Goal: Task Accomplishment & Management: Use online tool/utility

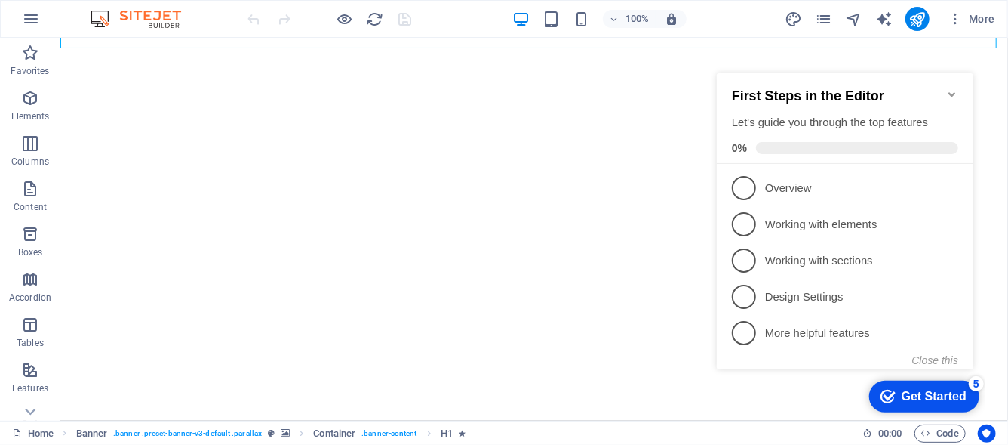
click at [925, 396] on div "Get Started" at bounding box center [933, 396] width 65 height 14
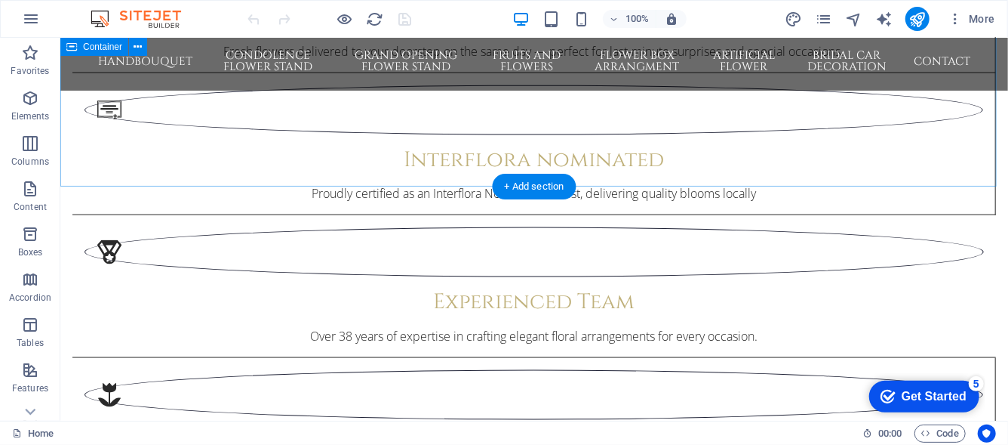
scroll to position [1089, 0]
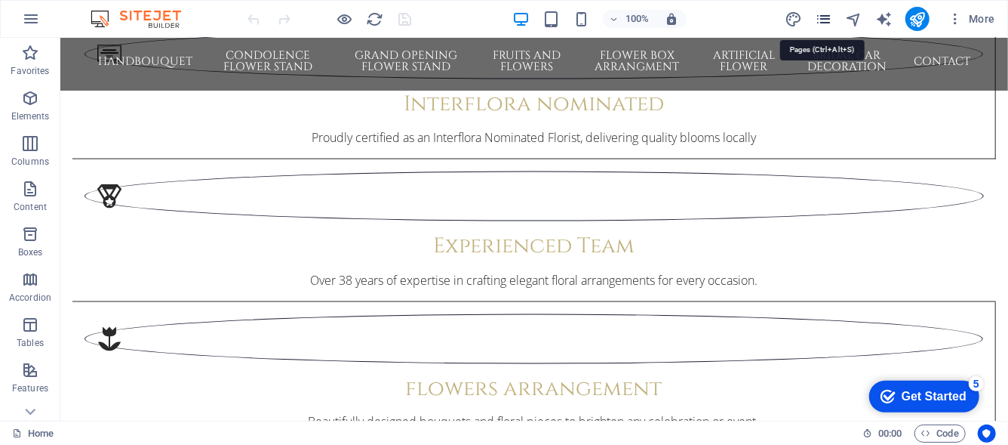
click at [823, 24] on icon "pages" at bounding box center [823, 19] width 17 height 17
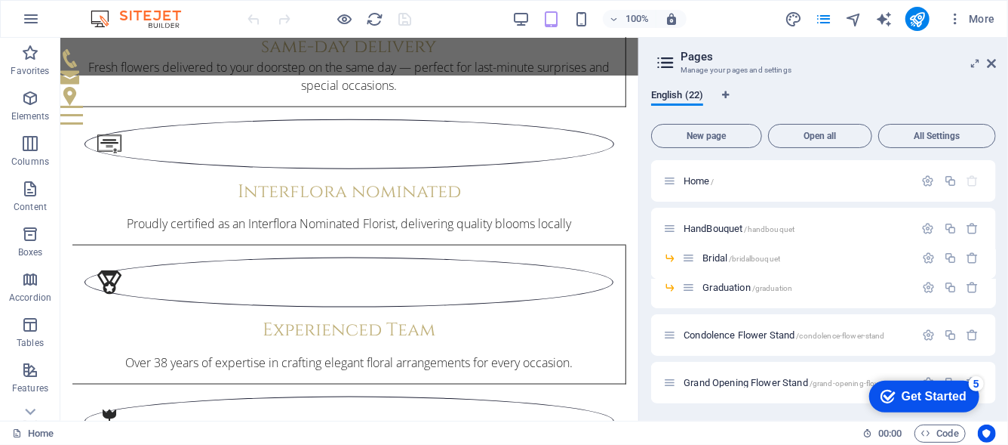
scroll to position [862, 0]
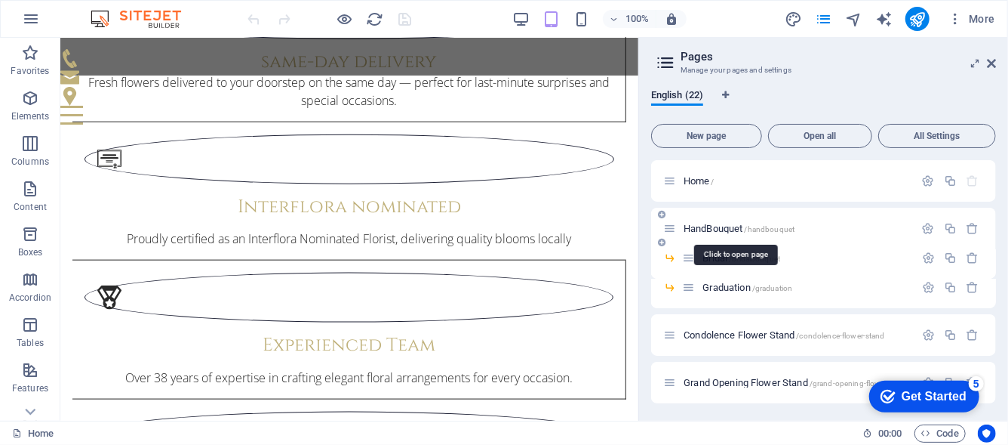
click at [725, 228] on span "HandBouquet /handbouquet" at bounding box center [739, 228] width 111 height 11
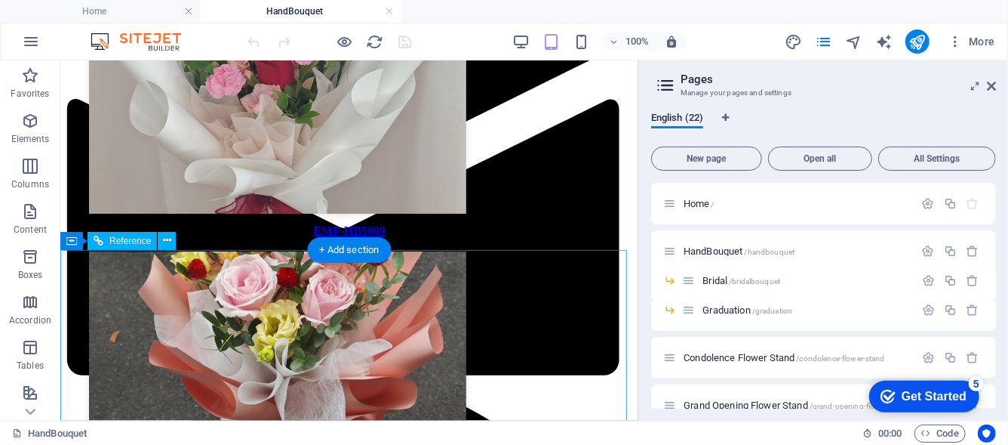
scroll to position [1208, 0]
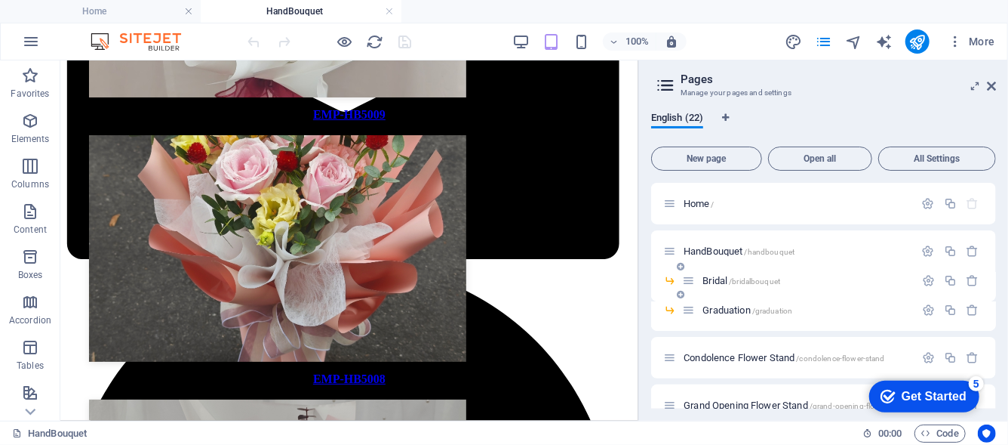
click at [716, 281] on span "Bridal /bridalbouquet" at bounding box center [742, 280] width 78 height 11
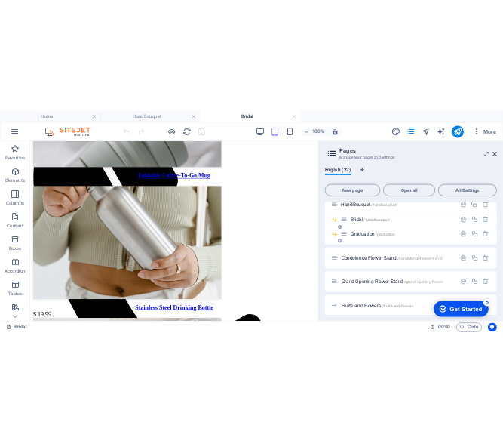
scroll to position [75, 0]
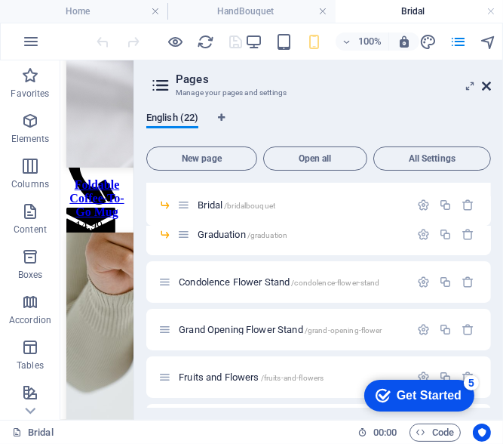
click at [483, 85] on icon at bounding box center [486, 86] width 9 height 12
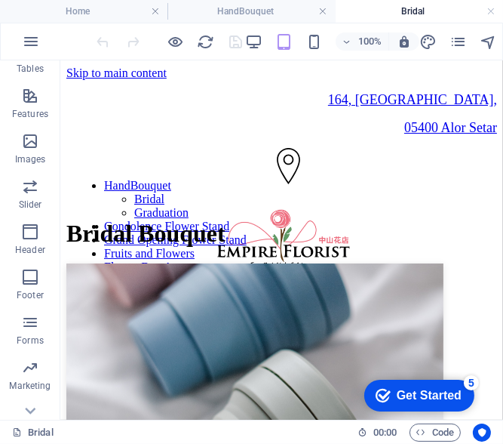
scroll to position [319, 0]
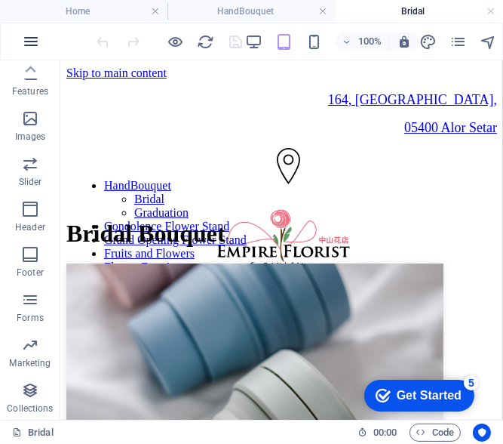
click at [40, 42] on icon "button" at bounding box center [31, 41] width 18 height 18
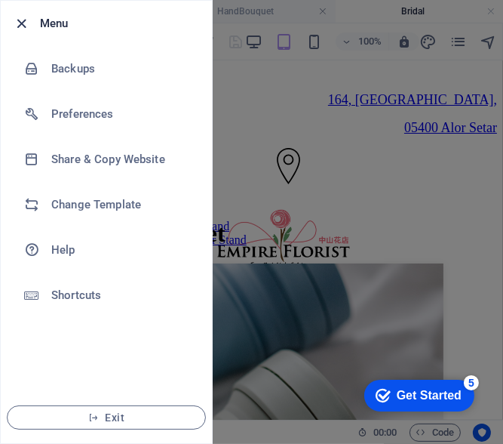
click at [27, 26] on icon "button" at bounding box center [22, 23] width 17 height 17
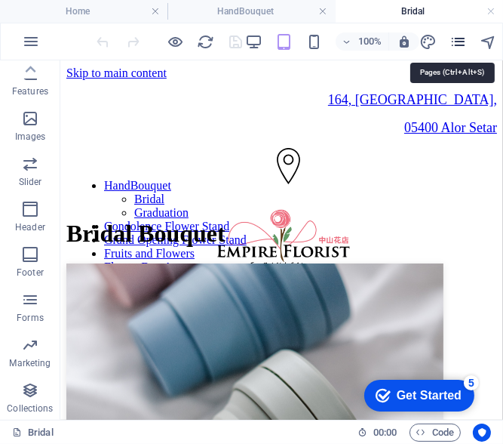
click at [463, 42] on icon "pages" at bounding box center [459, 41] width 17 height 17
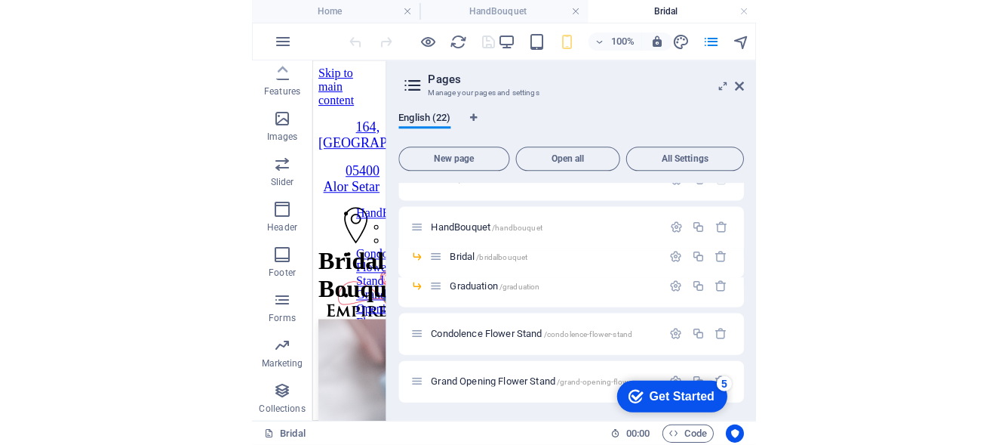
scroll to position [0, 0]
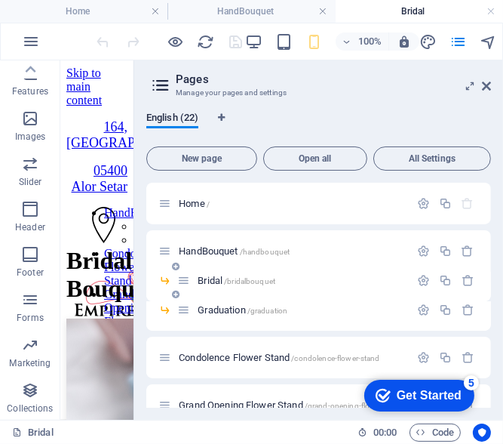
click at [254, 283] on span "/bridalbouquet" at bounding box center [249, 281] width 51 height 8
click at [328, 283] on p "Bridal /bridalbouquet" at bounding box center [302, 280] width 208 height 10
click at [413, 275] on button "button" at bounding box center [424, 280] width 22 height 13
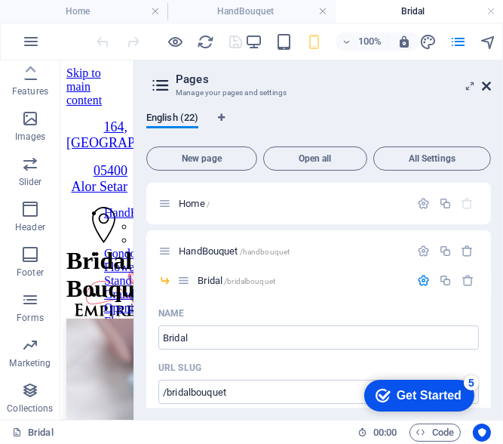
click at [486, 88] on icon at bounding box center [486, 86] width 9 height 12
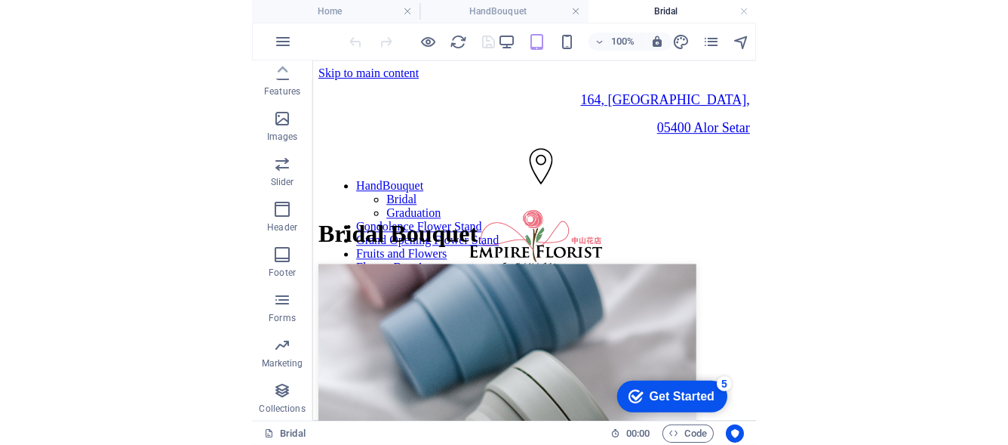
scroll to position [319, 0]
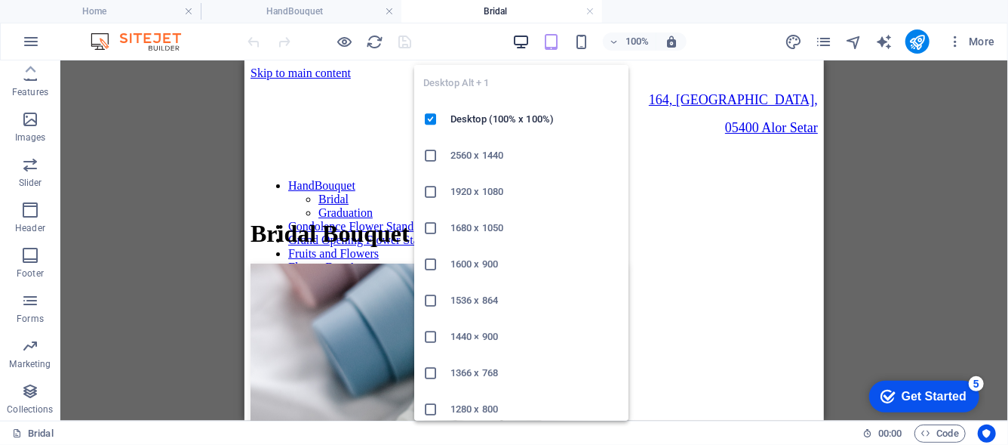
click at [530, 42] on icon "button" at bounding box center [520, 41] width 17 height 17
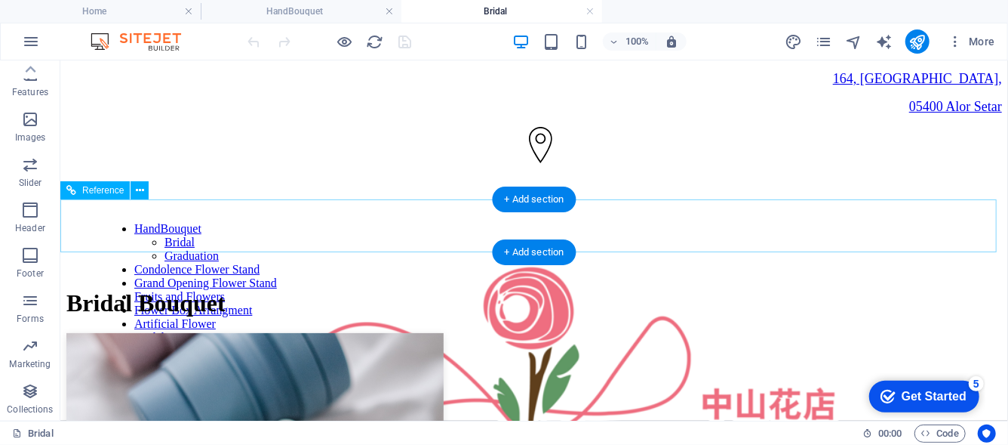
scroll to position [0, 0]
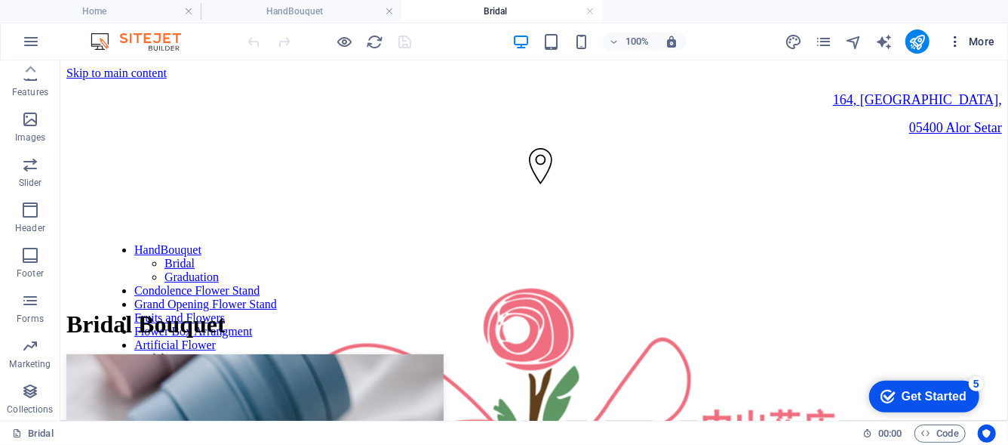
click at [956, 37] on icon "button" at bounding box center [955, 41] width 15 height 15
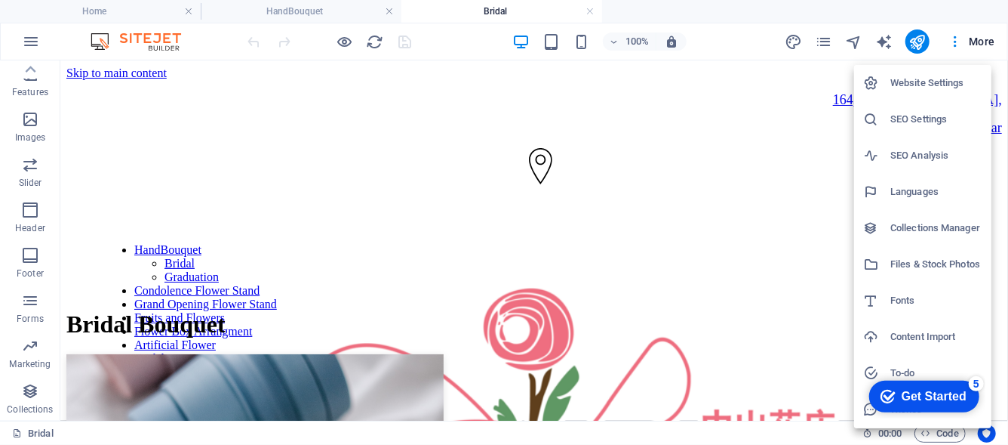
click at [933, 242] on li "Collections Manager" at bounding box center [922, 228] width 137 height 36
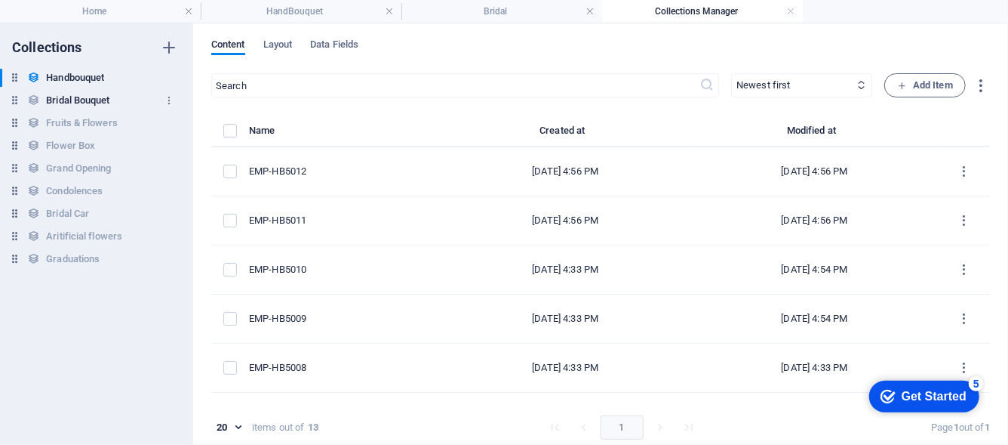
click at [81, 109] on h6 "Bridal Bouquet" at bounding box center [77, 100] width 63 height 18
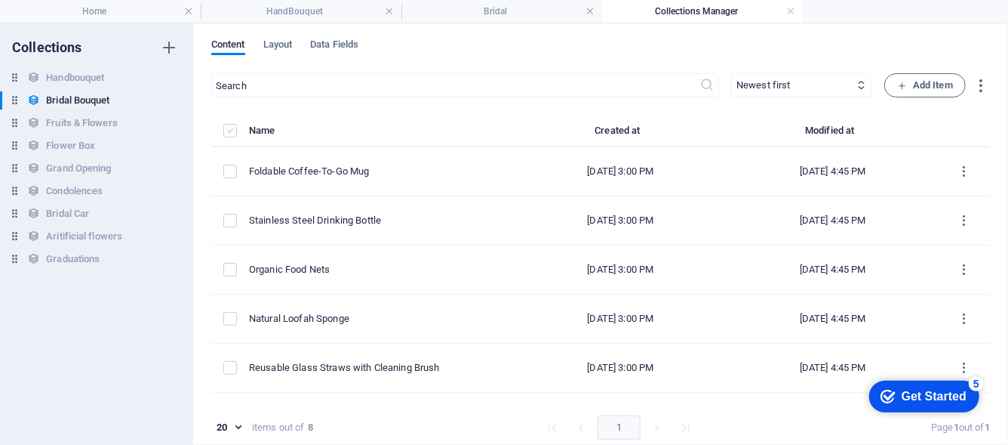
click at [229, 134] on label "items list" at bounding box center [230, 131] width 14 height 14
click at [0, 0] on input "items list" at bounding box center [0, 0] width 0 height 0
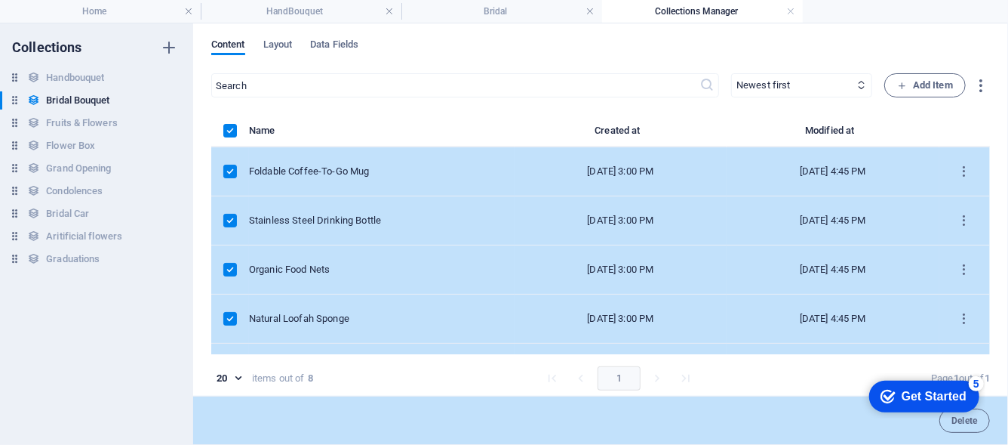
click at [0, 0] on appcues-checklist "Contextual help checklist present on screen" at bounding box center [0, 0] width 0 height 0
click at [962, 426] on button "Delete" at bounding box center [965, 420] width 51 height 24
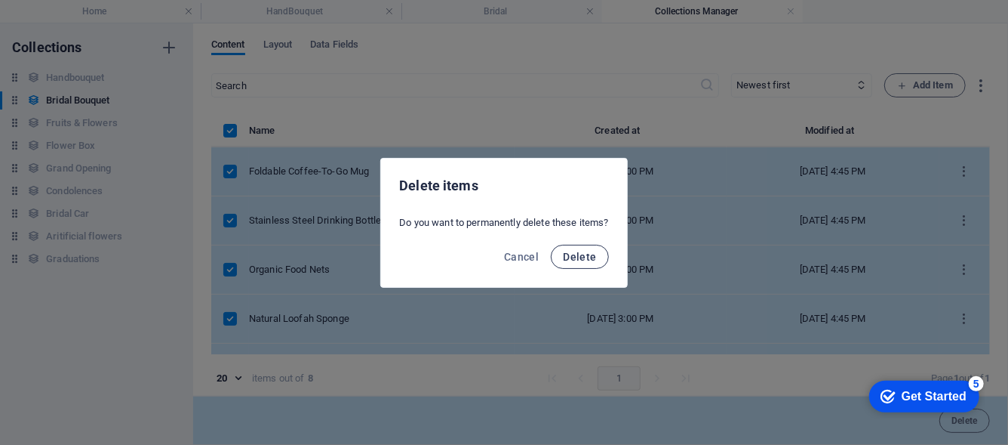
click at [596, 258] on span "Delete" at bounding box center [579, 257] width 33 height 12
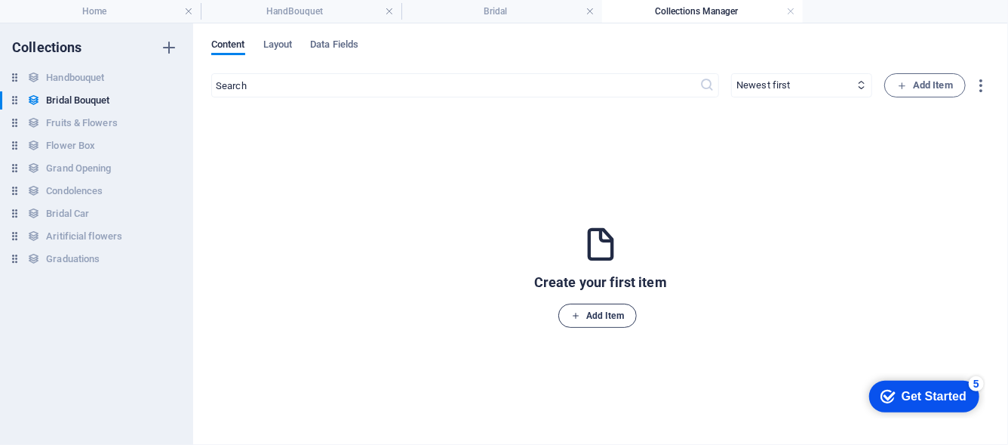
click at [586, 317] on span "Add Item" at bounding box center [597, 315] width 53 height 18
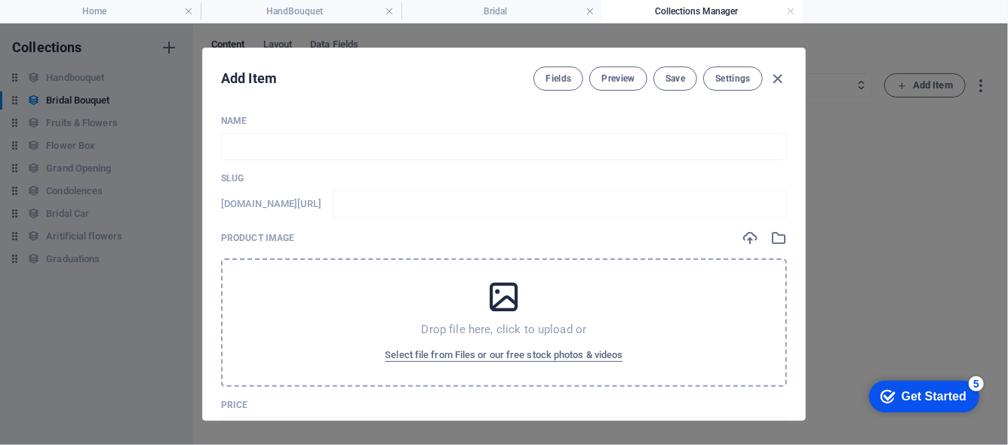
click at [38, 102] on div "Add Item Fields Preview Save Settings Name ​ Slug www.example.com/bridal-bouque…" at bounding box center [504, 233] width 1008 height 421
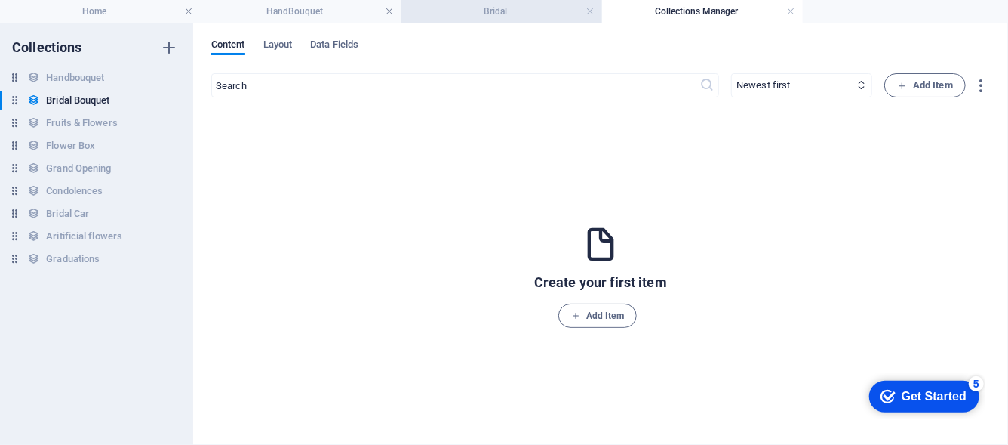
click at [442, 11] on h4 "Bridal" at bounding box center [502, 11] width 201 height 17
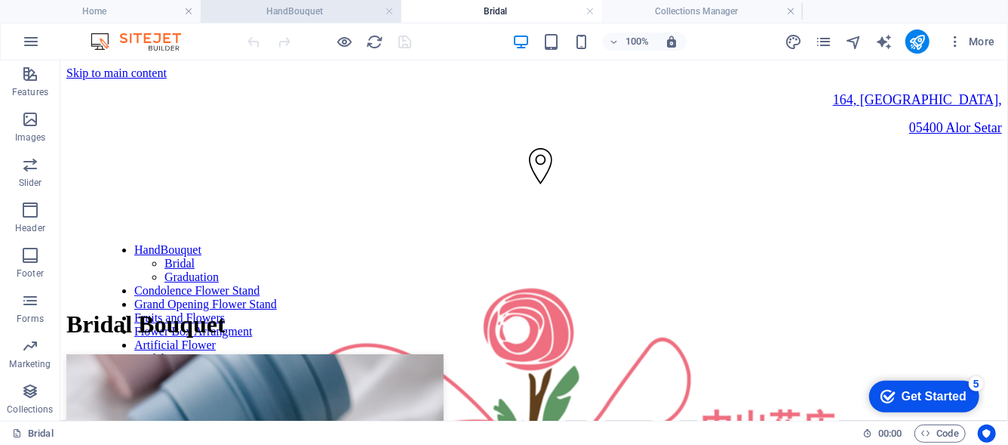
click at [336, 8] on h4 "HandBouquet" at bounding box center [301, 11] width 201 height 17
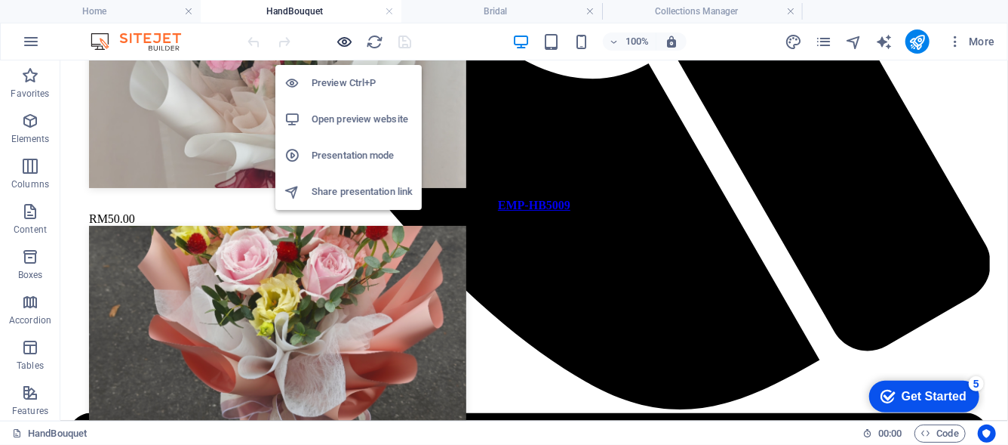
click at [346, 42] on icon "button" at bounding box center [345, 41] width 17 height 17
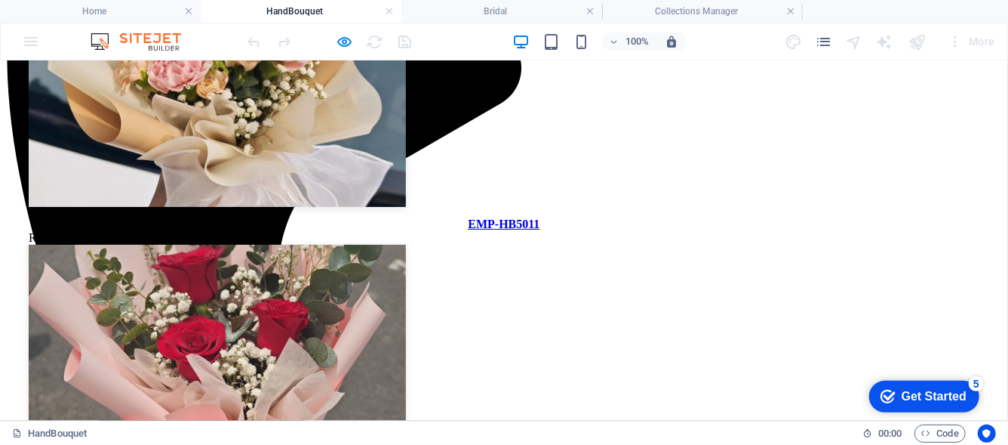
scroll to position [434, 0]
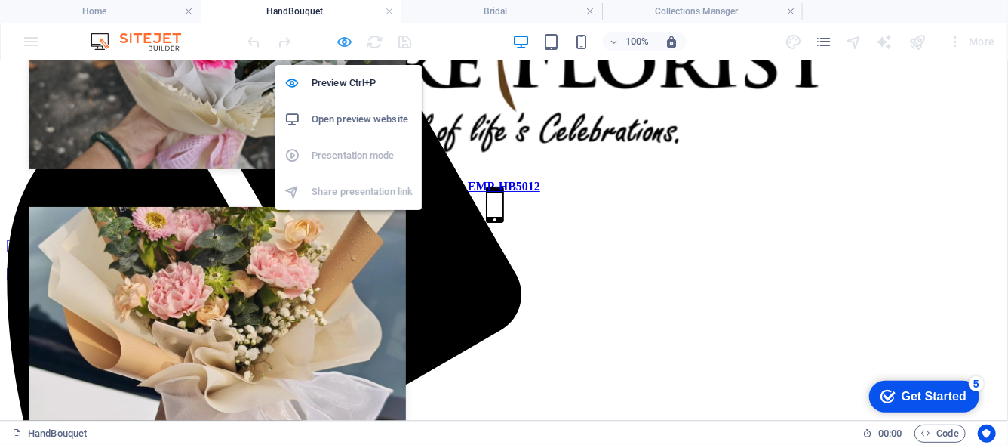
click at [353, 46] on icon "button" at bounding box center [345, 41] width 17 height 17
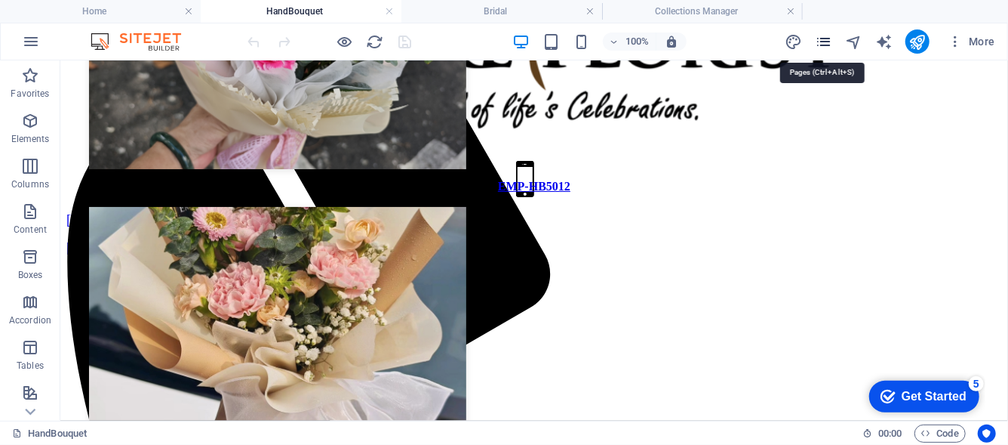
click at [817, 43] on icon "pages" at bounding box center [823, 41] width 17 height 17
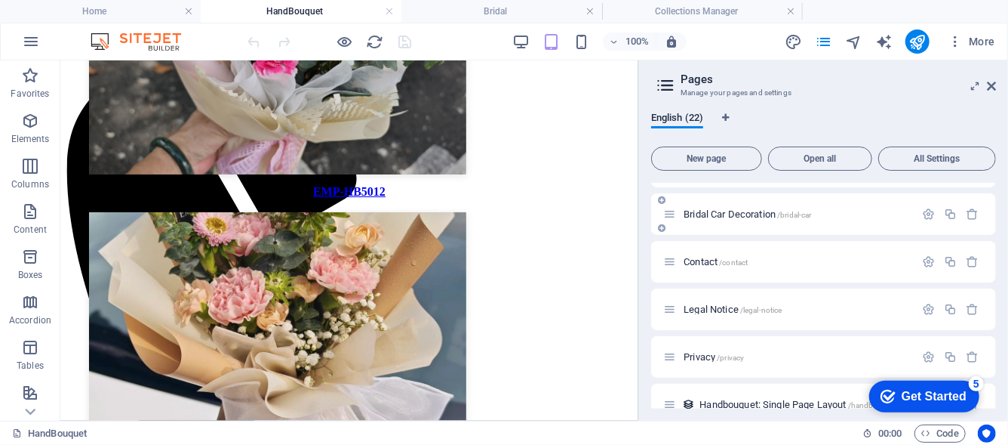
scroll to position [528, 0]
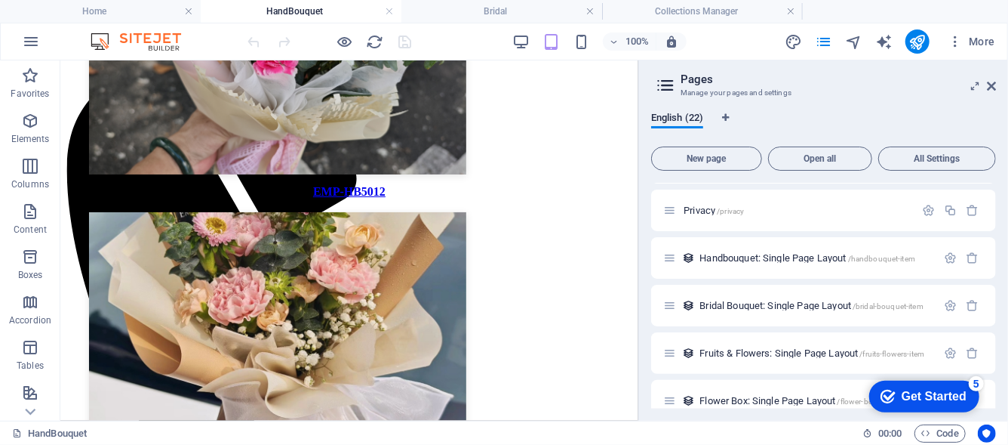
click at [729, 251] on div "Handbouquet: Single Page Layout /handbouquet-item" at bounding box center [799, 257] width 273 height 17
click at [727, 254] on span "Handbouquet: Single Page Layout /handbouquet-item" at bounding box center [808, 257] width 216 height 11
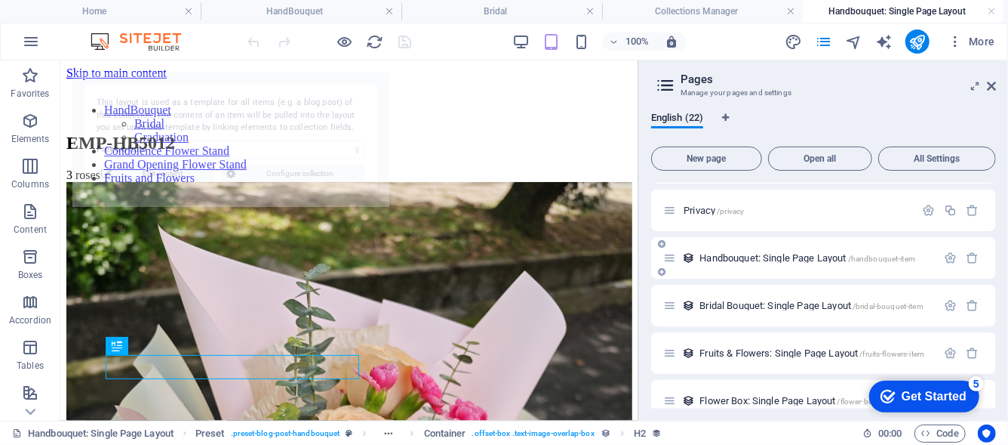
scroll to position [0, 0]
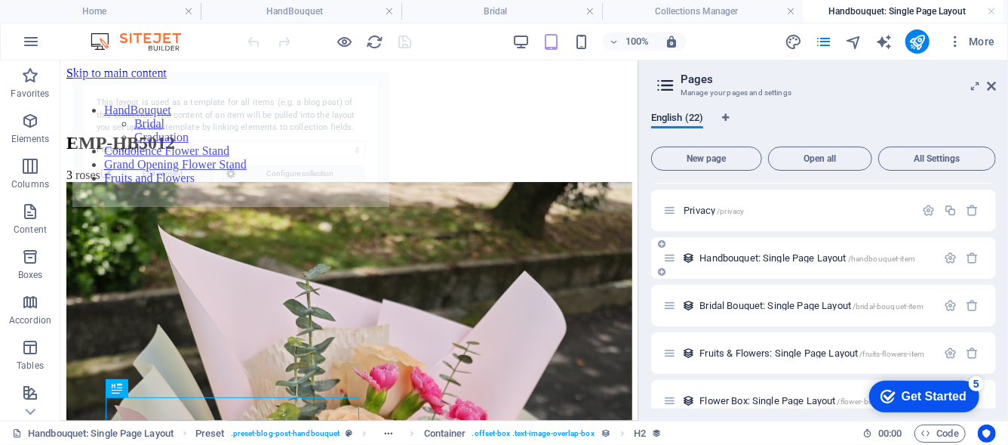
select select "68a436bc163f890d250160f2"
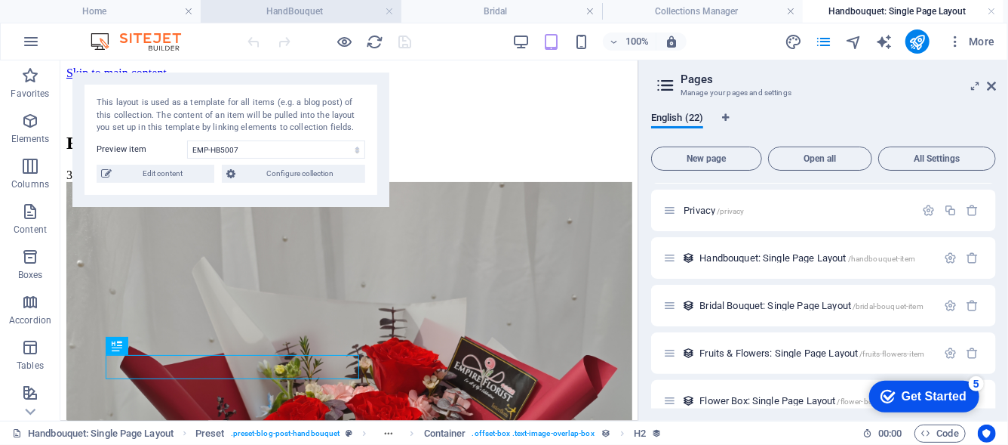
click at [327, 11] on h4 "HandBouquet" at bounding box center [301, 11] width 201 height 17
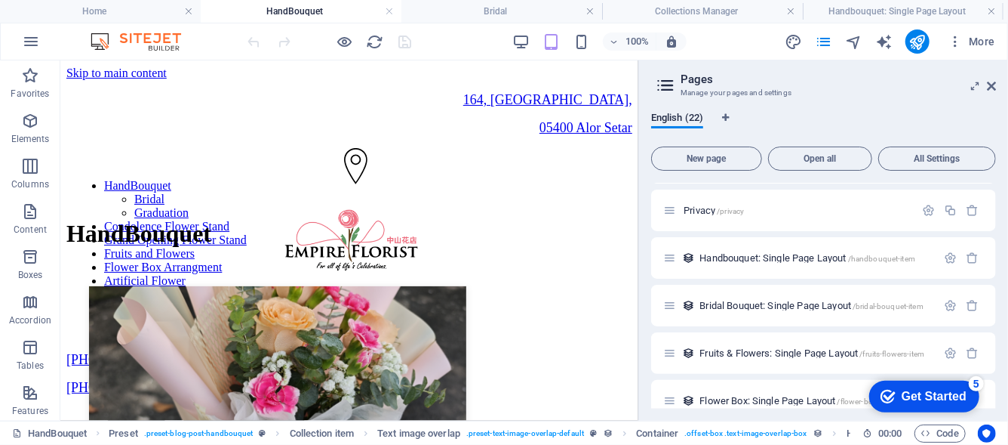
scroll to position [338, 0]
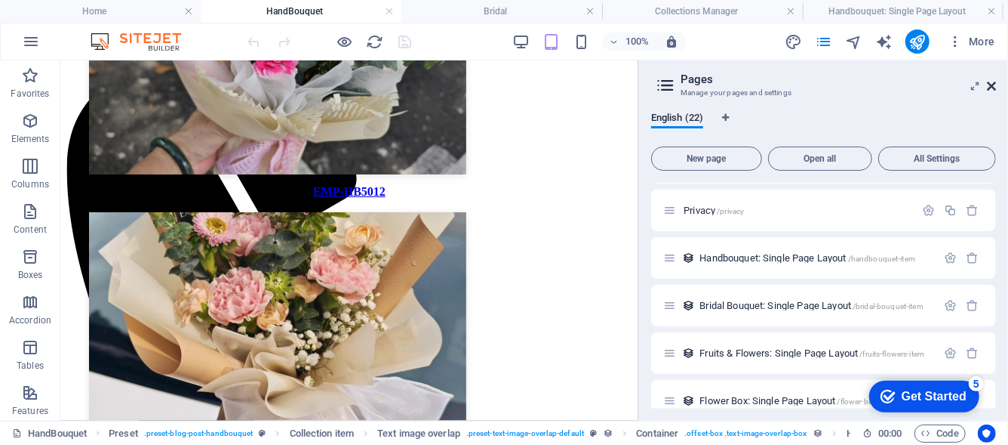
click at [990, 85] on icon at bounding box center [991, 86] width 9 height 12
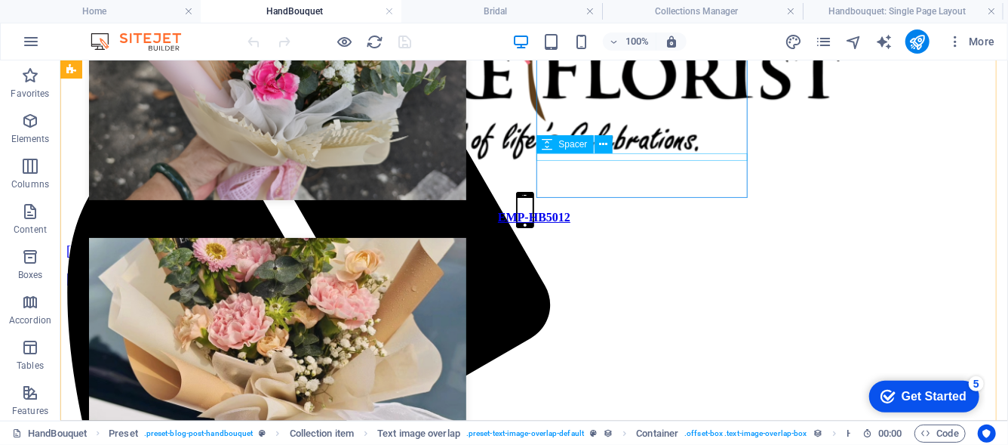
scroll to position [359, 0]
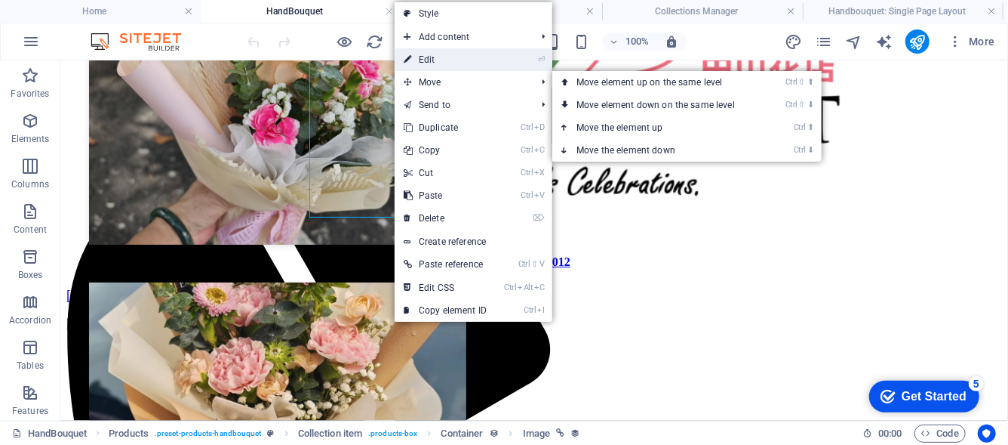
click at [426, 57] on link "⏎ Edit" at bounding box center [445, 59] width 101 height 23
select select "image"
select select "px"
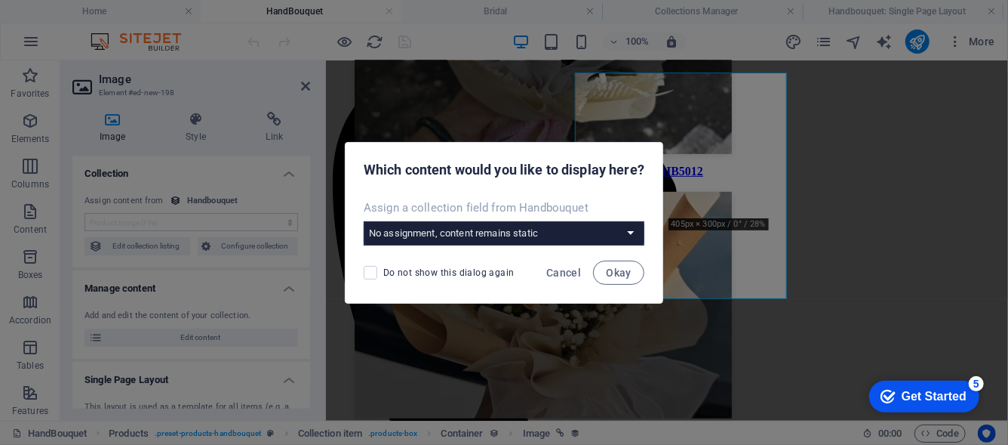
scroll to position [262, 0]
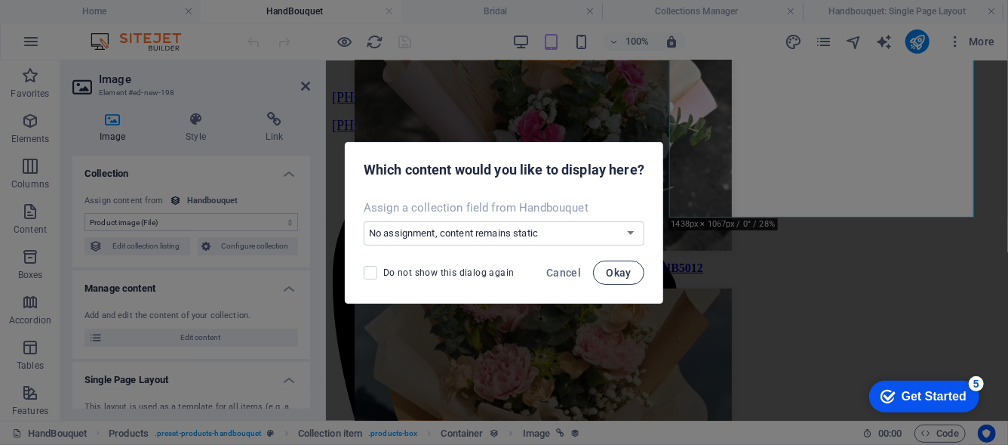
click at [624, 275] on span "Okay" at bounding box center [619, 272] width 26 height 12
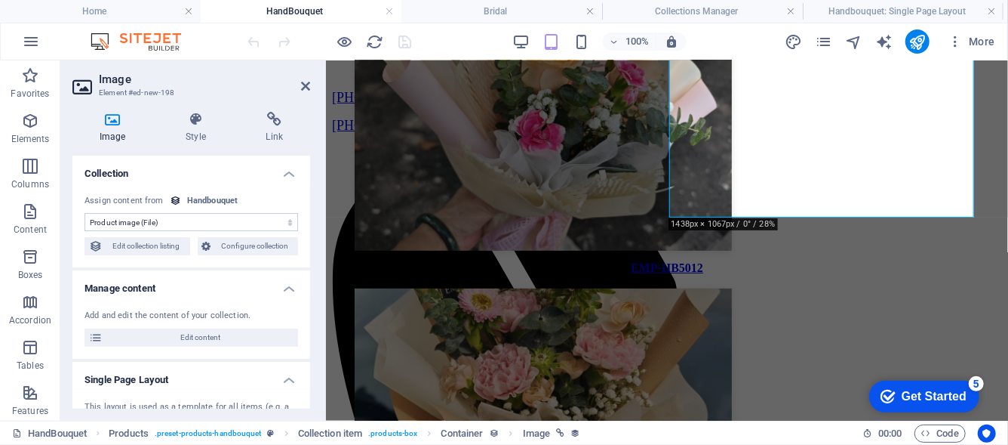
scroll to position [151, 0]
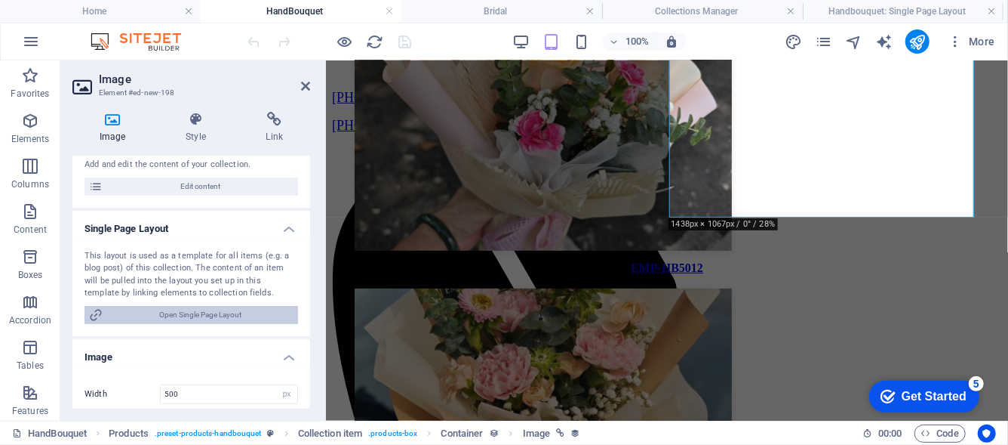
click at [196, 309] on span "Open Single Page Layout" at bounding box center [200, 315] width 186 height 18
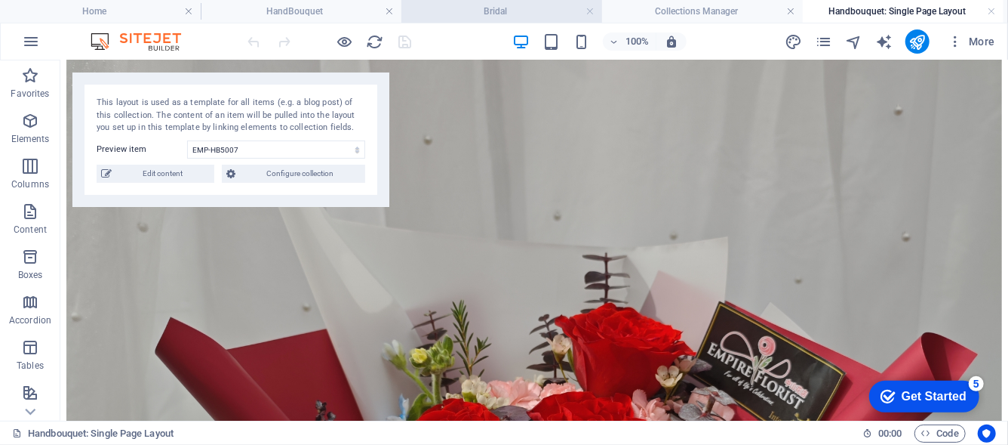
click at [519, 15] on h4 "Bridal" at bounding box center [502, 11] width 201 height 17
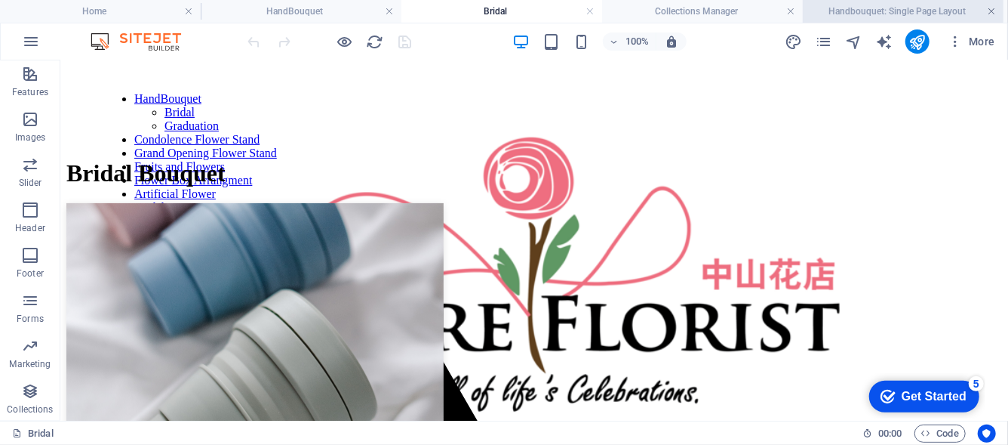
click at [995, 9] on link at bounding box center [991, 12] width 9 height 14
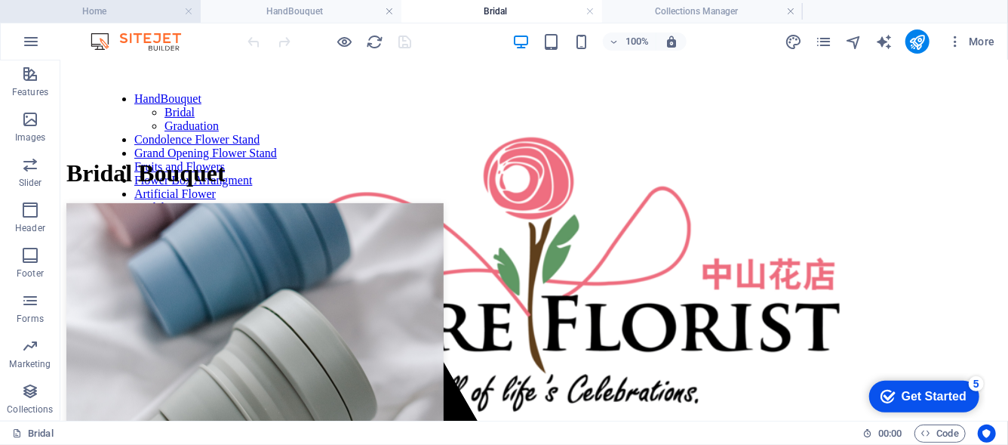
click at [140, 15] on h4 "Home" at bounding box center [100, 11] width 201 height 17
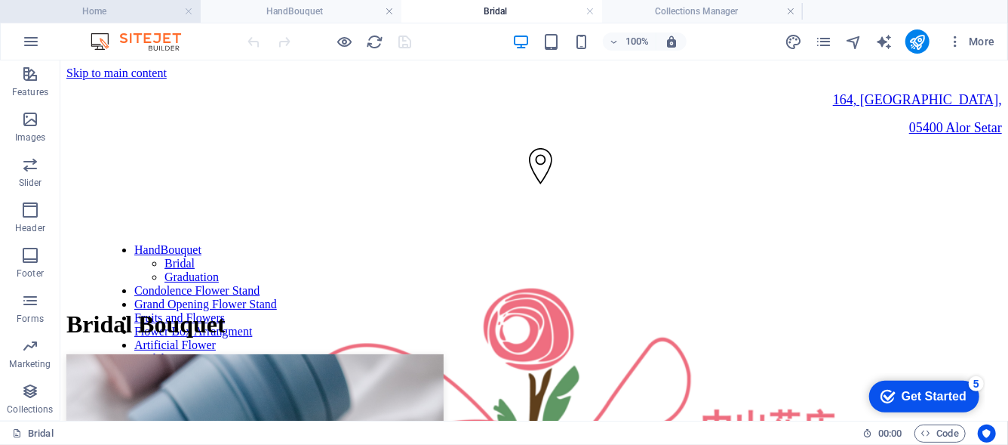
scroll to position [862, 0]
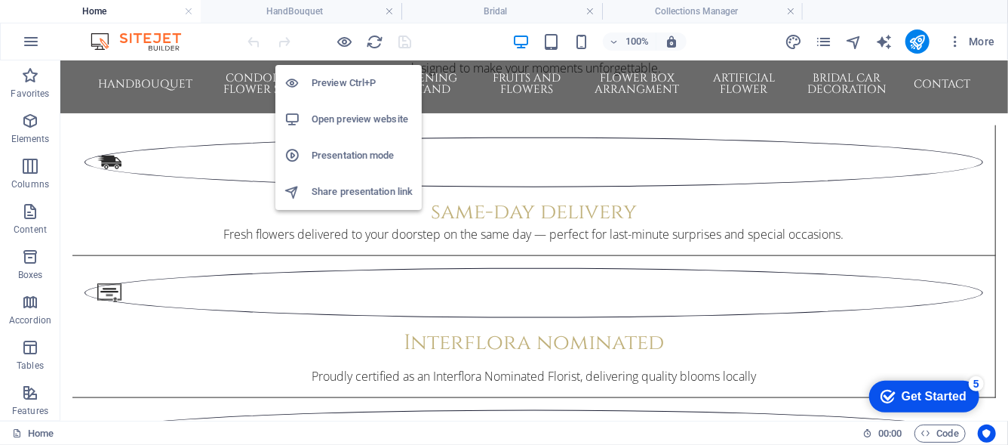
click at [342, 112] on h6 "Open preview website" at bounding box center [362, 119] width 101 height 18
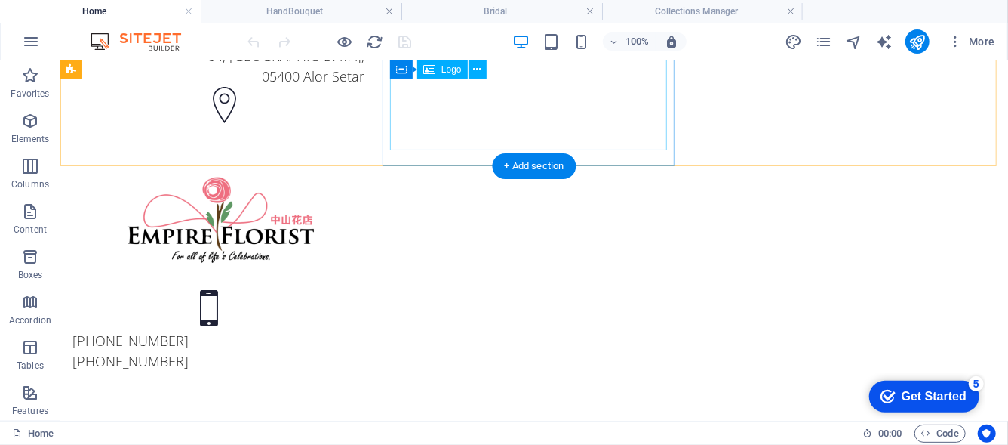
scroll to position [32, 0]
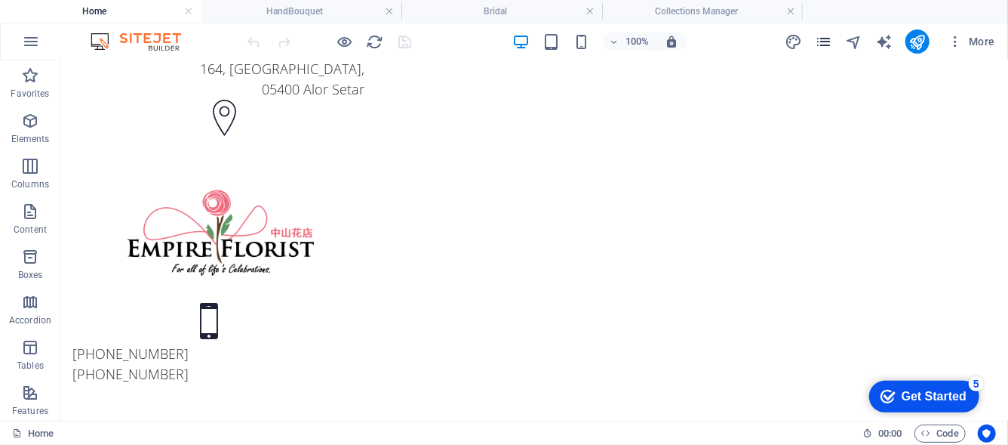
click at [829, 46] on icon "pages" at bounding box center [823, 41] width 17 height 17
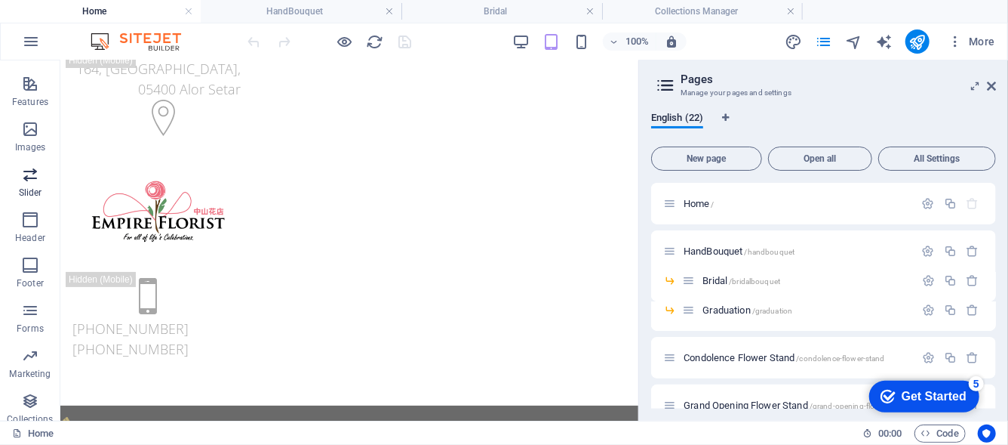
scroll to position [319, 0]
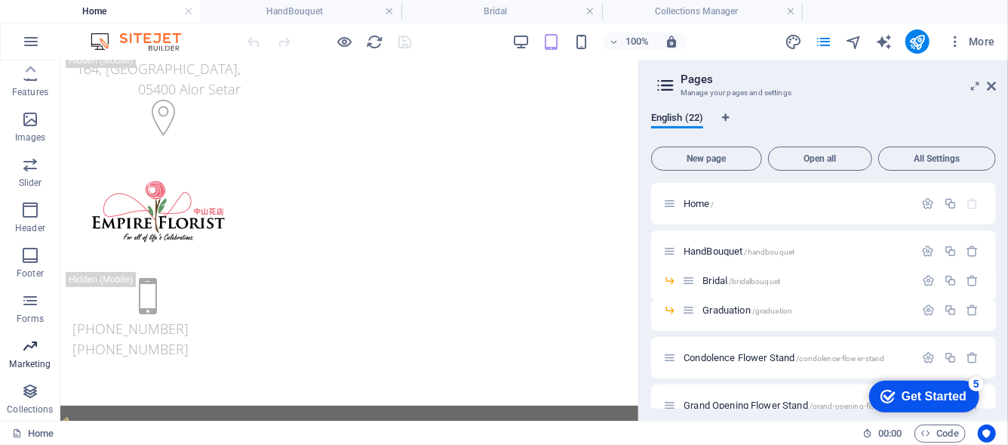
click at [32, 352] on icon "button" at bounding box center [30, 346] width 18 height 18
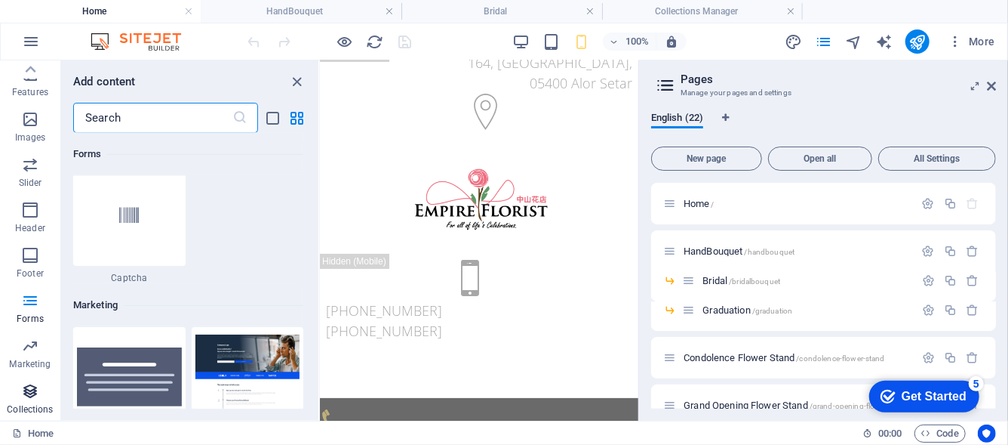
click at [24, 389] on icon "button" at bounding box center [30, 391] width 18 height 18
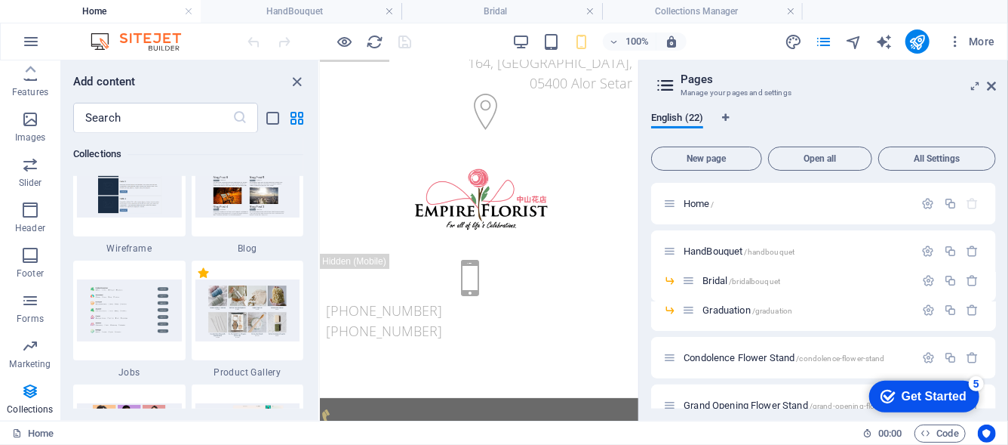
scroll to position [14090, 0]
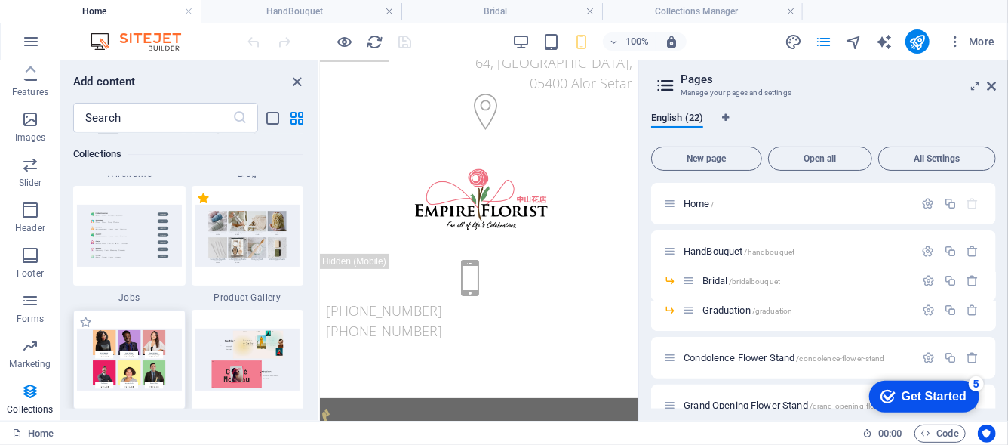
click at [174, 369] on img at bounding box center [129, 358] width 105 height 61
click at [128, 361] on img at bounding box center [129, 358] width 105 height 61
click at [993, 78] on h2 "Pages" at bounding box center [838, 79] width 315 height 14
click at [992, 85] on icon at bounding box center [991, 86] width 9 height 12
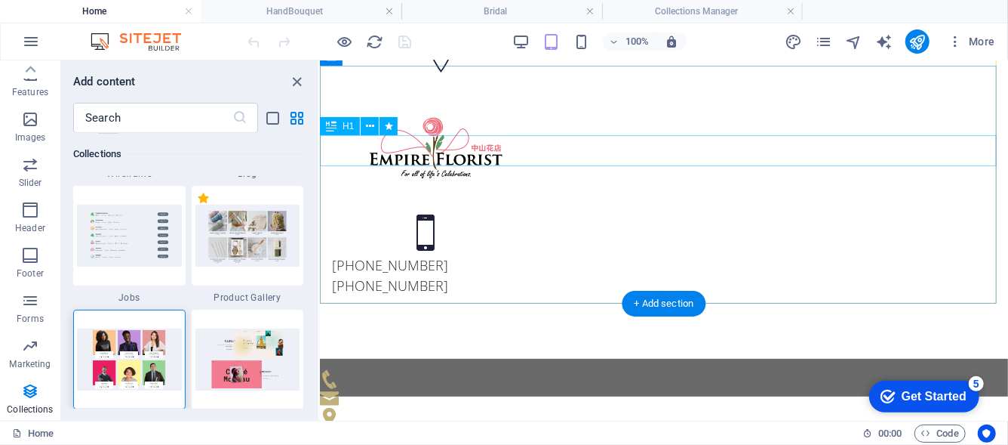
scroll to position [107, 0]
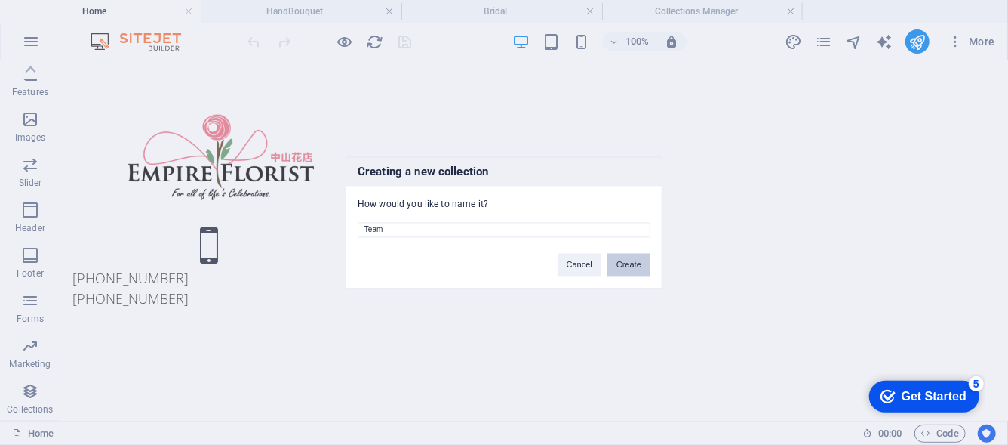
click at [620, 263] on button "Create" at bounding box center [629, 264] width 43 height 23
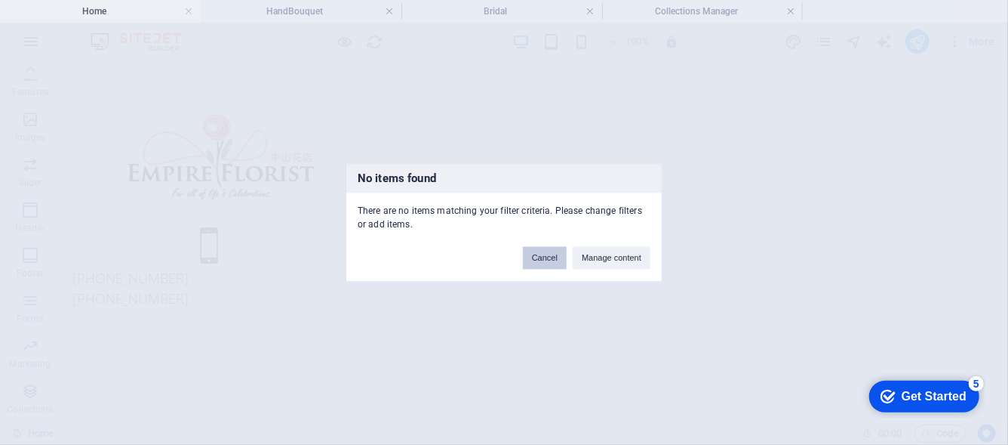
click at [554, 260] on button "Cancel" at bounding box center [545, 257] width 44 height 23
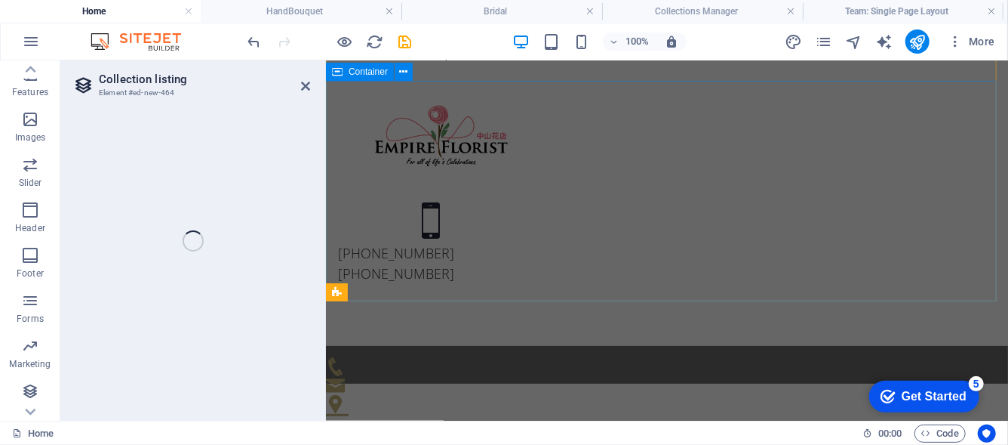
select select "68ba882bb1cdbcf715066bba"
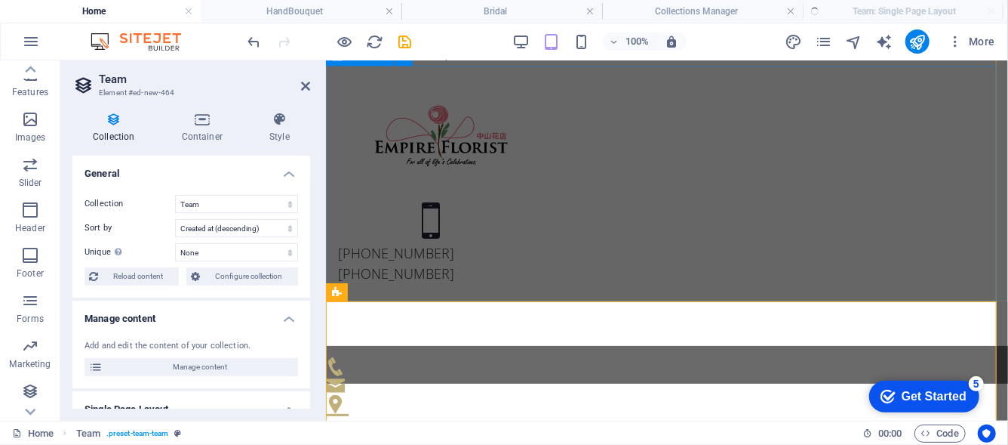
select select "createdAt_DESC"
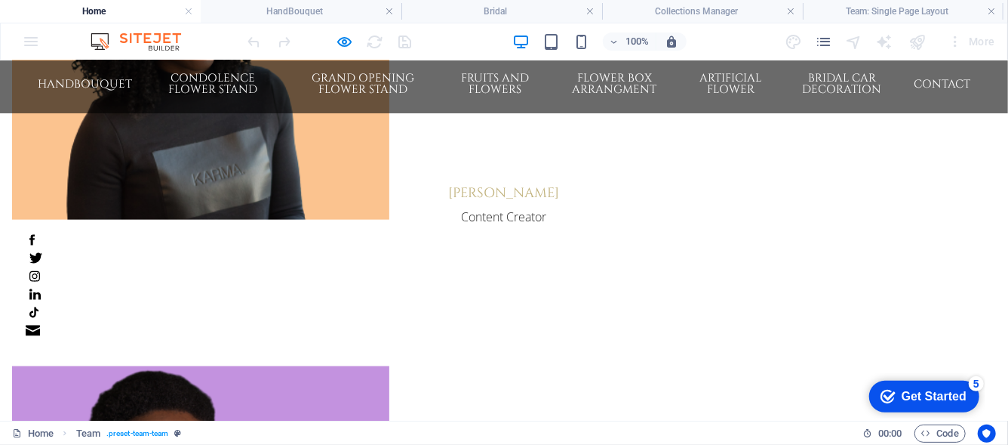
scroll to position [999, 0]
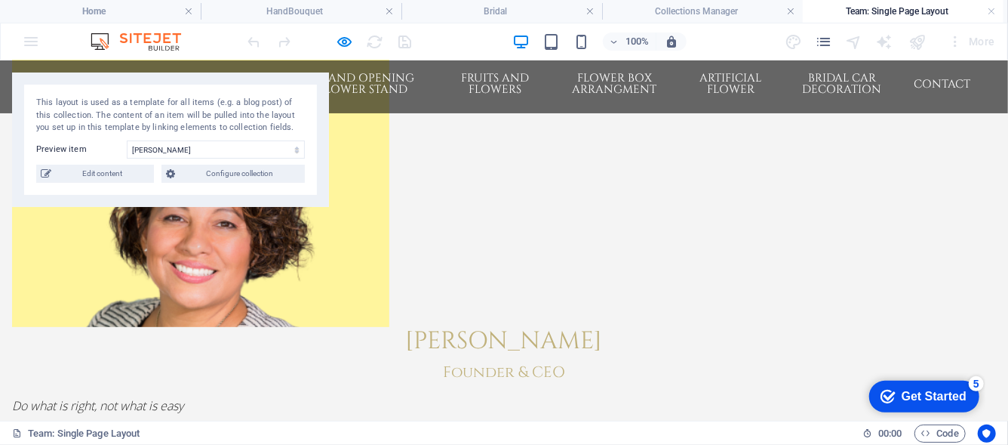
scroll to position [115, 0]
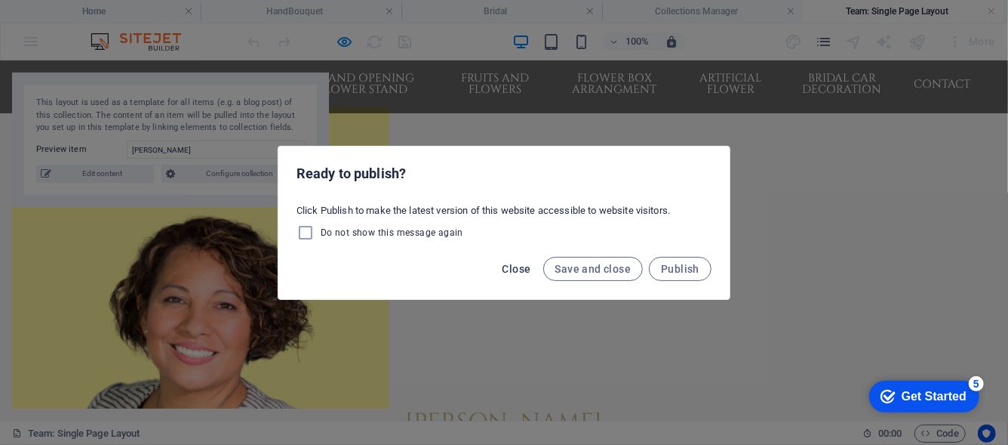
click at [523, 278] on button "Close" at bounding box center [517, 269] width 41 height 24
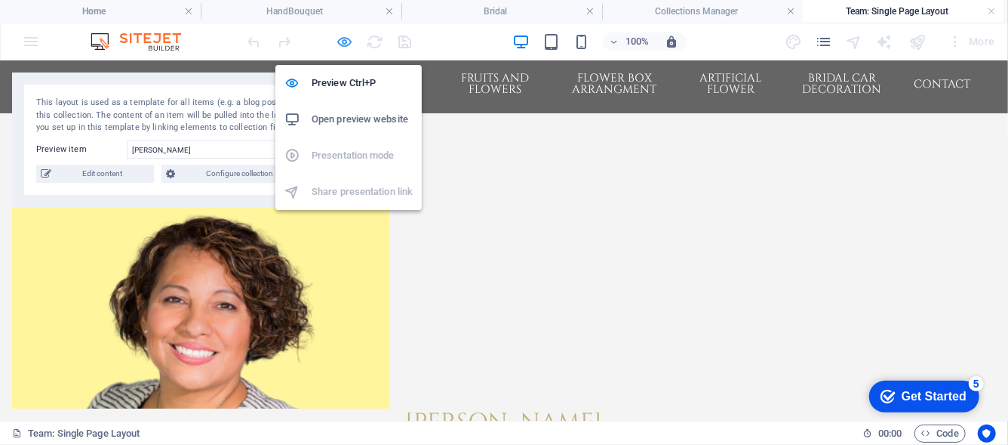
click at [348, 45] on icon "button" at bounding box center [345, 41] width 17 height 17
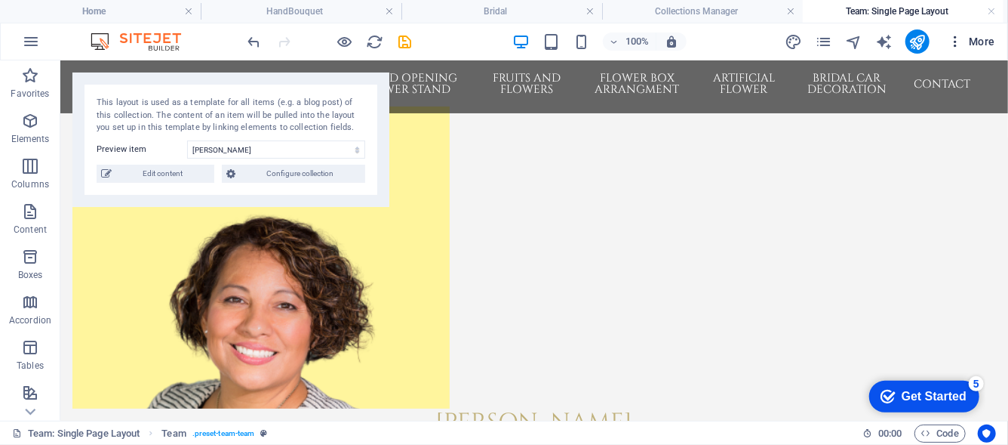
click at [952, 43] on icon "button" at bounding box center [955, 41] width 15 height 15
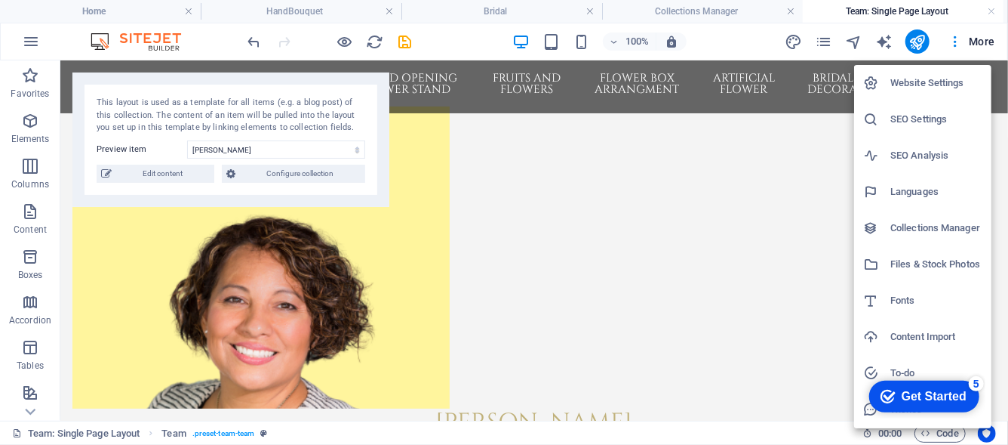
click at [705, 8] on div at bounding box center [504, 222] width 1008 height 445
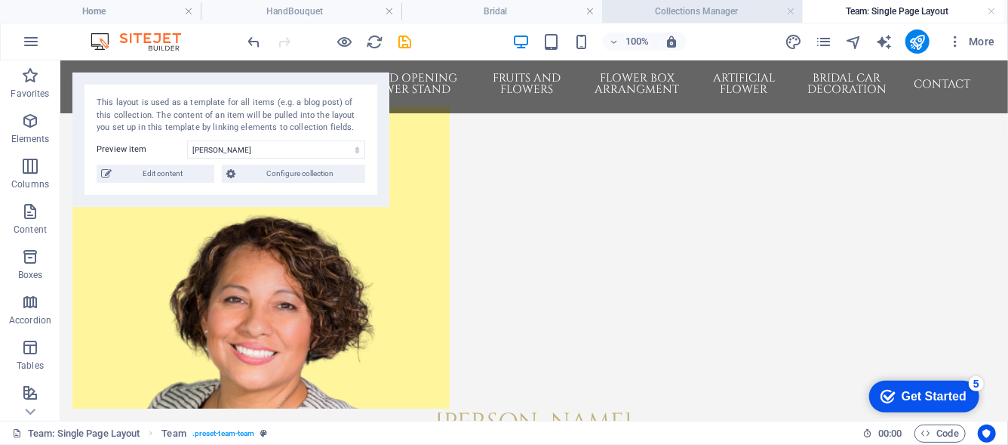
click at [705, 8] on h4 "Collections Manager" at bounding box center [702, 11] width 201 height 17
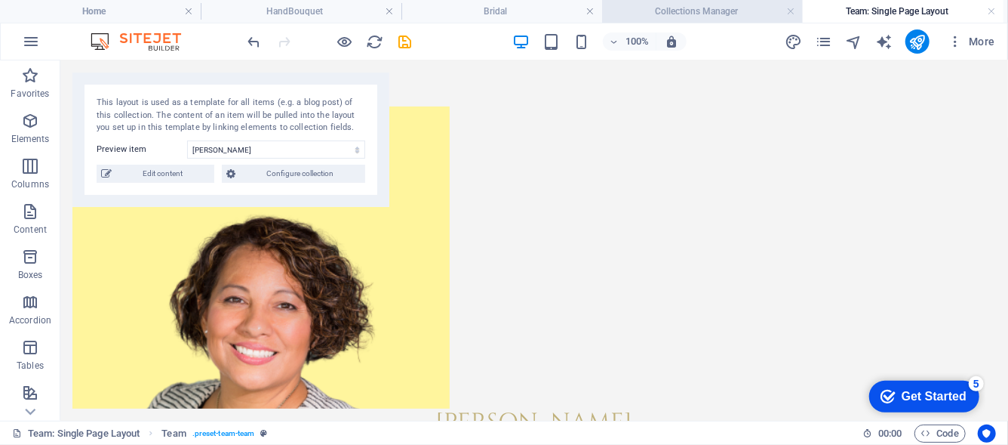
scroll to position [0, 0]
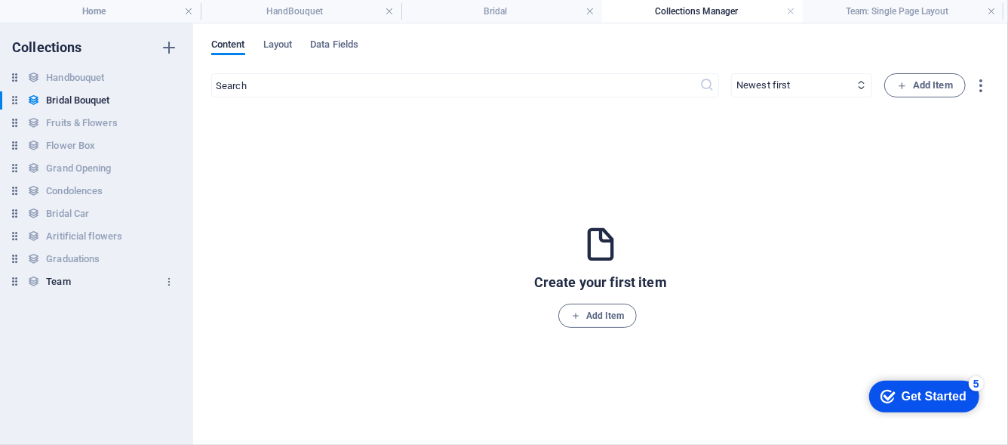
click at [111, 290] on div "Team Team" at bounding box center [89, 281] width 178 height 18
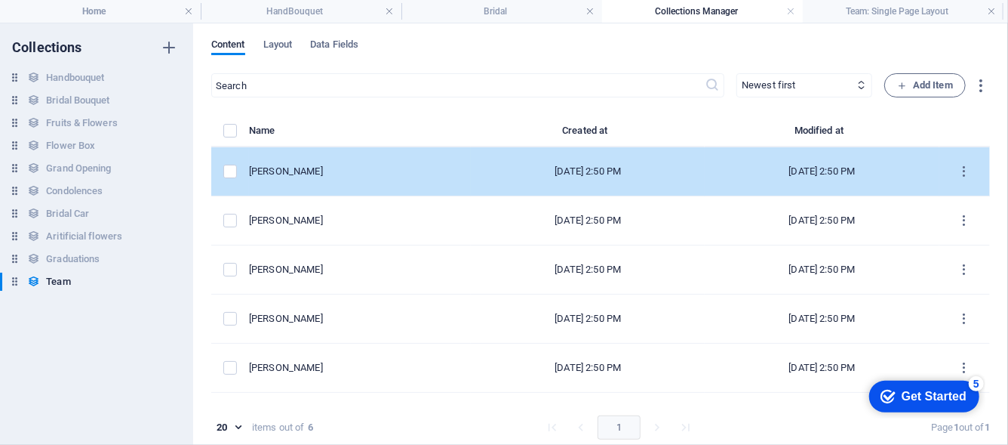
click at [432, 172] on div "Emily Nichols" at bounding box center [354, 172] width 210 height 14
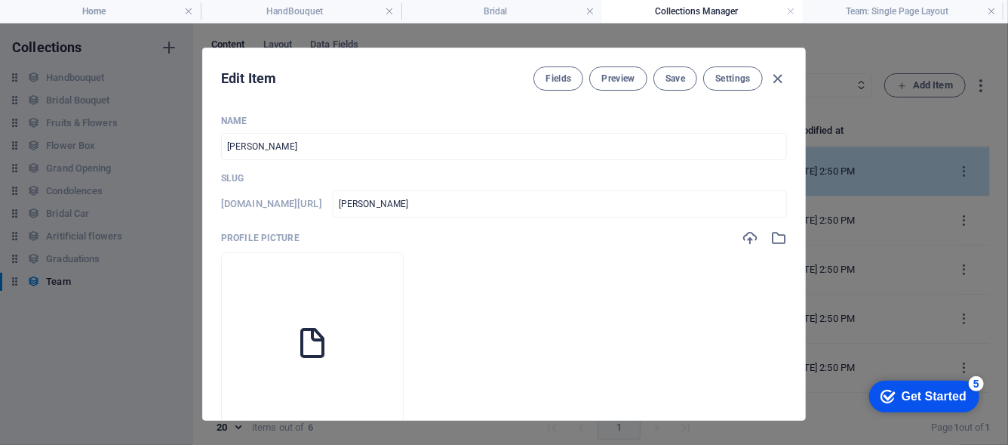
click at [432, 172] on p "Slug" at bounding box center [504, 178] width 566 height 12
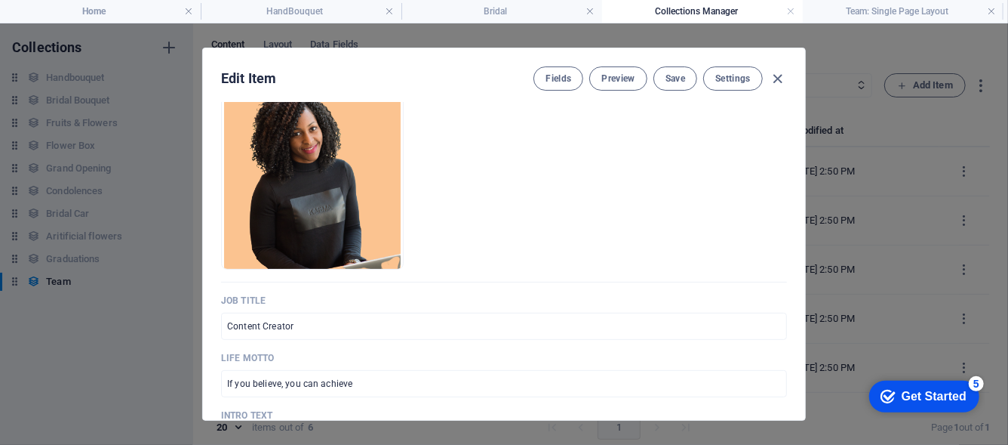
scroll to position [151, 0]
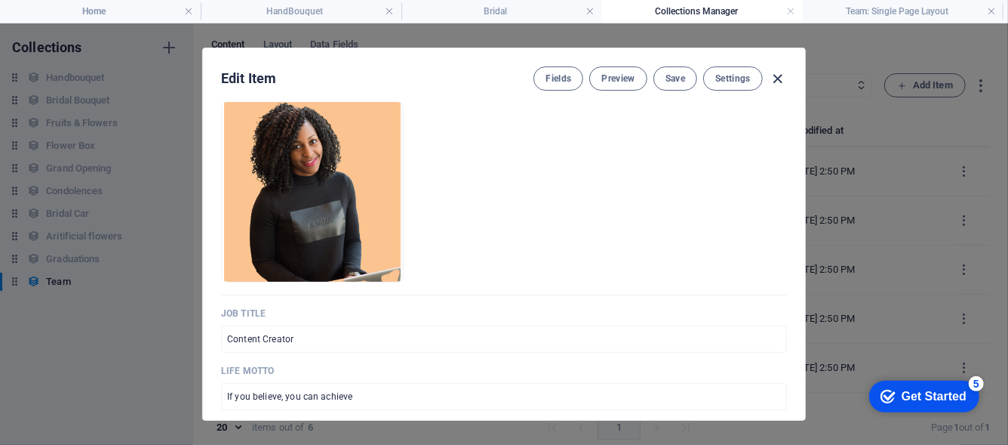
click at [780, 76] on icon "button" at bounding box center [778, 78] width 17 height 17
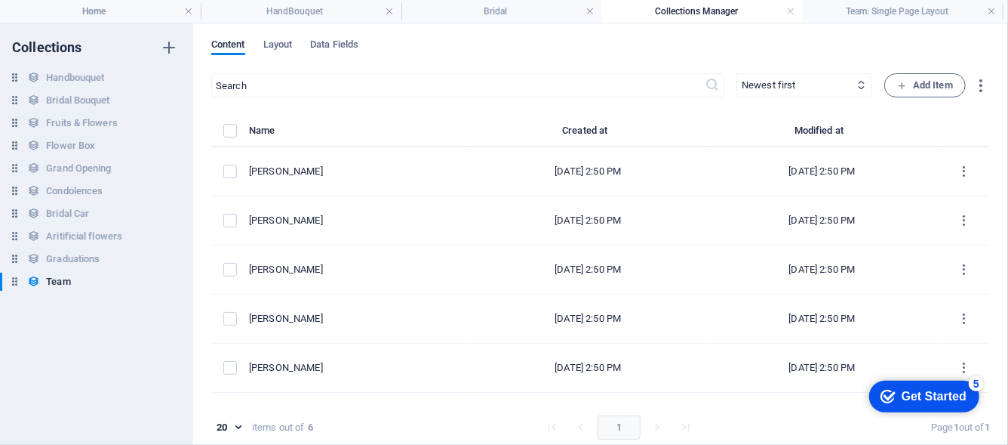
type input "emily-nichols"
click at [156, 8] on h4 "Home" at bounding box center [100, 11] width 201 height 17
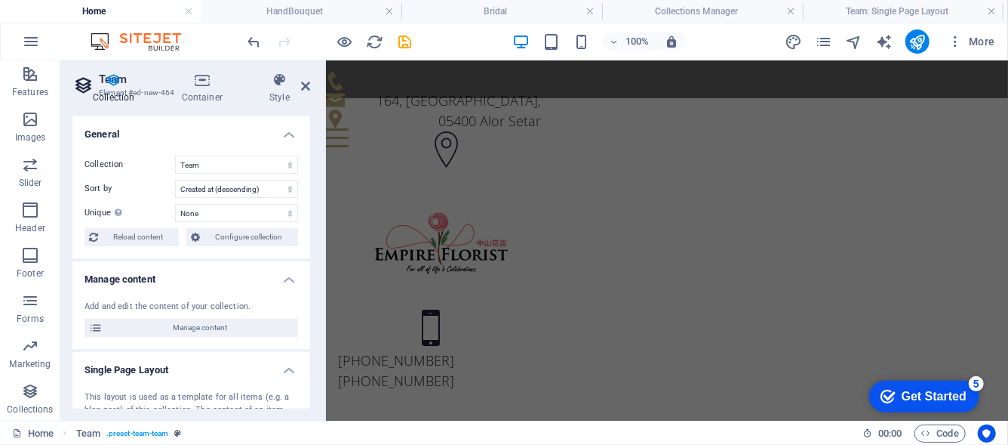
scroll to position [999, 0]
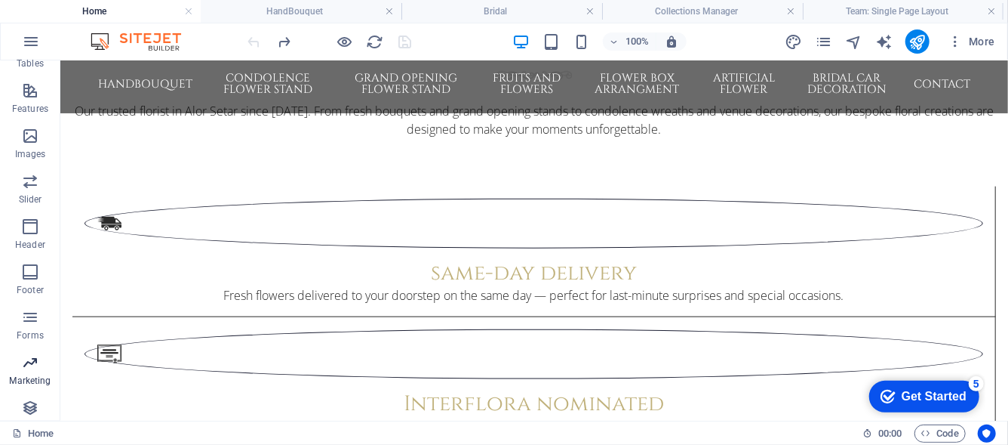
scroll to position [319, 0]
click at [32, 386] on icon "button" at bounding box center [30, 391] width 18 height 18
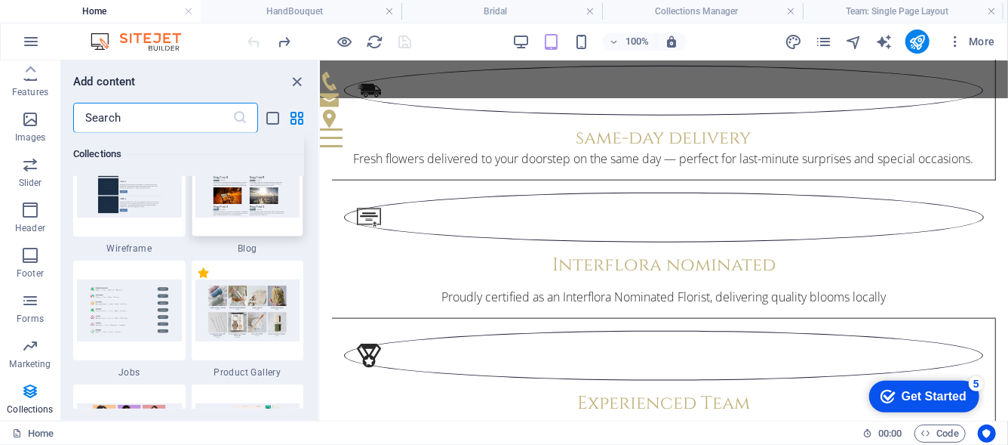
scroll to position [13940, 0]
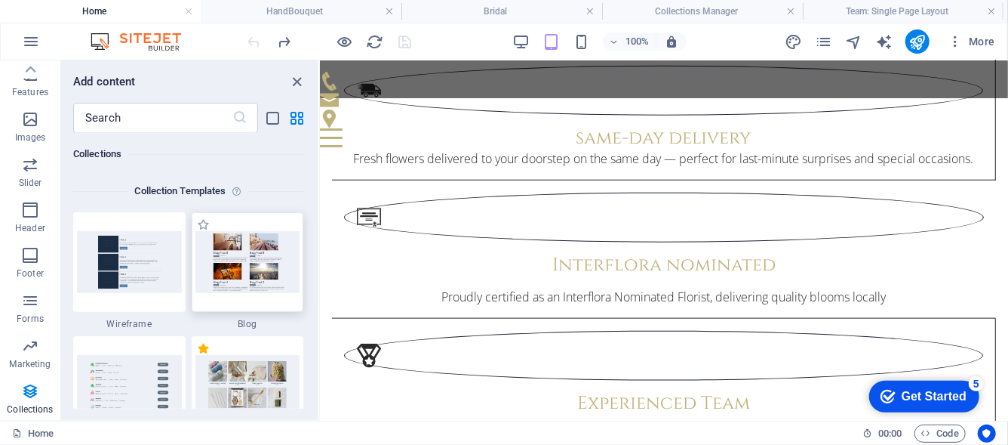
click at [254, 266] on img at bounding box center [247, 261] width 105 height 61
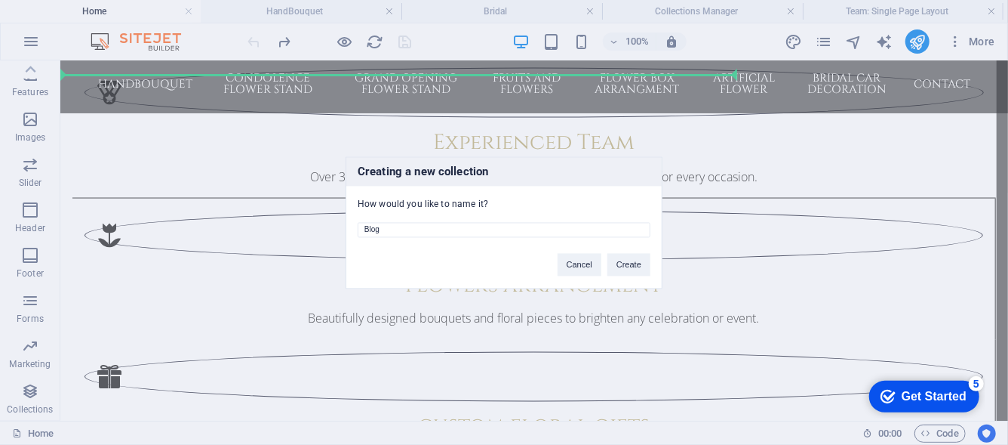
scroll to position [1029, 0]
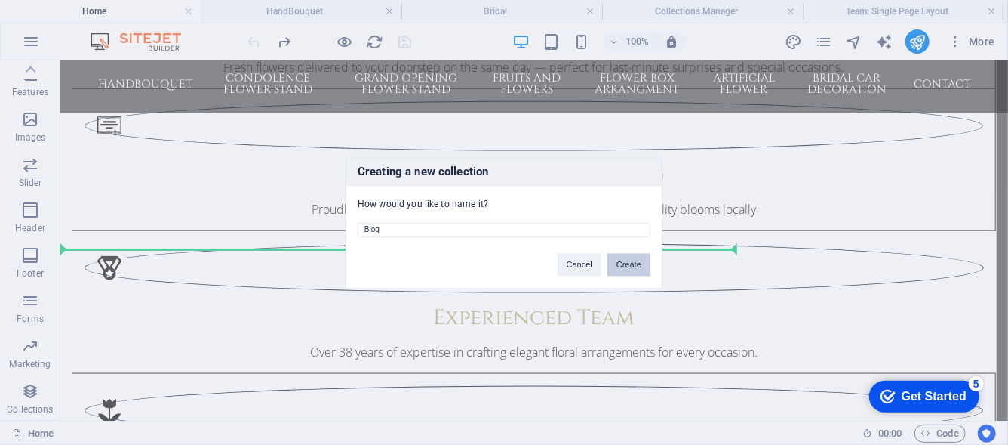
click at [632, 270] on button "Create" at bounding box center [629, 264] width 43 height 23
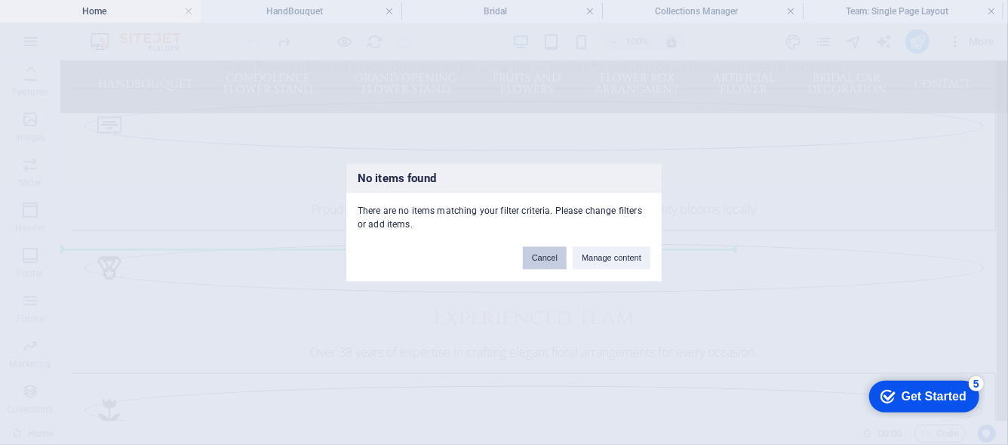
click at [545, 257] on button "Cancel" at bounding box center [545, 257] width 44 height 23
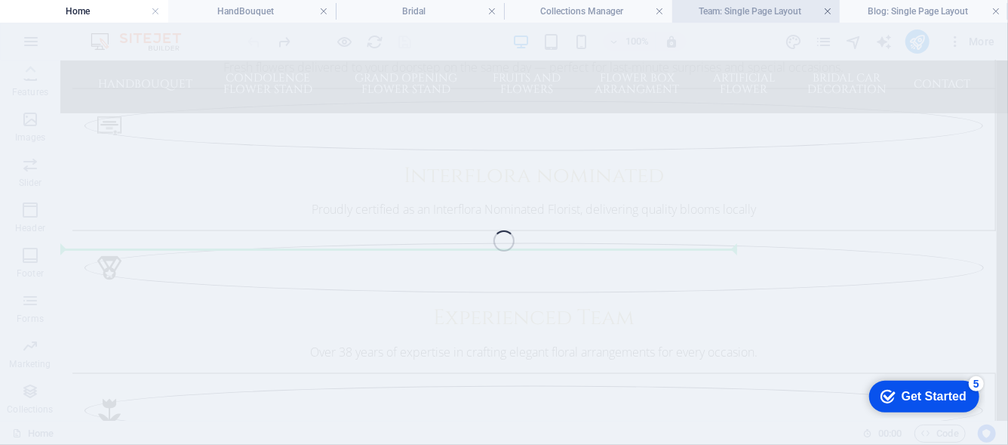
click at [829, 10] on link at bounding box center [827, 12] width 9 height 14
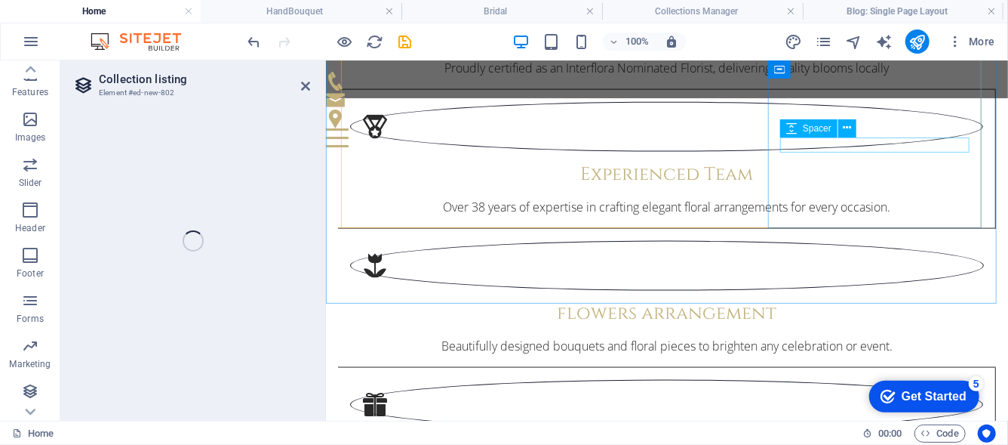
select select "68ba88a1032e7dc3df0ecf15"
select select
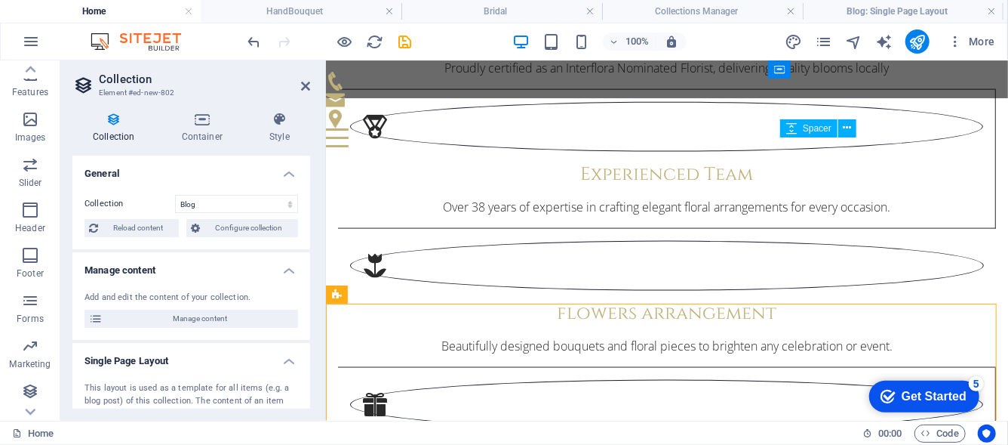
select select "columns.status"
select select "columns.publishing_date"
select select "past"
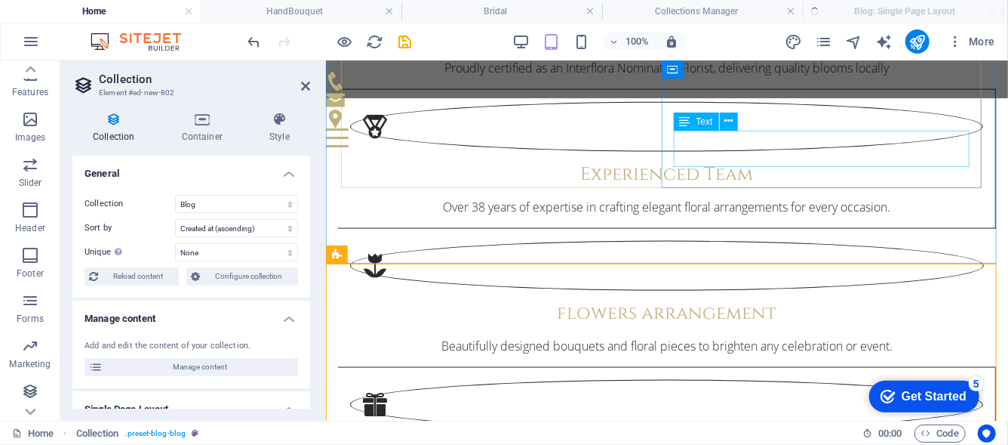
select select "columns.publishing_date_DESC"
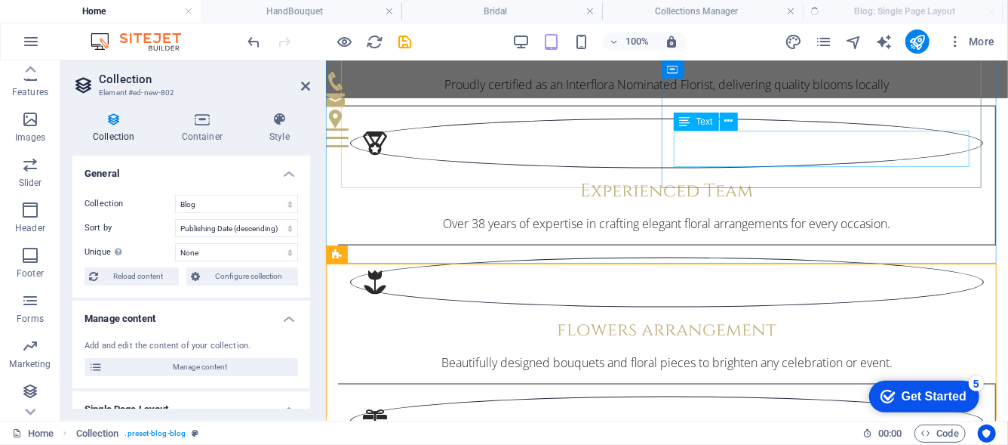
scroll to position [0, 0]
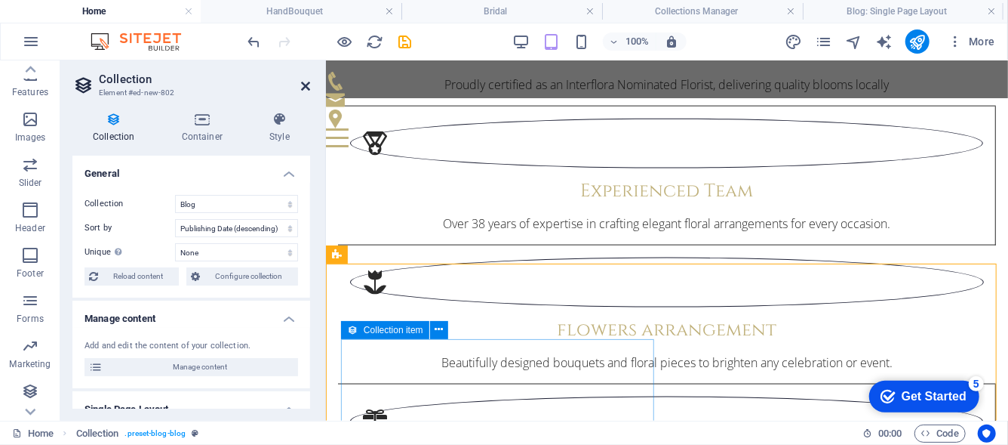
click at [309, 83] on icon at bounding box center [305, 86] width 9 height 12
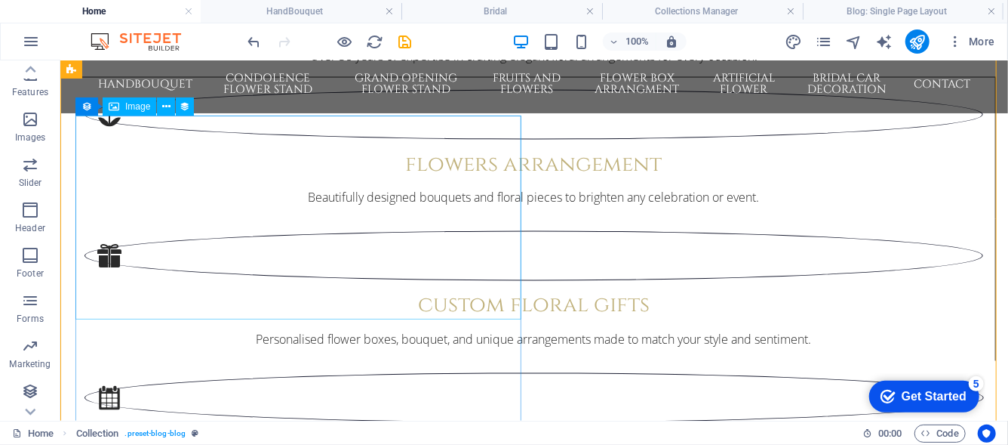
scroll to position [1406, 0]
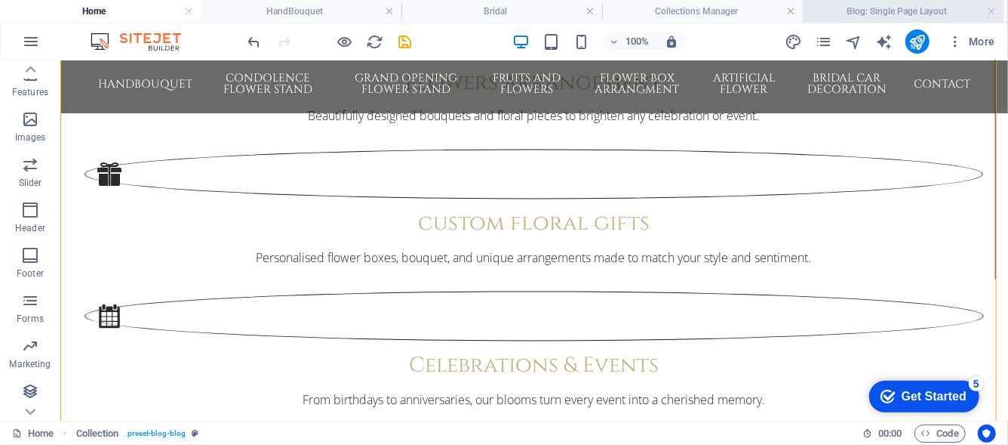
click at [894, 12] on h4 "Blog: Single Page Layout" at bounding box center [903, 11] width 201 height 17
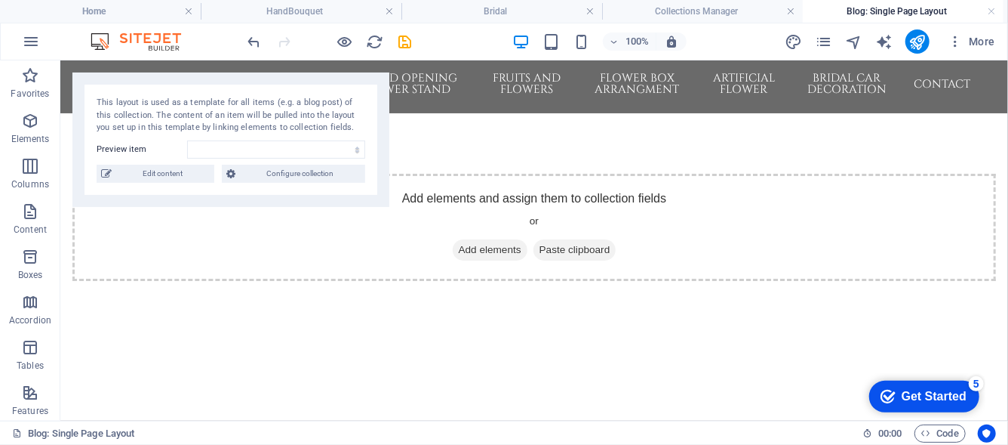
click at [894, 6] on h4 "Blog: Single Page Layout" at bounding box center [903, 11] width 201 height 17
click at [131, 5] on h4 "Home" at bounding box center [100, 11] width 201 height 17
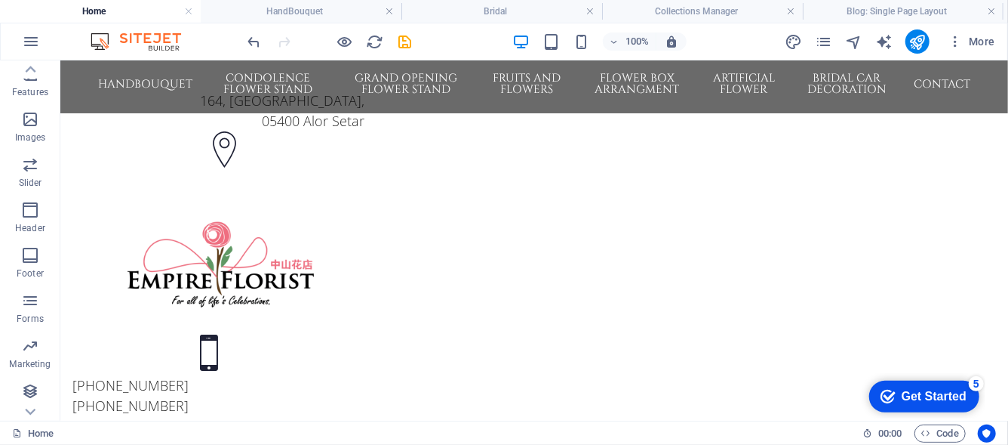
scroll to position [1406, 0]
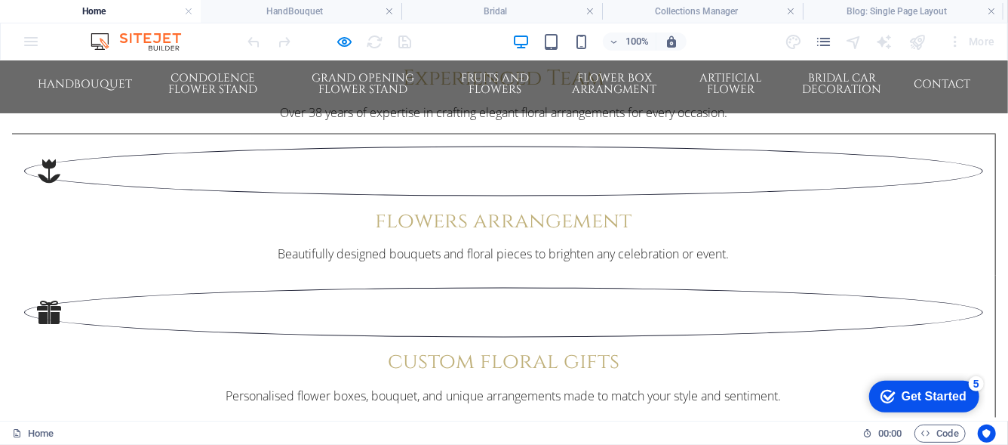
scroll to position [1280, 0]
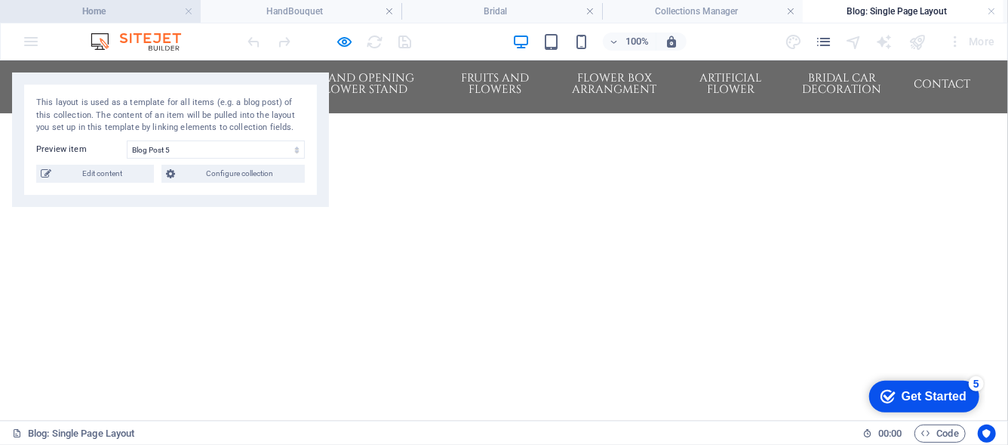
click at [98, 9] on h4 "Home" at bounding box center [100, 11] width 201 height 17
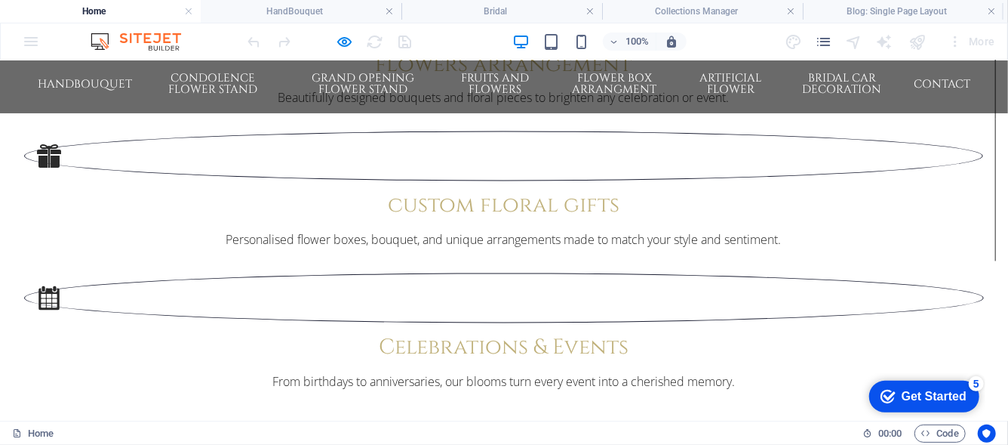
scroll to position [1509, 0]
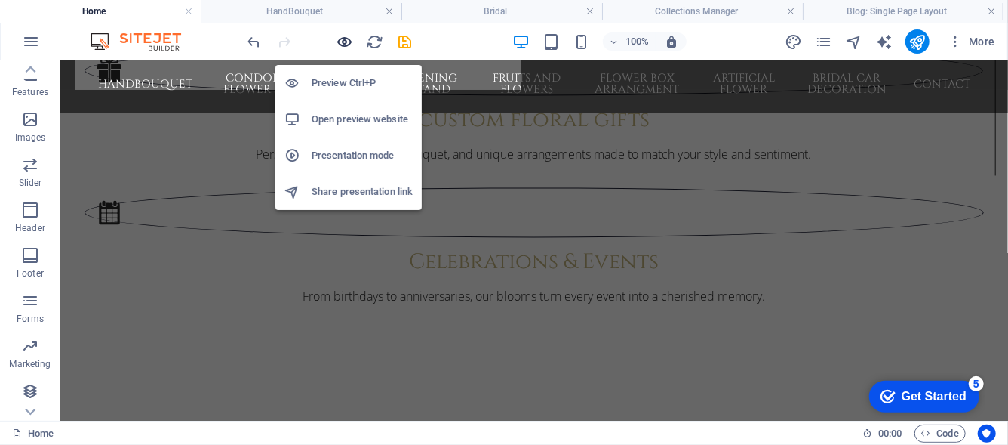
scroll to position [1485, 0]
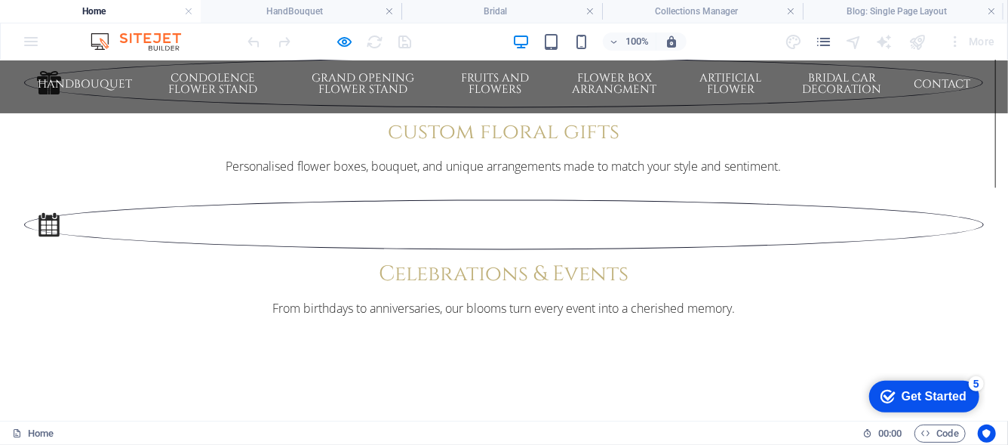
select select "68ba88a2465bf18a33070c85"
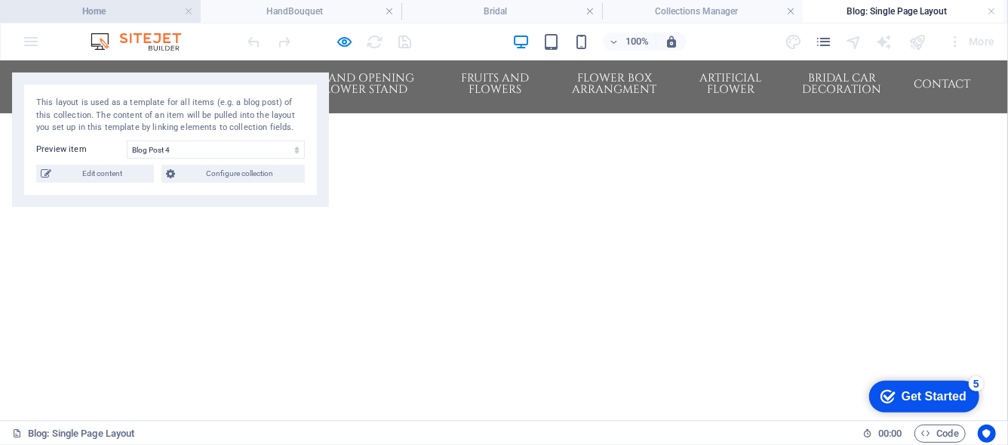
click at [134, 6] on h4 "Home" at bounding box center [100, 11] width 201 height 17
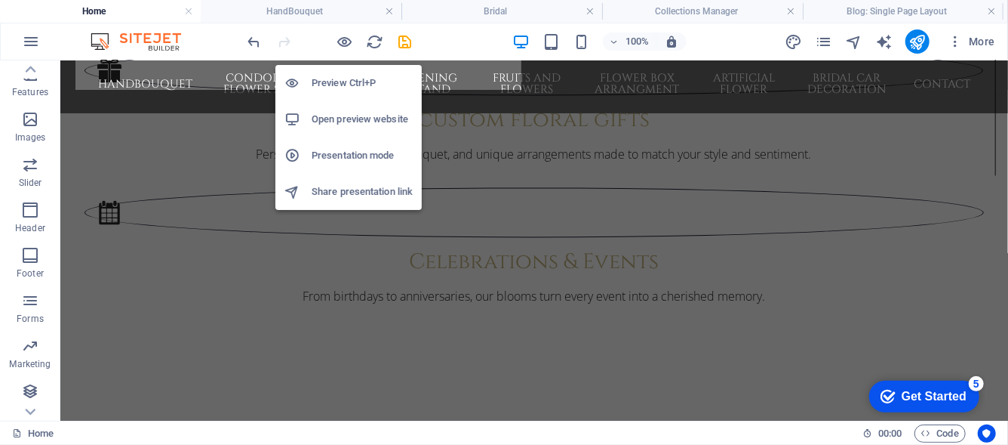
scroll to position [1485, 0]
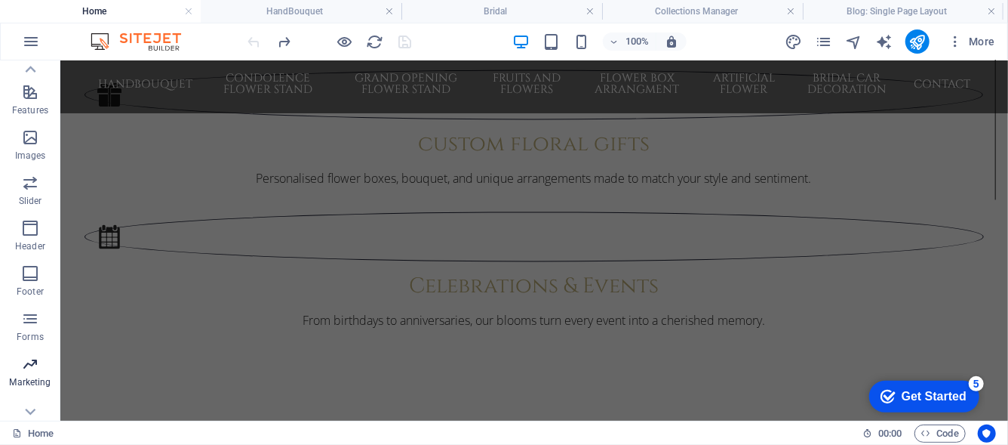
scroll to position [319, 0]
click at [29, 387] on icon "button" at bounding box center [30, 391] width 18 height 18
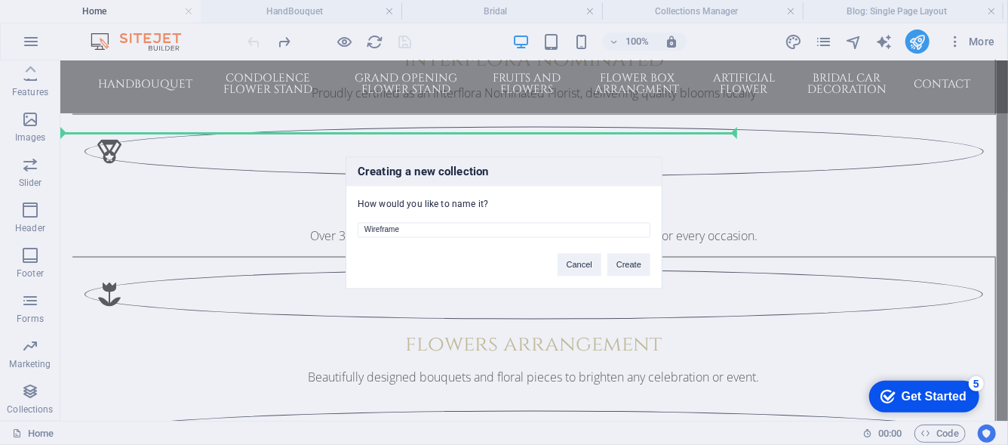
scroll to position [971, 0]
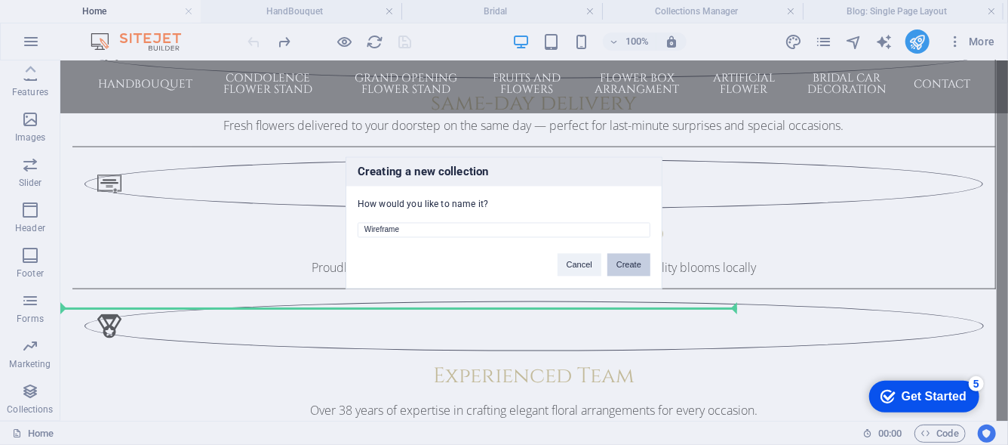
click at [623, 260] on button "Create" at bounding box center [629, 264] width 43 height 23
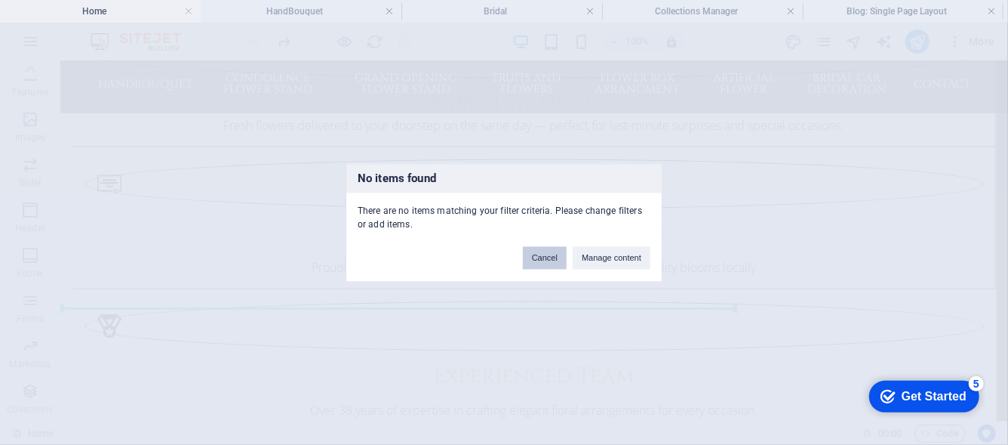
click at [541, 259] on button "Cancel" at bounding box center [545, 257] width 44 height 23
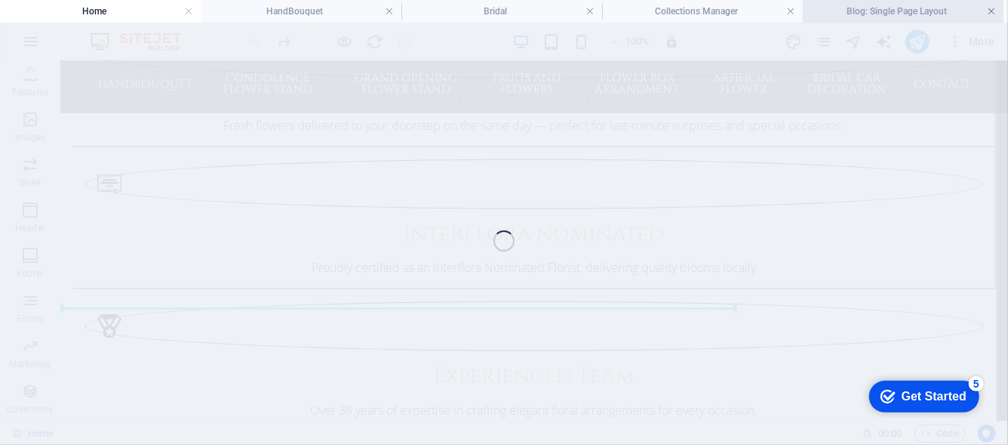
click at [994, 9] on link at bounding box center [991, 12] width 9 height 14
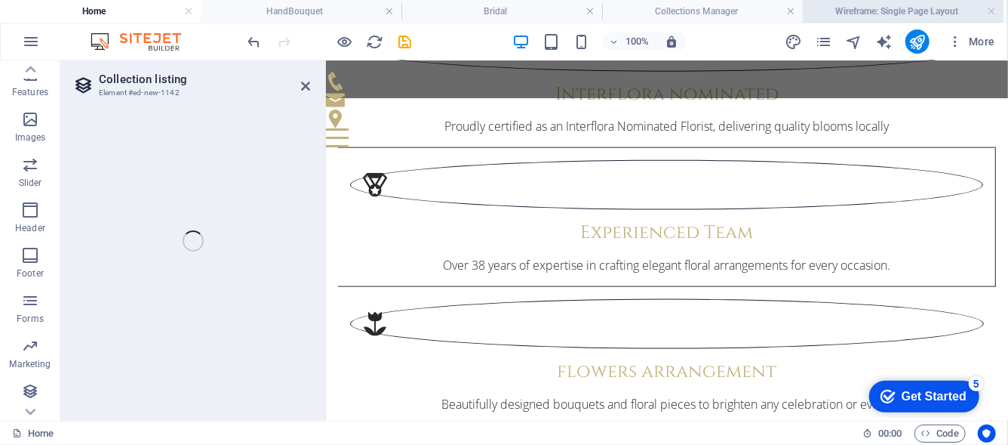
select select "68ba89220776bd399e0bbaf2"
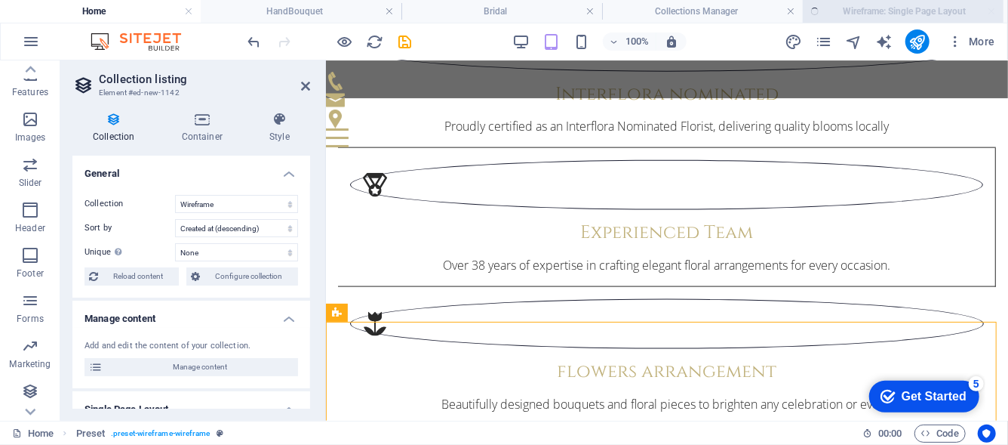
select select "createdAt_DESC"
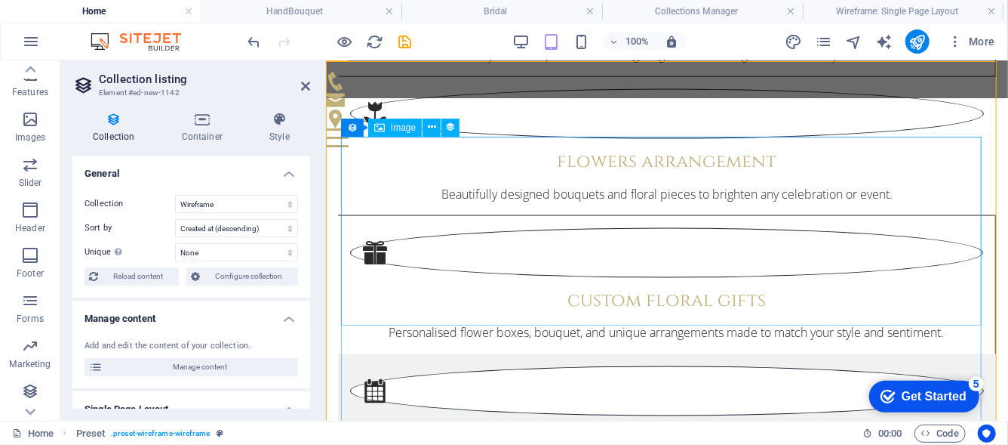
scroll to position [1331, 0]
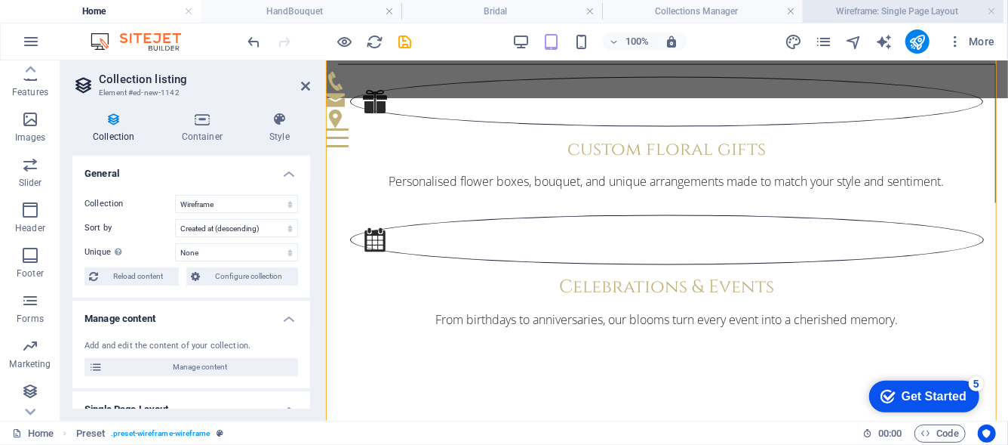
click at [900, 8] on h4 "Wireframe: Single Page Layout" at bounding box center [903, 11] width 201 height 17
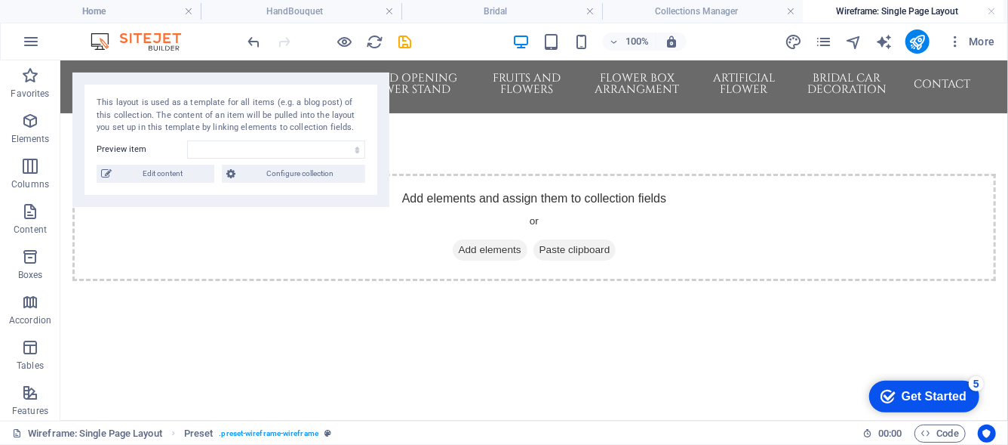
scroll to position [0, 0]
click at [900, 9] on h4 "Wireframe: Single Page Layout" at bounding box center [903, 11] width 201 height 17
click at [987, 13] on link at bounding box center [991, 12] width 9 height 14
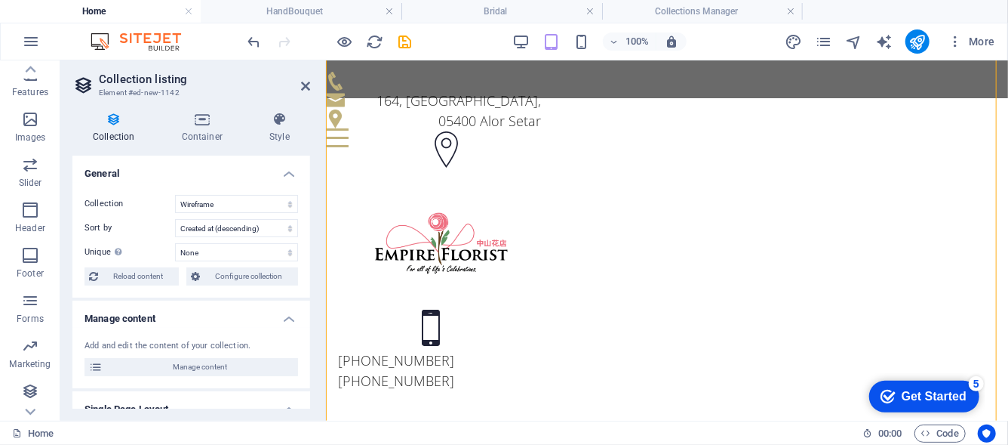
scroll to position [1331, 0]
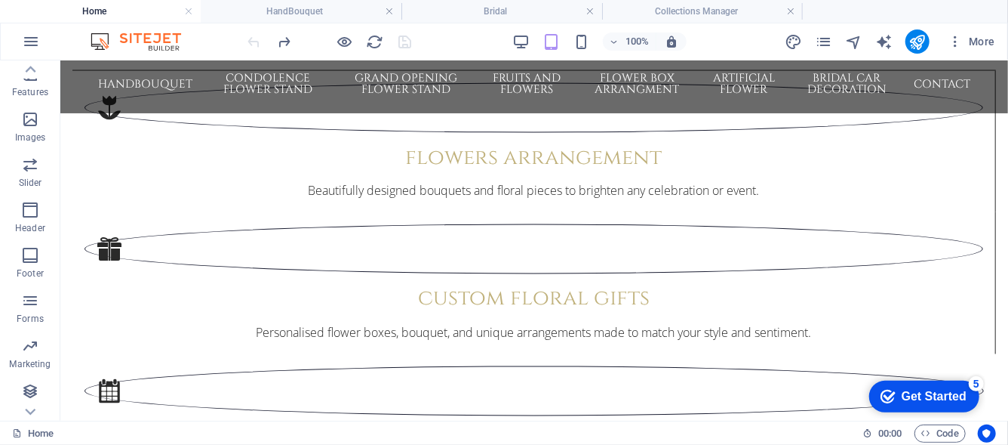
scroll to position [1509, 0]
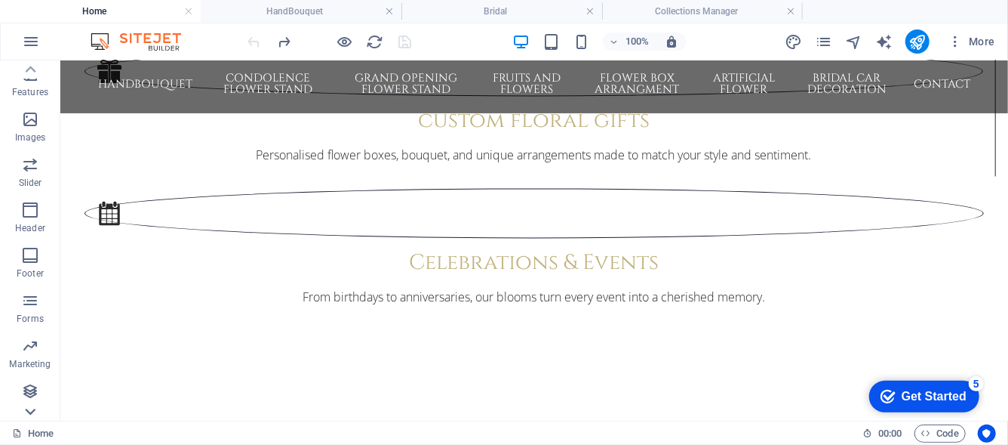
click at [32, 411] on icon at bounding box center [30, 411] width 11 height 7
click at [32, 392] on icon "button" at bounding box center [30, 391] width 18 height 18
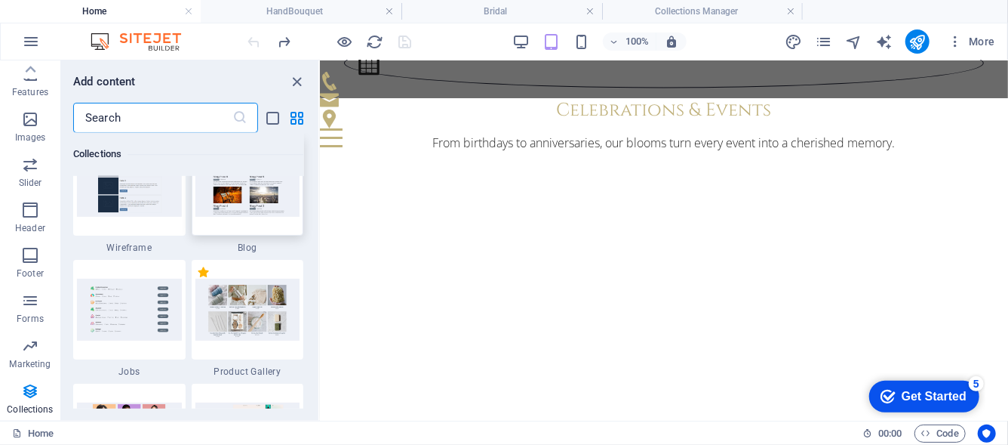
scroll to position [14091, 0]
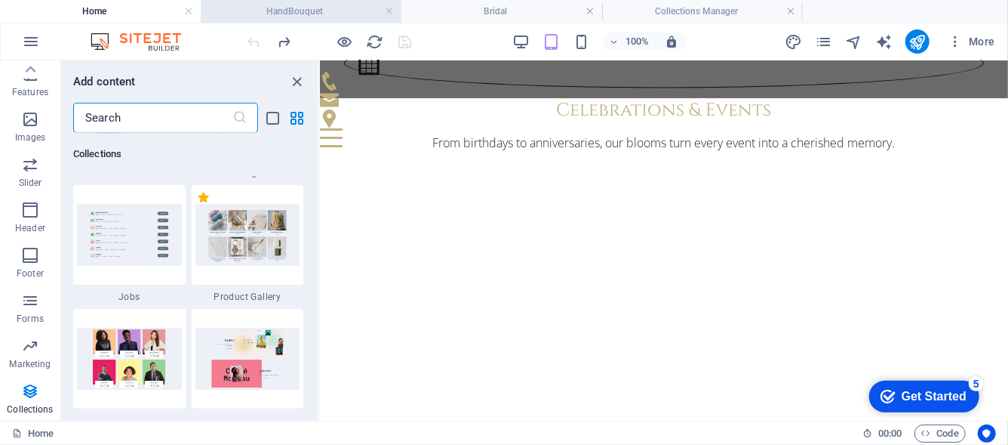
click at [248, 12] on h4 "HandBouquet" at bounding box center [301, 11] width 201 height 17
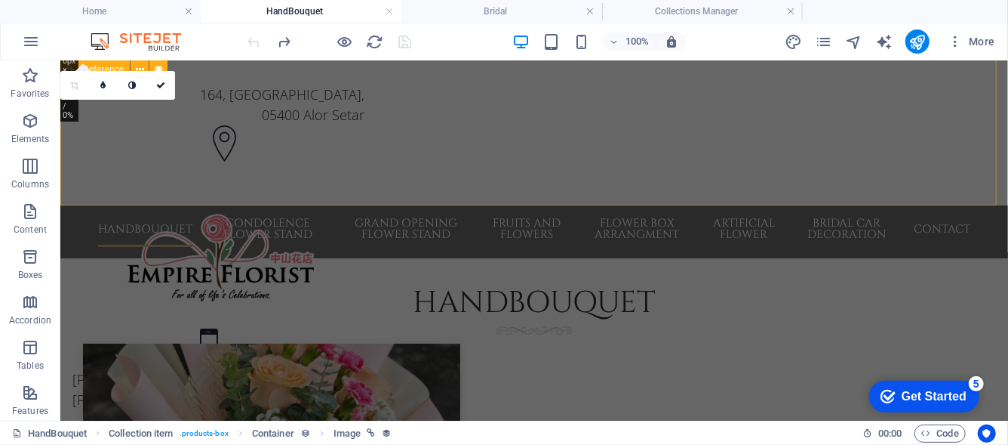
scroll to position [0, 0]
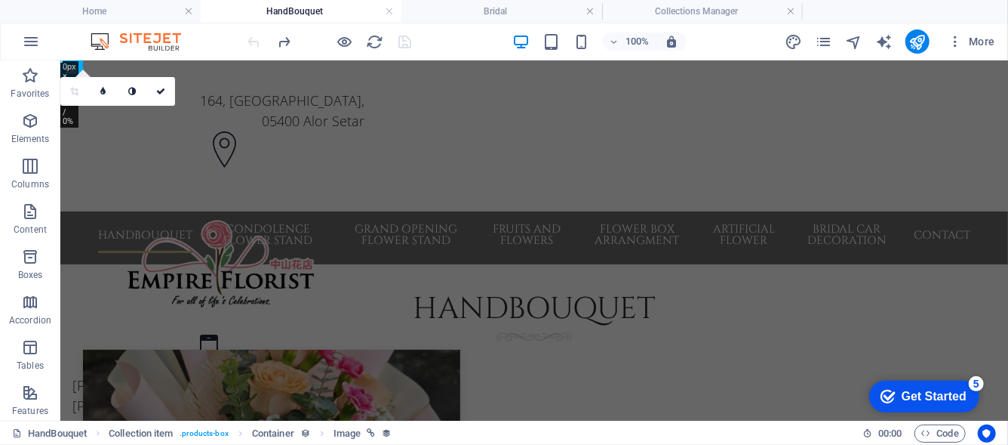
click at [331, 6] on h4 "HandBouquet" at bounding box center [301, 11] width 201 height 17
click at [722, 12] on h4 "Collections Manager" at bounding box center [702, 11] width 201 height 17
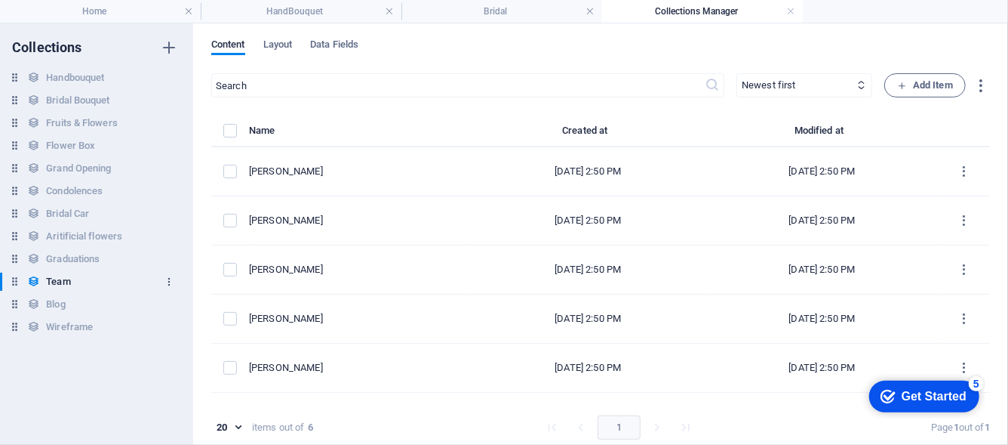
click at [171, 283] on icon "button" at bounding box center [169, 281] width 11 height 11
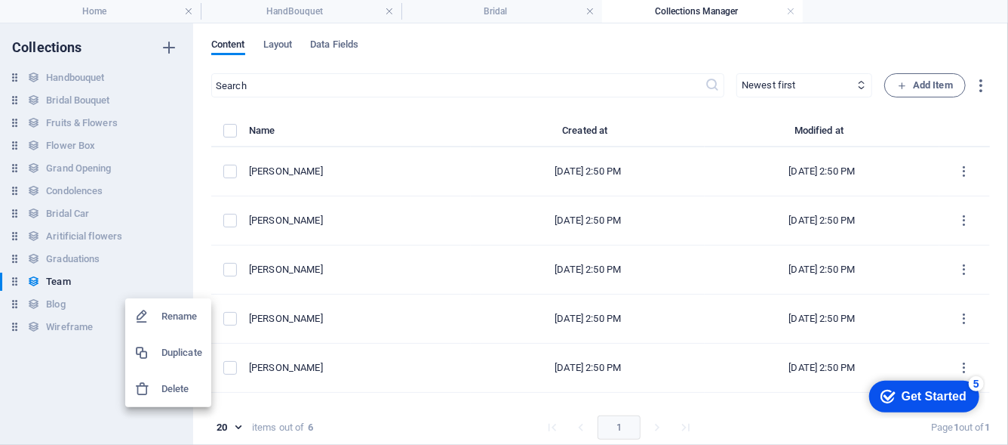
click at [152, 395] on div at bounding box center [147, 388] width 27 height 15
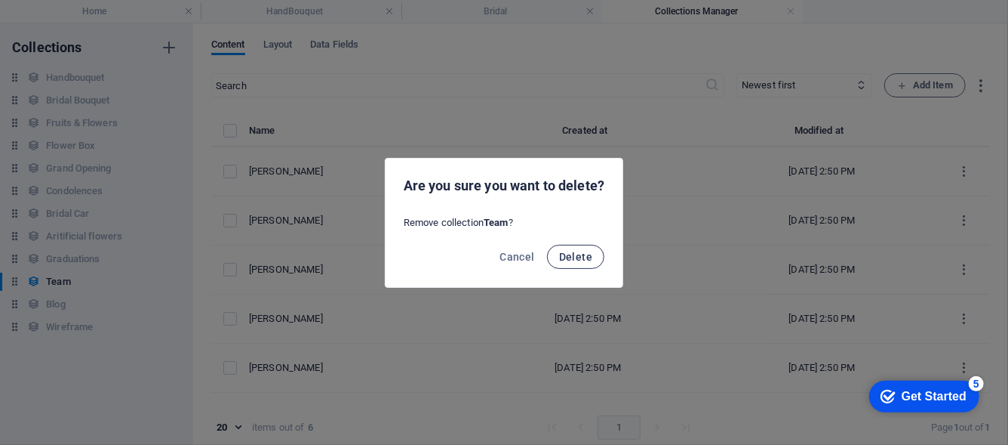
click at [595, 257] on button "Delete" at bounding box center [575, 257] width 57 height 24
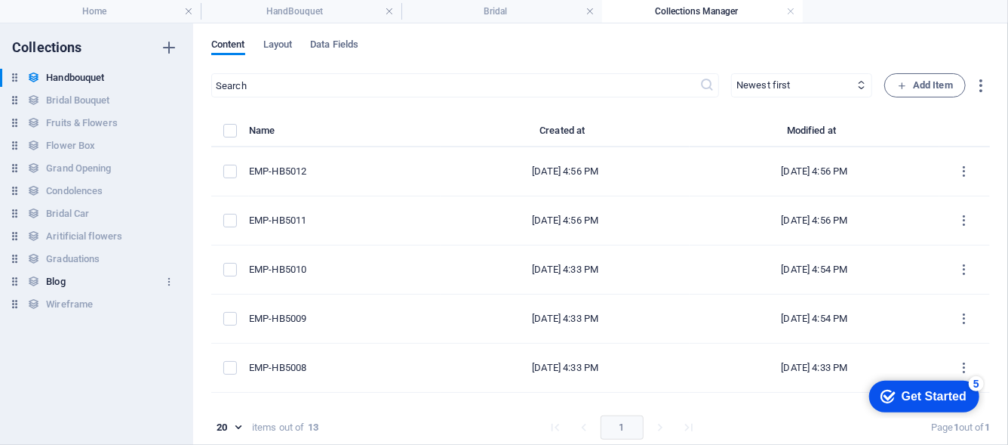
click at [78, 284] on div "Blog Blog" at bounding box center [89, 281] width 178 height 18
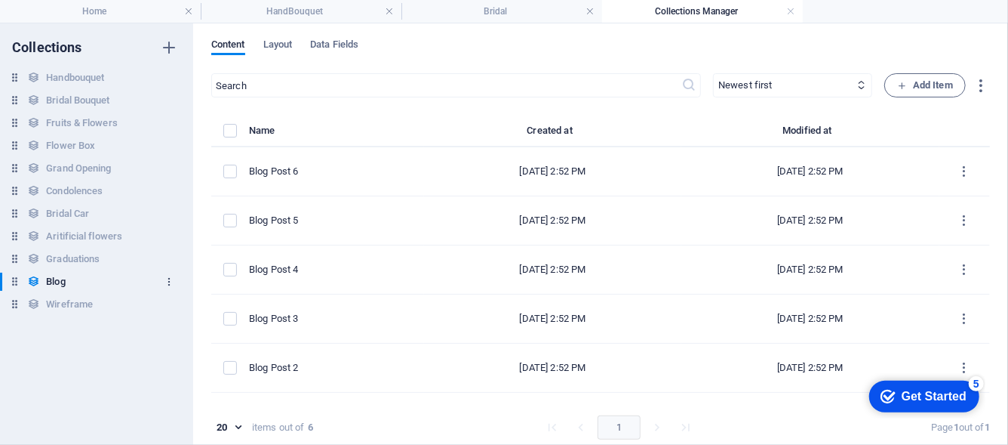
click at [168, 286] on icon "button" at bounding box center [169, 281] width 11 height 11
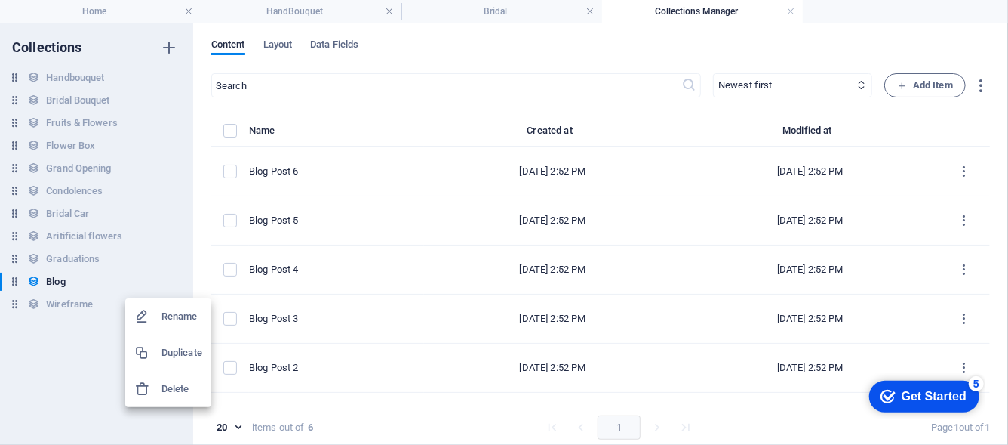
click at [173, 392] on h6 "Delete" at bounding box center [182, 389] width 41 height 18
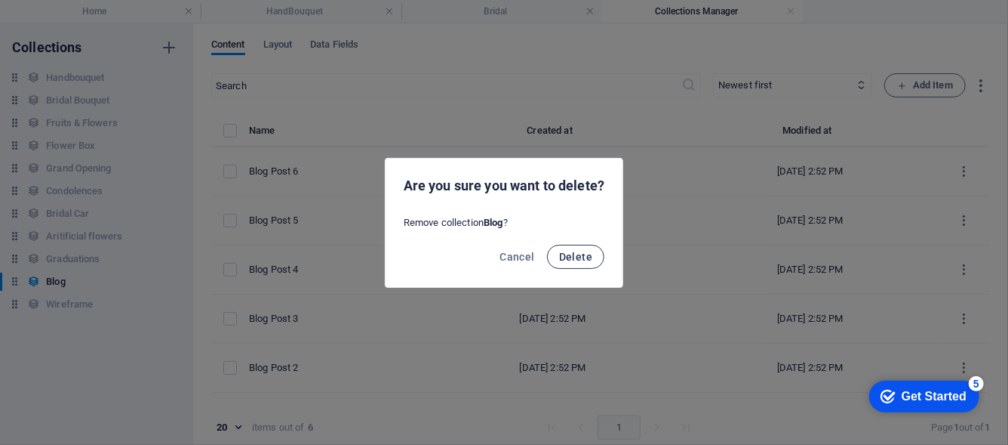
click at [578, 261] on span "Delete" at bounding box center [575, 257] width 33 height 12
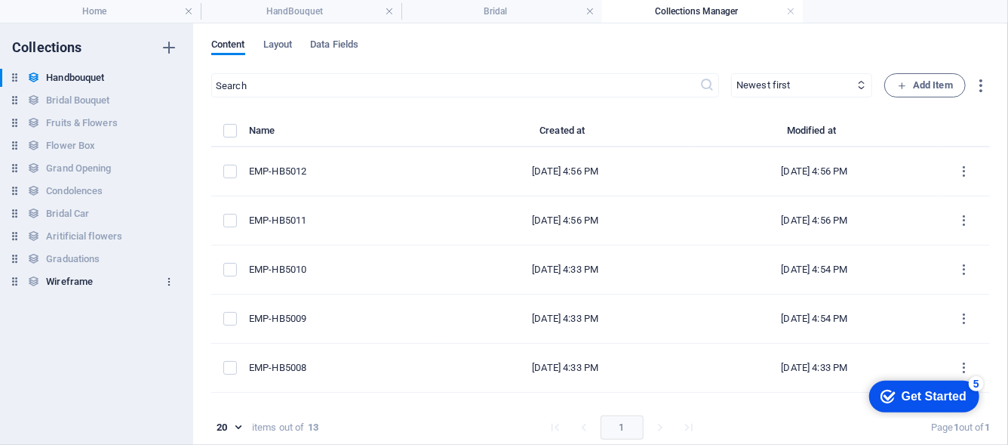
click at [165, 282] on icon "button" at bounding box center [169, 281] width 11 height 11
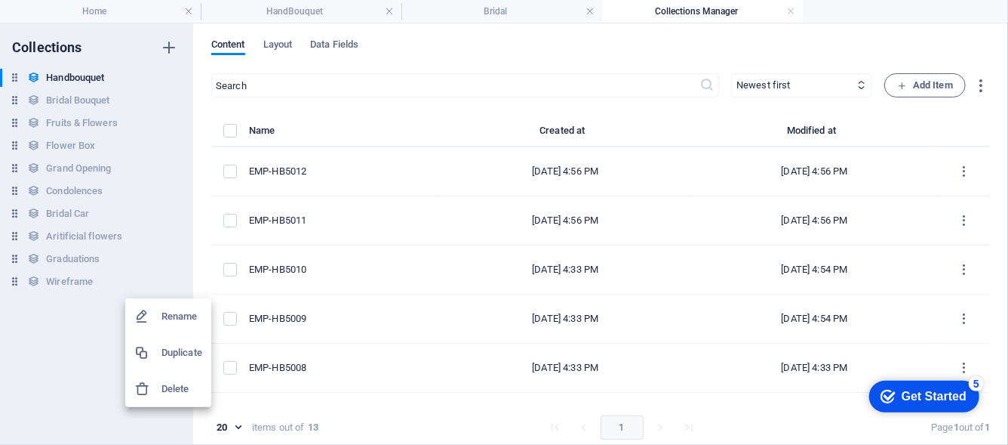
click at [172, 382] on h6 "Delete" at bounding box center [182, 389] width 41 height 18
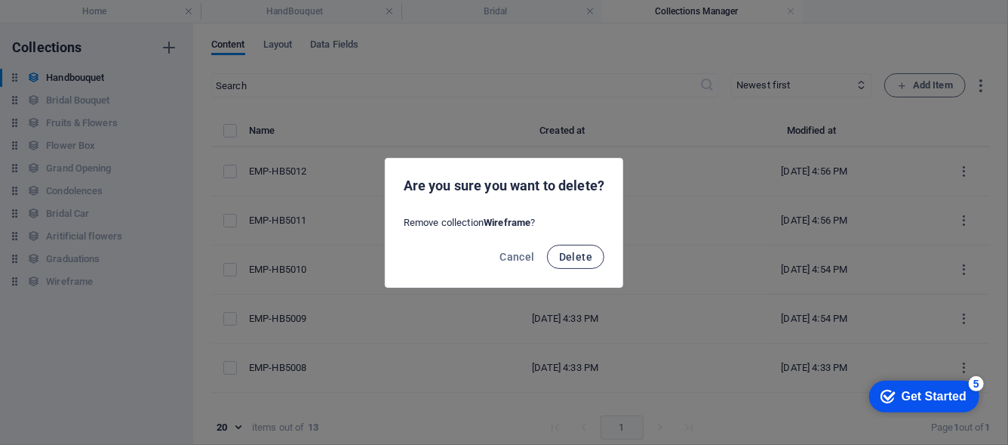
click at [580, 259] on span "Delete" at bounding box center [575, 257] width 33 height 12
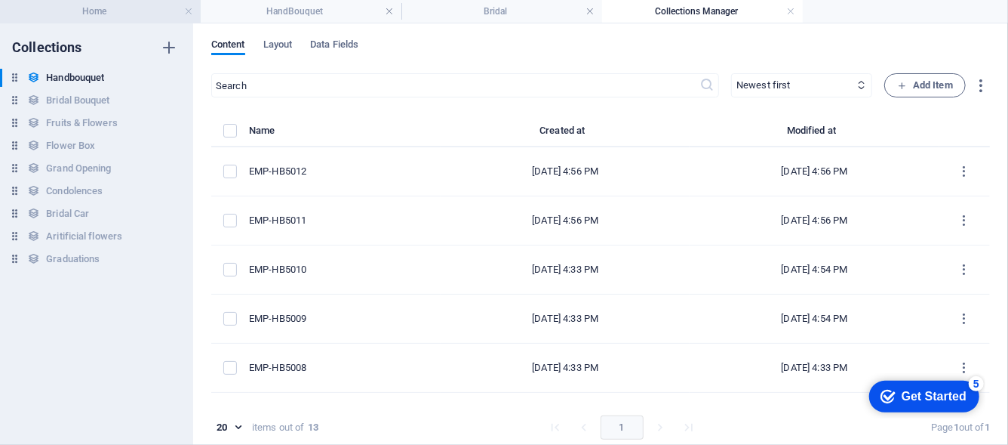
click at [106, 22] on li "Home" at bounding box center [100, 11] width 201 height 23
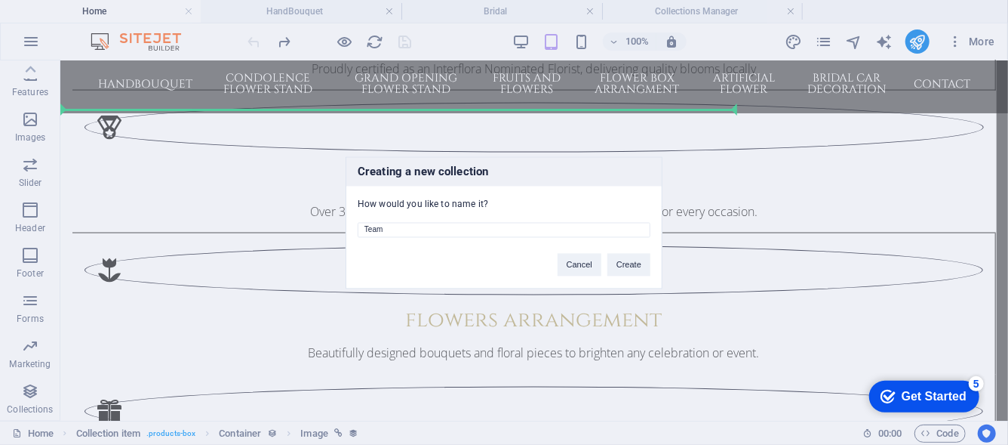
scroll to position [994, 0]
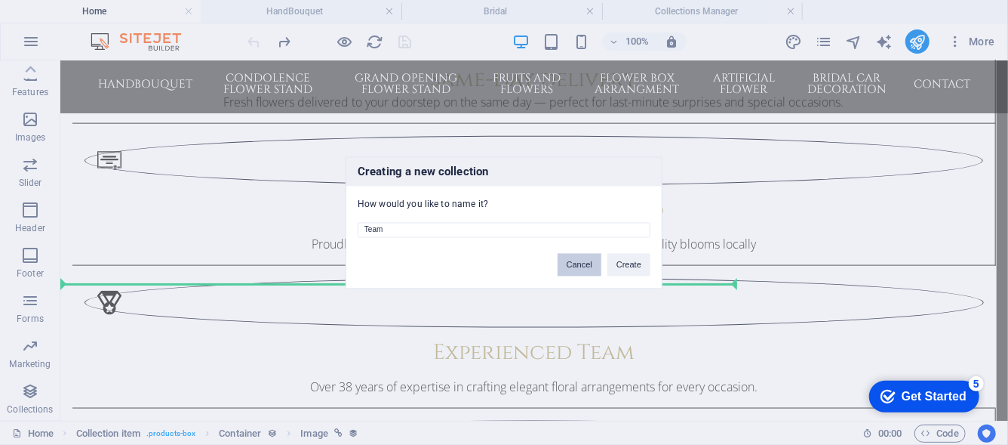
click at [586, 264] on button "Cancel" at bounding box center [580, 264] width 44 height 23
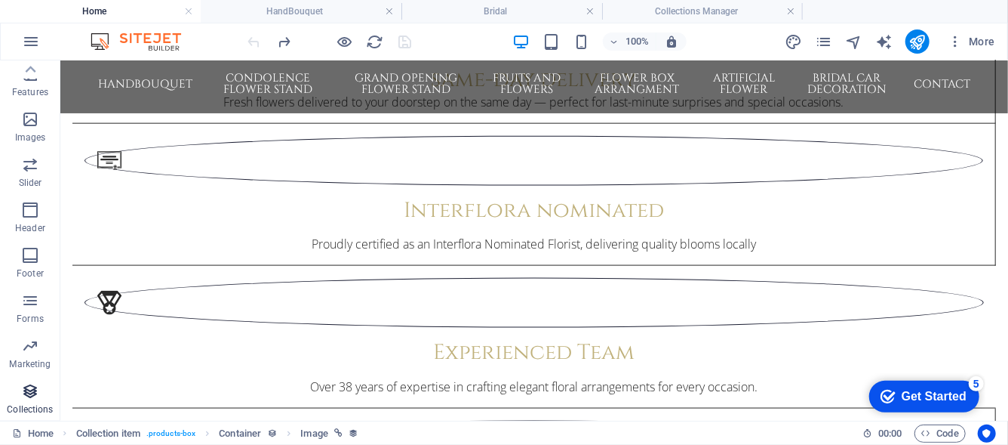
click at [51, 402] on span "Collections" at bounding box center [30, 400] width 60 height 36
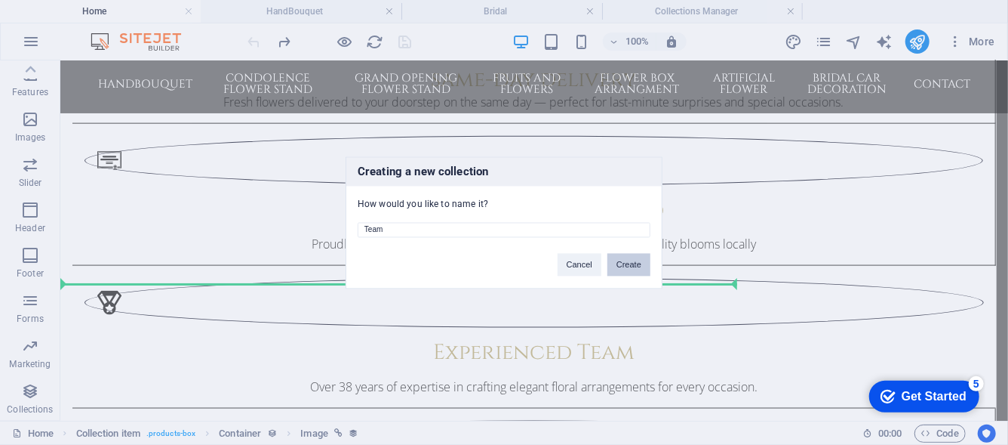
click at [629, 256] on button "Create" at bounding box center [629, 264] width 43 height 23
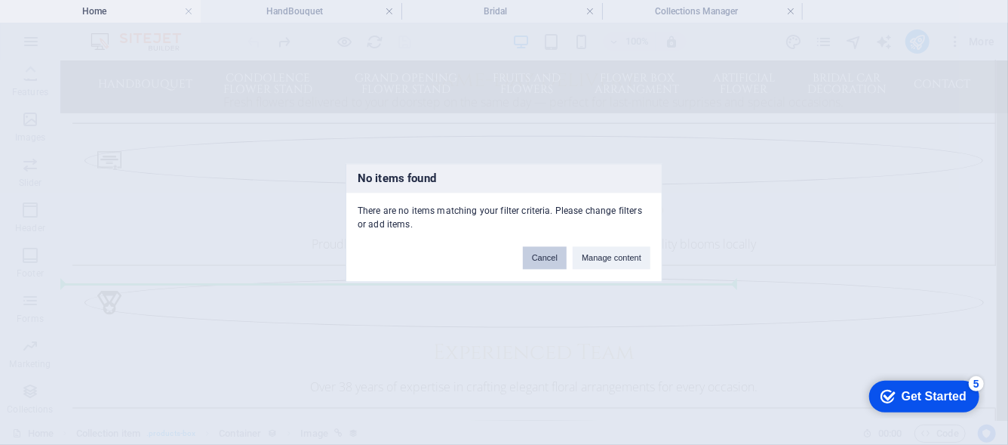
click at [559, 263] on button "Cancel" at bounding box center [545, 257] width 44 height 23
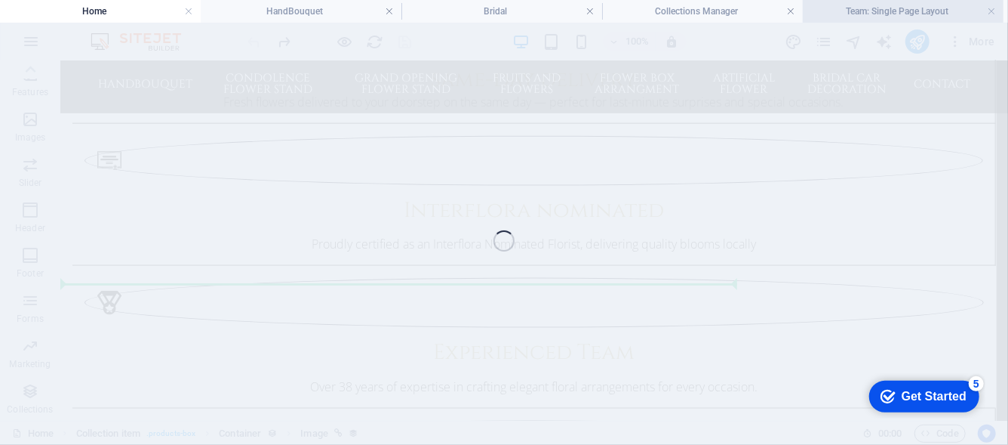
click at [841, 15] on h4 "Team: Single Page Layout" at bounding box center [903, 11] width 201 height 17
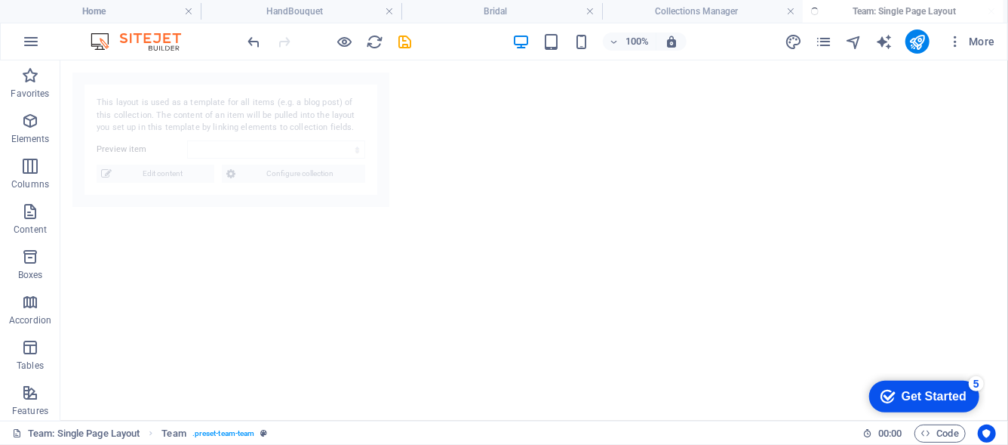
scroll to position [0, 0]
click at [841, 15] on ul "Home HandBouquet Bridal Collections Manager Team: Single Page Layout" at bounding box center [504, 11] width 1008 height 23
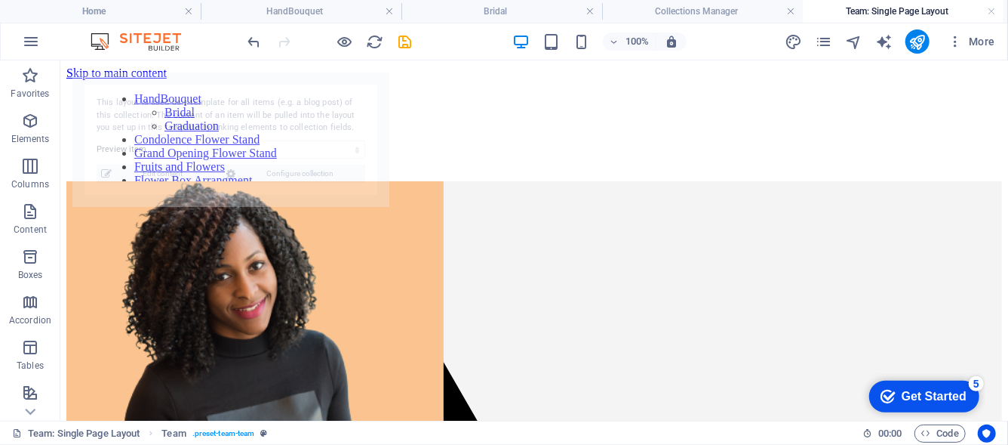
select select "68ba898a5602e33fd70b3d27"
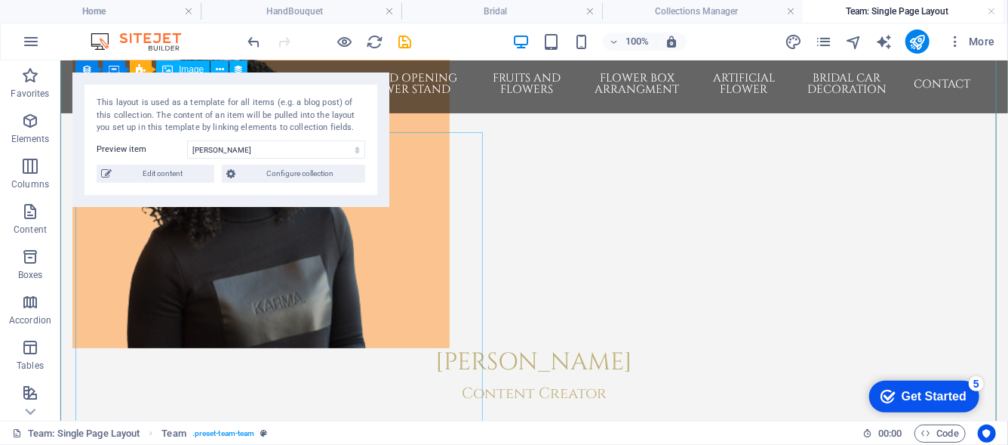
scroll to position [115, 0]
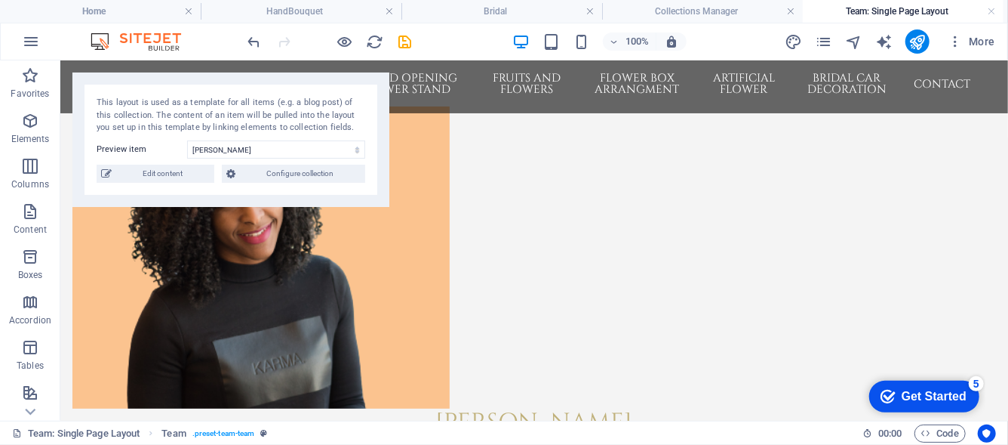
click at [697, 12] on h4 "Collections Manager" at bounding box center [702, 11] width 201 height 17
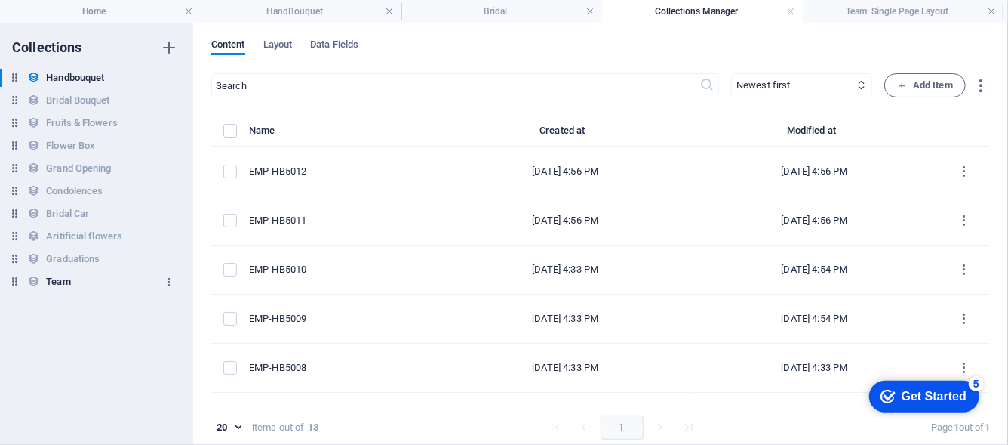
click at [43, 278] on div "Team Team" at bounding box center [89, 281] width 178 height 18
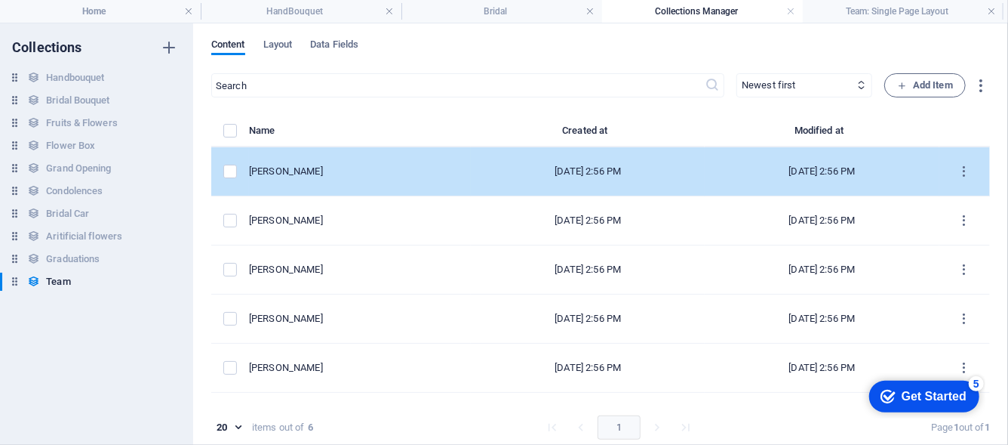
click at [362, 186] on td "Emily Nichols" at bounding box center [360, 171] width 222 height 49
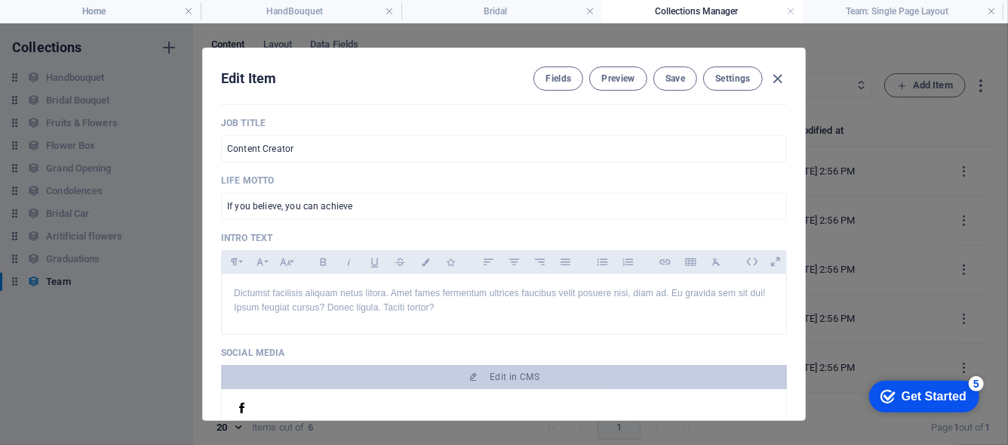
scroll to position [377, 0]
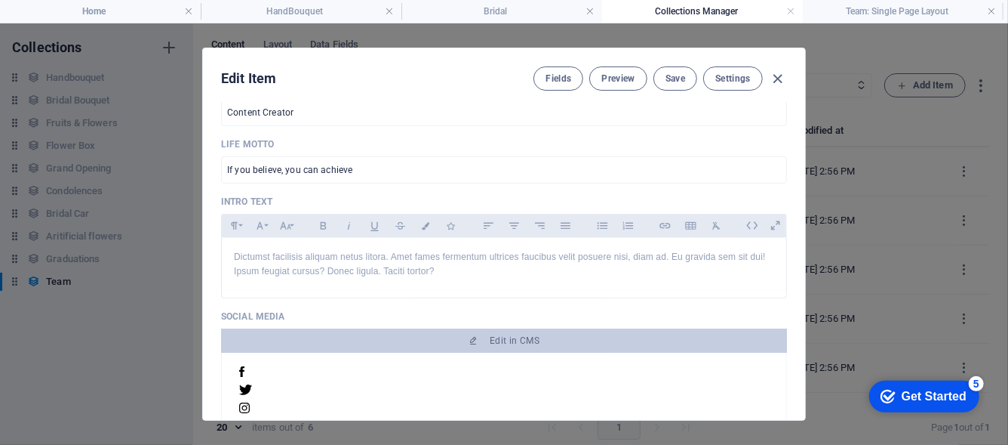
click at [386, 247] on div "Dictumst facilisis aliquam netus litora. Amet fames fermentum ultrices faucibus…" at bounding box center [504, 264] width 565 height 53
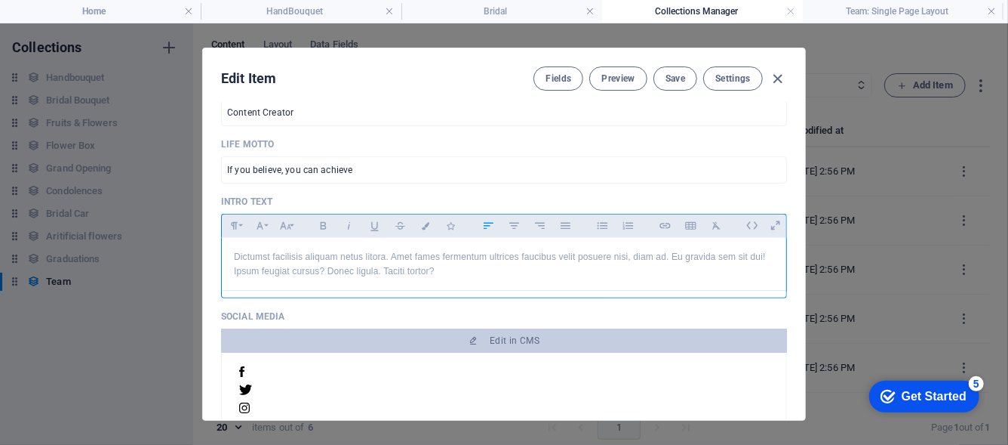
click at [459, 272] on p "Dictumst facilisis aliquam netus litora. Amet fames fermentum ultrices faucibus…" at bounding box center [504, 264] width 540 height 29
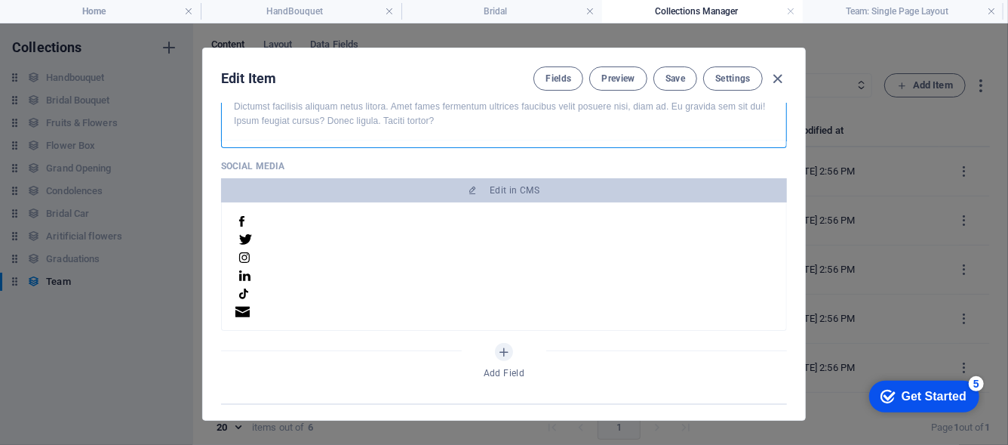
scroll to position [2, 0]
click at [676, 81] on span "Save" at bounding box center [676, 78] width 20 height 12
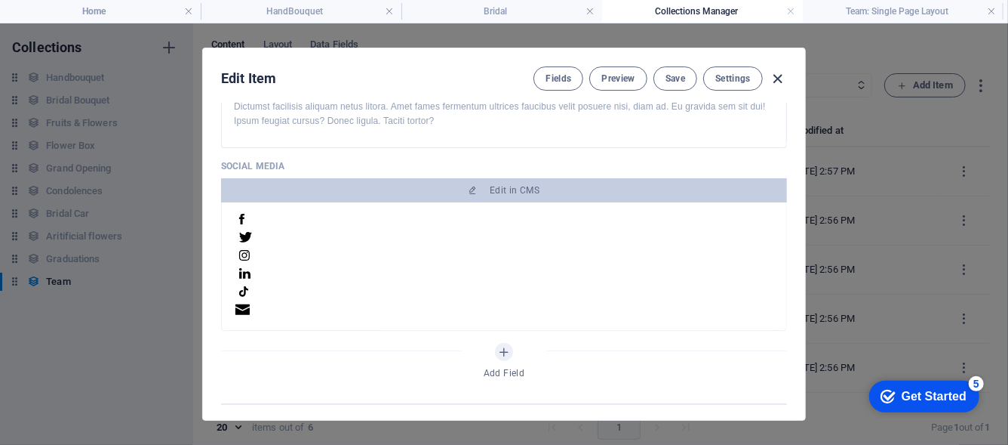
click at [781, 78] on icon "button" at bounding box center [778, 78] width 17 height 17
type input "emily-nichols"
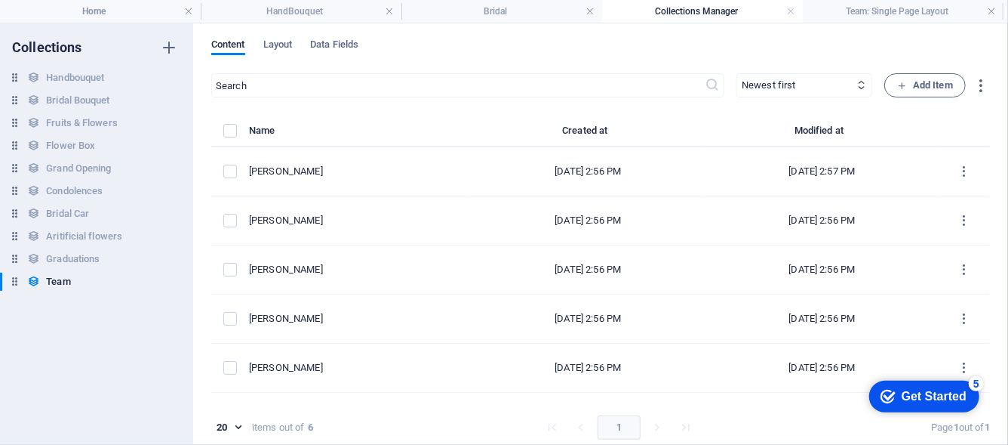
scroll to position [469, 0]
click at [848, 15] on h4 "Team: Single Page Layout" at bounding box center [903, 11] width 201 height 17
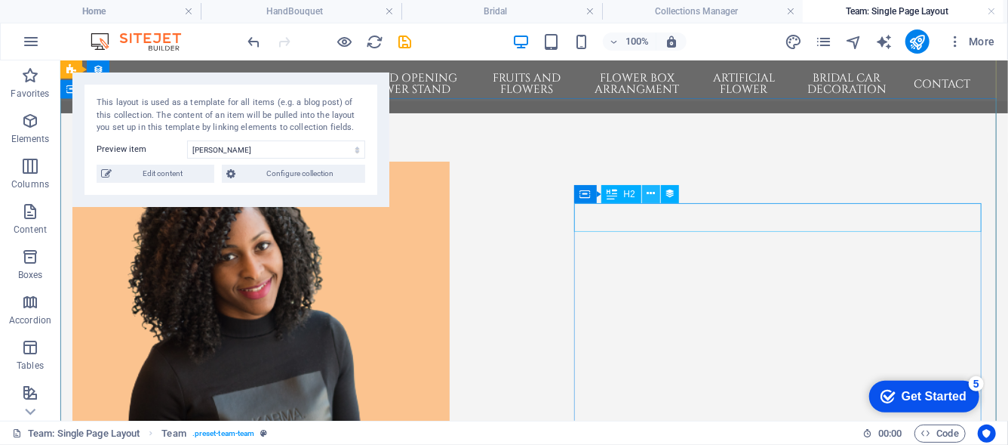
scroll to position [75, 0]
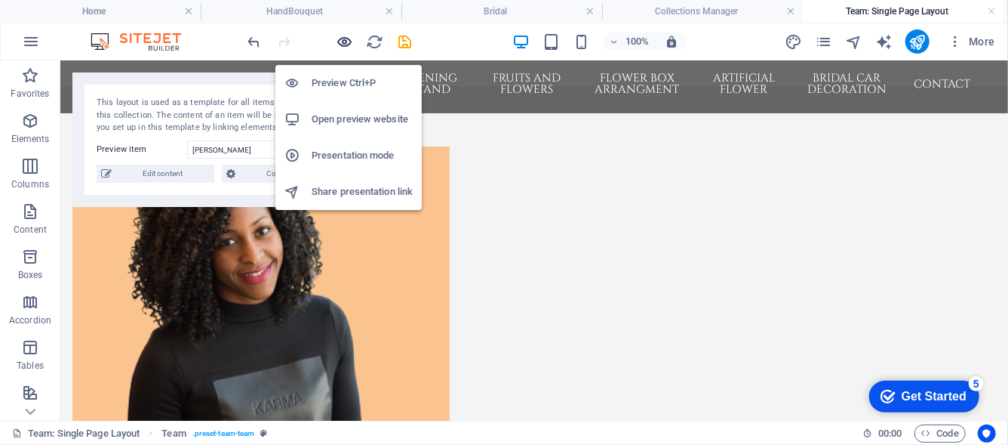
click at [346, 42] on icon "button" at bounding box center [345, 41] width 17 height 17
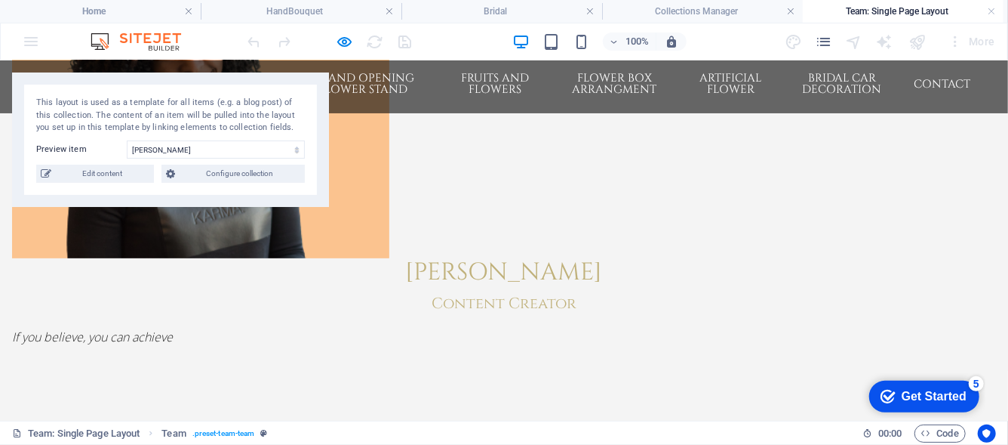
scroll to position [190, 0]
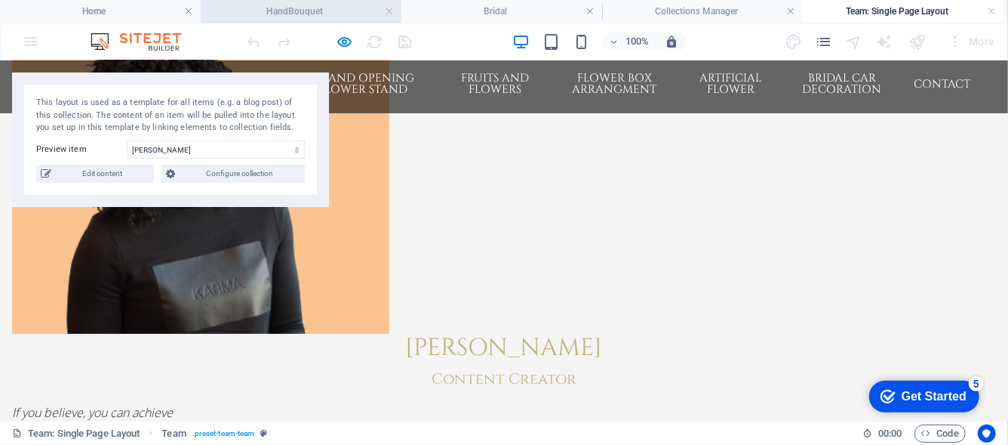
click at [321, 10] on h4 "HandBouquet" at bounding box center [301, 11] width 201 height 17
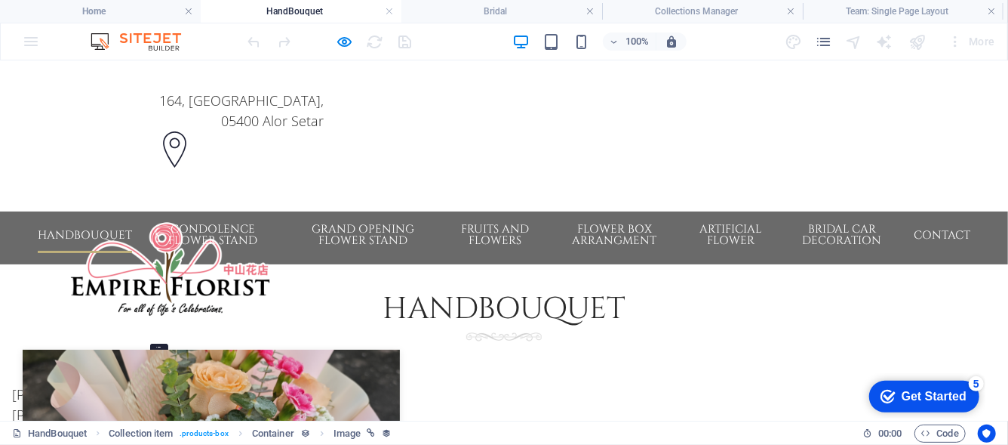
scroll to position [0, 0]
click at [91, 2] on li "Home" at bounding box center [100, 11] width 201 height 23
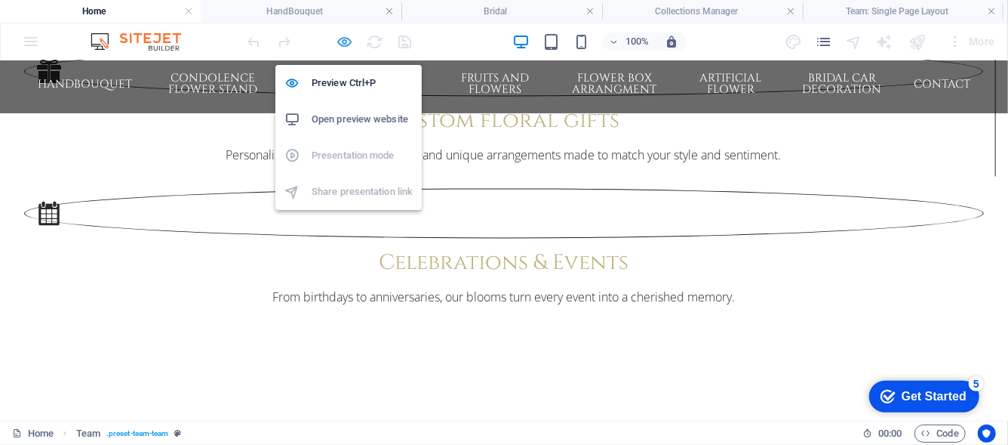
select select "68ba89885c8247db790aee1a"
select select "createdAt_DESC"
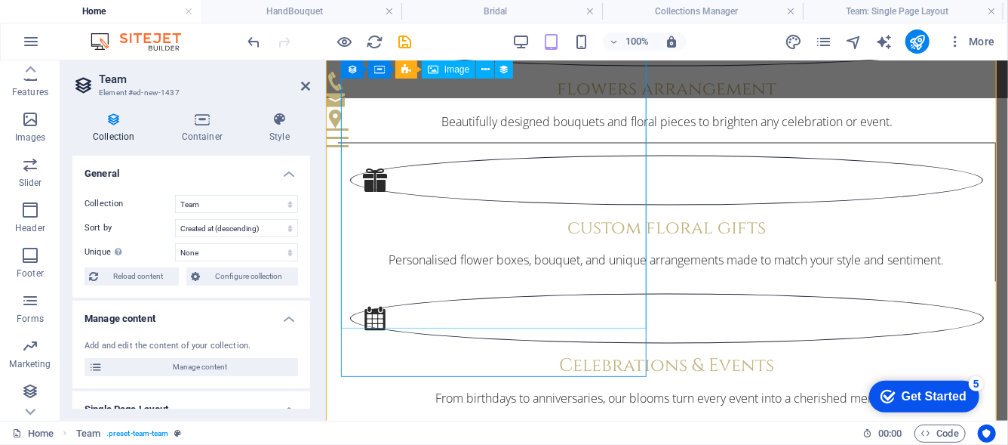
scroll to position [1251, 0]
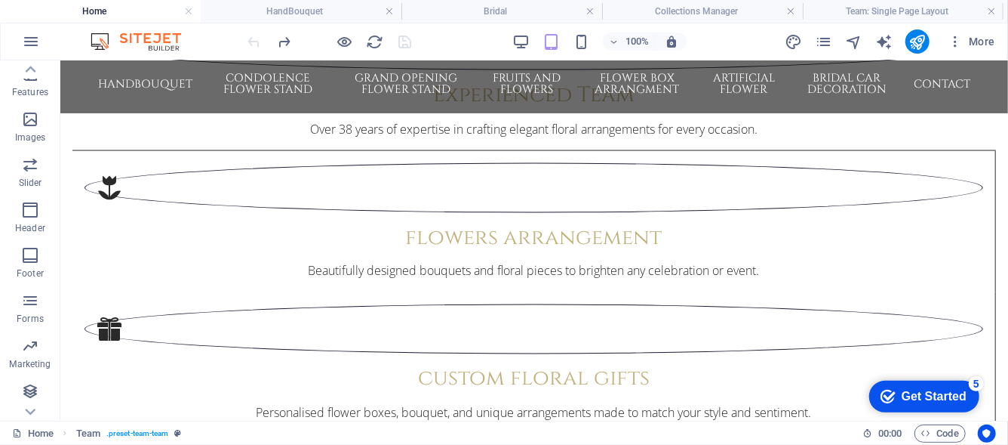
scroll to position [1428, 0]
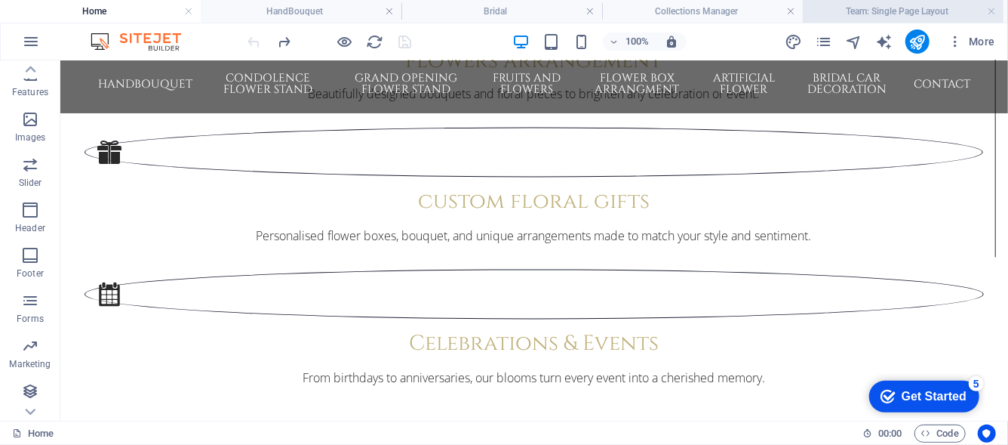
click at [871, 7] on h4 "Team: Single Page Layout" at bounding box center [903, 11] width 201 height 17
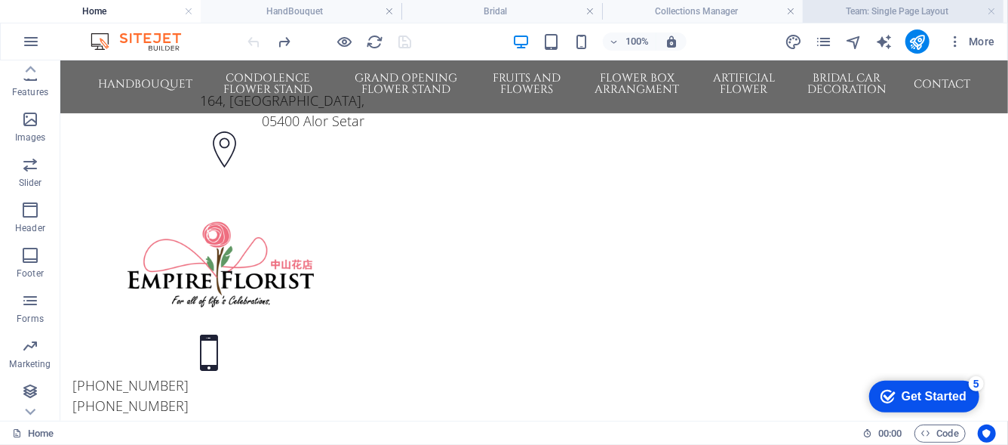
scroll to position [190, 0]
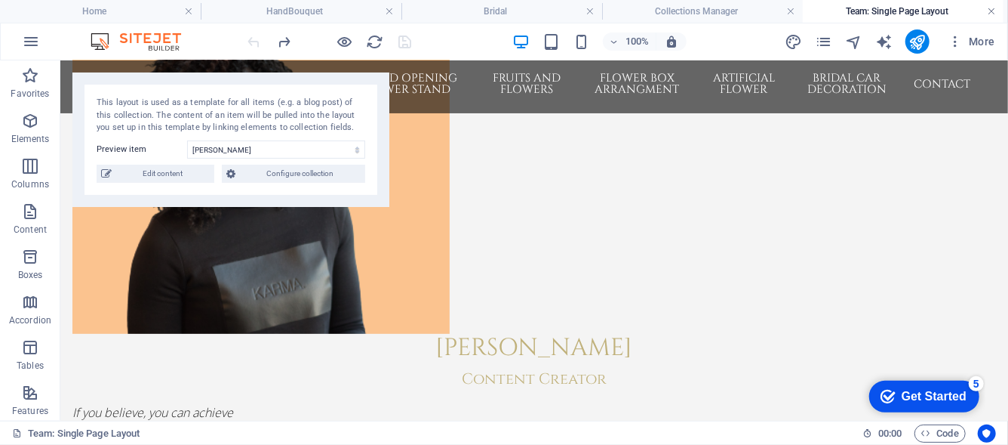
click at [990, 11] on link at bounding box center [991, 12] width 9 height 14
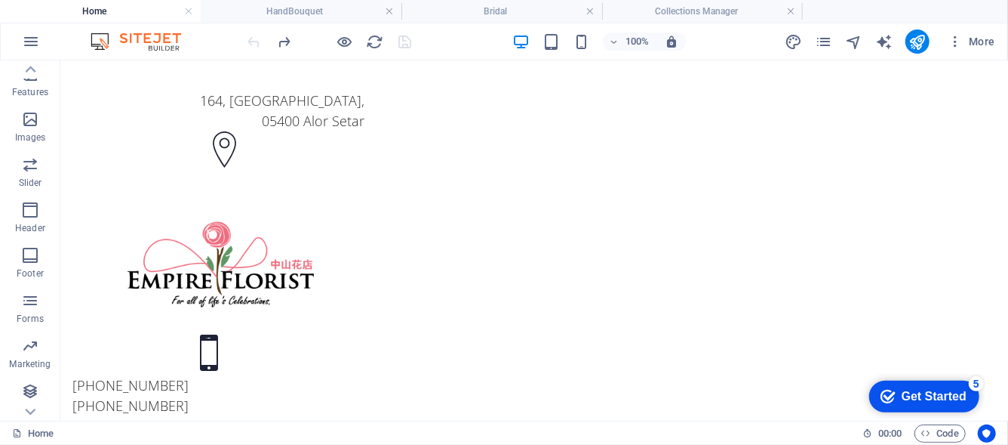
scroll to position [1428, 0]
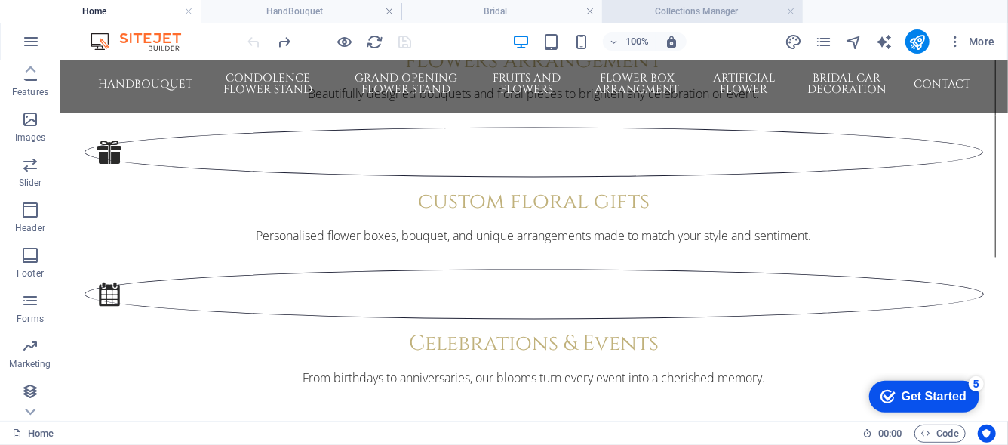
click at [714, 8] on h4 "Collections Manager" at bounding box center [702, 11] width 201 height 17
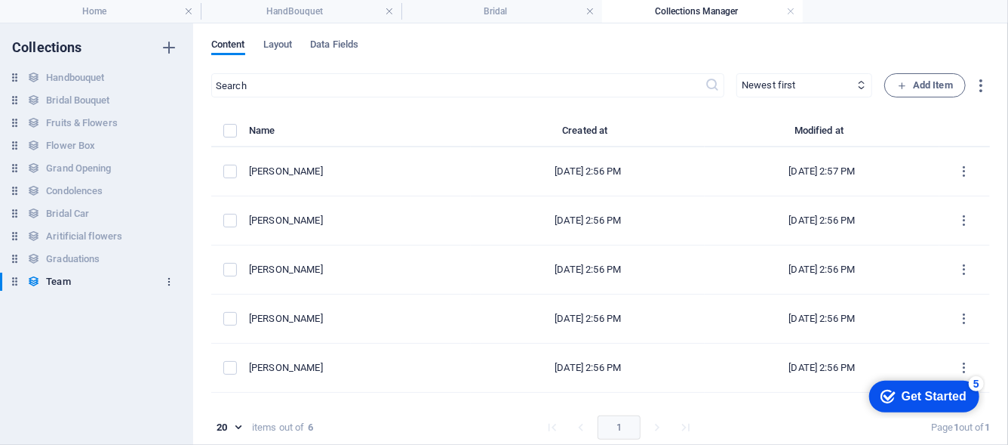
click at [172, 287] on icon "button" at bounding box center [169, 281] width 11 height 11
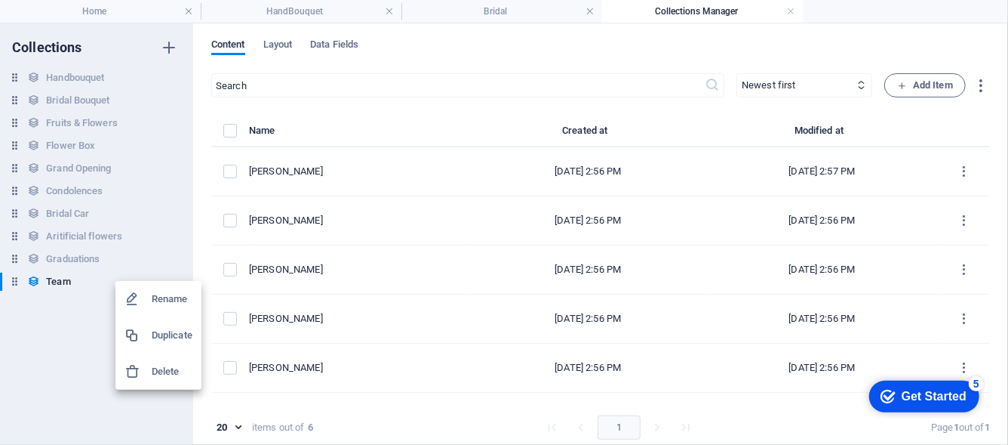
click at [196, 372] on li "Delete" at bounding box center [158, 371] width 86 height 36
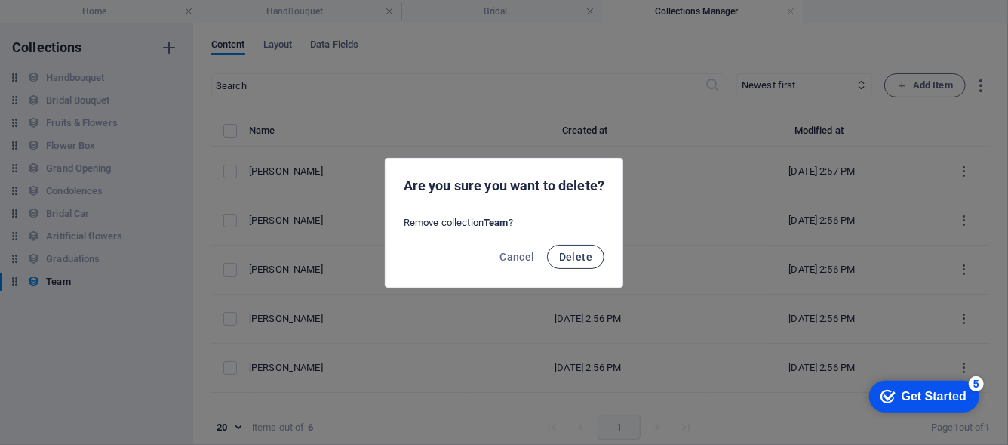
click at [596, 257] on button "Delete" at bounding box center [575, 257] width 57 height 24
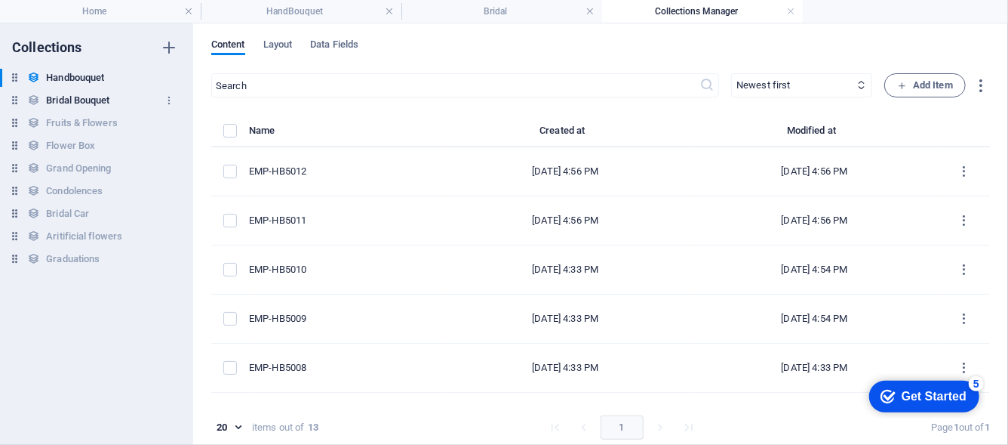
click at [118, 103] on div "Bridal Bouquet Bridal Bouquet" at bounding box center [89, 100] width 178 height 18
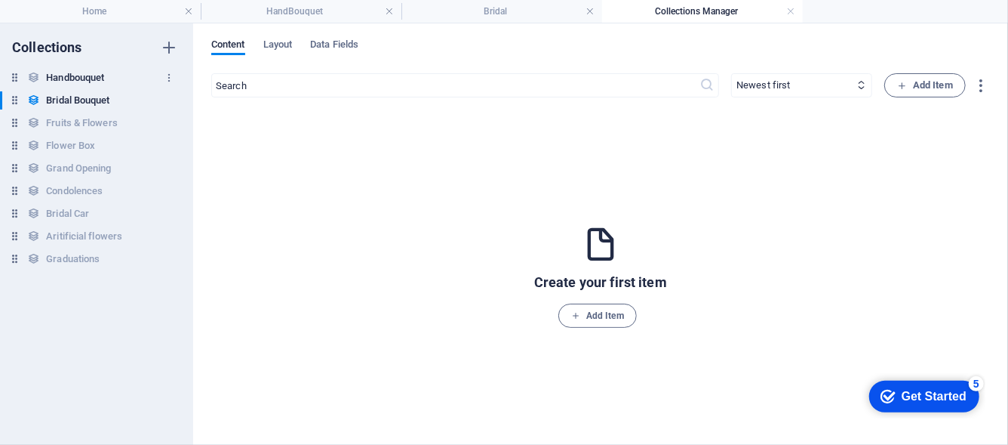
click at [14, 80] on icon at bounding box center [14, 77] width 13 height 13
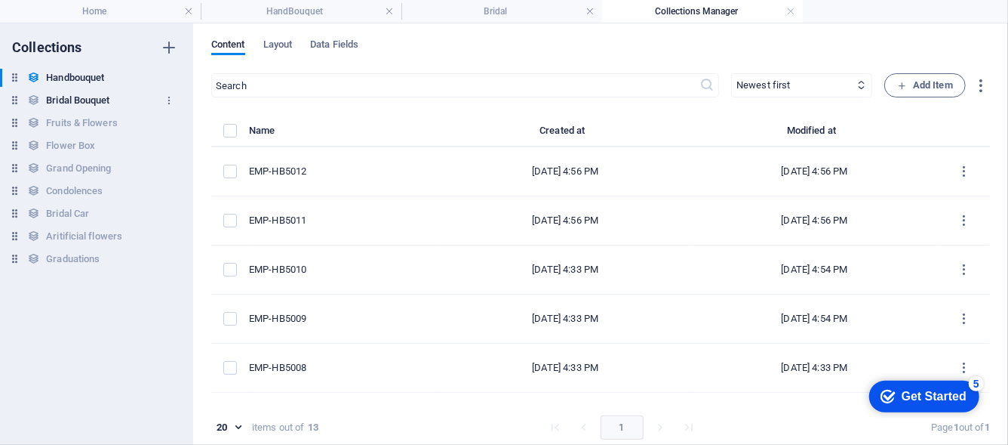
click at [12, 98] on icon at bounding box center [14, 100] width 13 height 13
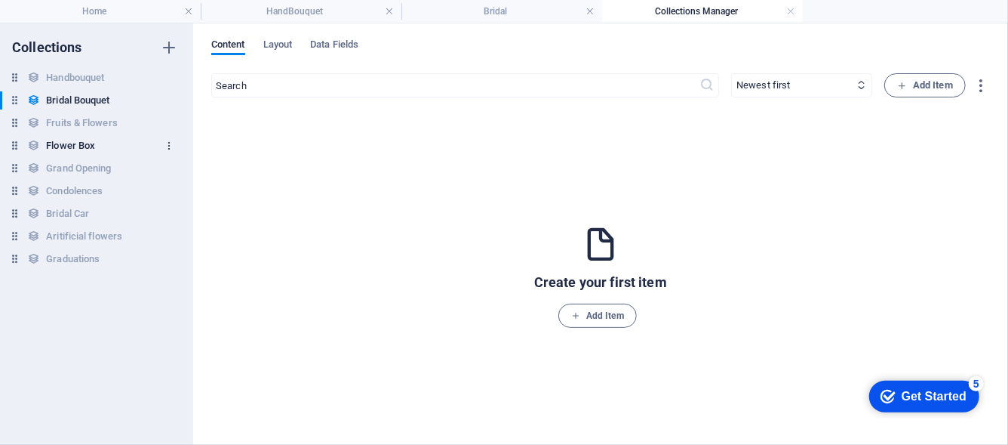
click at [168, 151] on icon "button" at bounding box center [169, 145] width 11 height 11
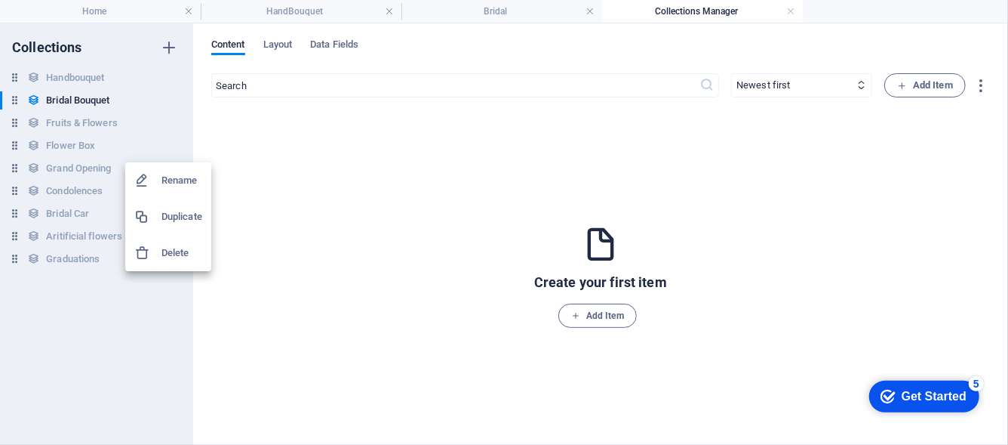
click at [117, 352] on div at bounding box center [504, 222] width 1008 height 445
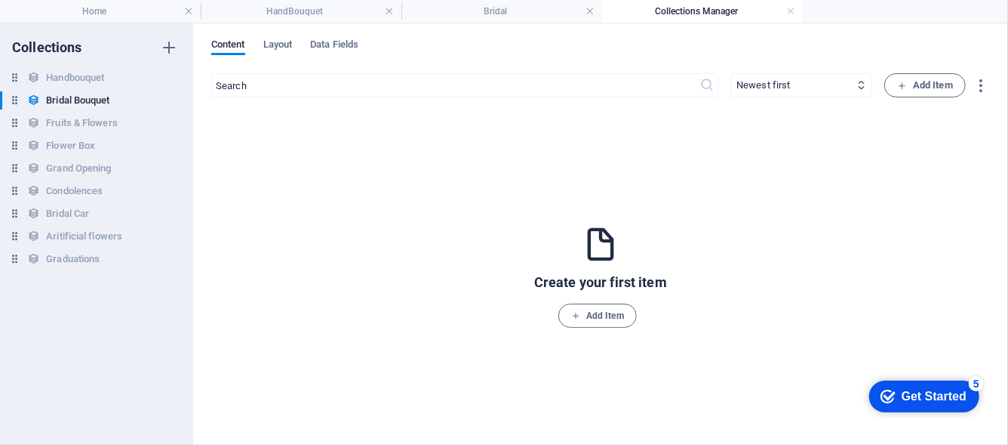
click at [116, 352] on div "Collections Handbouquet Handbouquet Bridal Bouquet Bridal Bouquet Fruits & Flow…" at bounding box center [96, 233] width 193 height 421
click at [305, 3] on h4 "HandBouquet" at bounding box center [301, 11] width 201 height 17
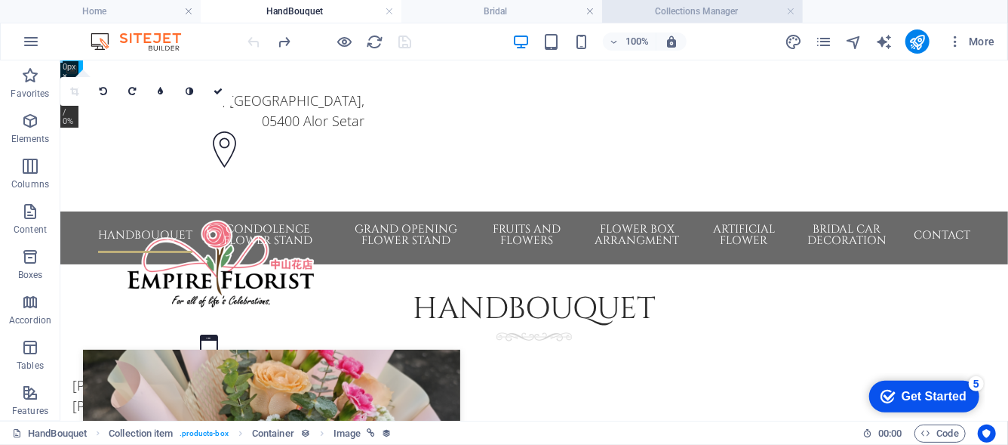
click at [647, 18] on h4 "Collections Manager" at bounding box center [702, 11] width 201 height 17
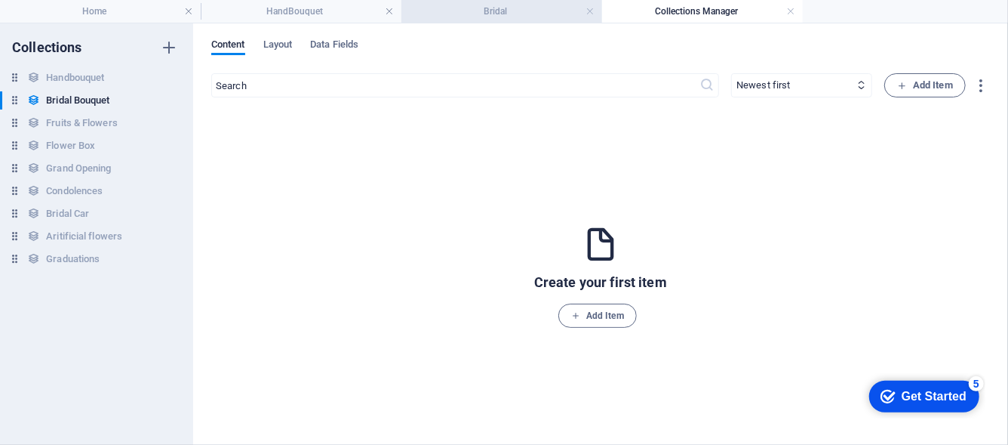
click at [502, 15] on h4 "Bridal" at bounding box center [502, 11] width 201 height 17
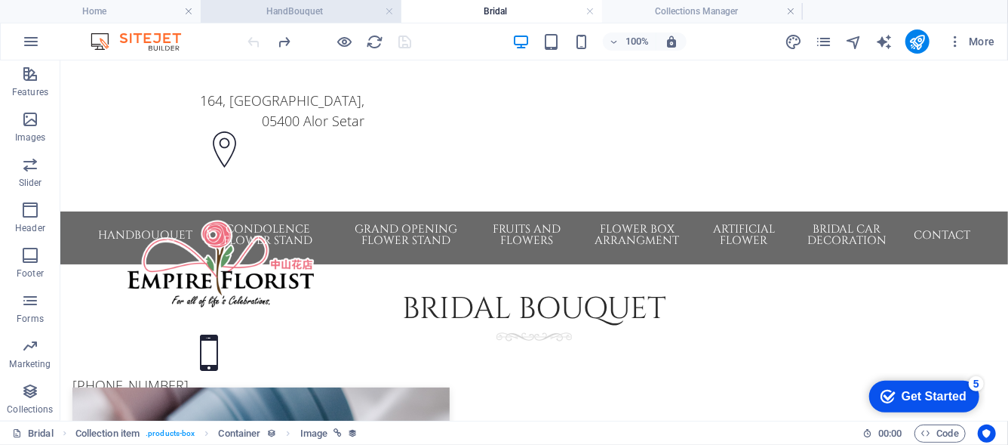
scroll to position [151, 0]
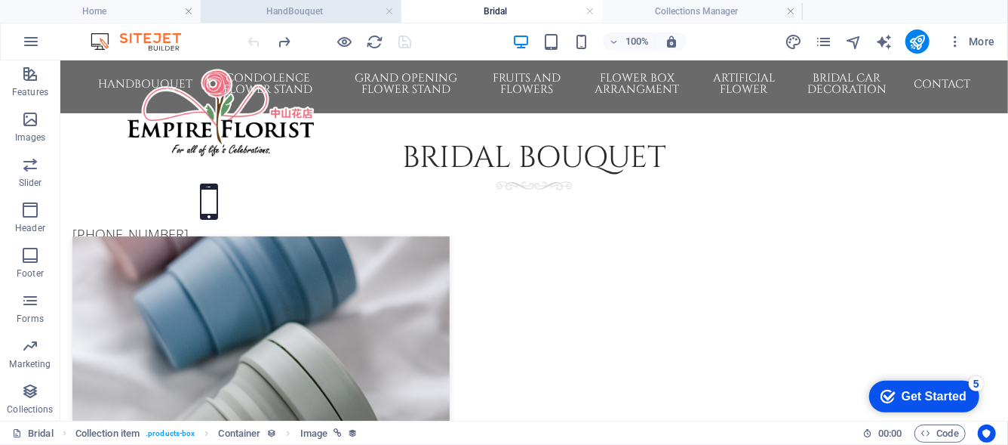
click at [340, 6] on h4 "HandBouquet" at bounding box center [301, 11] width 201 height 17
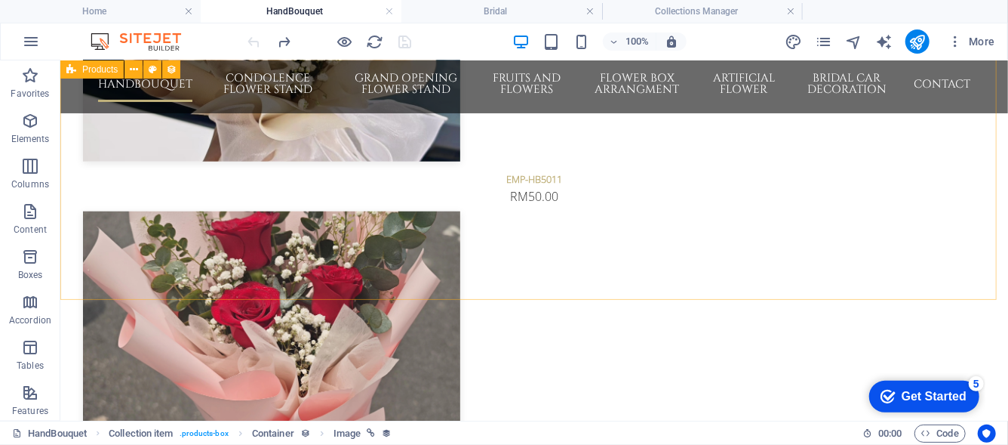
scroll to position [679, 0]
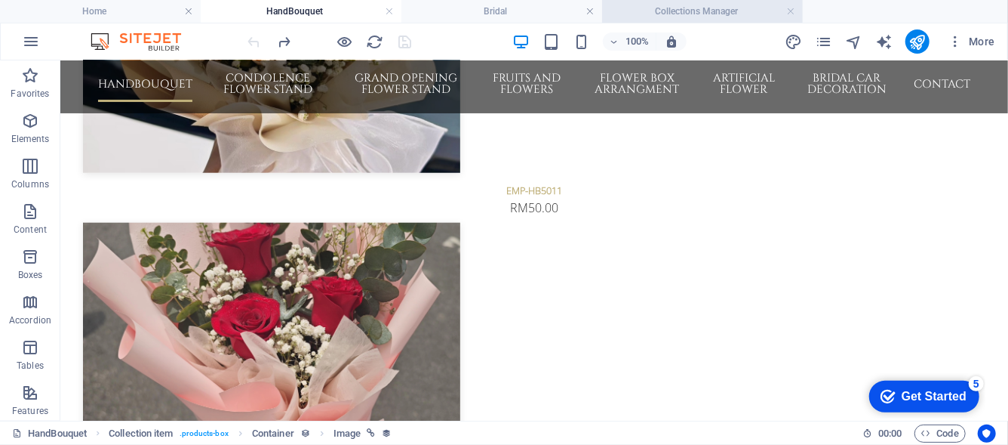
click at [691, 10] on h4 "Collections Manager" at bounding box center [702, 11] width 201 height 17
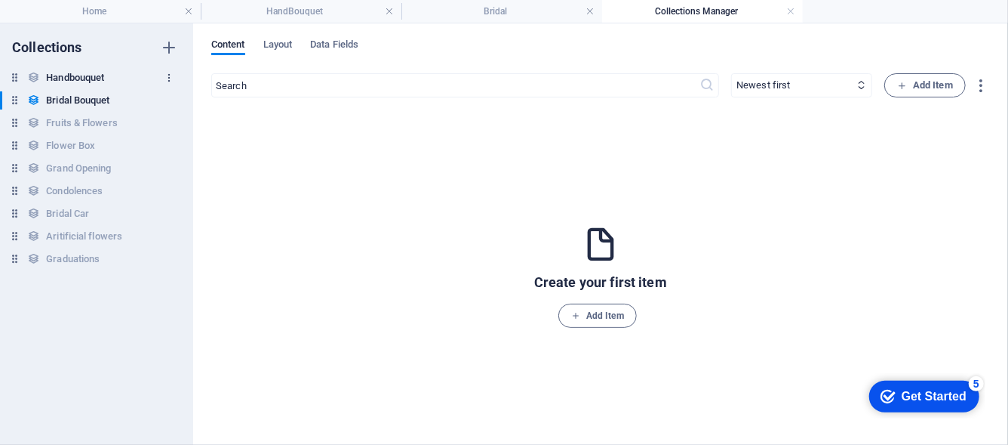
click at [164, 81] on icon "button" at bounding box center [169, 77] width 11 height 11
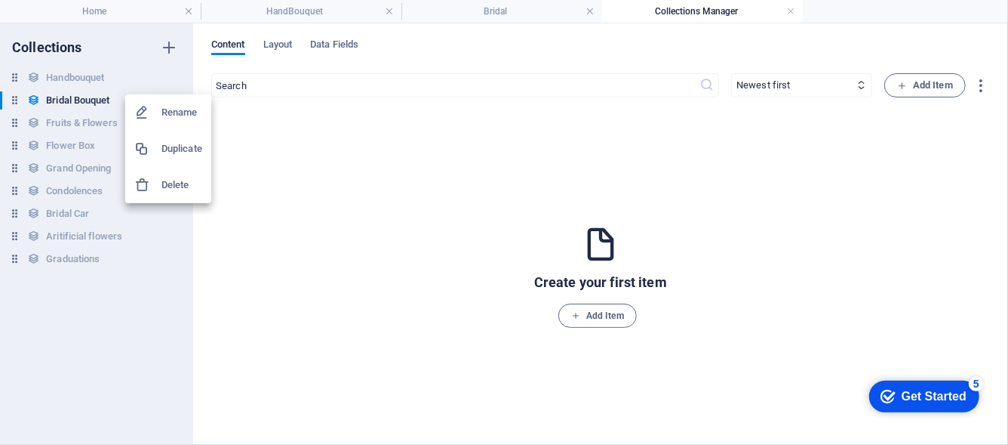
click at [158, 186] on div at bounding box center [147, 184] width 27 height 15
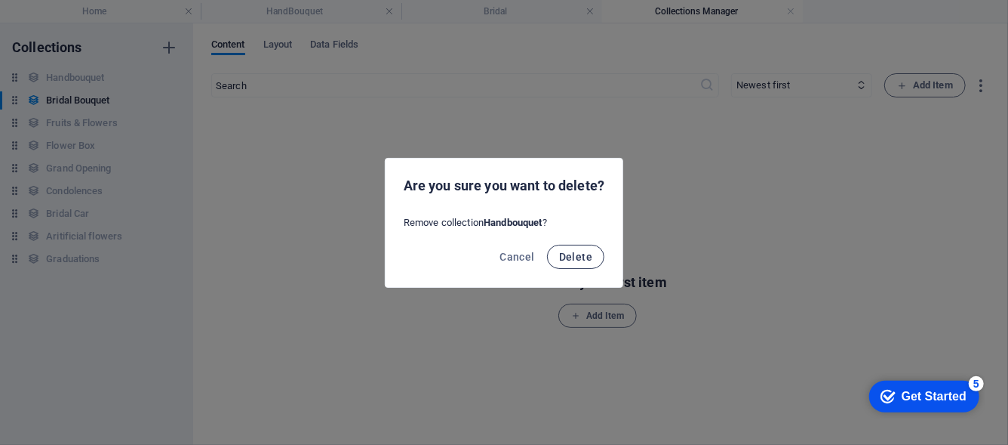
click at [594, 262] on button "Delete" at bounding box center [575, 257] width 57 height 24
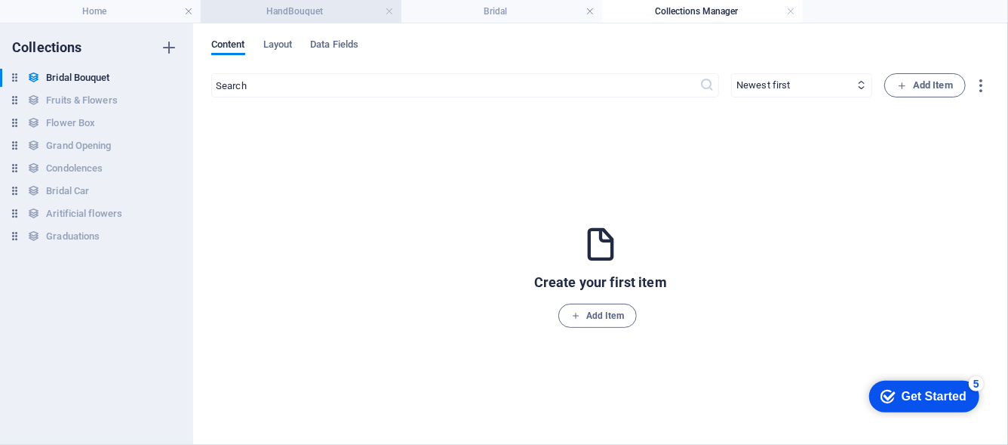
click at [327, 21] on li "HandBouquet" at bounding box center [301, 11] width 201 height 23
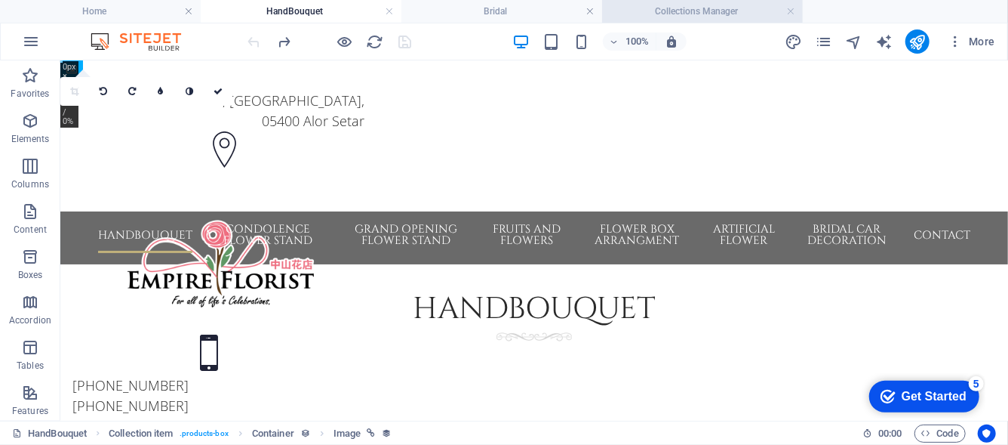
click at [710, 8] on h4 "Collections Manager" at bounding box center [702, 11] width 201 height 17
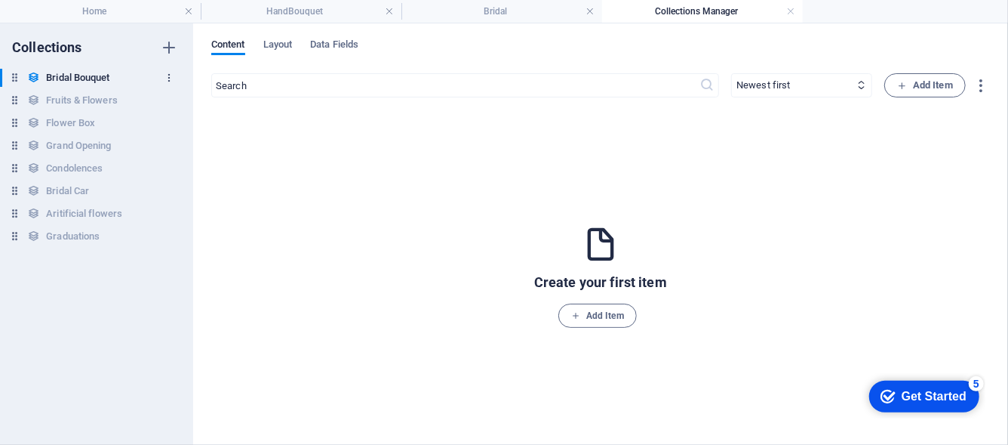
click at [169, 81] on icon "button" at bounding box center [169, 77] width 11 height 11
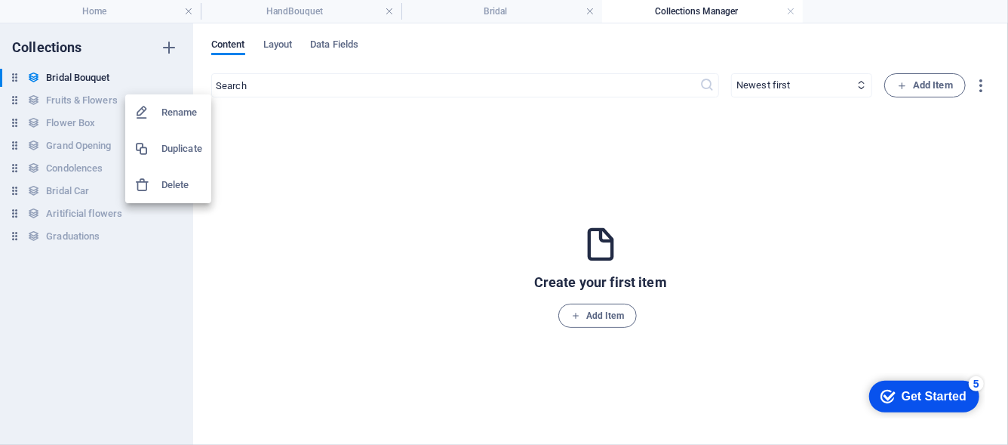
click at [164, 178] on h6 "Delete" at bounding box center [182, 185] width 41 height 18
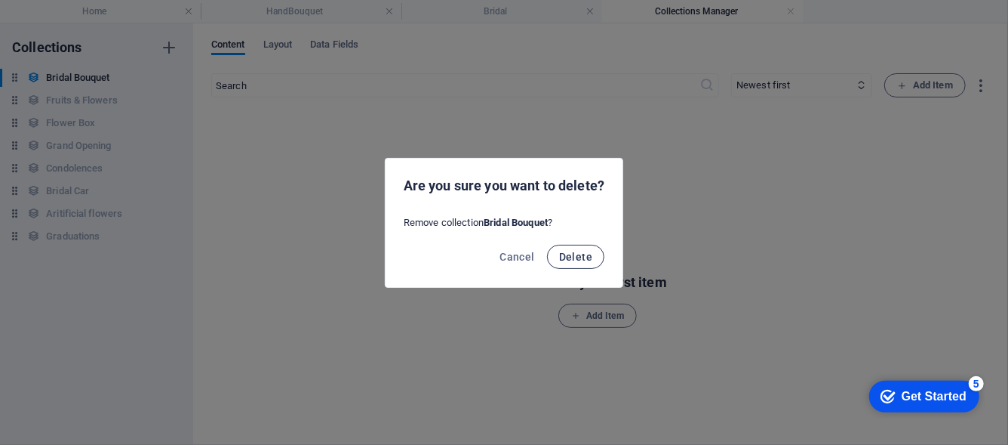
click at [601, 259] on button "Delete" at bounding box center [575, 257] width 57 height 24
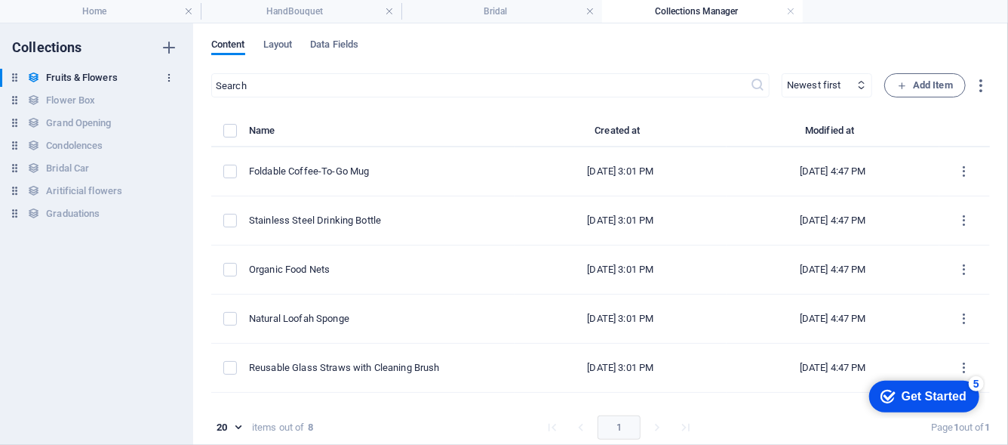
click at [171, 78] on icon "button" at bounding box center [169, 77] width 11 height 11
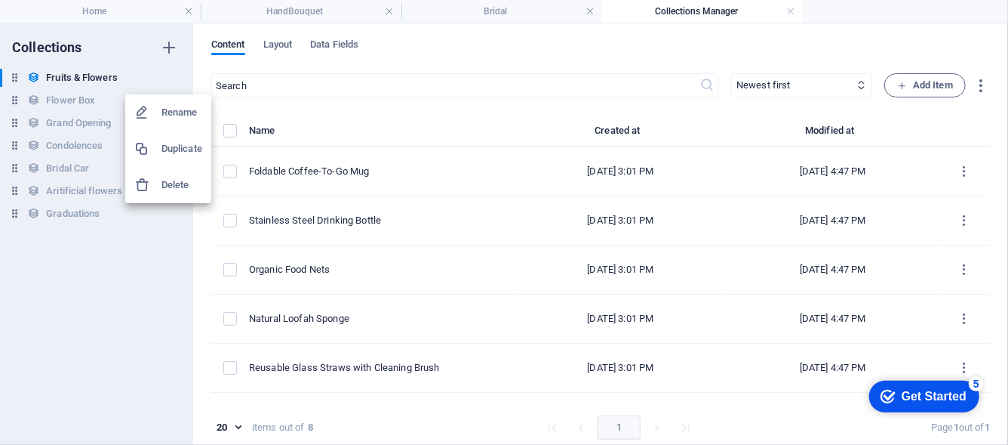
click at [171, 174] on li "Delete" at bounding box center [168, 185] width 86 height 36
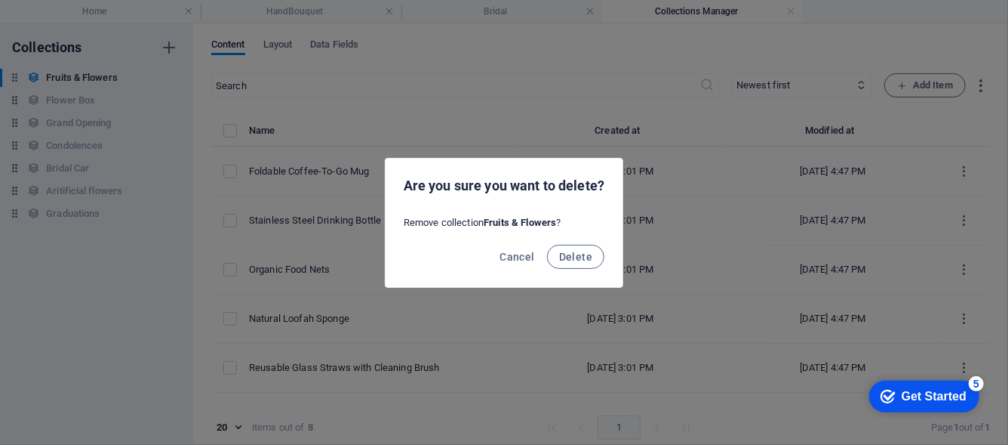
drag, startPoint x: 571, startPoint y: 257, endPoint x: 531, endPoint y: 235, distance: 46.0
click at [571, 257] on span "Delete" at bounding box center [575, 257] width 33 height 12
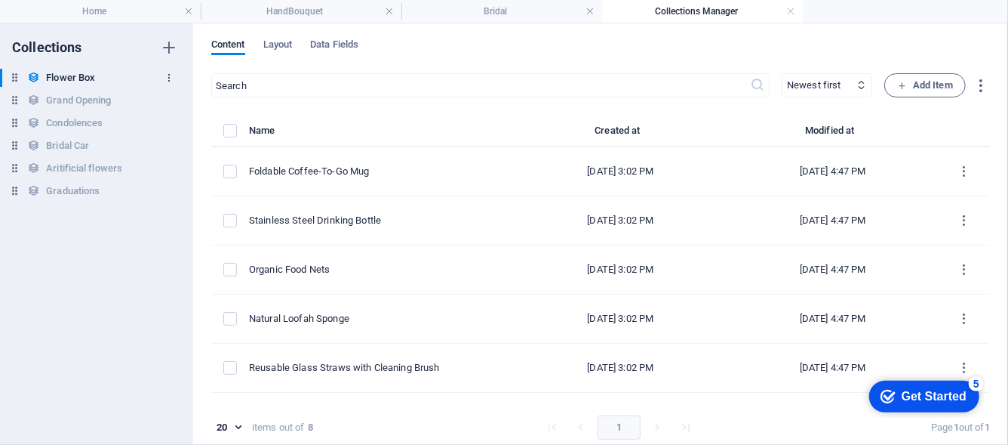
click at [167, 82] on icon "button" at bounding box center [169, 77] width 11 height 11
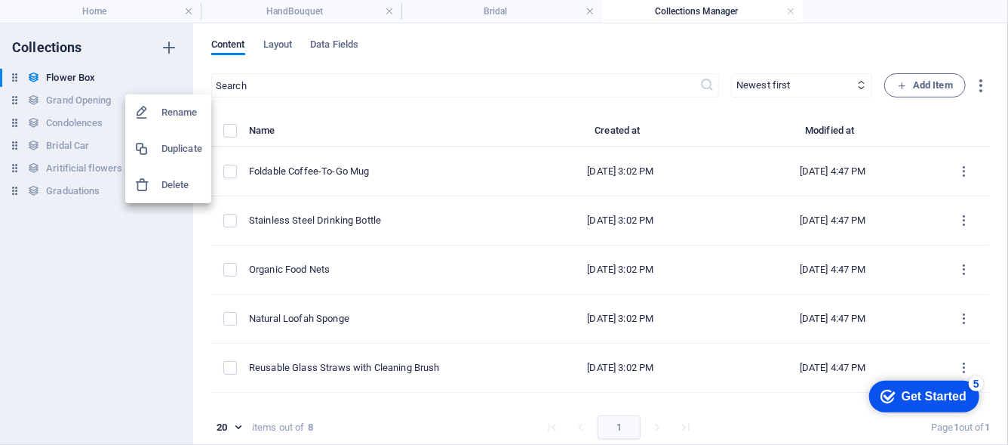
click at [167, 182] on h6 "Delete" at bounding box center [182, 185] width 41 height 18
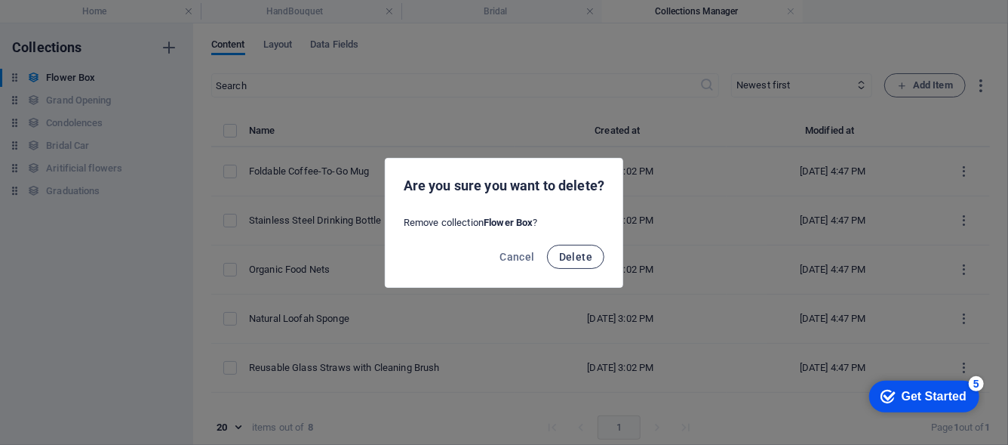
click at [574, 252] on span "Delete" at bounding box center [575, 257] width 33 height 12
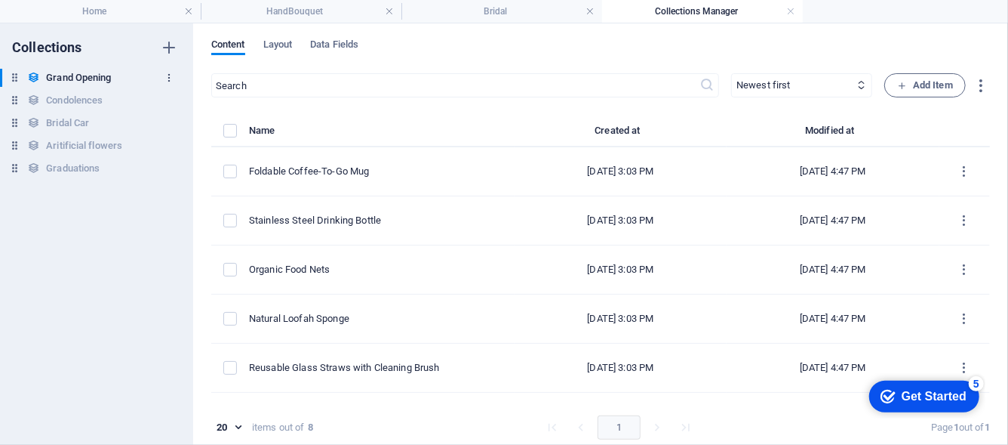
click at [164, 79] on icon "button" at bounding box center [169, 77] width 11 height 11
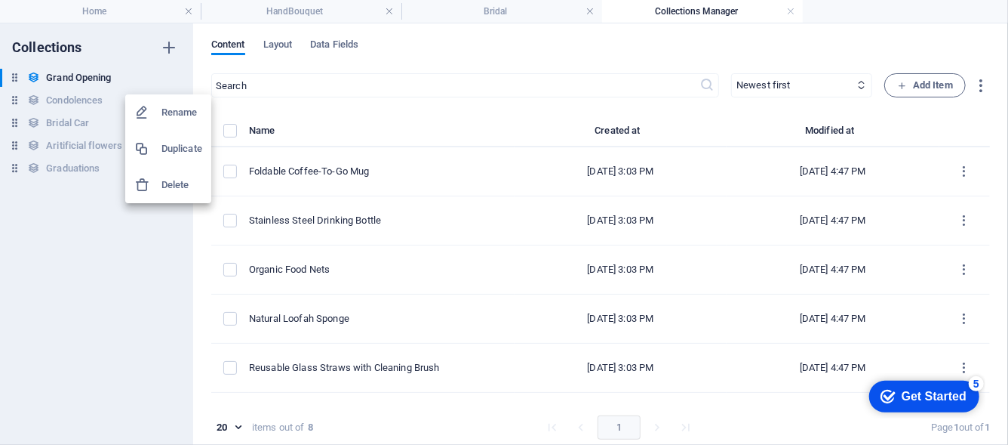
click at [177, 183] on h6 "Delete" at bounding box center [182, 185] width 41 height 18
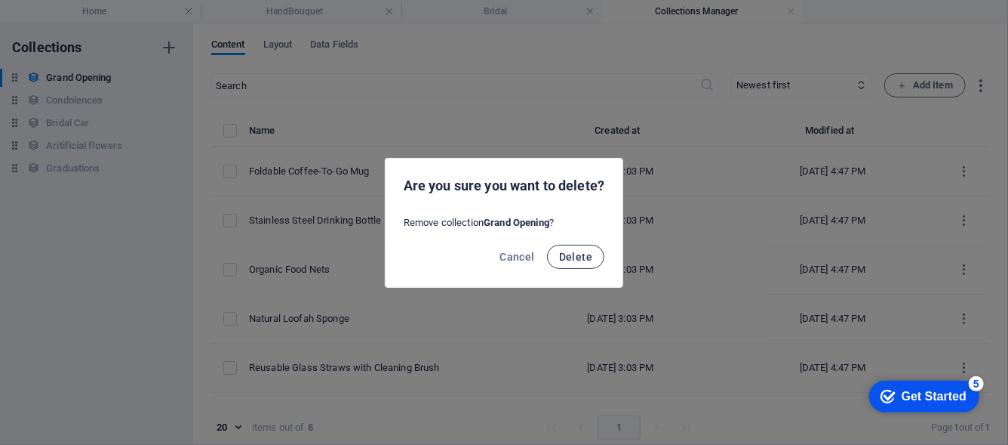
click at [586, 247] on button "Delete" at bounding box center [575, 257] width 57 height 24
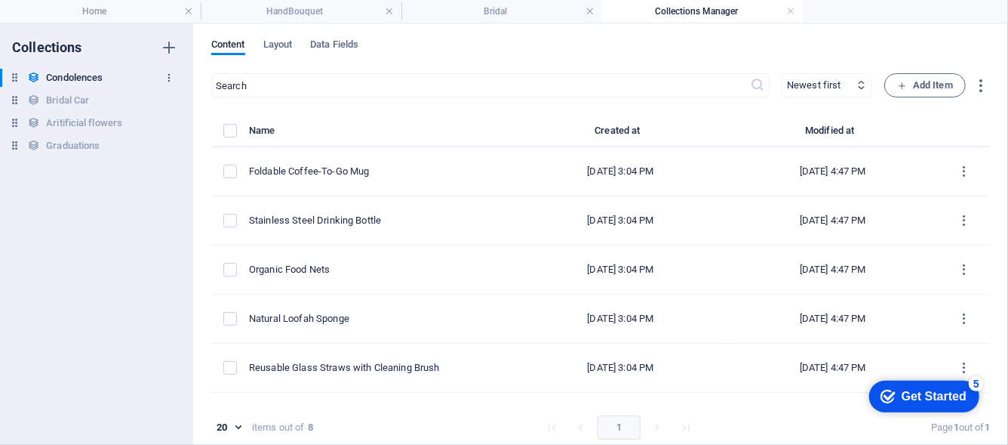
click at [168, 81] on icon "button" at bounding box center [169, 77] width 11 height 11
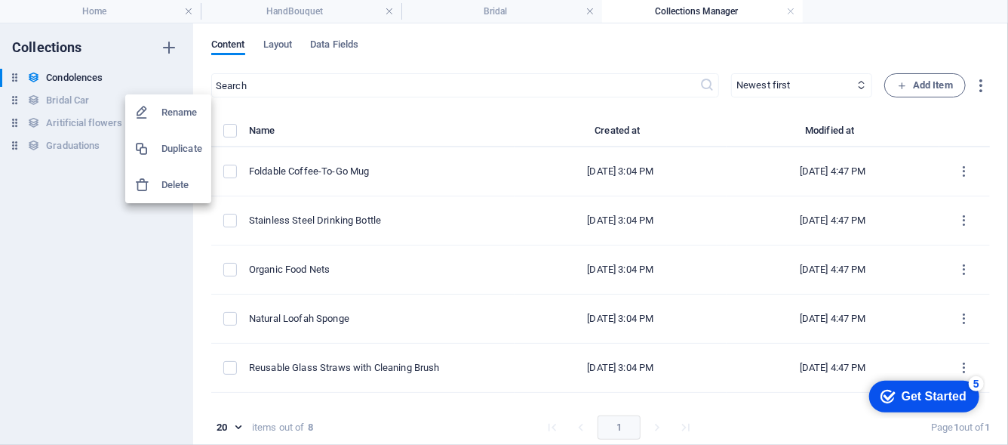
click at [186, 179] on h6 "Delete" at bounding box center [182, 185] width 41 height 18
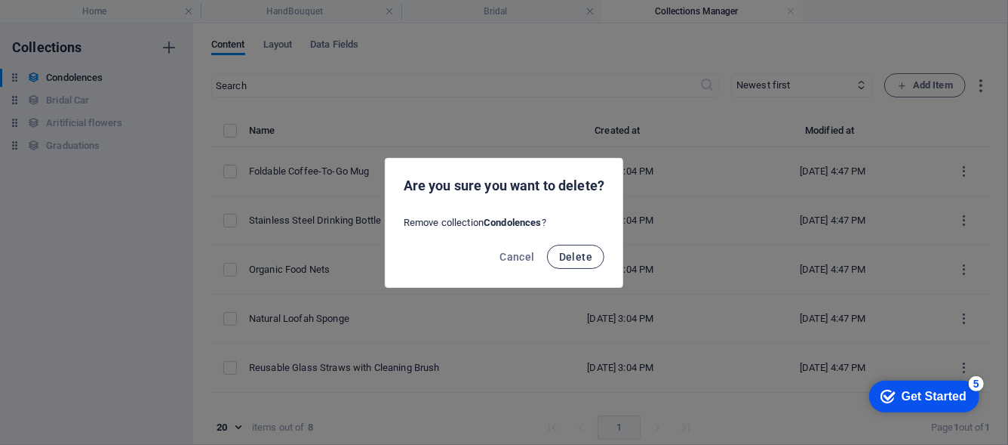
click at [591, 251] on span "Delete" at bounding box center [575, 257] width 33 height 12
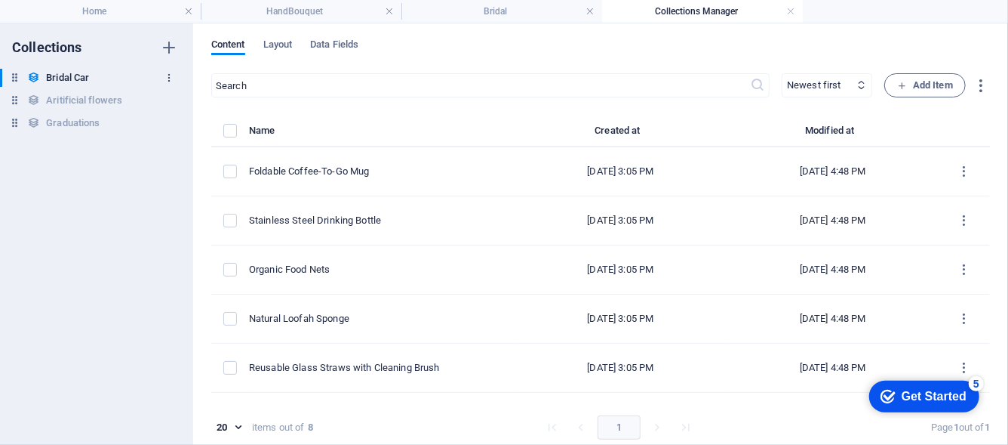
click at [170, 82] on icon "button" at bounding box center [169, 77] width 11 height 11
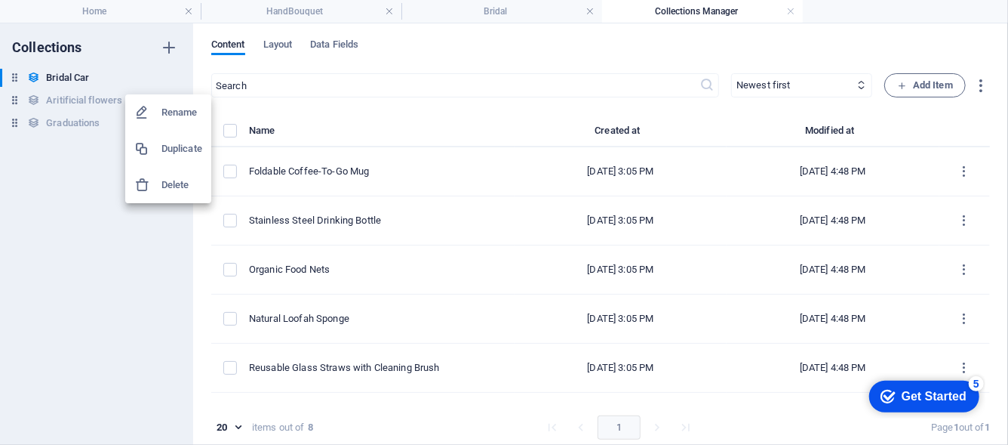
click at [181, 184] on h6 "Delete" at bounding box center [182, 185] width 41 height 18
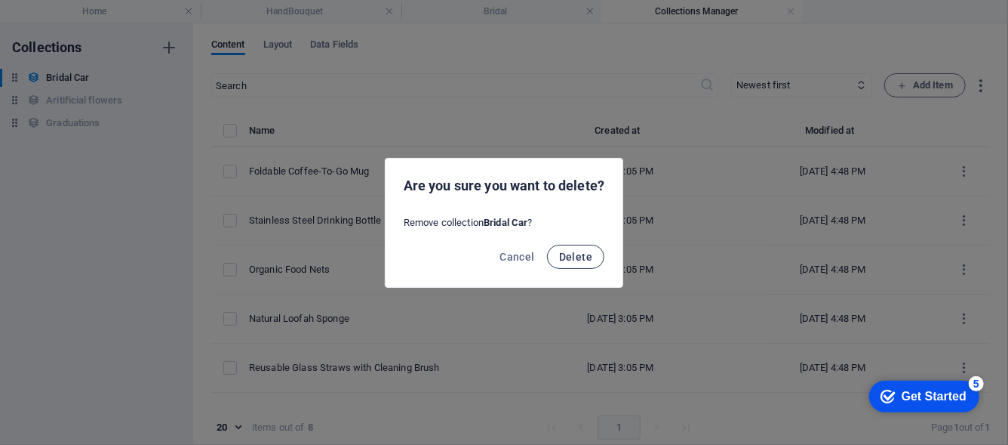
click at [584, 256] on span "Delete" at bounding box center [575, 257] width 33 height 12
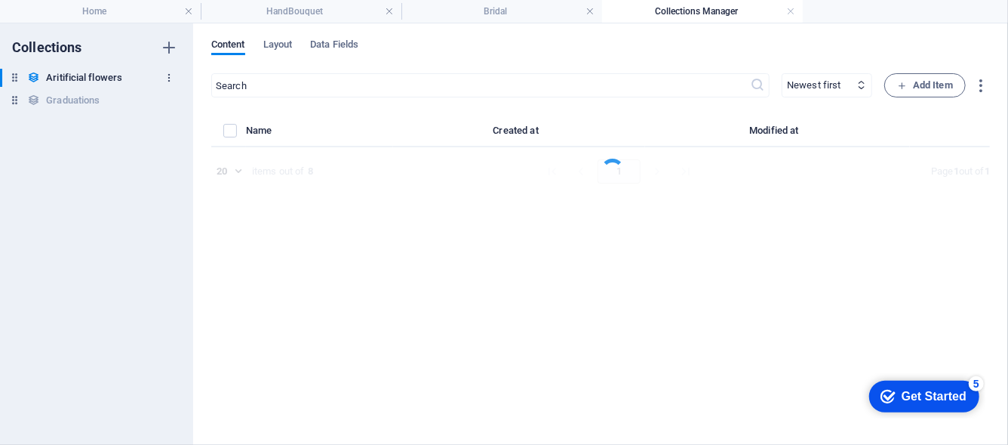
click at [174, 83] on icon "button" at bounding box center [169, 77] width 11 height 11
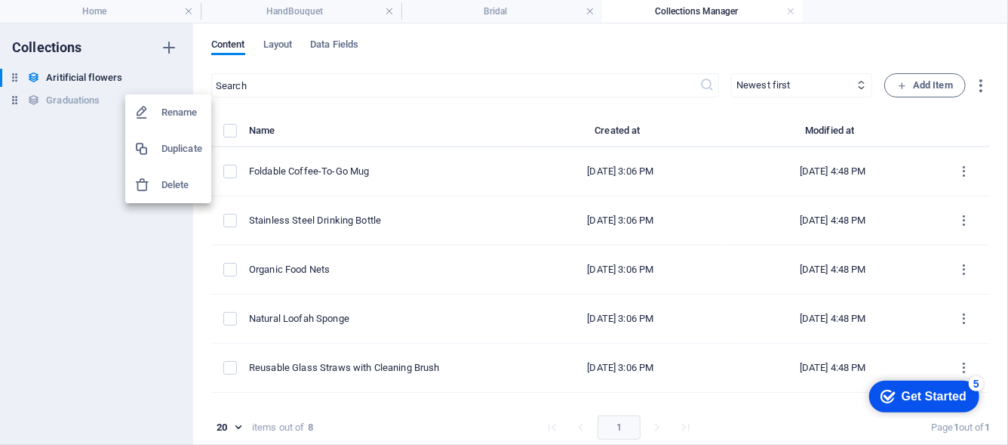
click at [174, 178] on h6 "Delete" at bounding box center [182, 185] width 41 height 18
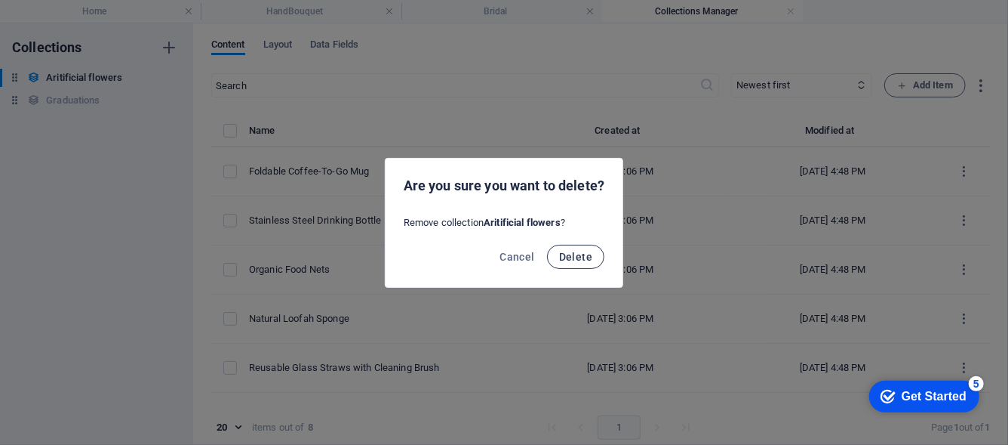
click at [569, 251] on span "Delete" at bounding box center [575, 257] width 33 height 12
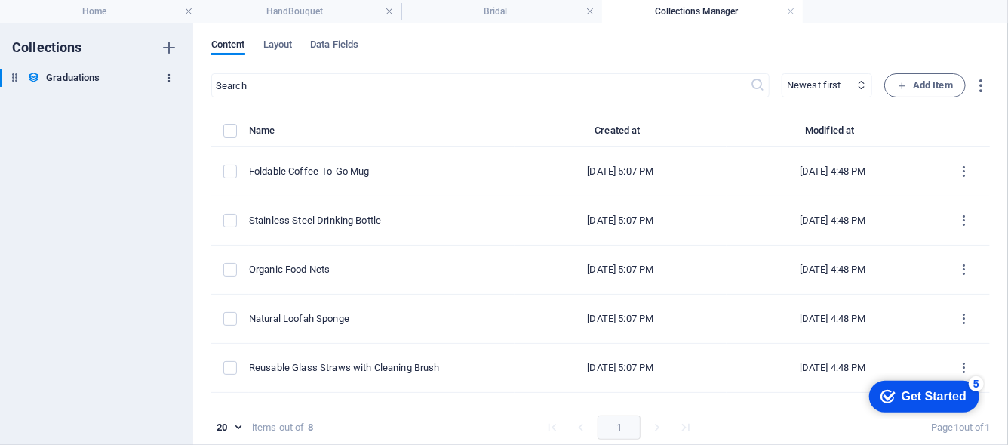
click at [172, 81] on icon "button" at bounding box center [169, 77] width 11 height 11
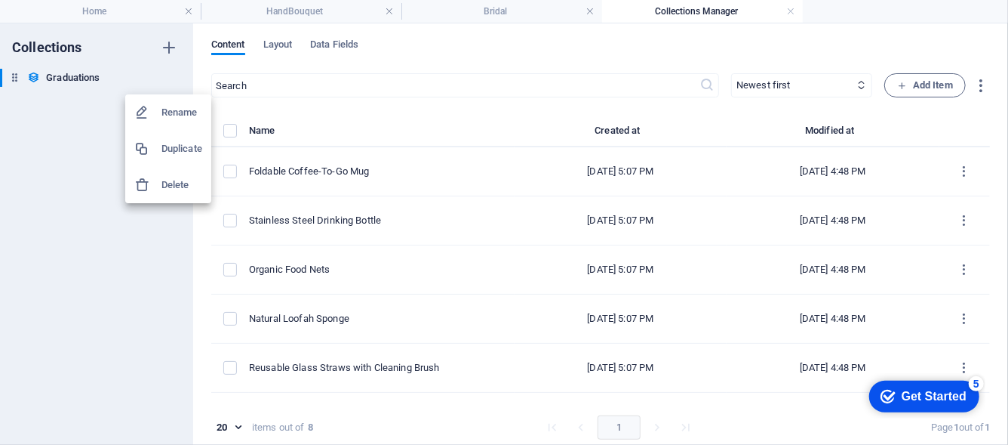
click at [188, 191] on h6 "Delete" at bounding box center [182, 185] width 41 height 18
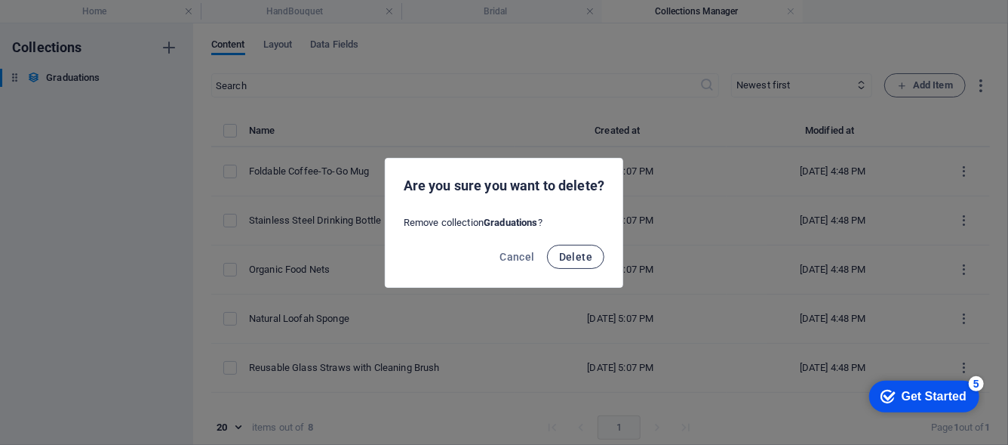
click at [589, 254] on span "Delete" at bounding box center [575, 257] width 33 height 12
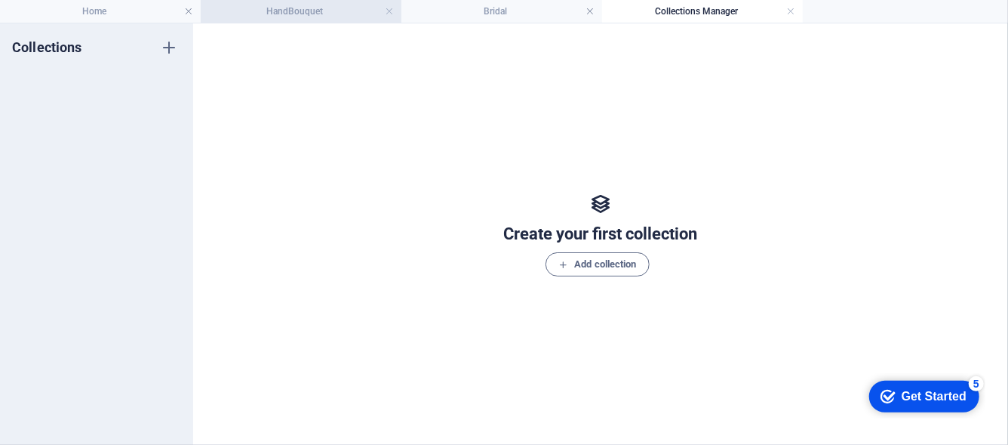
click at [239, 6] on h4 "HandBouquet" at bounding box center [301, 11] width 201 height 17
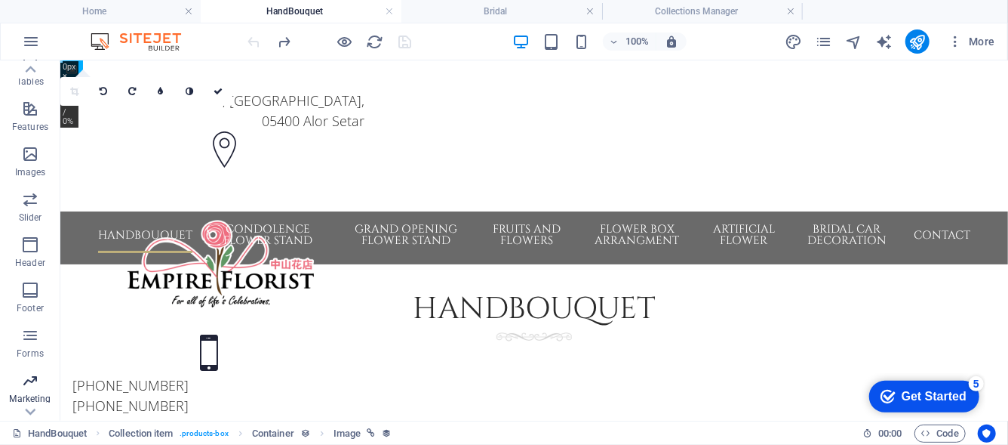
scroll to position [319, 0]
click at [21, 393] on icon "button" at bounding box center [30, 391] width 18 height 18
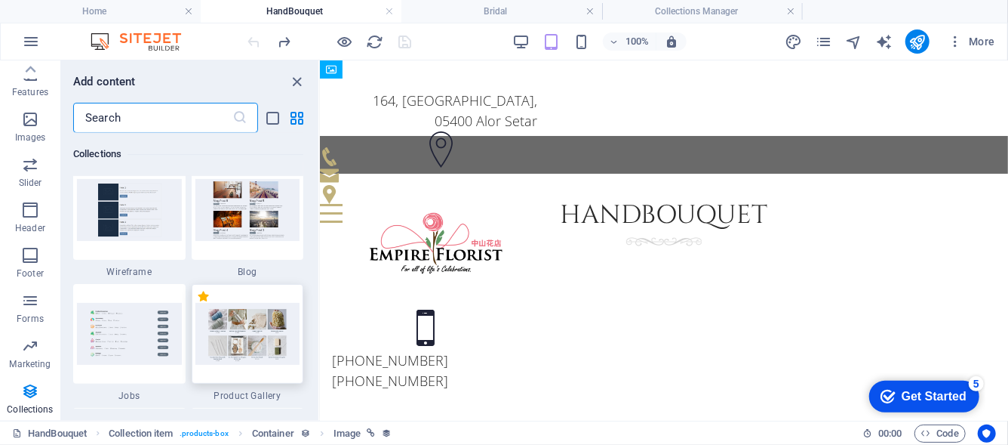
scroll to position [14016, 0]
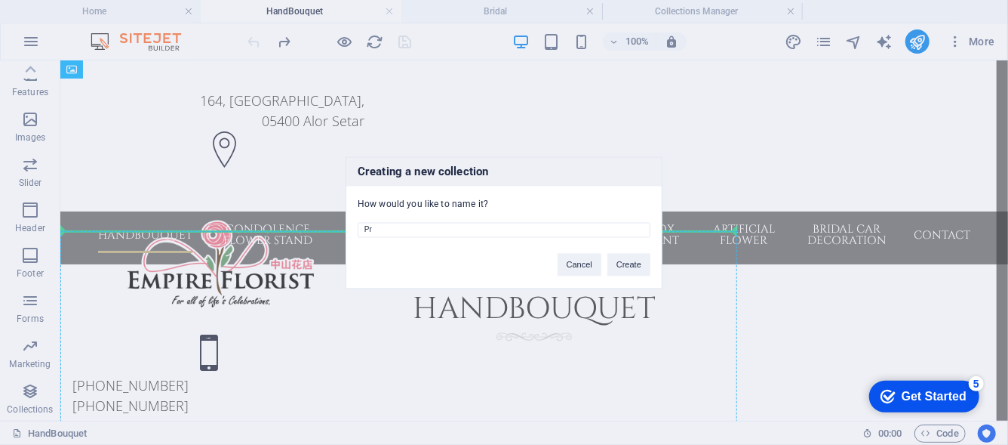
type input "P"
type input "Handbouquet"
click at [621, 269] on button "Create" at bounding box center [629, 264] width 43 height 23
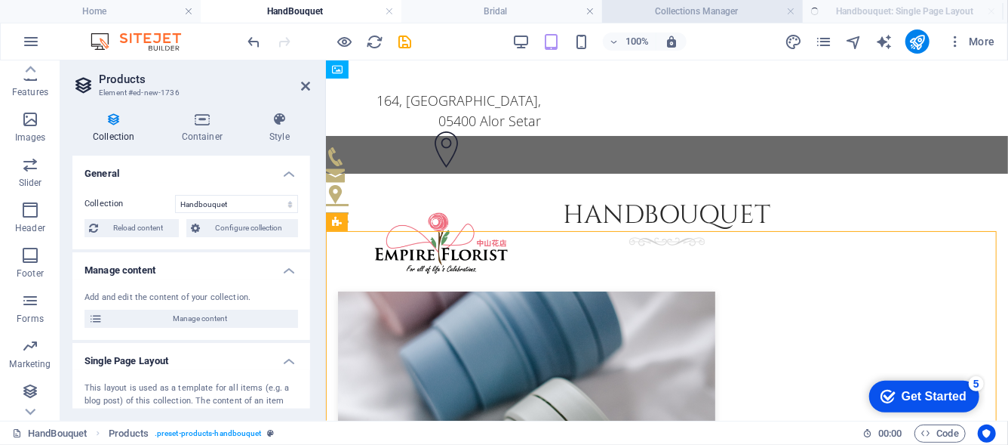
select select "createdAt_DESC"
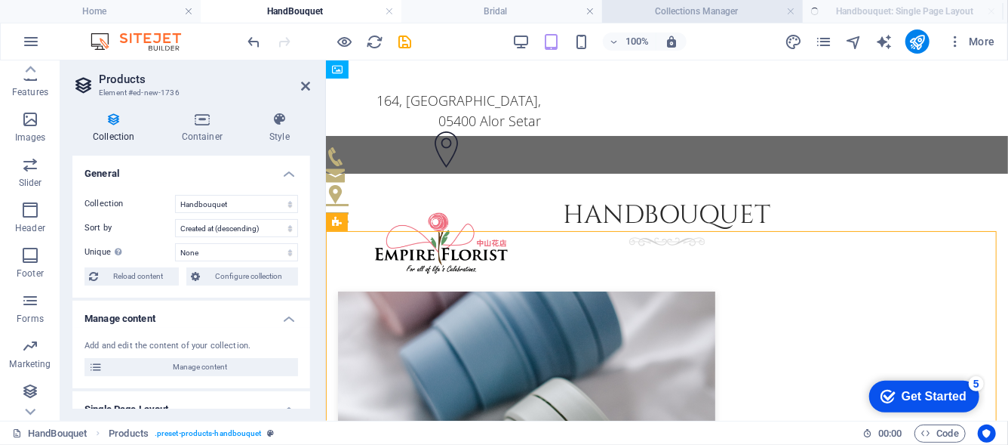
scroll to position [0, 0]
drag, startPoint x: 305, startPoint y: 88, endPoint x: 42, endPoint y: 141, distance: 268.7
click at [305, 88] on icon at bounding box center [305, 86] width 9 height 12
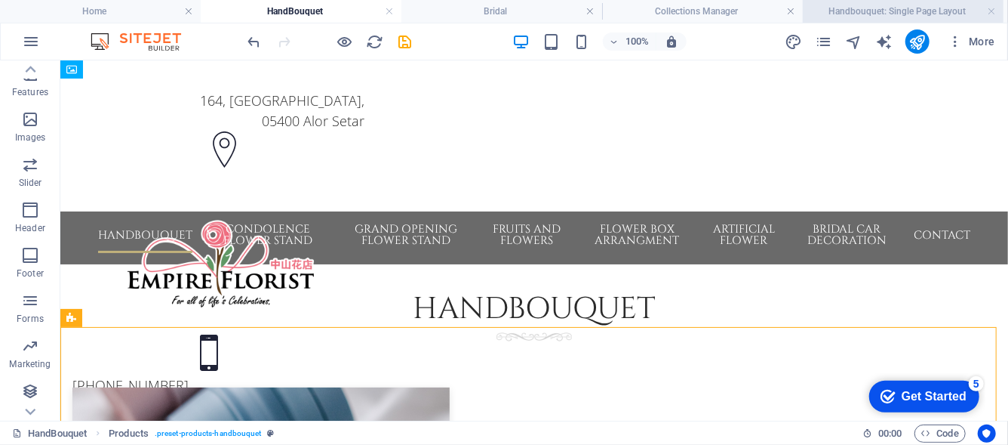
click at [891, 16] on h4 "Handbouquet: Single Page Layout" at bounding box center [903, 11] width 201 height 17
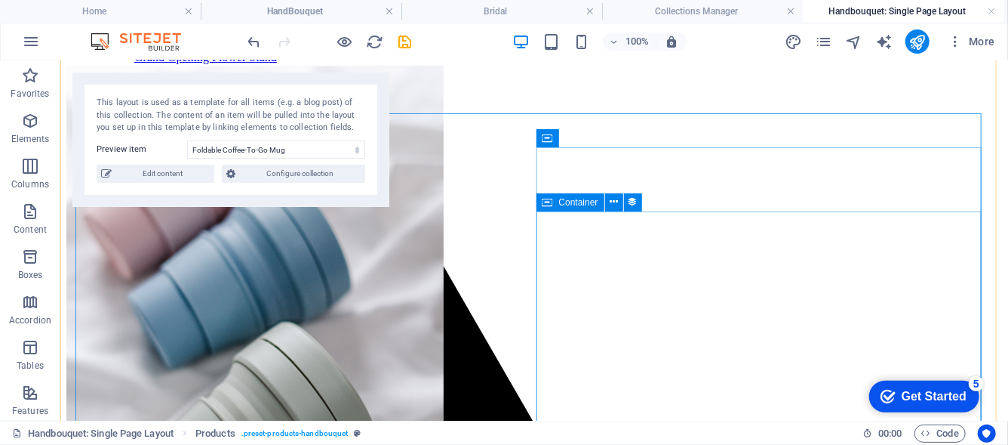
scroll to position [75, 0]
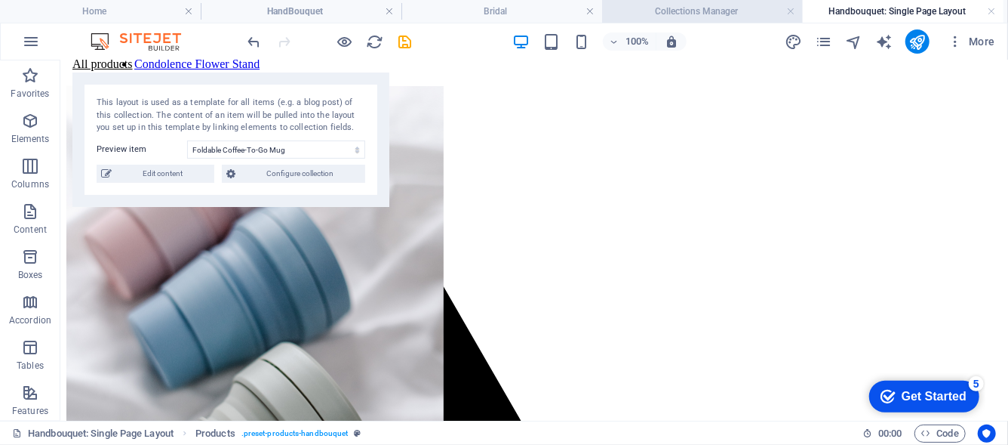
click at [773, 14] on h4 "Collections Manager" at bounding box center [702, 11] width 201 height 17
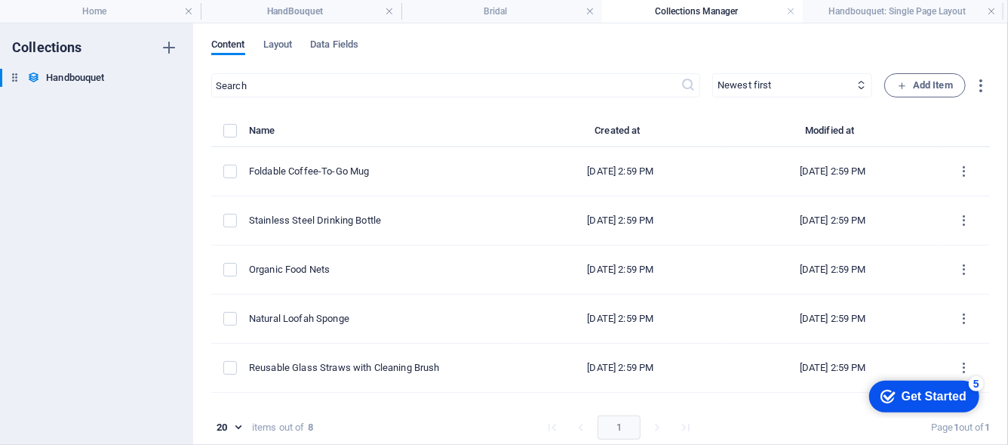
scroll to position [0, 0]
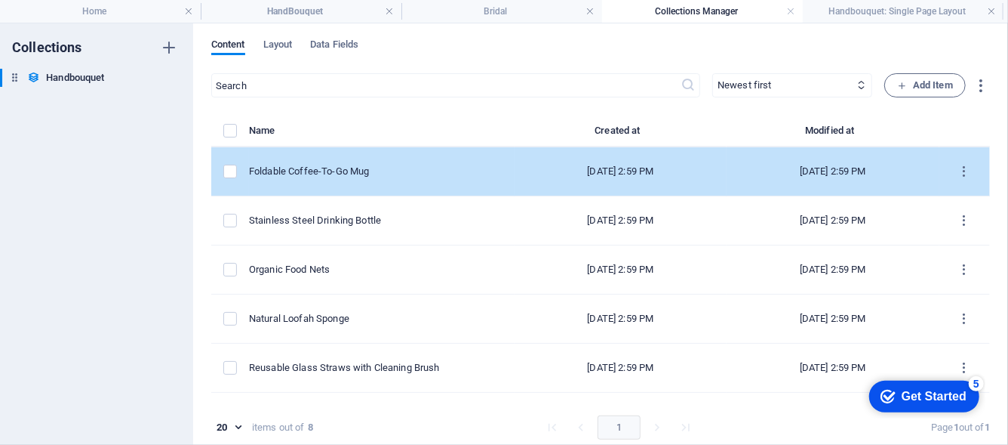
click at [374, 189] on td "Foldable Coffee-To-Go Mug" at bounding box center [382, 171] width 266 height 49
select select "Out of stock"
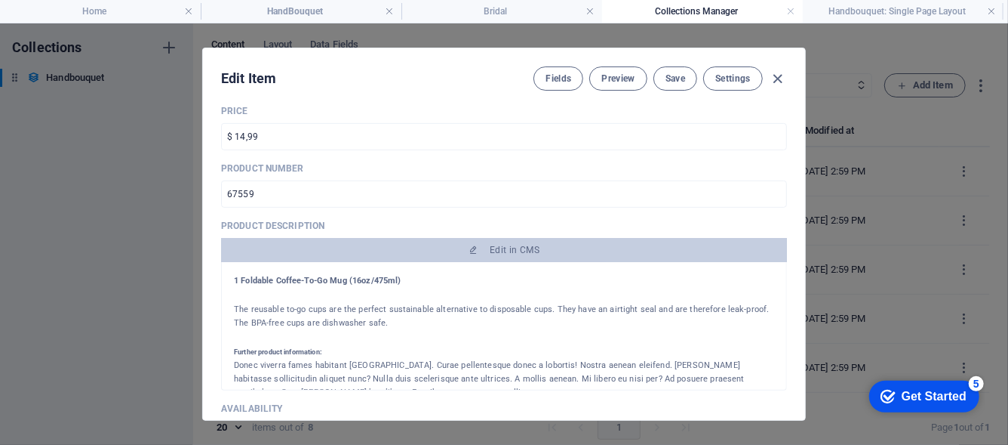
scroll to position [377, 0]
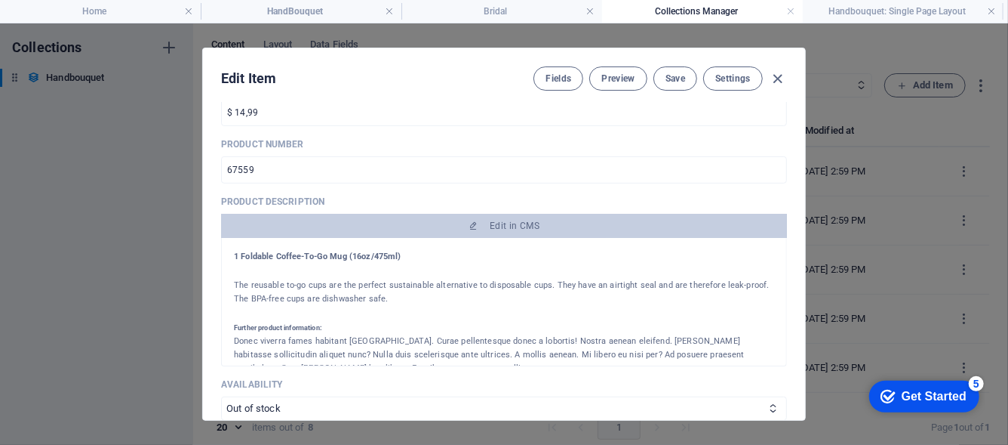
click at [386, 256] on h4 "1 Foldable Coffee-To-Go Mug (16oz/475ml)" at bounding box center [504, 257] width 540 height 14
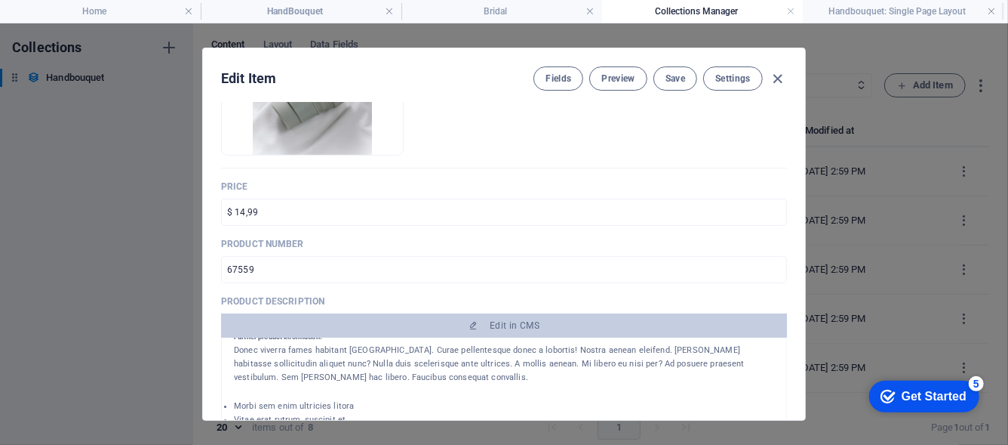
scroll to position [302, 0]
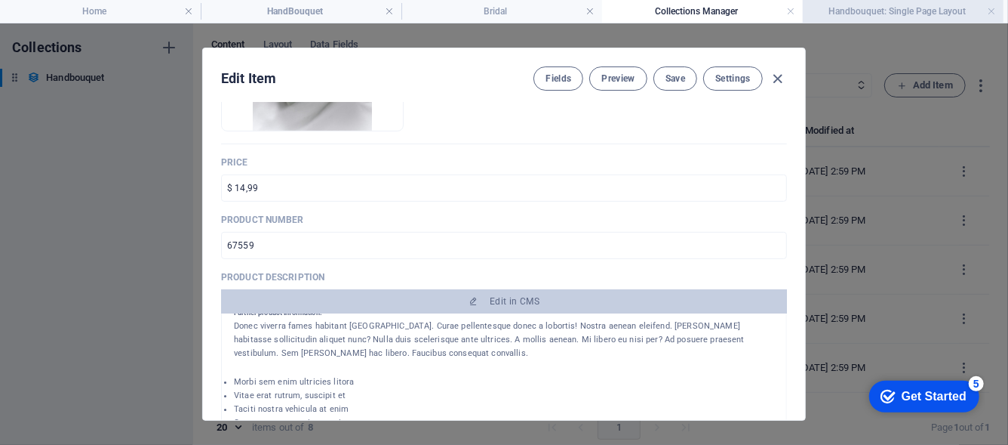
click at [860, 17] on h4 "Handbouquet: Single Page Layout" at bounding box center [903, 11] width 201 height 17
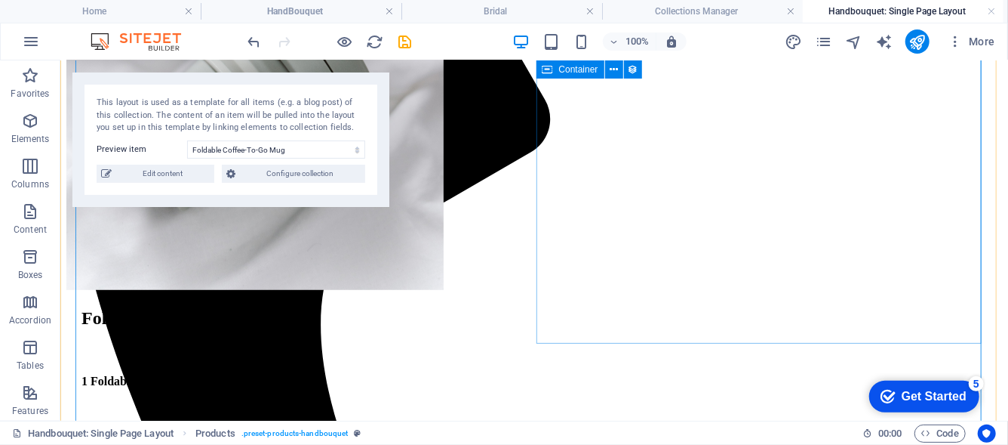
scroll to position [453, 0]
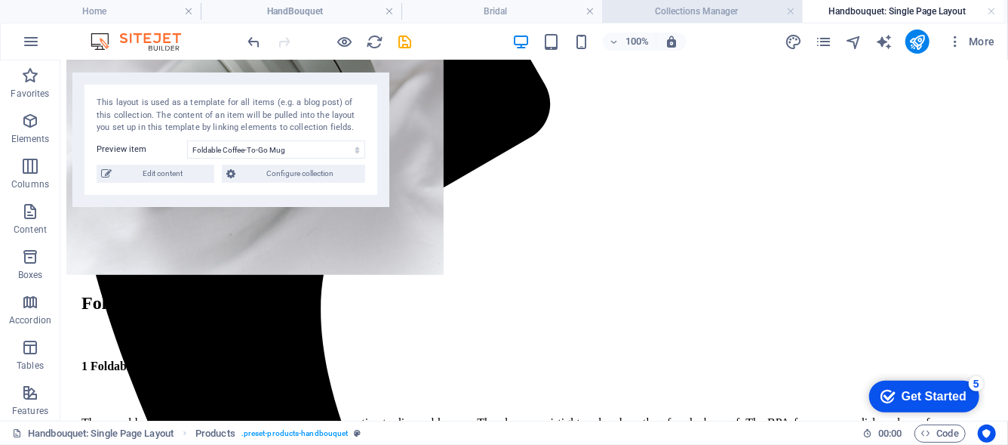
click at [699, 8] on h4 "Collections Manager" at bounding box center [702, 11] width 201 height 17
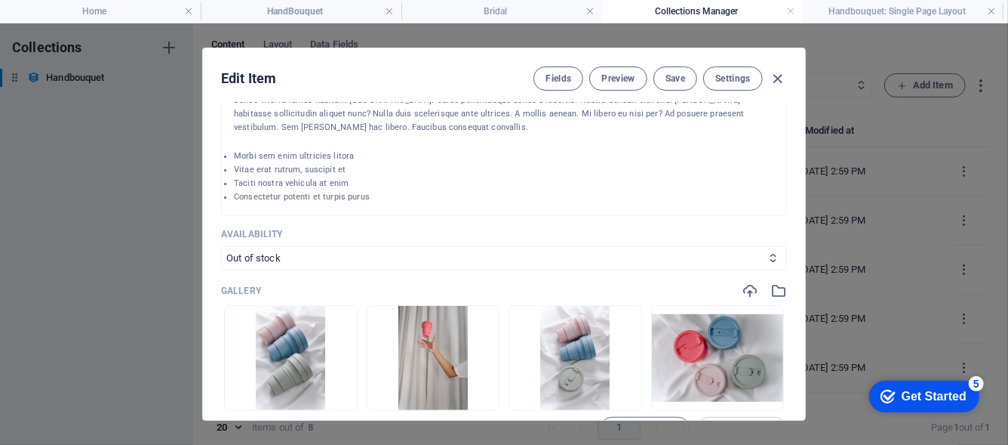
scroll to position [604, 0]
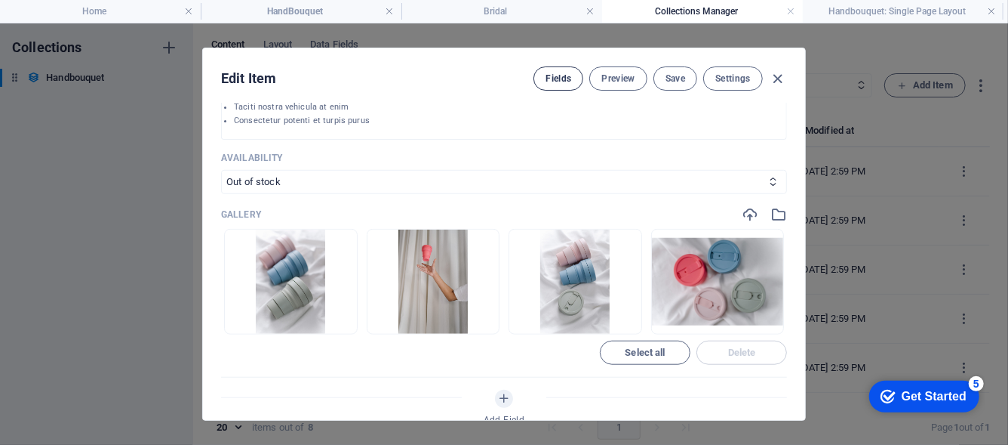
click at [554, 75] on span "Fields" at bounding box center [559, 78] width 26 height 12
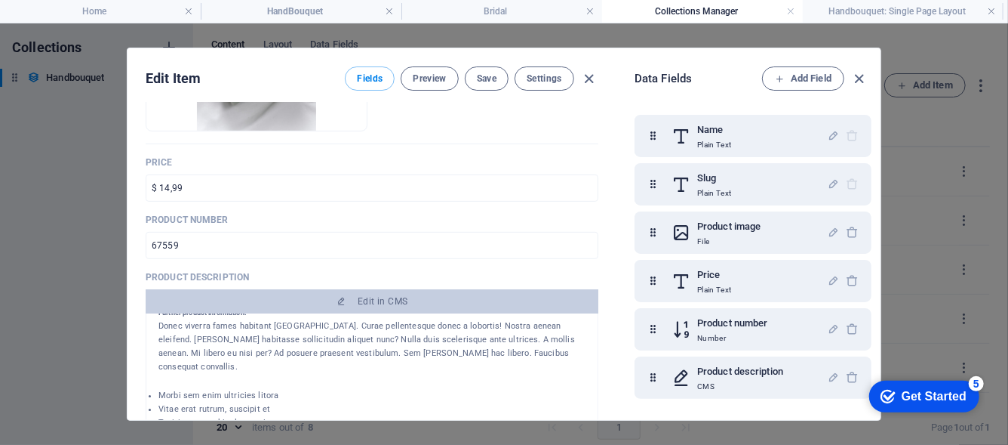
scroll to position [377, 0]
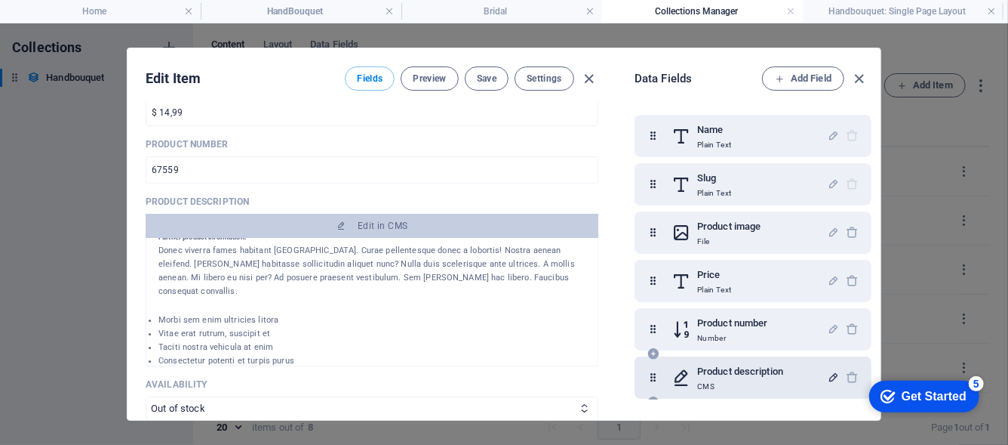
click at [827, 378] on icon "button" at bounding box center [833, 377] width 13 height 13
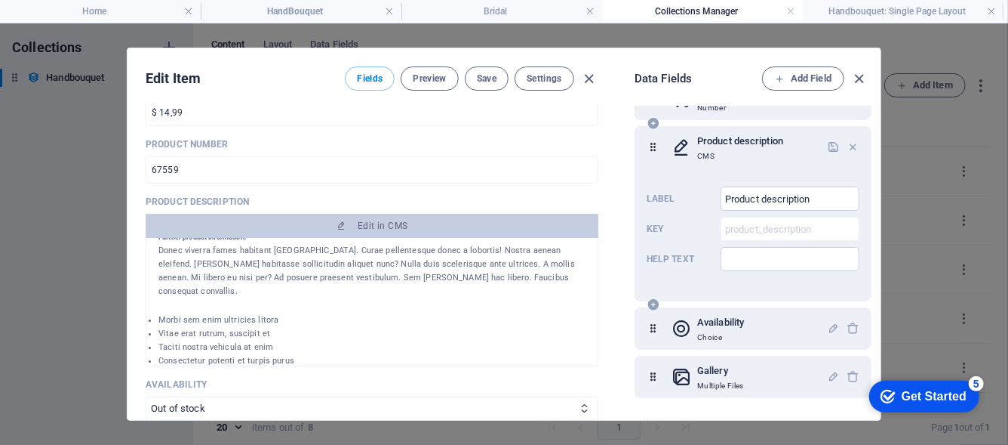
scroll to position [233, 0]
click at [762, 247] on input "Help text" at bounding box center [790, 256] width 139 height 24
click at [685, 217] on div "Label Product description ​ Key product_description ​ Help text ​" at bounding box center [753, 225] width 213 height 97
click at [672, 140] on icon at bounding box center [682, 144] width 20 height 30
click at [692, 142] on div "Product description CMS" at bounding box center [749, 144] width 155 height 30
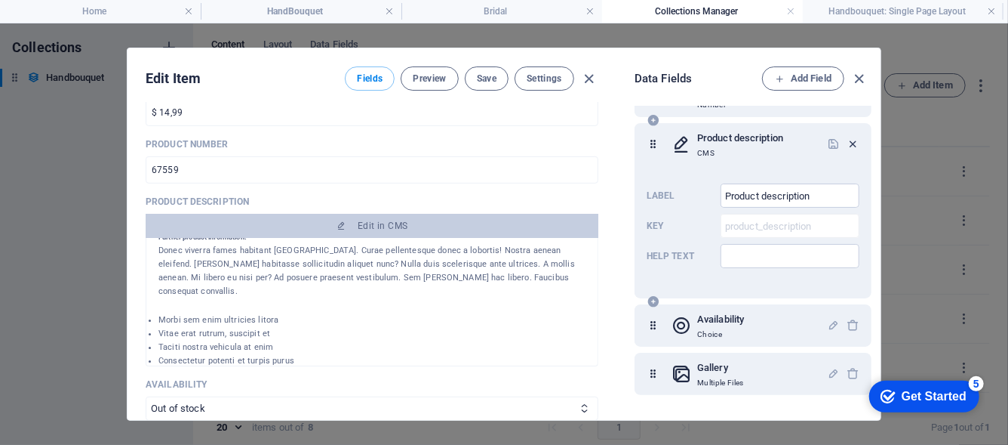
click at [852, 140] on icon "button" at bounding box center [853, 143] width 13 height 13
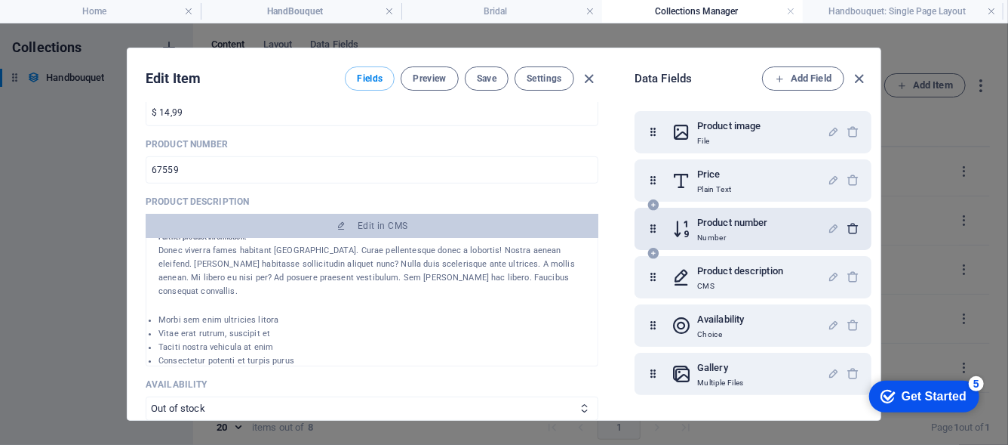
click at [848, 229] on icon "button" at bounding box center [853, 228] width 13 height 13
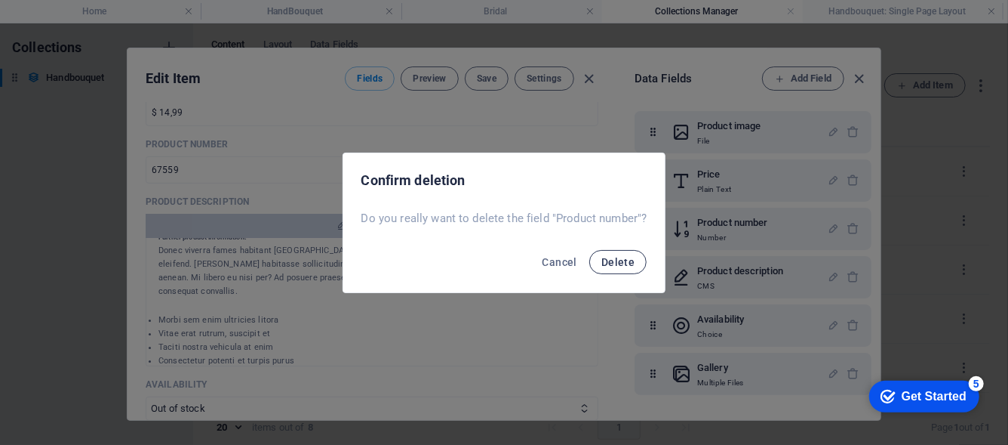
click at [626, 258] on span "Delete" at bounding box center [618, 262] width 33 height 12
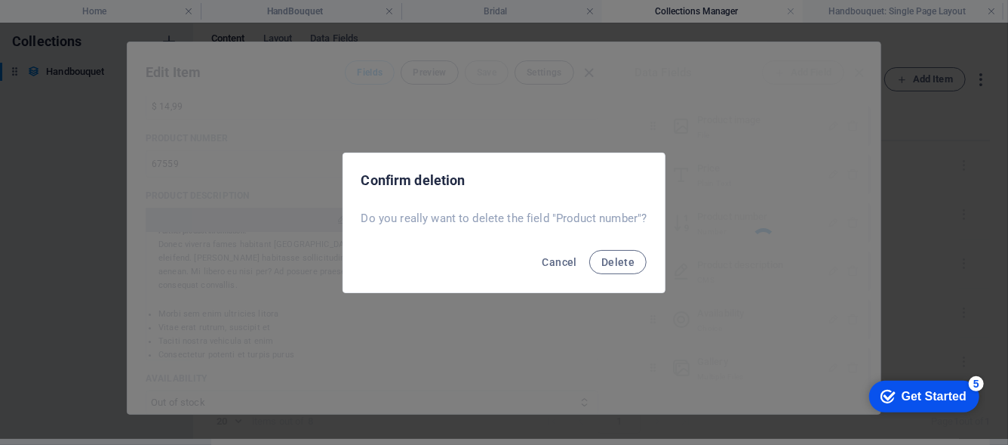
scroll to position [52, 0]
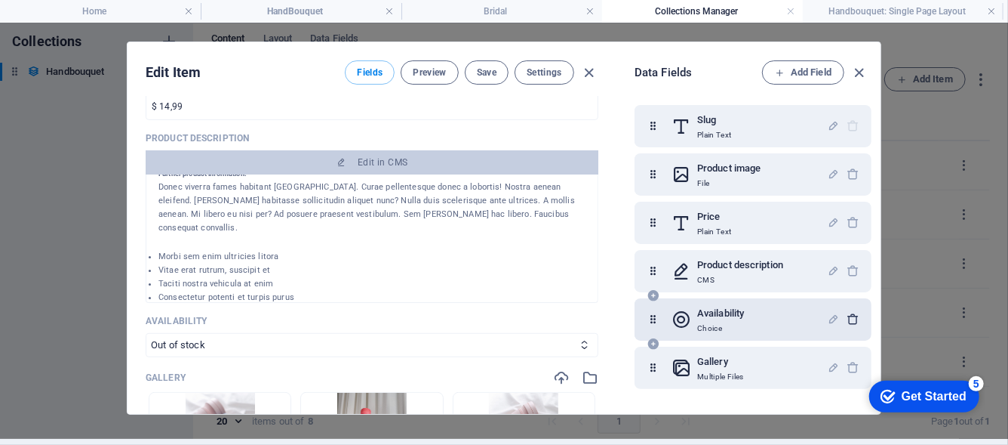
click at [847, 321] on icon "button" at bounding box center [853, 318] width 13 height 13
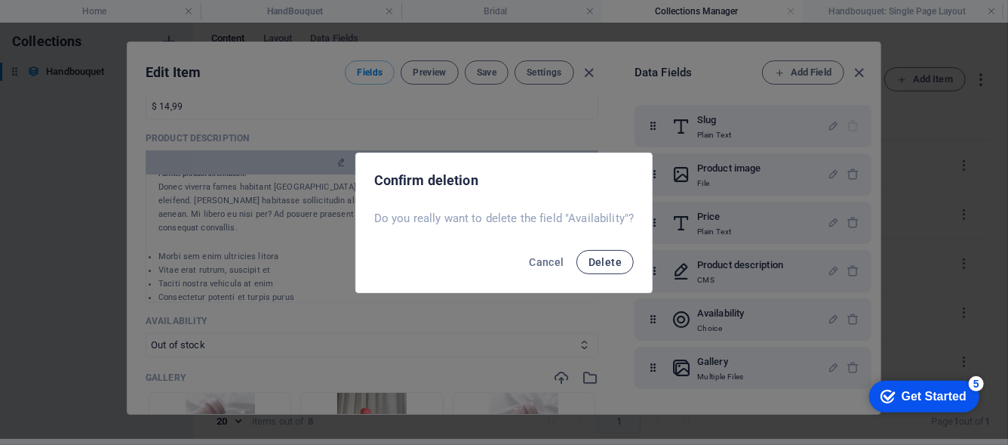
click at [599, 263] on span "Delete" at bounding box center [605, 262] width 33 height 12
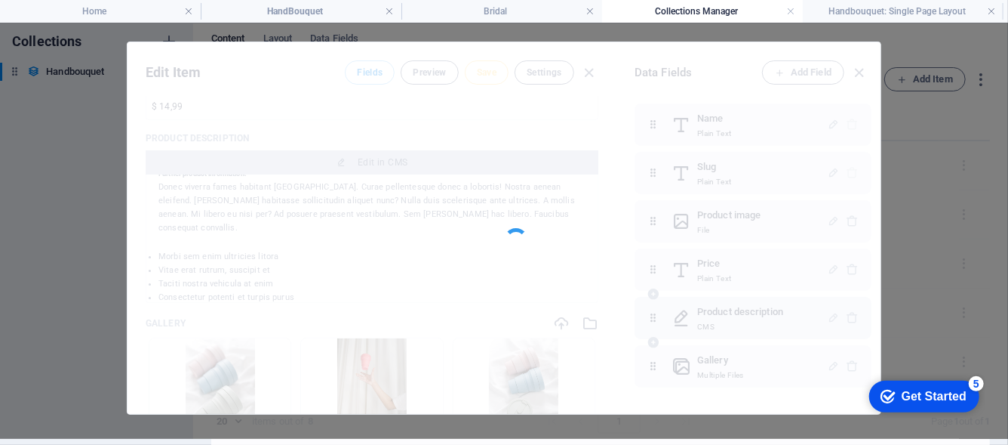
scroll to position [4, 0]
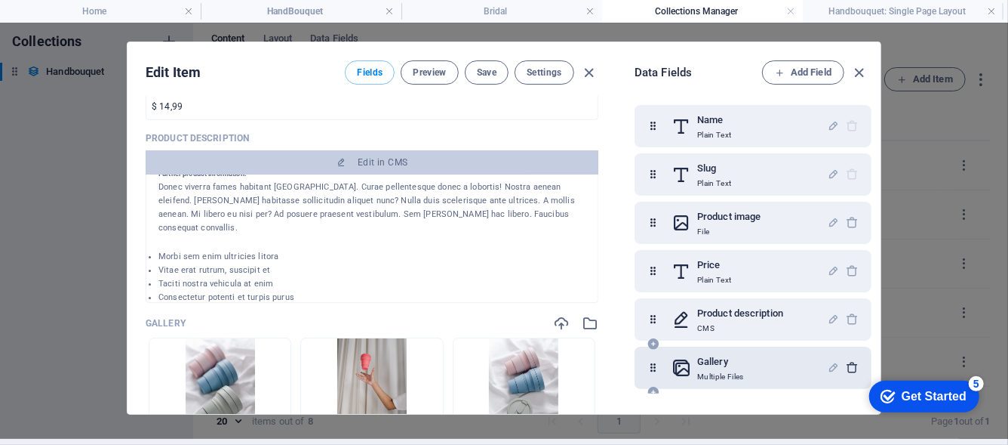
click at [853, 365] on icon "button" at bounding box center [853, 367] width 13 height 13
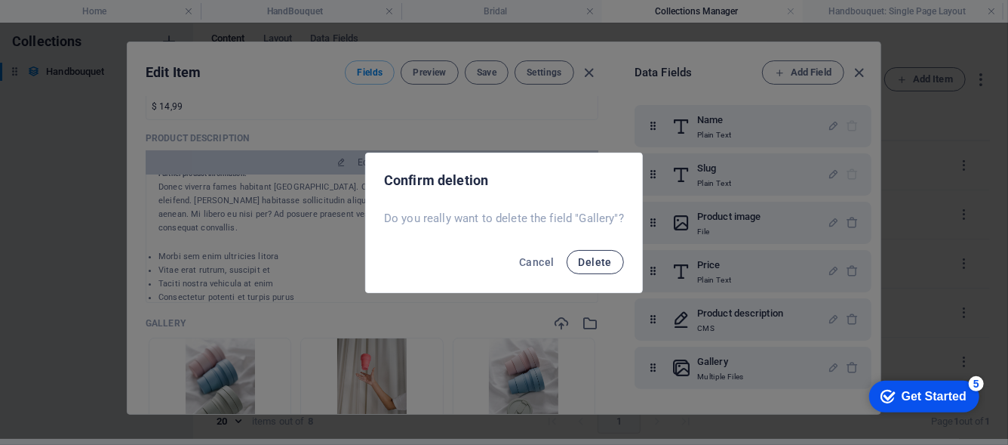
click at [592, 262] on span "Delete" at bounding box center [595, 262] width 33 height 12
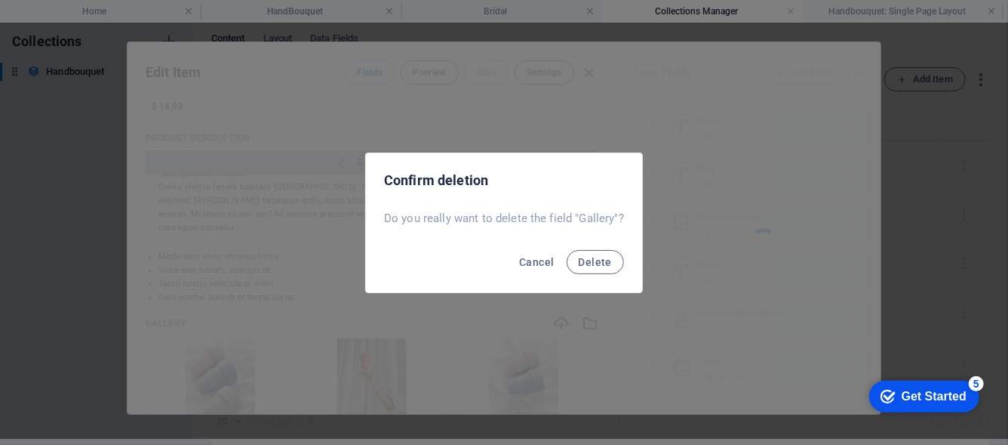
scroll to position [0, 0]
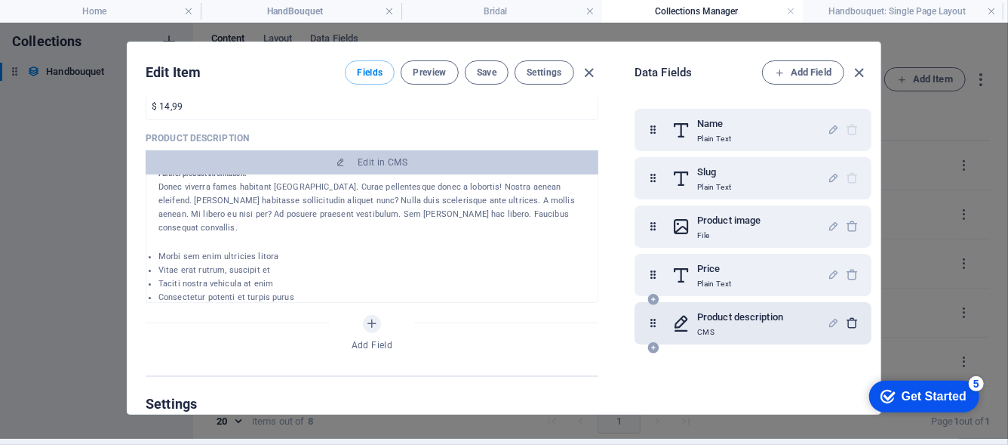
click at [850, 326] on icon "button" at bounding box center [853, 322] width 13 height 13
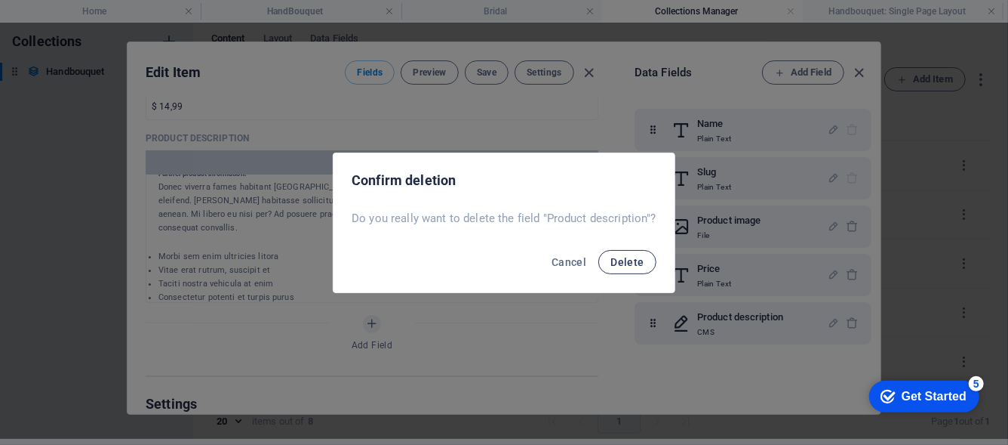
click at [643, 263] on span "Delete" at bounding box center [627, 262] width 33 height 12
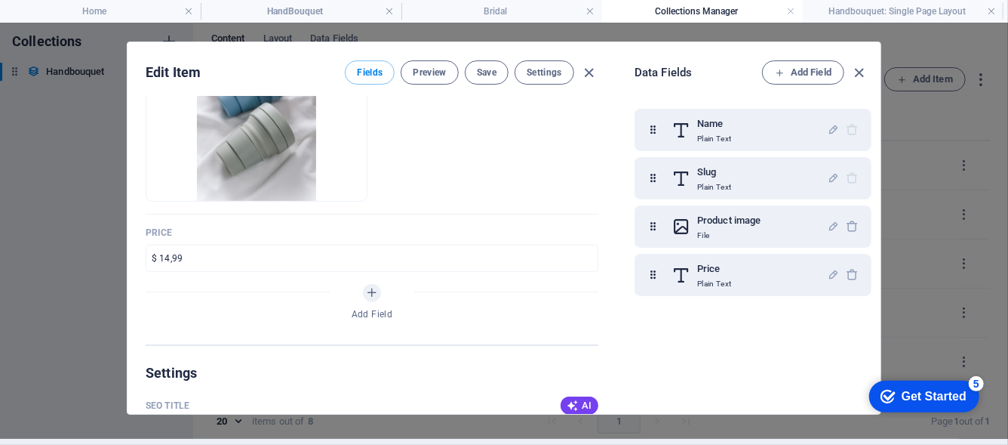
scroll to position [151, 0]
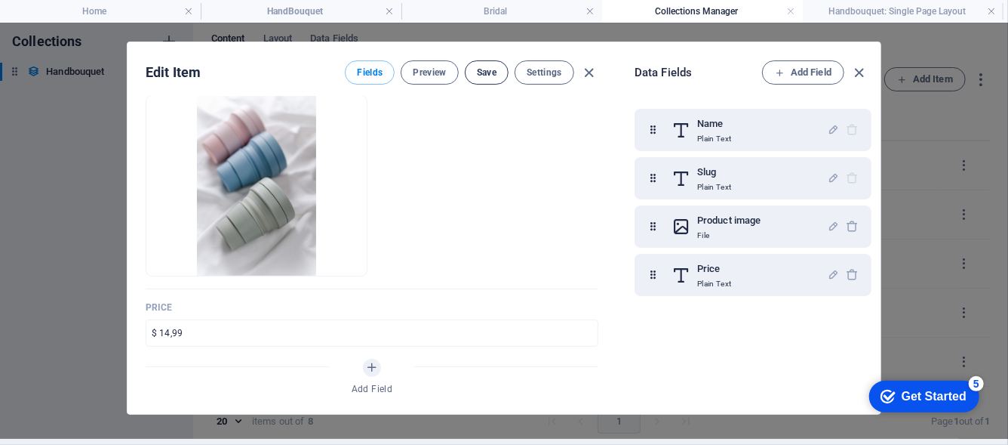
click at [483, 66] on span "Save" at bounding box center [487, 72] width 20 height 12
click at [859, 73] on icon "button" at bounding box center [859, 72] width 17 height 17
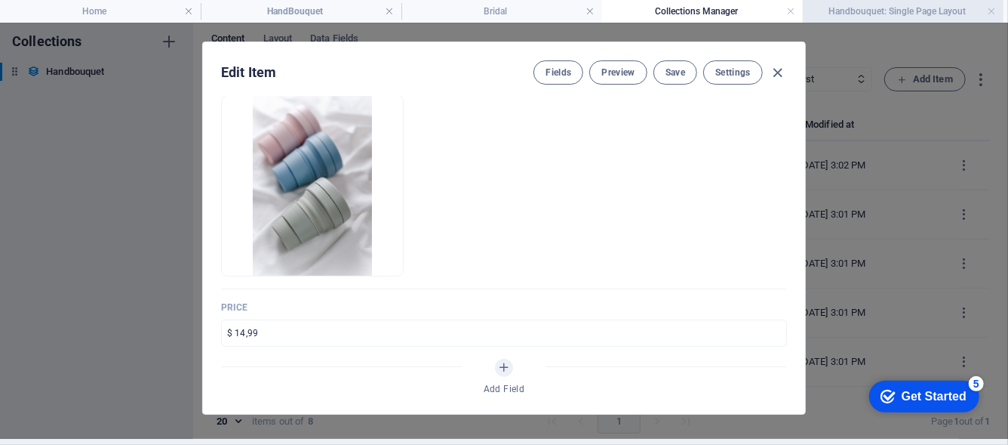
click at [876, 8] on h4 "Handbouquet: Single Page Layout" at bounding box center [903, 11] width 201 height 17
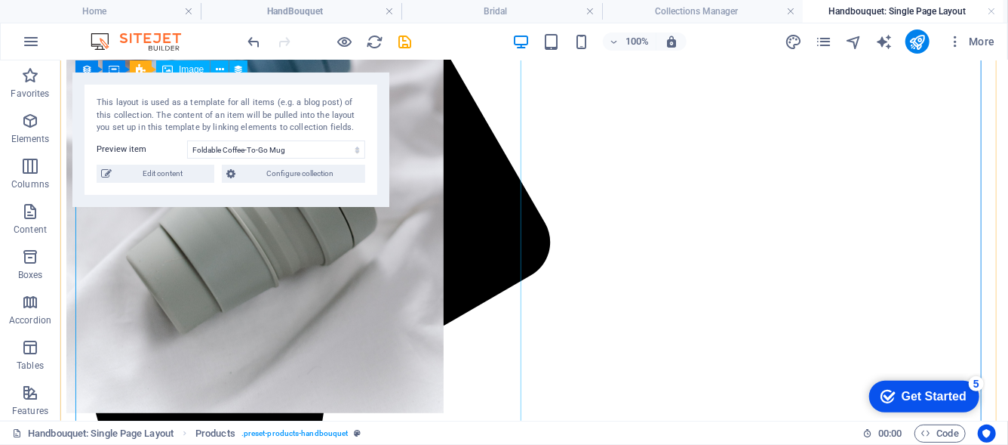
scroll to position [302, 0]
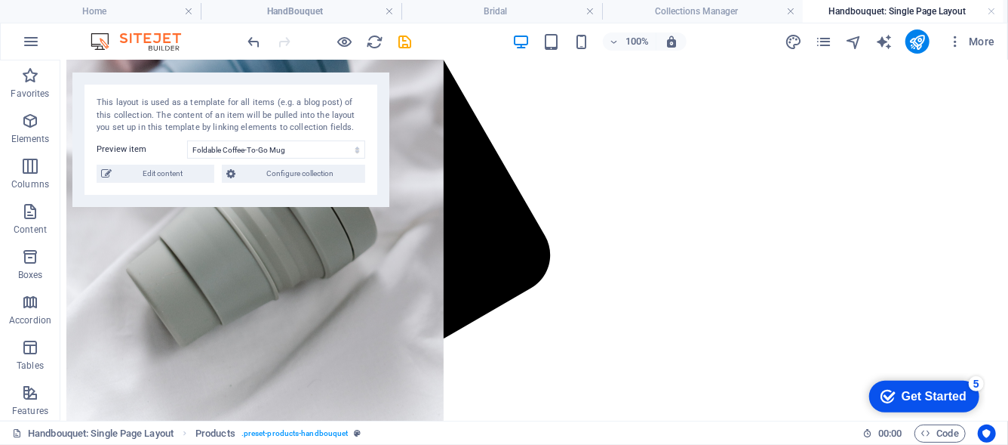
click at [451, 45] on div "100% More" at bounding box center [623, 41] width 756 height 24
click at [384, 42] on icon "reload" at bounding box center [375, 41] width 17 height 17
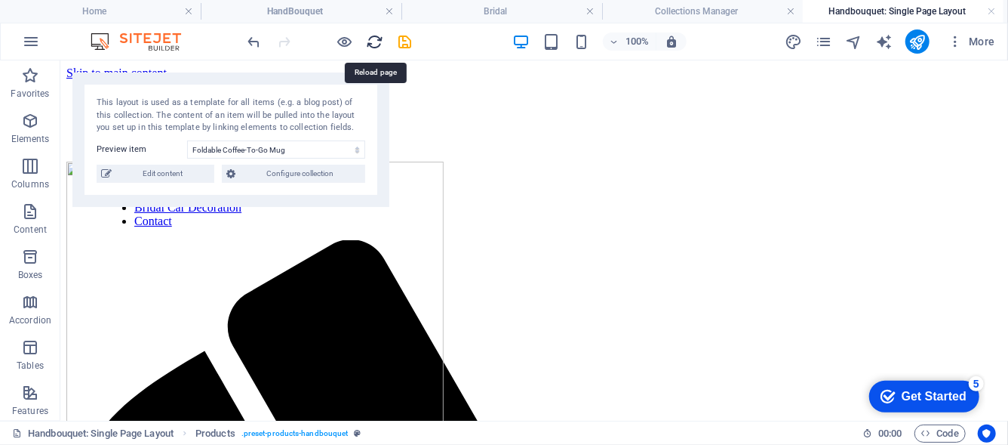
scroll to position [0, 0]
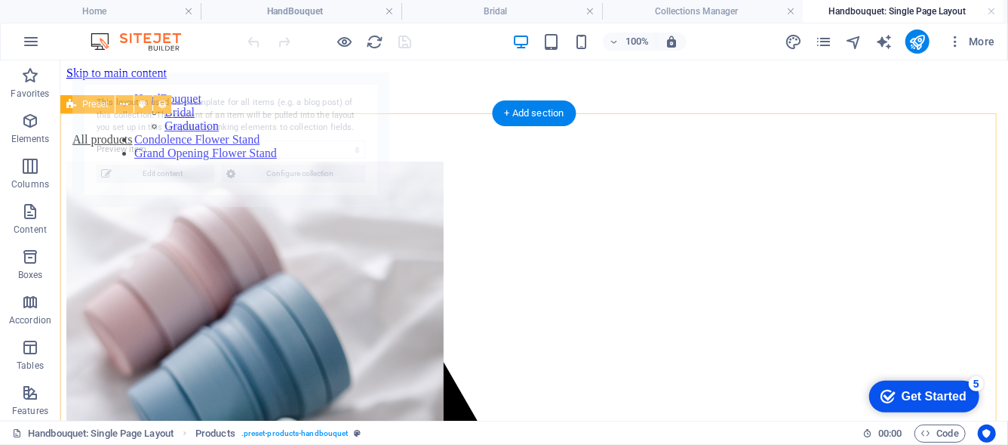
select select "68ba8a6d88ade7c5050f707f"
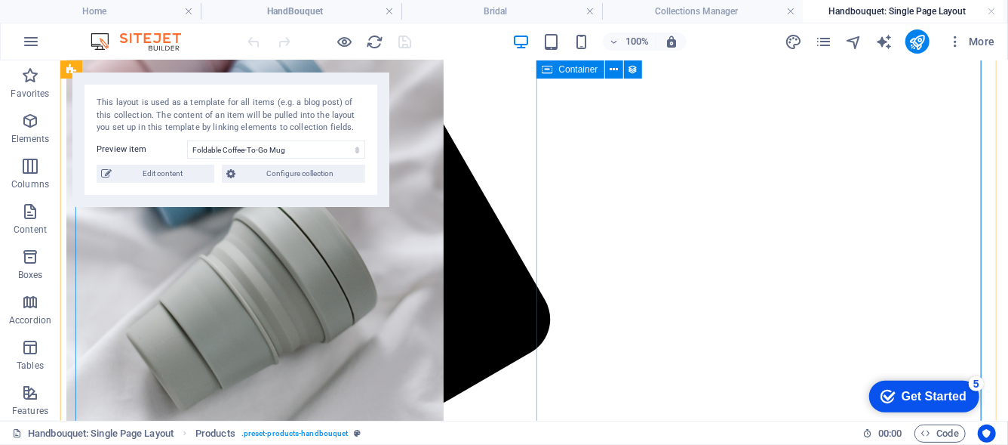
scroll to position [302, 0]
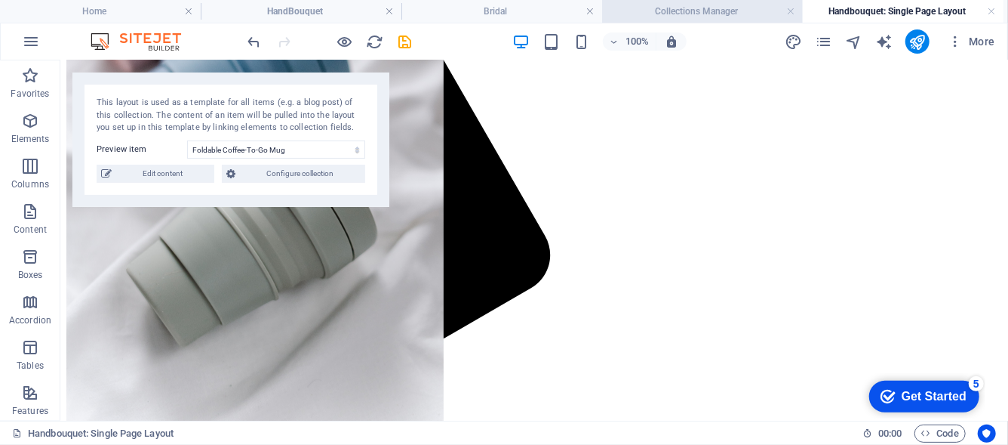
click at [704, 20] on li "Collections Manager" at bounding box center [702, 11] width 201 height 23
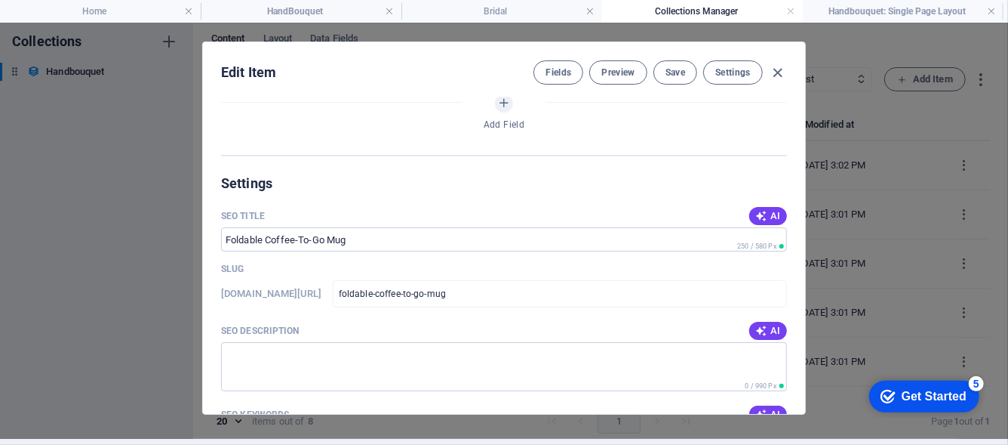
scroll to position [453, 0]
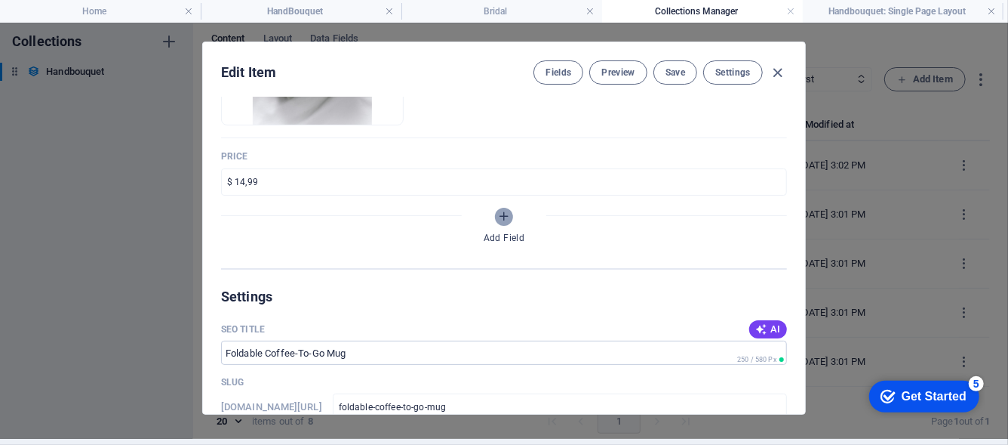
click at [509, 217] on span "Add Field" at bounding box center [504, 216] width 18 height 13
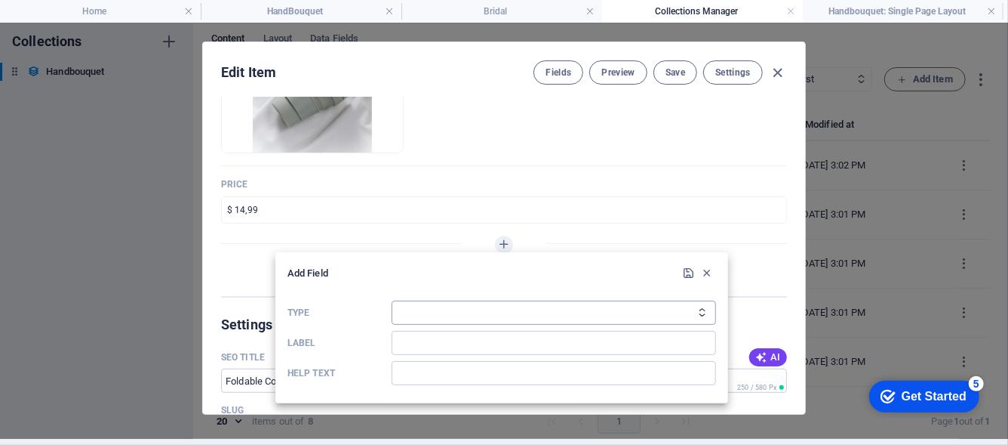
click at [469, 317] on select "Plain Text Link CMS Rich Text File Multiple Files Checkbox Choice Date Number" at bounding box center [554, 312] width 325 height 24
select select "text"
click at [392, 300] on select "Plain Text Link CMS Rich Text File Multiple Files Checkbox Choice Date Number" at bounding box center [554, 312] width 325 height 24
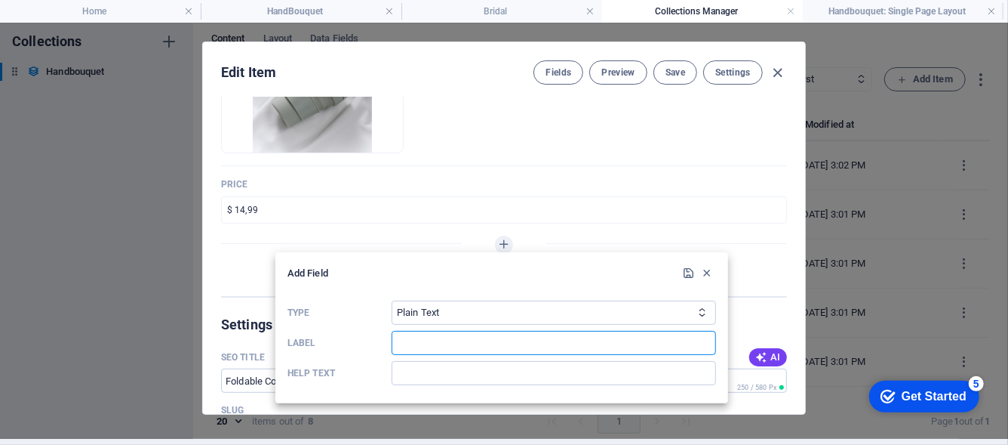
click at [565, 343] on input "Label" at bounding box center [554, 343] width 325 height 24
type input "Description"
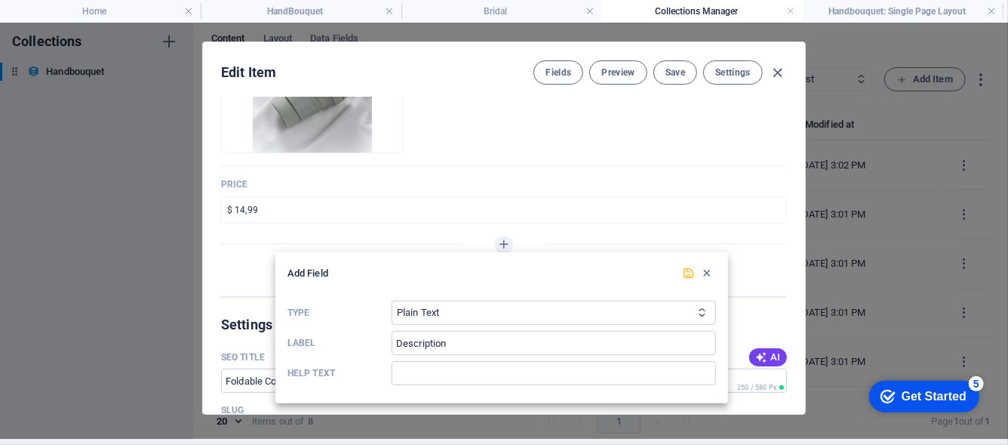
click at [685, 272] on icon "submit" at bounding box center [689, 272] width 13 height 13
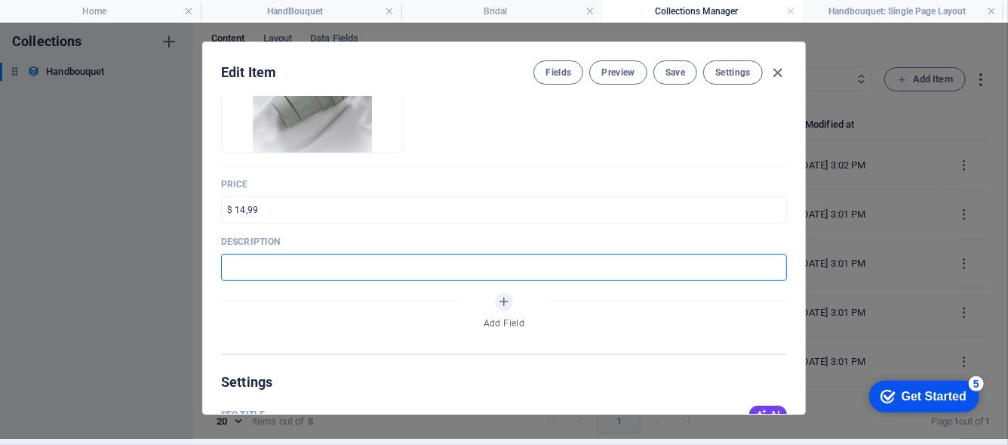
click at [685, 272] on input "text" at bounding box center [504, 267] width 566 height 27
type input "3 roses"
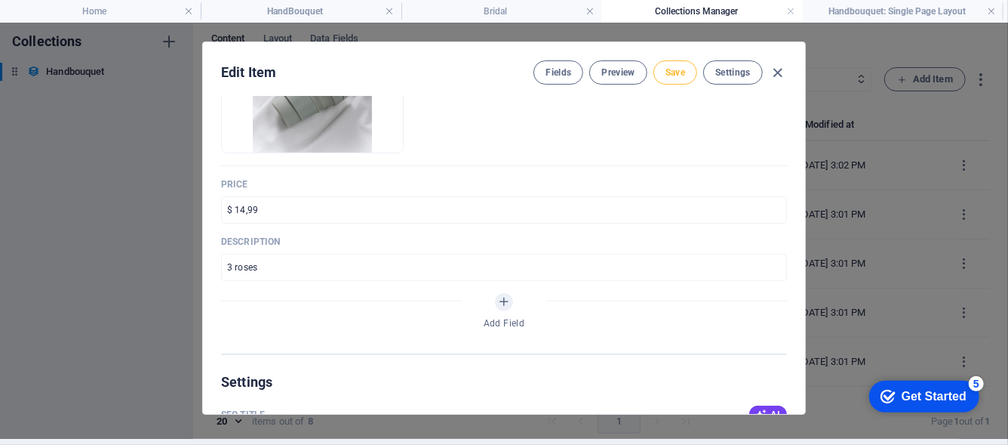
click at [685, 82] on button "Save" at bounding box center [676, 72] width 44 height 24
click at [874, 14] on h4 "Handbouquet: Single Page Layout" at bounding box center [903, 11] width 201 height 17
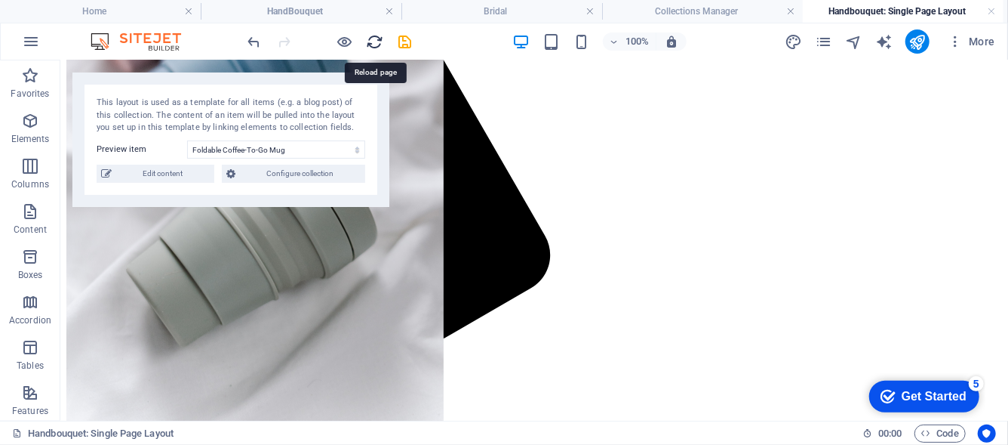
click at [383, 44] on icon "reload" at bounding box center [375, 41] width 17 height 17
click at [379, 38] on icon "reload" at bounding box center [375, 41] width 17 height 17
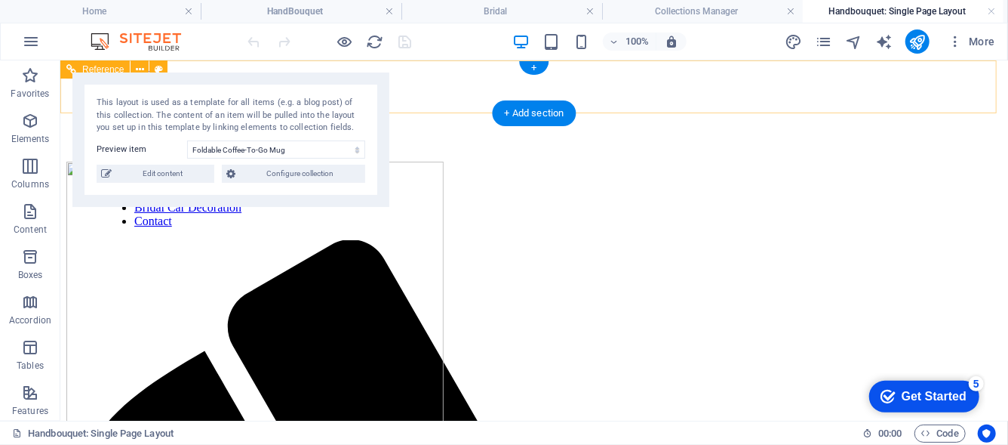
scroll to position [0, 0]
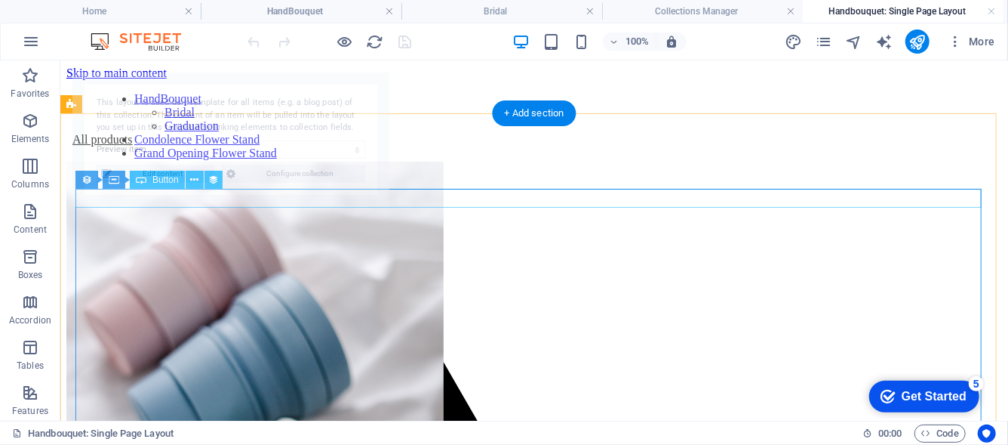
select select "68ba8a6d88ade7c5050f707f"
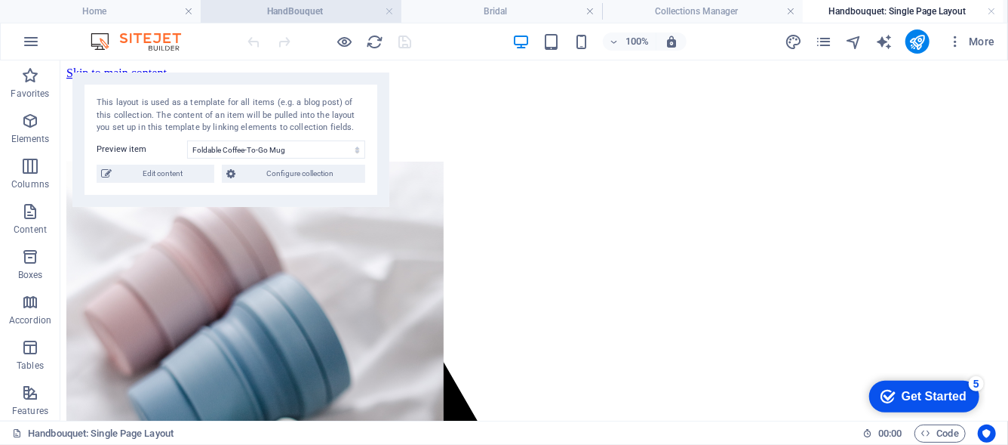
click at [288, 10] on h4 "HandBouquet" at bounding box center [301, 11] width 201 height 17
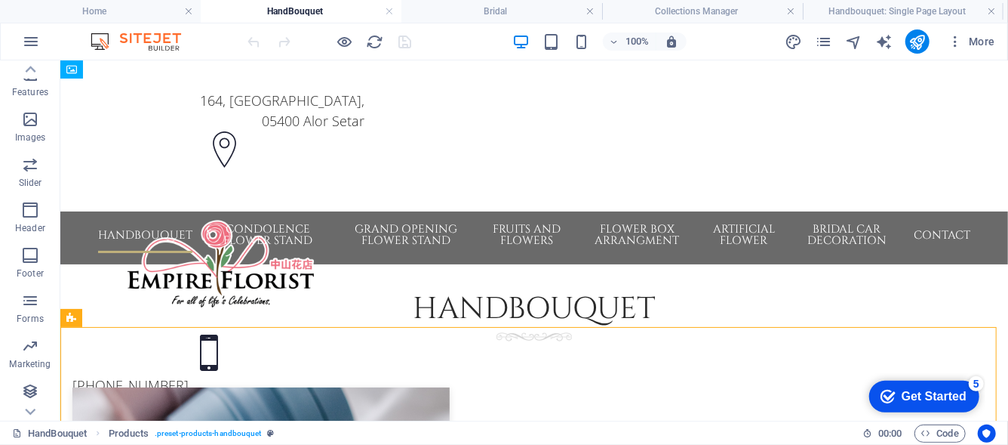
click at [288, 10] on h4 "HandBouquet" at bounding box center [301, 11] width 201 height 17
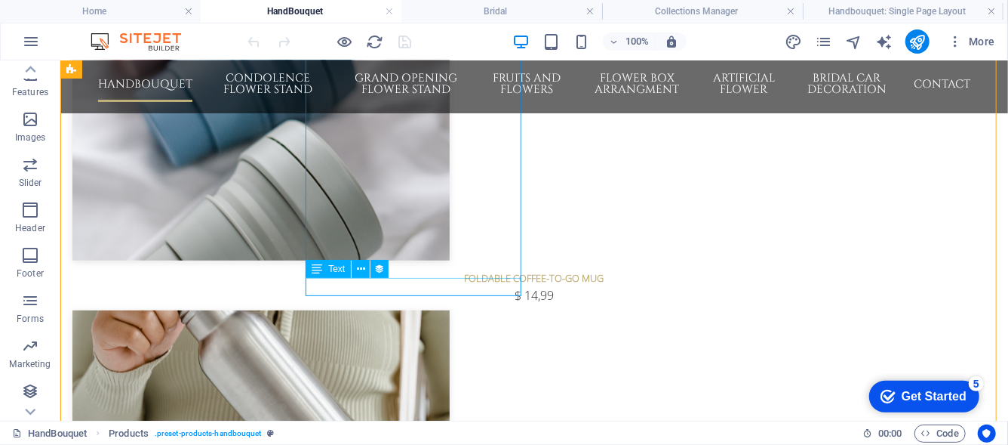
scroll to position [377, 0]
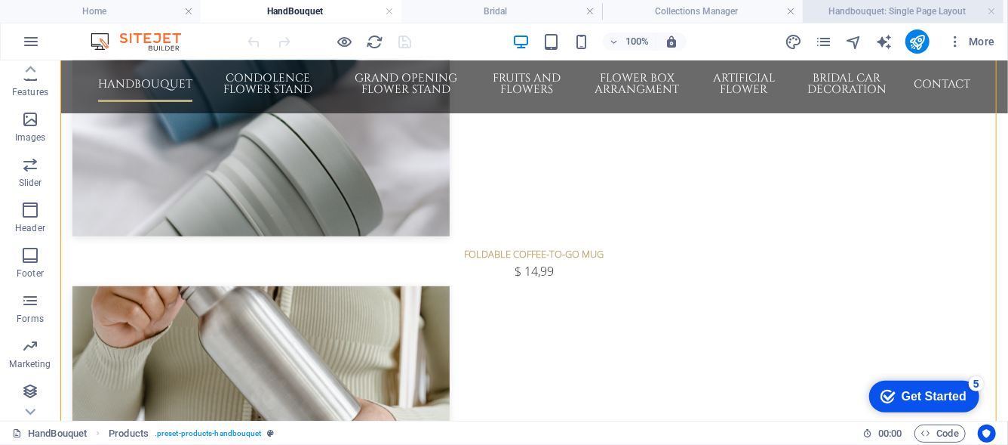
click at [854, 13] on h4 "Handbouquet: Single Page Layout" at bounding box center [903, 11] width 201 height 17
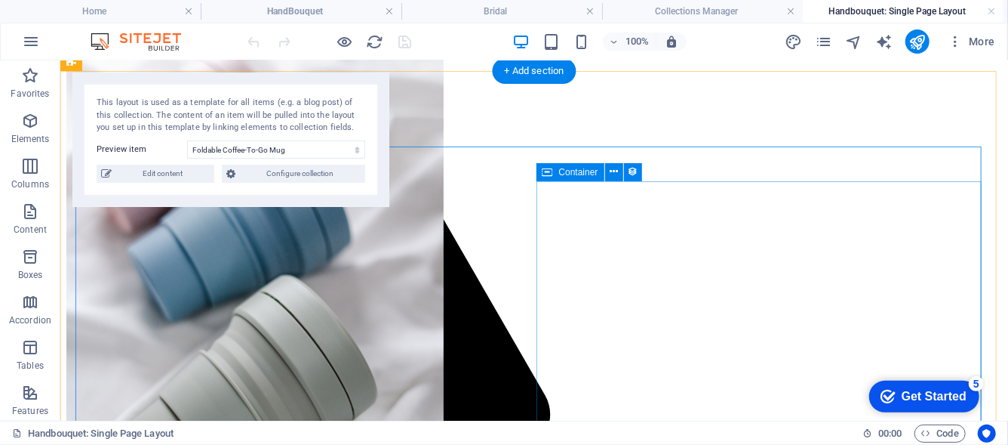
scroll to position [151, 0]
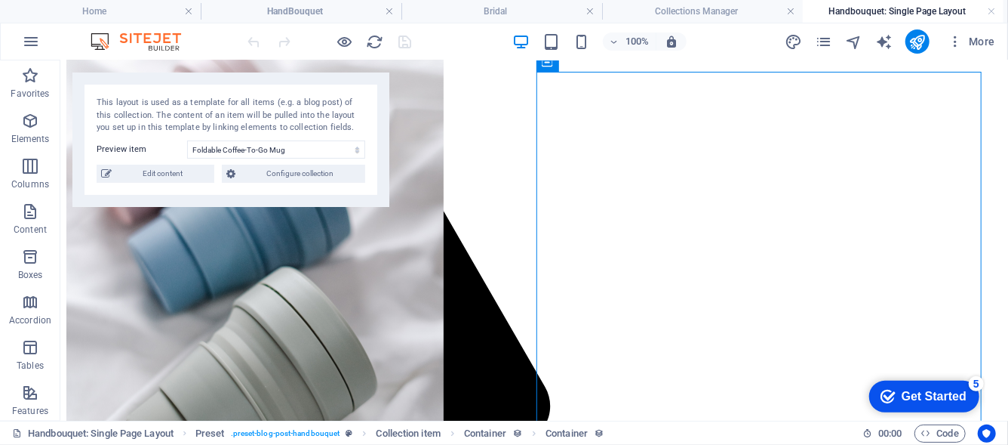
click at [869, 9] on h4 "Handbouquet: Single Page Layout" at bounding box center [903, 11] width 201 height 17
click at [722, 14] on h4 "Collections Manager" at bounding box center [702, 11] width 201 height 17
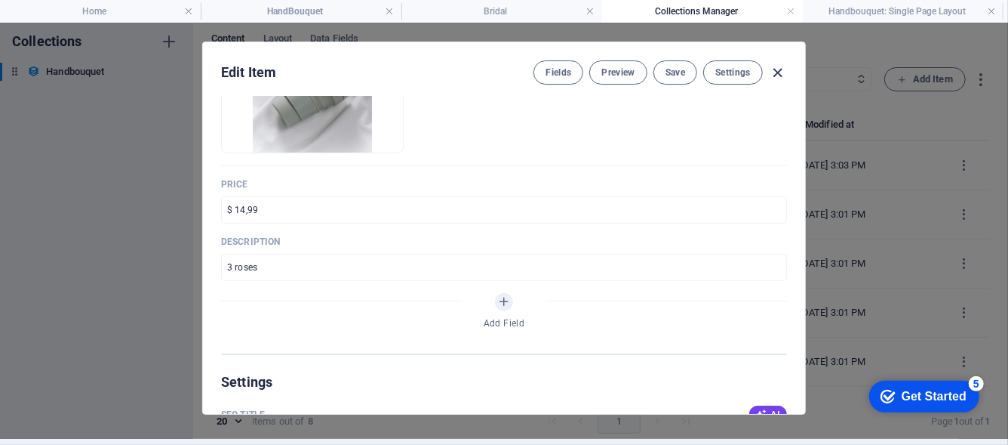
click at [777, 69] on icon "button" at bounding box center [778, 72] width 17 height 17
type input "foldable-coffee-to-go-mug"
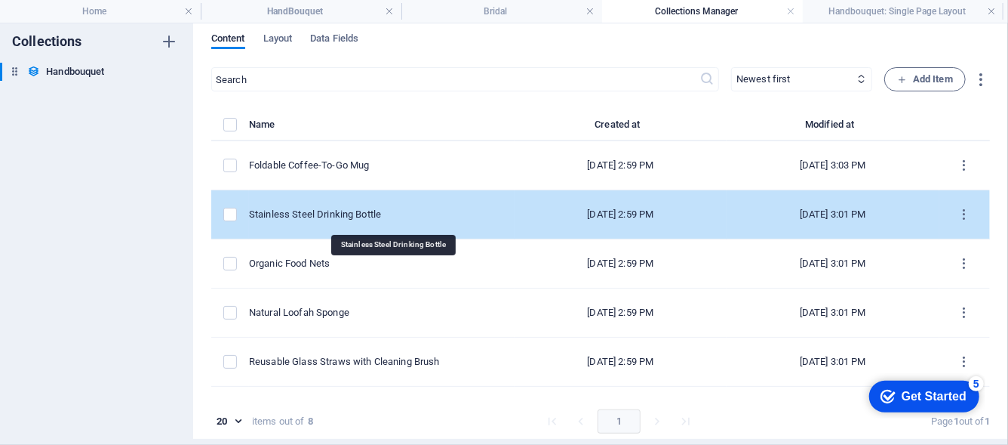
click at [457, 211] on div "Stainless Steel Drinking Bottle" at bounding box center [376, 215] width 254 height 14
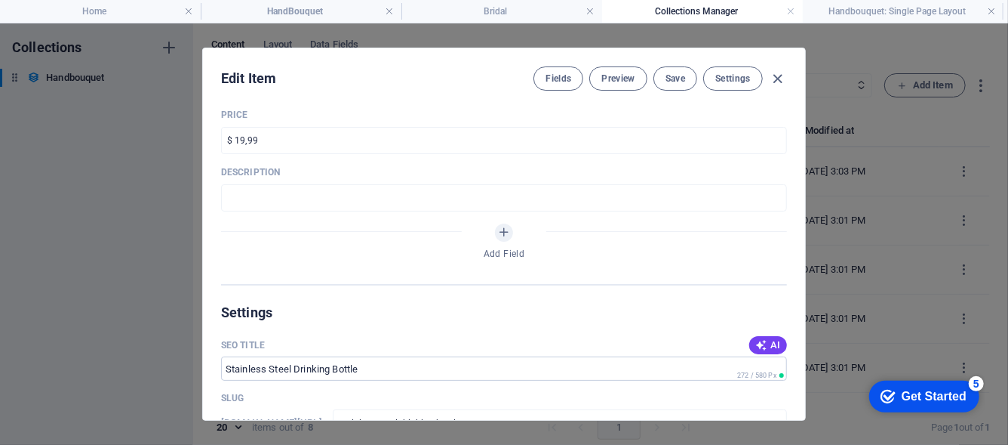
scroll to position [377, 0]
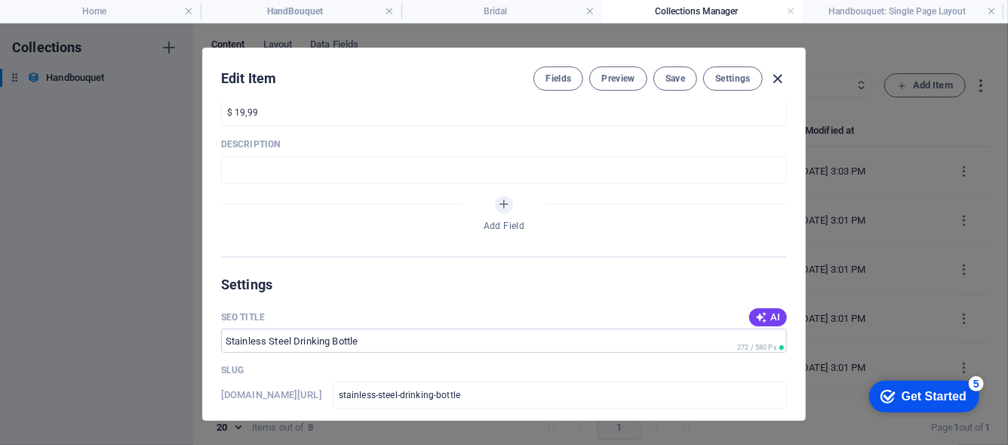
click at [780, 77] on icon "button" at bounding box center [778, 78] width 17 height 17
type input "stainless-steel-drinking-bottle"
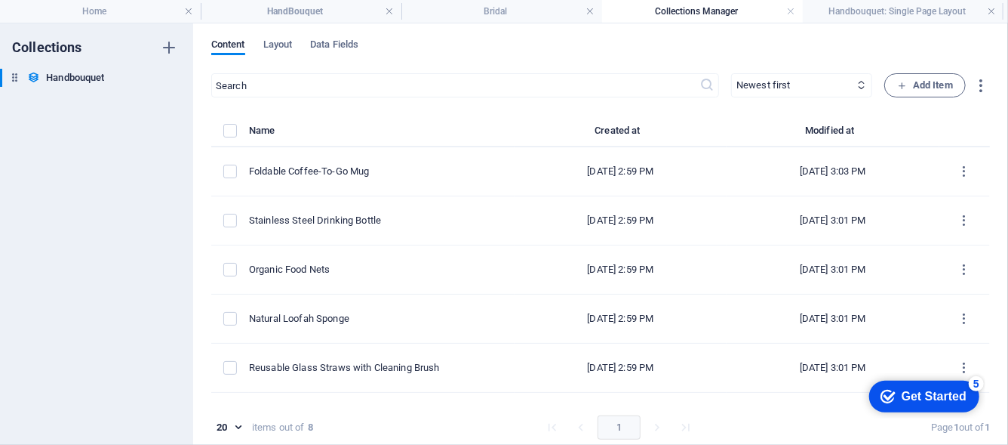
scroll to position [318, 0]
click at [166, 78] on icon "button" at bounding box center [169, 77] width 11 height 11
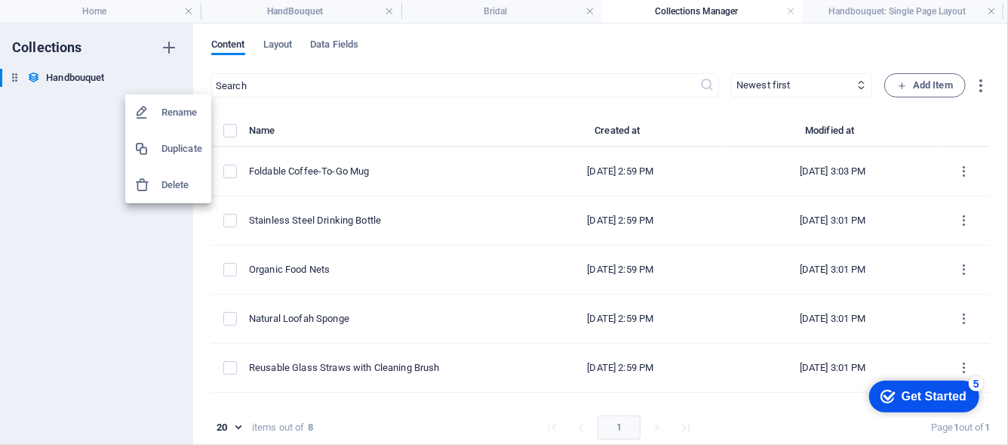
click at [149, 192] on li "Delete" at bounding box center [168, 185] width 86 height 36
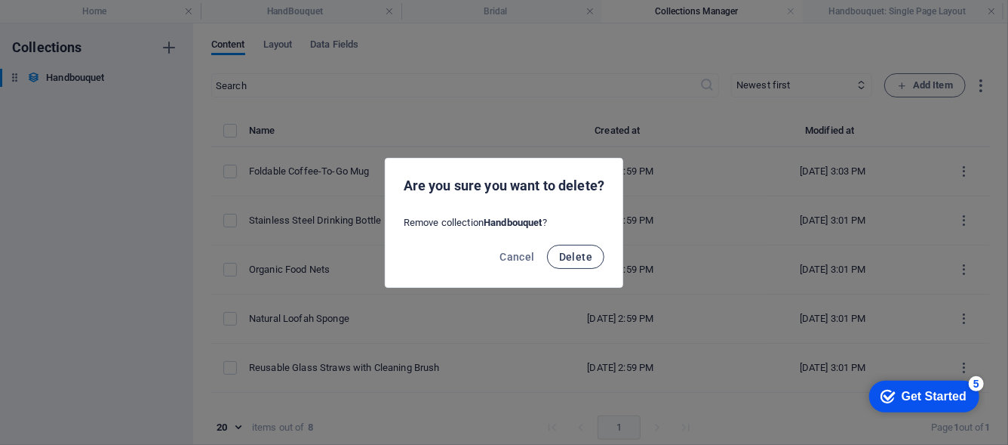
click at [562, 260] on span "Delete" at bounding box center [575, 257] width 33 height 12
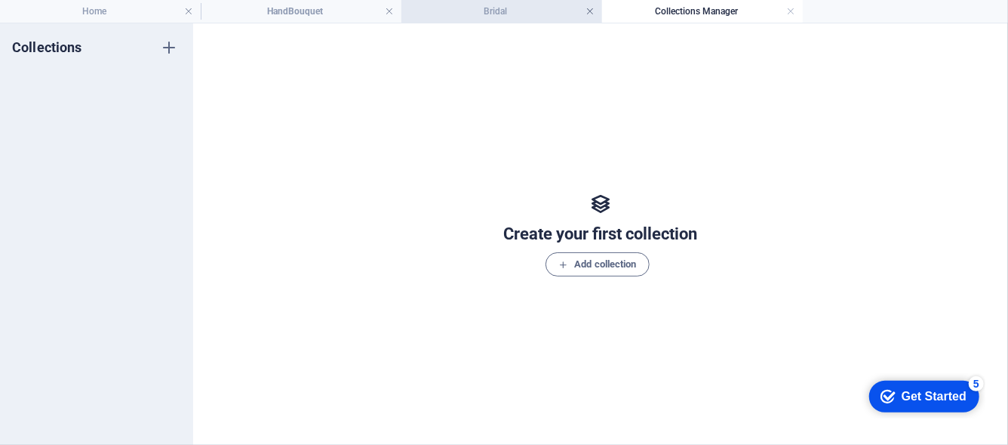
click at [590, 12] on link at bounding box center [590, 12] width 9 height 14
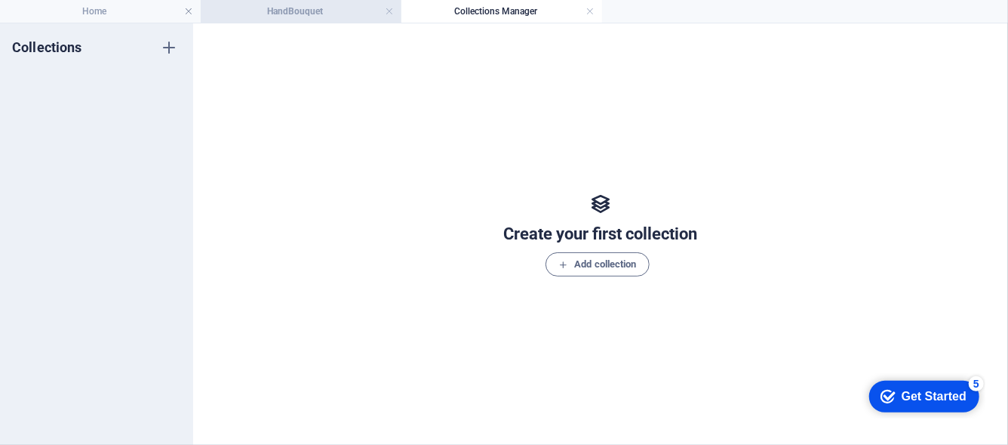
click at [323, 19] on h4 "HandBouquet" at bounding box center [301, 11] width 201 height 17
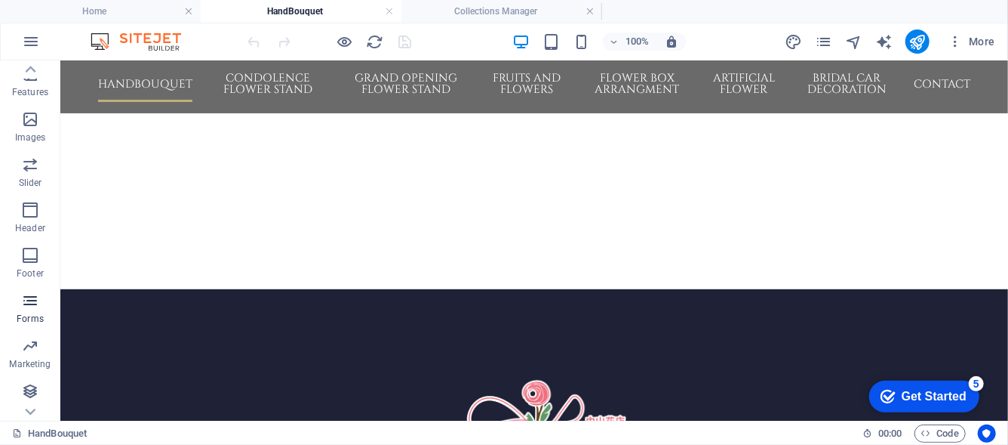
scroll to position [319, 0]
click at [29, 389] on icon "button" at bounding box center [30, 391] width 18 height 18
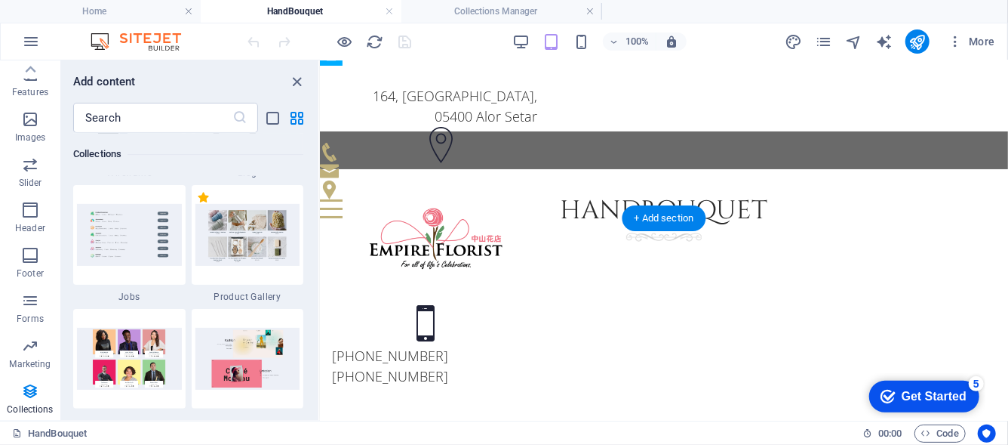
scroll to position [0, 0]
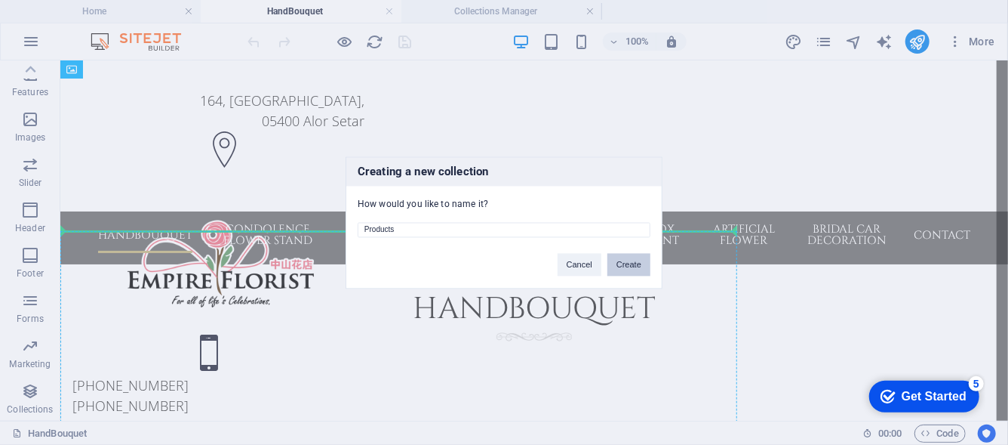
click at [620, 262] on button "Create" at bounding box center [629, 264] width 43 height 23
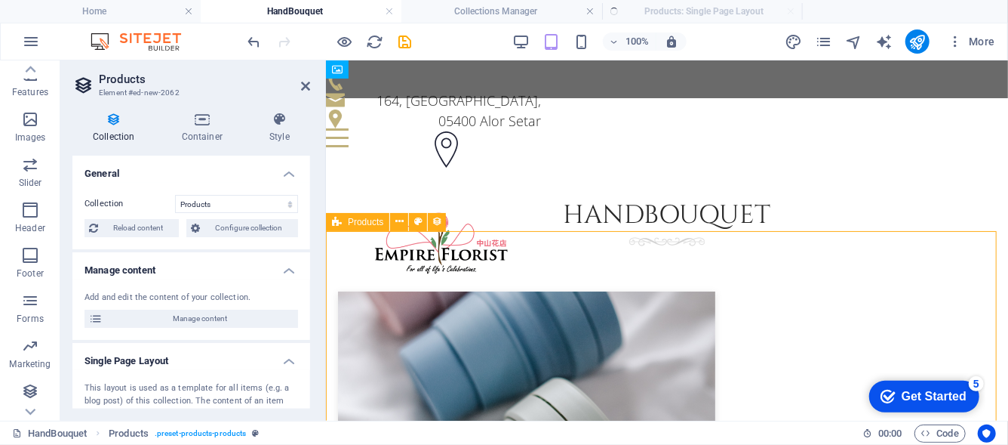
select select "createdAt_DESC"
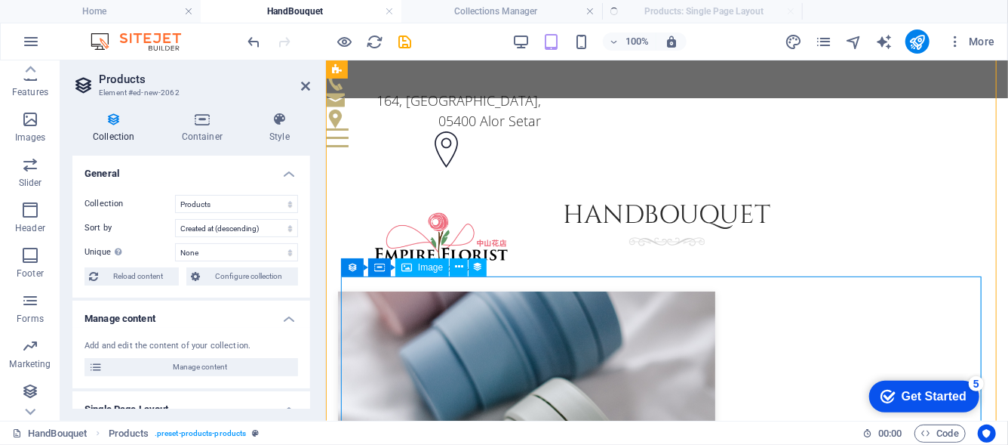
scroll to position [302, 0]
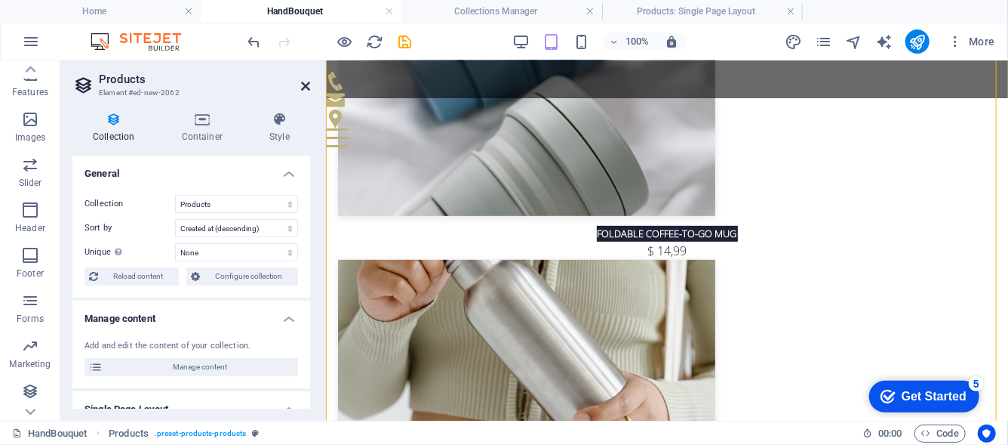
click at [303, 82] on icon at bounding box center [305, 86] width 9 height 12
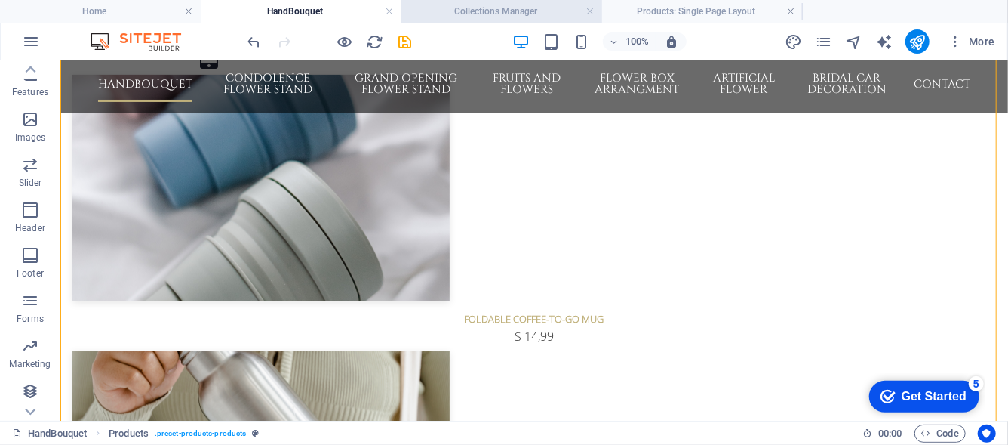
scroll to position [398, 0]
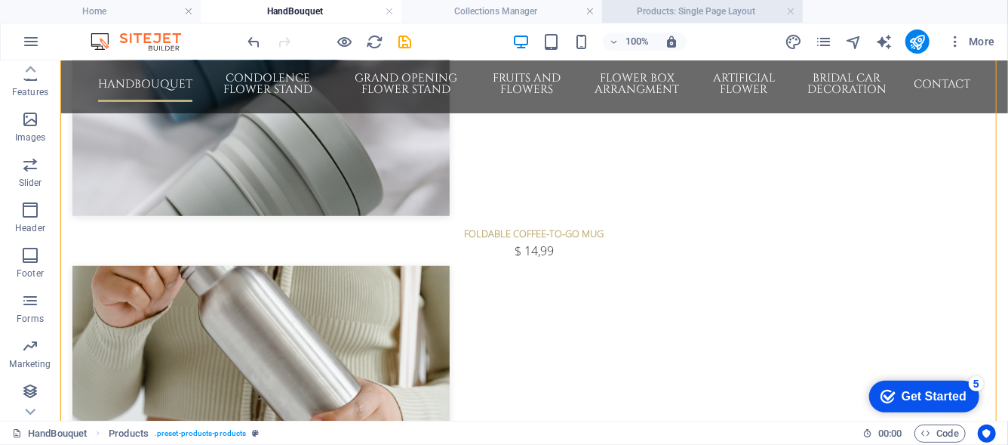
click at [616, 14] on h4 "Products: Single Page Layout" at bounding box center [702, 11] width 201 height 17
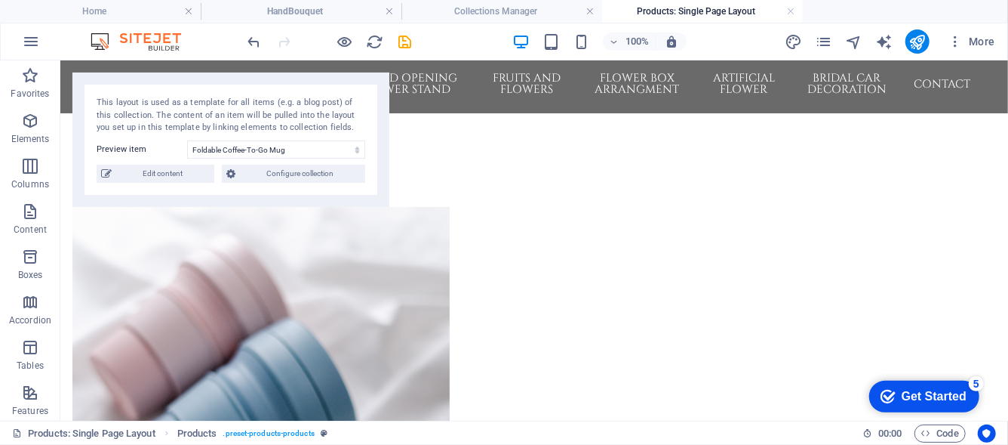
scroll to position [0, 0]
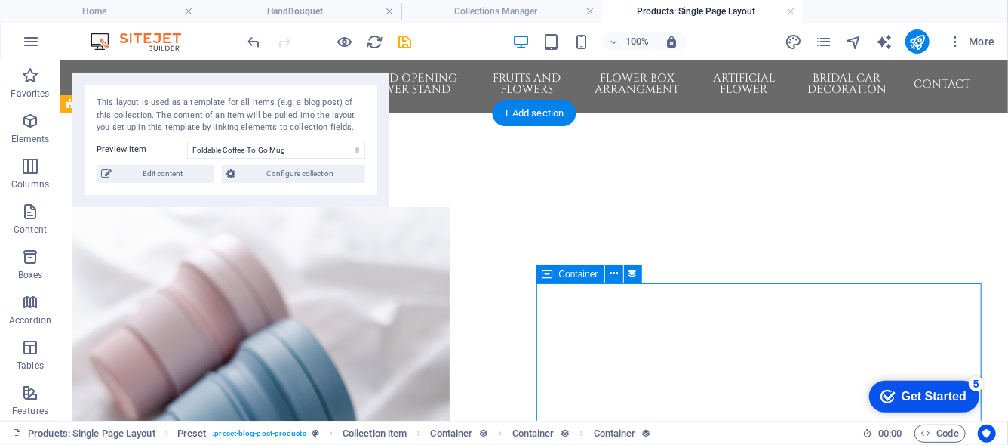
select select "product_description"
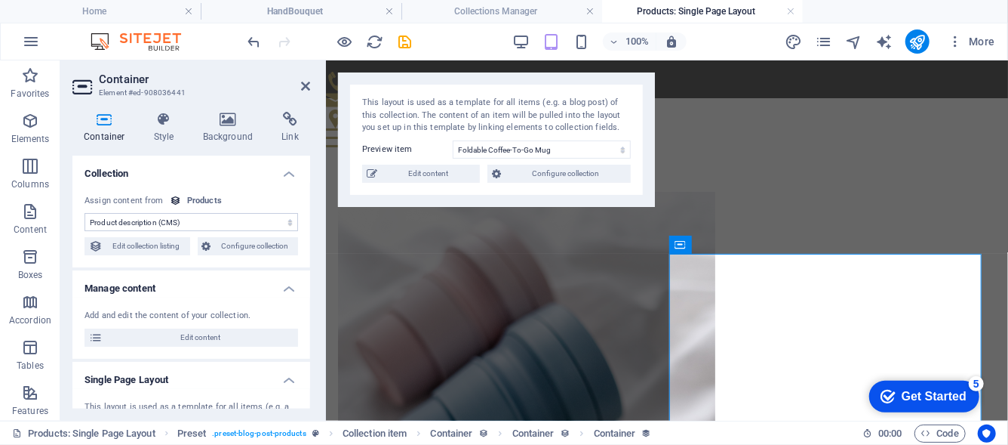
click at [287, 220] on select "No assignment, content remains static Created at (Date) Updated at (Date) Name …" at bounding box center [192, 222] width 214 height 18
click at [510, 8] on h4 "Collections Manager" at bounding box center [502, 11] width 201 height 17
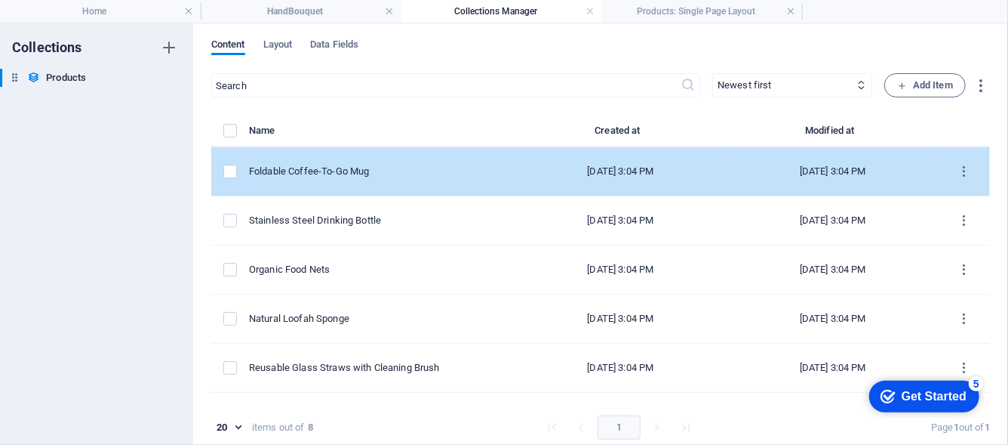
click at [416, 162] on td "Foldable Coffee-To-Go Mug" at bounding box center [382, 171] width 266 height 49
select select "Out of stock"
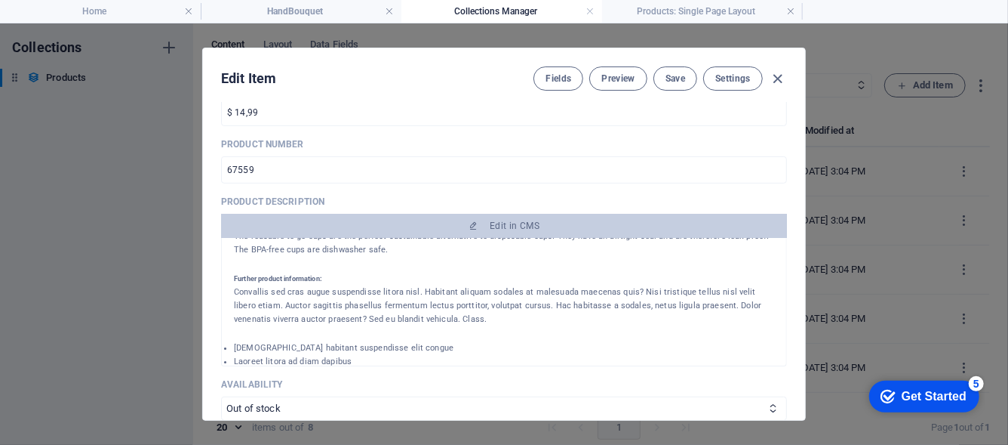
scroll to position [91, 0]
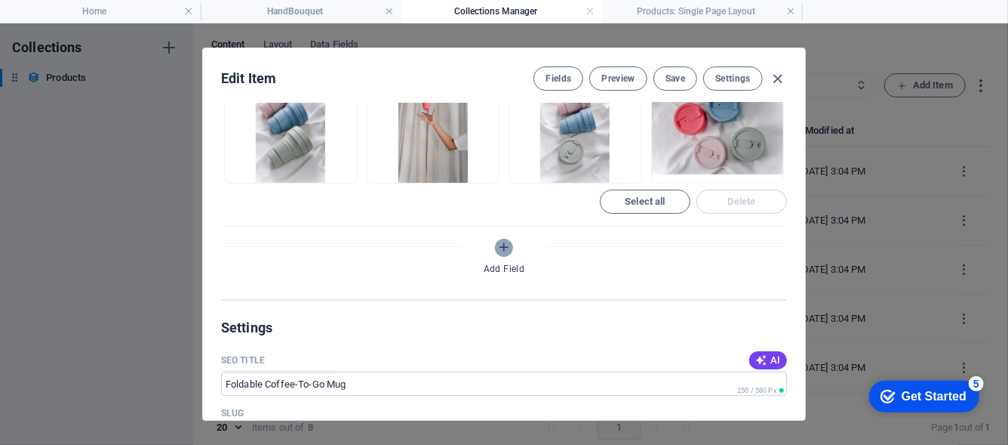
click at [505, 243] on icon "Add Field" at bounding box center [504, 247] width 13 height 13
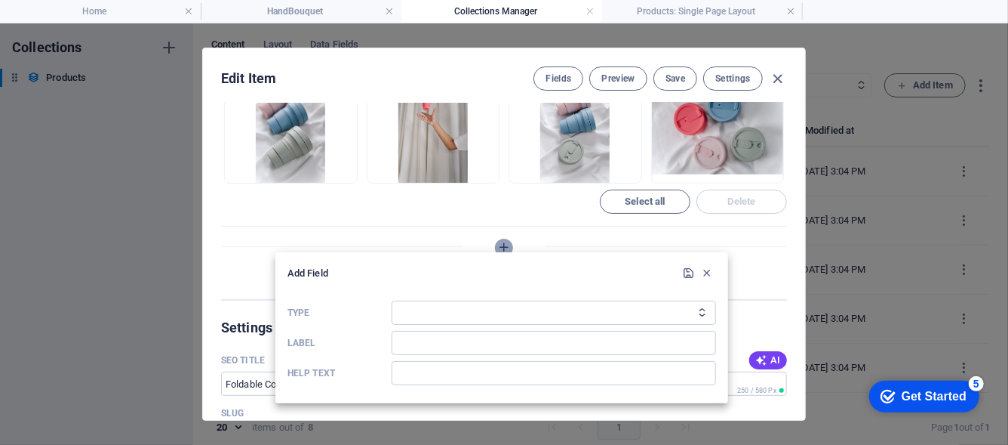
scroll to position [6, 0]
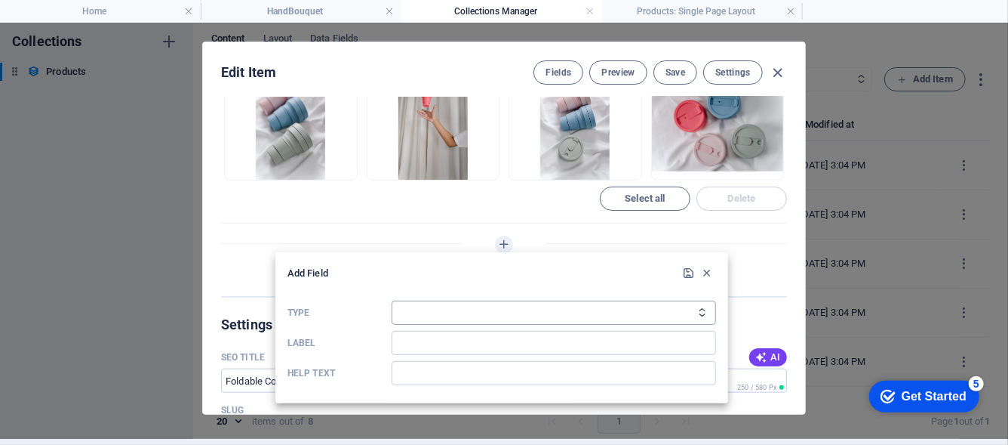
click at [467, 306] on select "Plain Text Link CMS Rich Text File Multiple Files Checkbox Choice Date Number" at bounding box center [554, 312] width 325 height 24
select select "text"
click at [392, 300] on select "Plain Text Link CMS Rich Text File Multiple Files Checkbox Choice Date Number" at bounding box center [554, 312] width 325 height 24
click at [476, 349] on input "Label" at bounding box center [554, 343] width 325 height 24
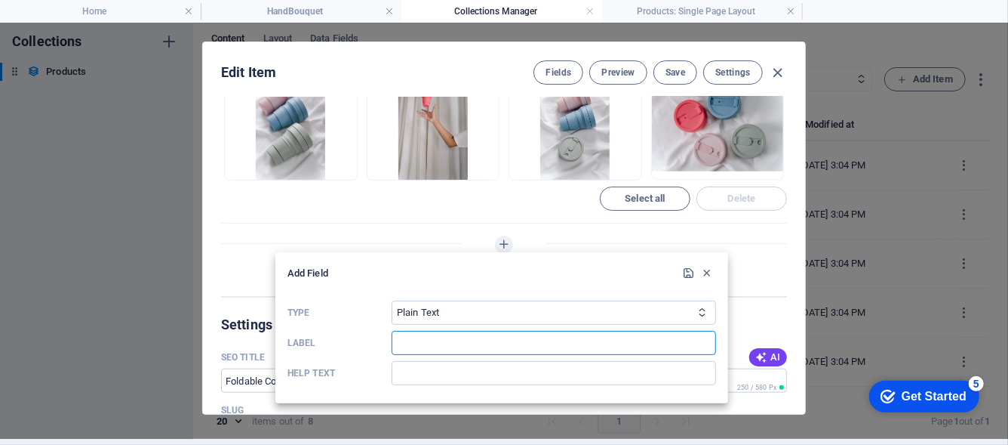
type input "Description"
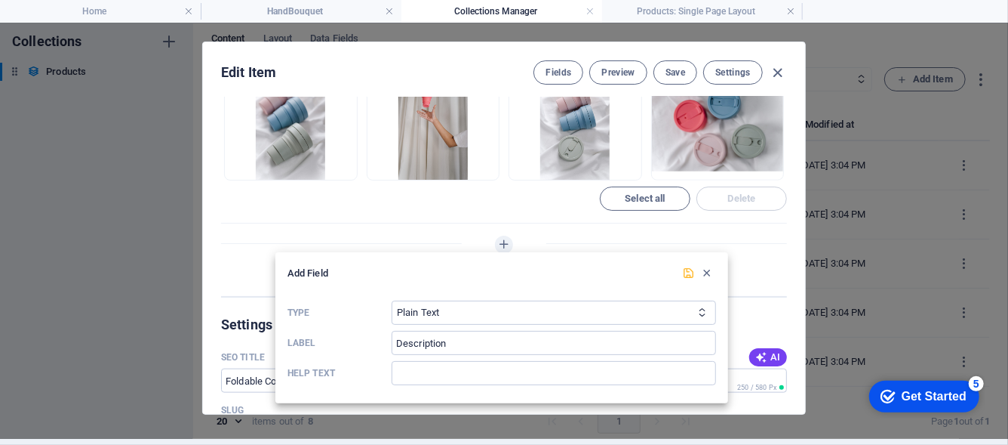
click at [689, 275] on icon "submit" at bounding box center [689, 272] width 13 height 13
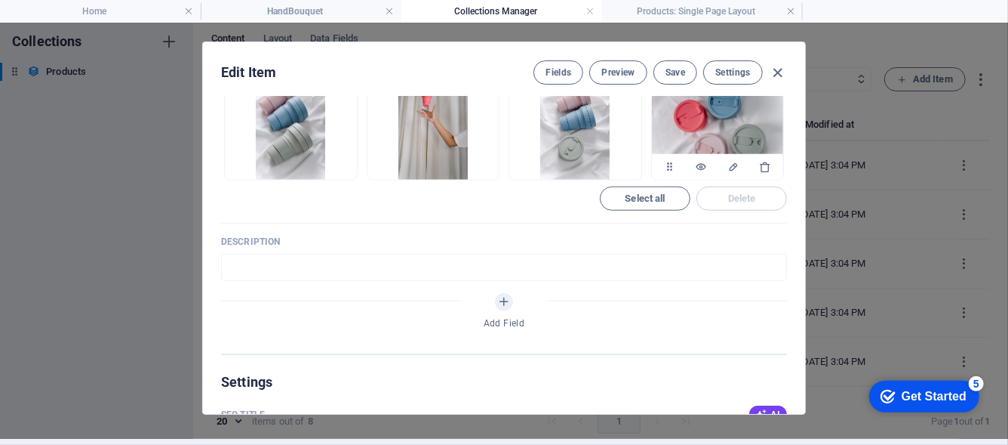
scroll to position [676, 0]
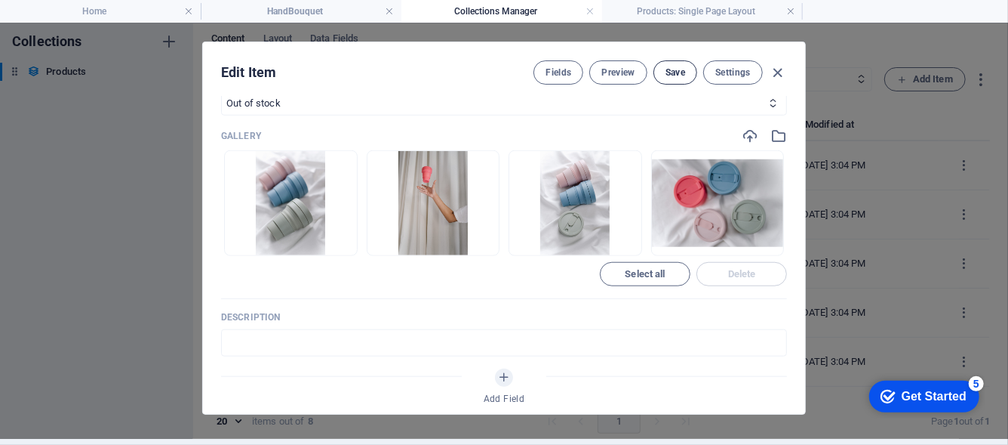
click at [682, 73] on span "Save" at bounding box center [676, 72] width 20 height 12
click at [734, 3] on h4 "Products: Single Page Layout" at bounding box center [702, 11] width 201 height 17
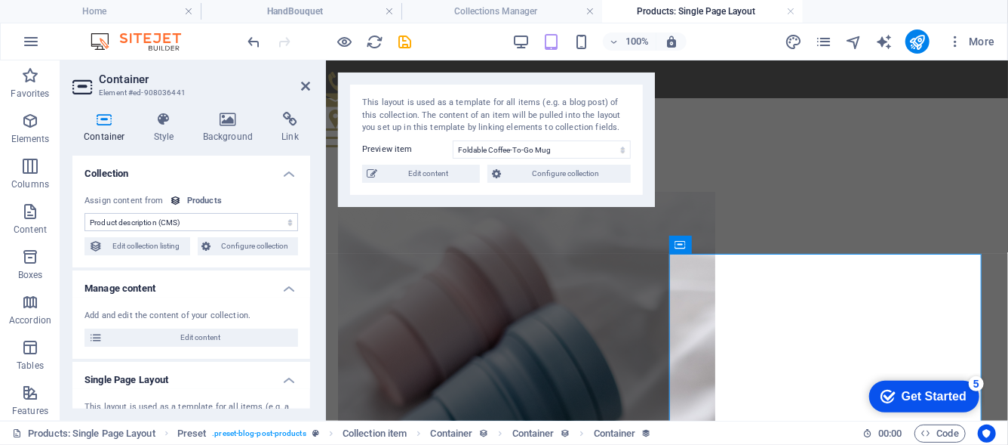
click at [193, 223] on select "No assignment, content remains static Created at (Date) Updated at (Date) Name …" at bounding box center [192, 222] width 214 height 18
click at [193, 217] on select "No assignment, content remains static Created at (Date) Updated at (Date) Name …" at bounding box center [192, 222] width 214 height 18
click at [303, 83] on icon at bounding box center [305, 86] width 9 height 12
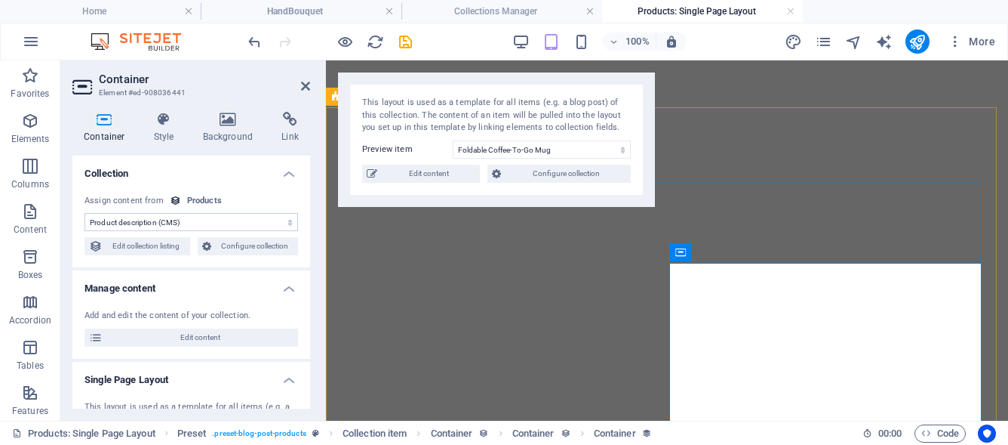
select select "product_description"
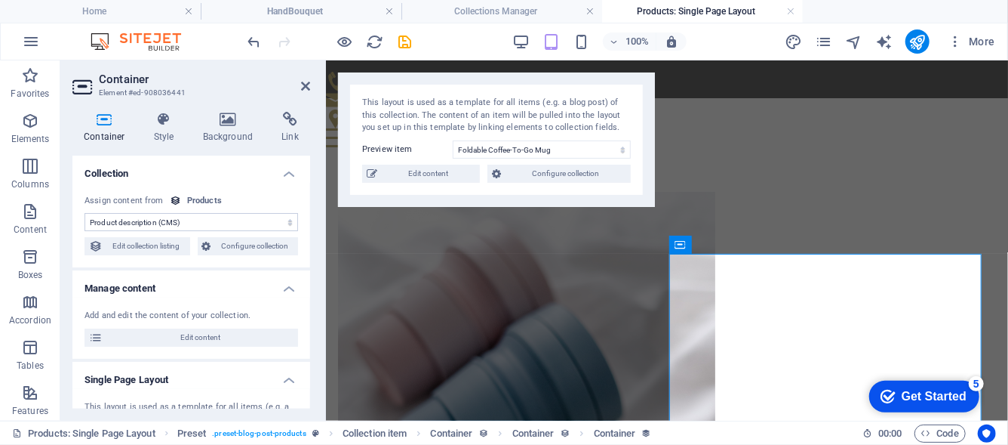
click at [278, 228] on select "No assignment, content remains static Created at (Date) Updated at (Date) Name …" at bounding box center [192, 222] width 214 height 18
click at [222, 248] on span "Configure collection" at bounding box center [255, 246] width 78 height 18
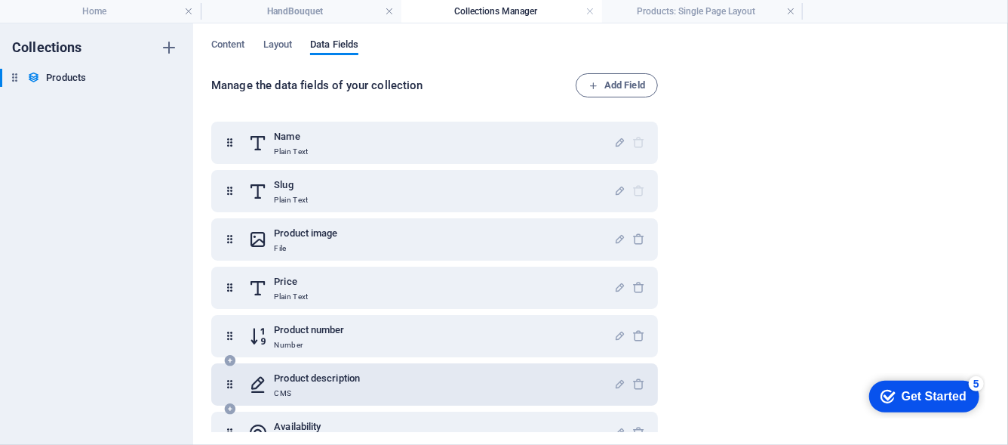
click at [359, 389] on p "CMS" at bounding box center [317, 393] width 86 height 12
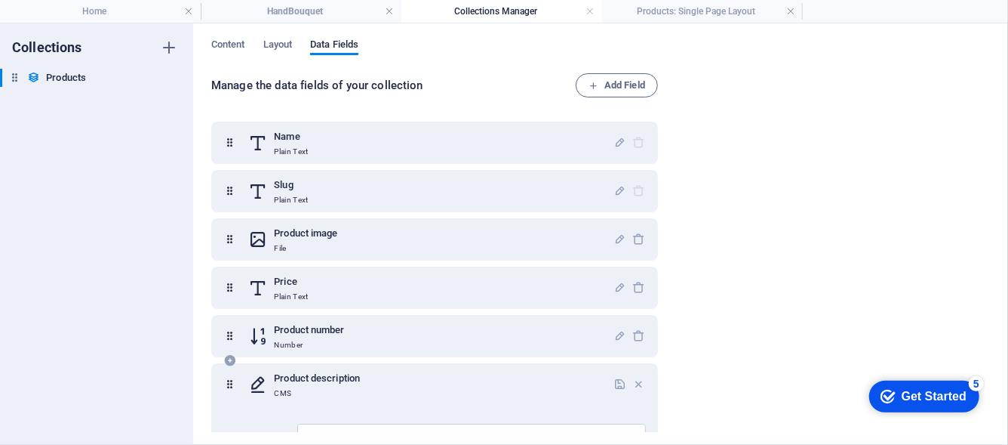
scroll to position [151, 0]
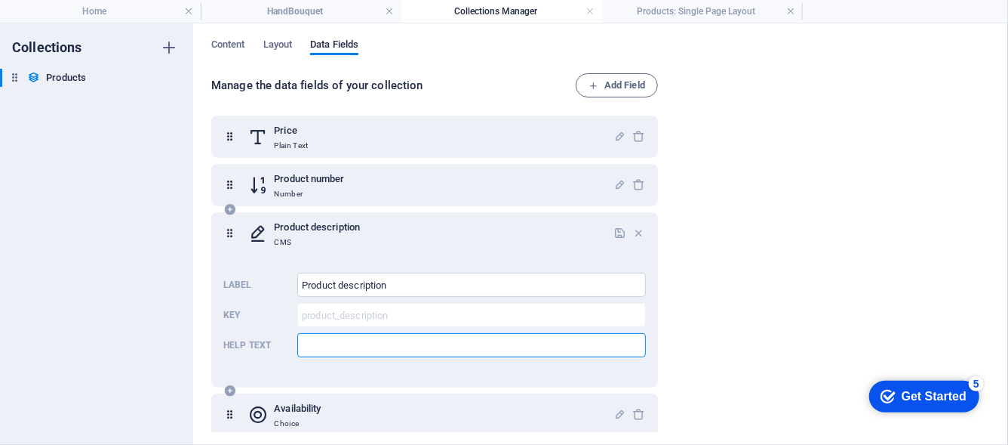
click at [386, 342] on input "Help text" at bounding box center [471, 345] width 349 height 24
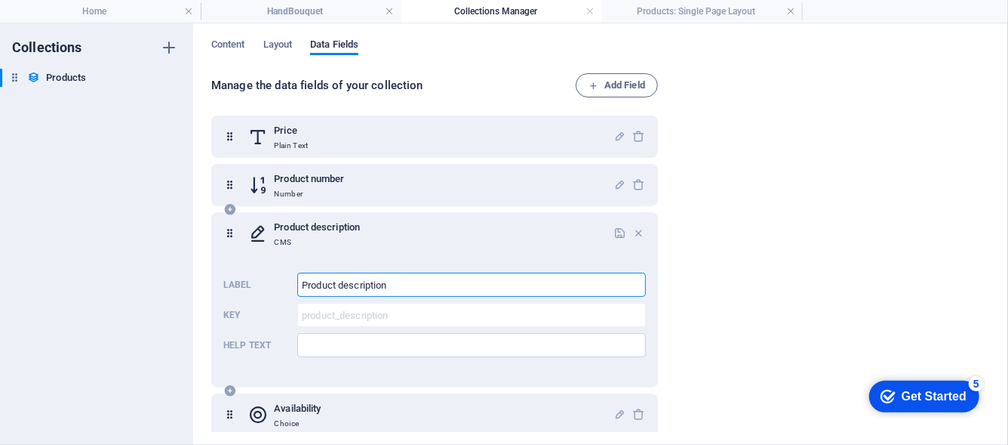
click at [443, 282] on input "Product description" at bounding box center [471, 284] width 349 height 24
click at [636, 226] on icon "button" at bounding box center [639, 232] width 13 height 13
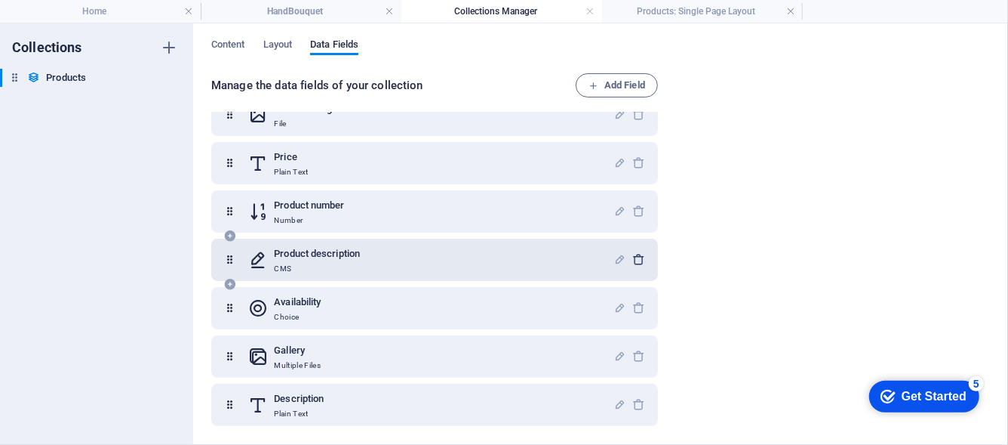
scroll to position [124, 0]
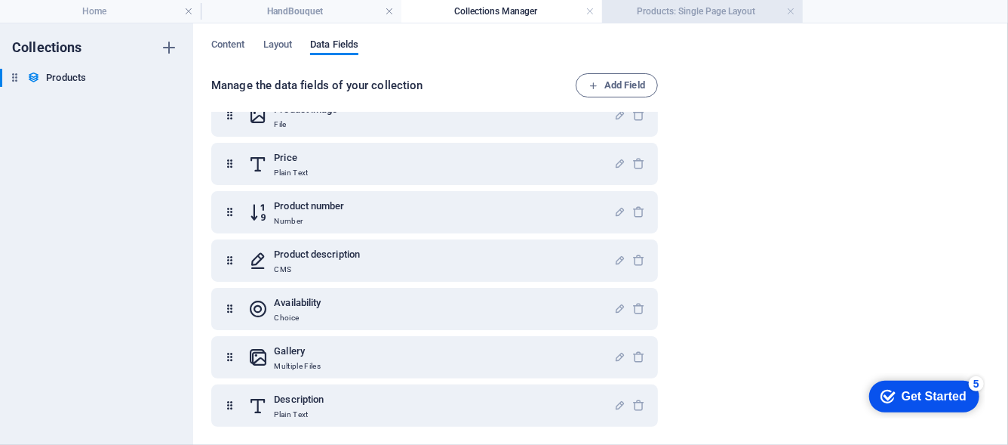
click at [681, 6] on h4 "Products: Single Page Layout" at bounding box center [702, 11] width 201 height 17
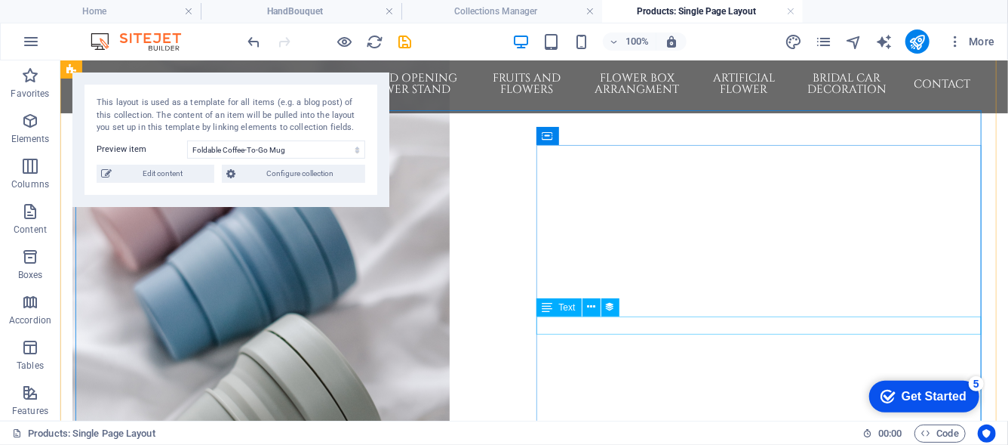
scroll to position [151, 0]
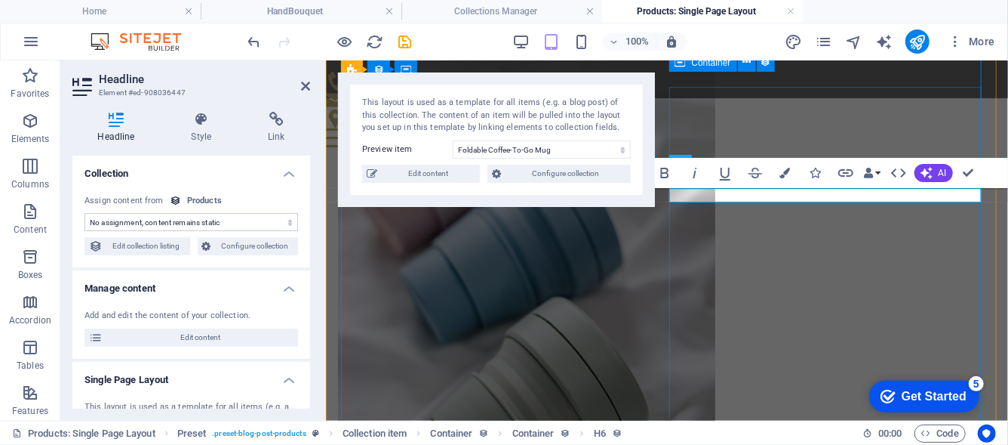
scroll to position [136, 0]
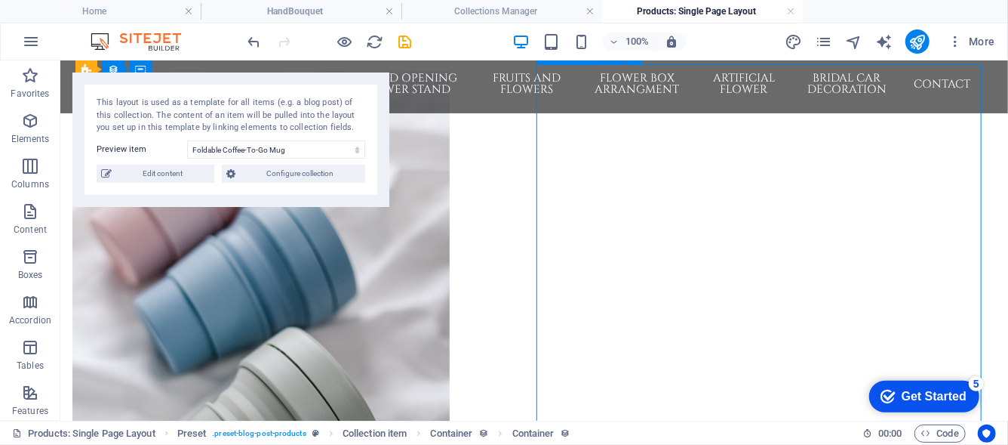
scroll to position [154, 0]
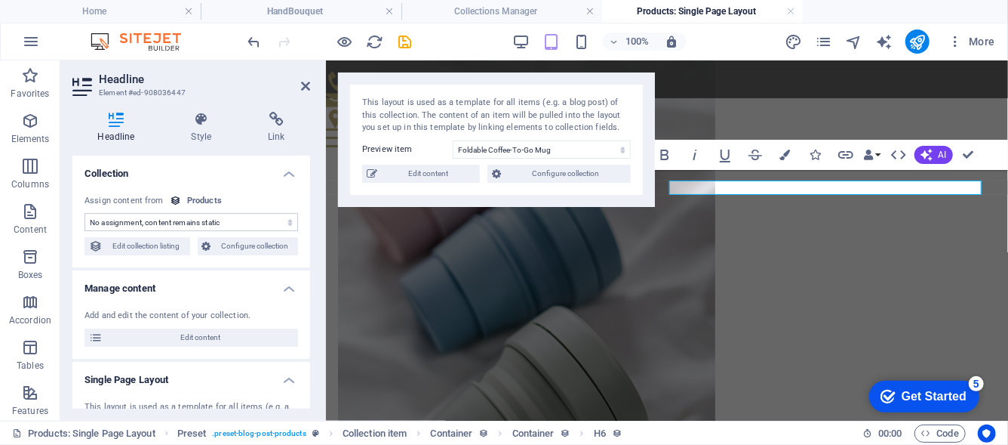
scroll to position [140, 0]
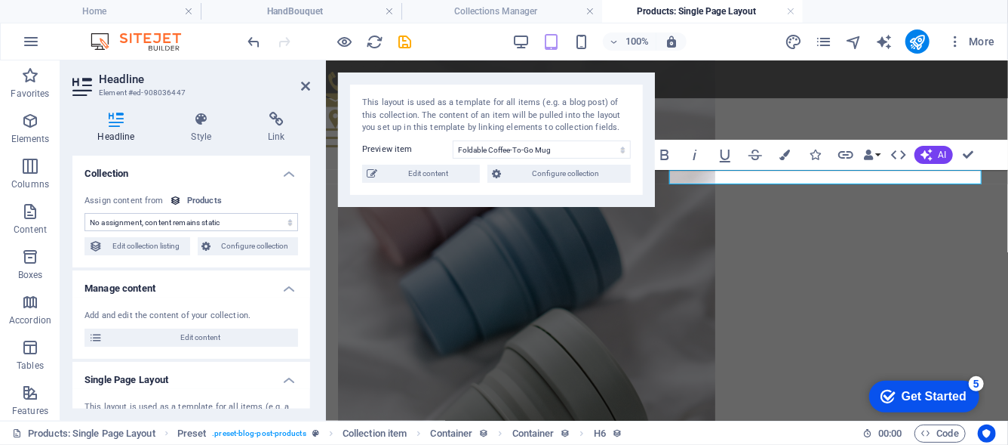
click at [201, 220] on select "No assignment, content remains static Created at (Date) Updated at (Date) Name …" at bounding box center [192, 222] width 214 height 18
select select "description"
click at [85, 213] on select "No assignment, content remains static Created at (Date) Updated at (Date) Name …" at bounding box center [192, 222] width 214 height 18
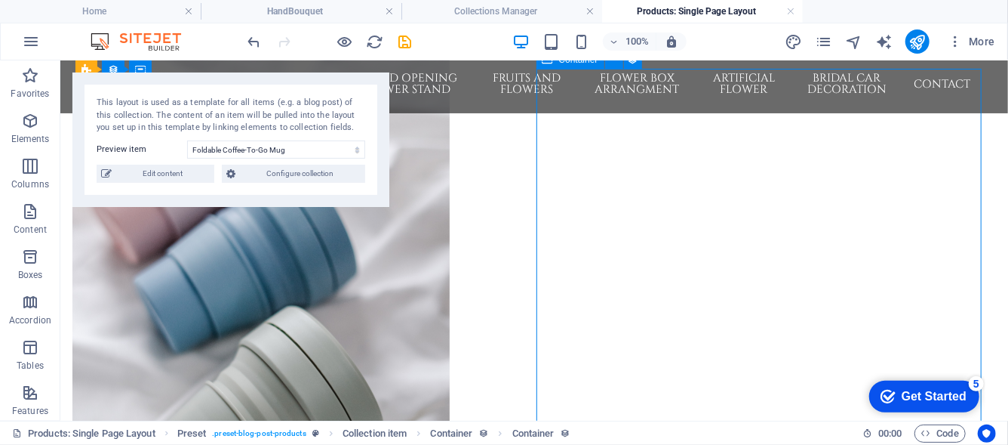
scroll to position [155, 0]
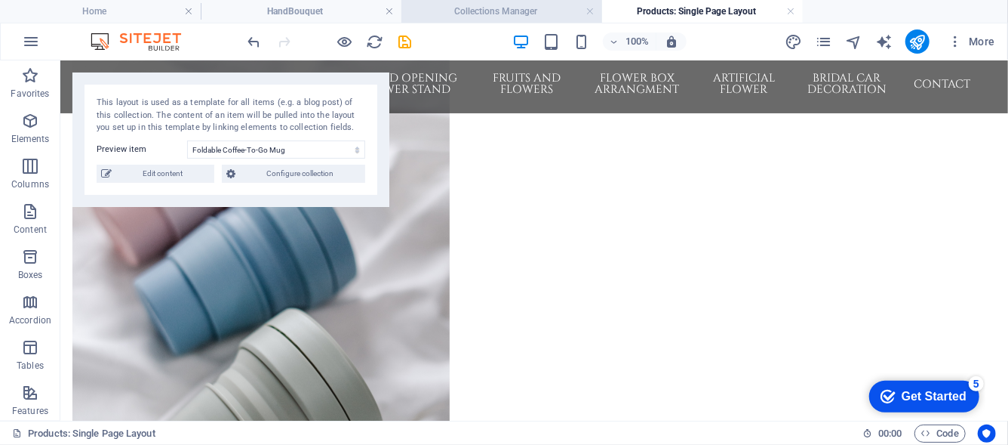
click at [485, 3] on h4 "Collections Manager" at bounding box center [502, 11] width 201 height 17
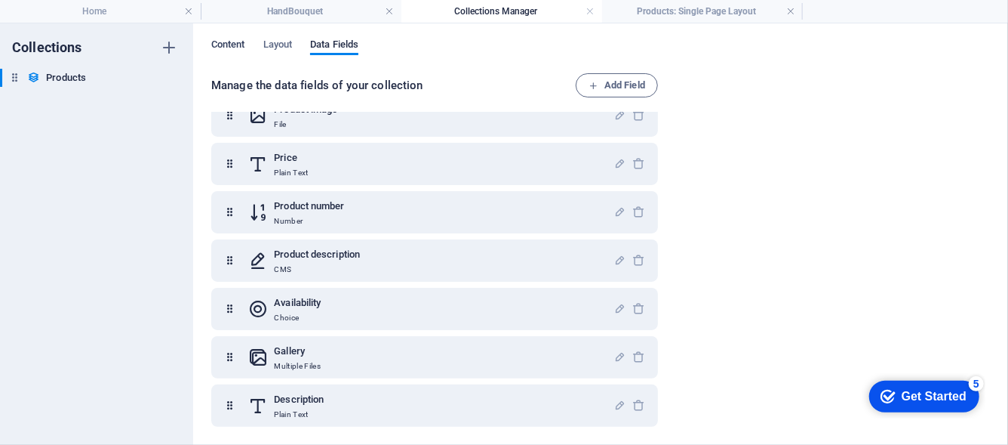
click at [245, 40] on span "Content" at bounding box center [228, 45] width 34 height 21
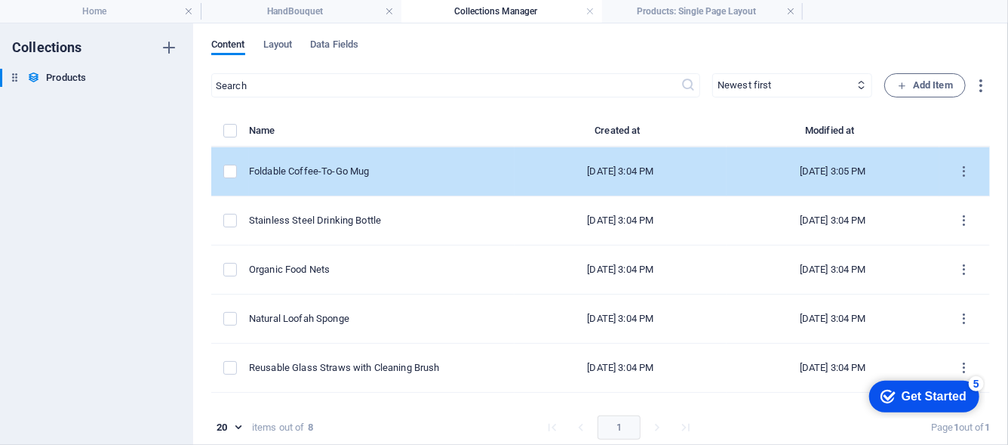
click at [377, 189] on td "Foldable Coffee-To-Go Mug" at bounding box center [382, 171] width 266 height 49
select select "Out of stock"
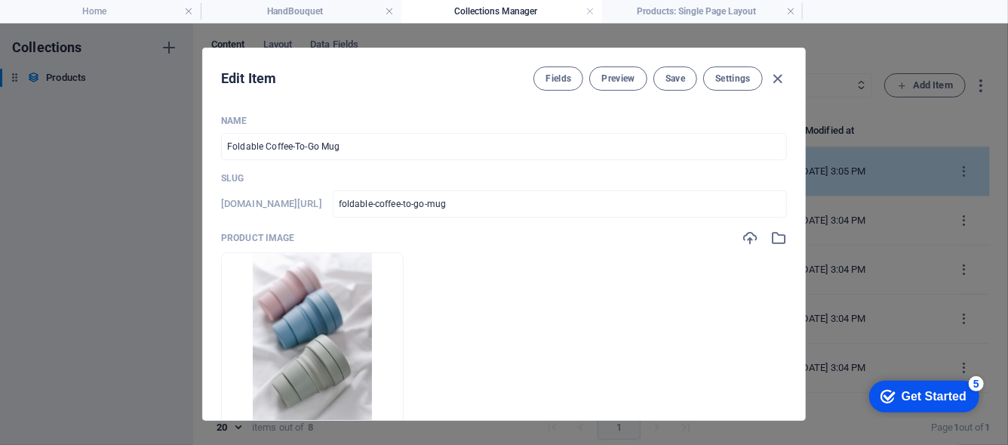
click at [377, 190] on div "[DOMAIN_NAME][URL] foldable-coffee-to-go-mug ​" at bounding box center [504, 203] width 566 height 27
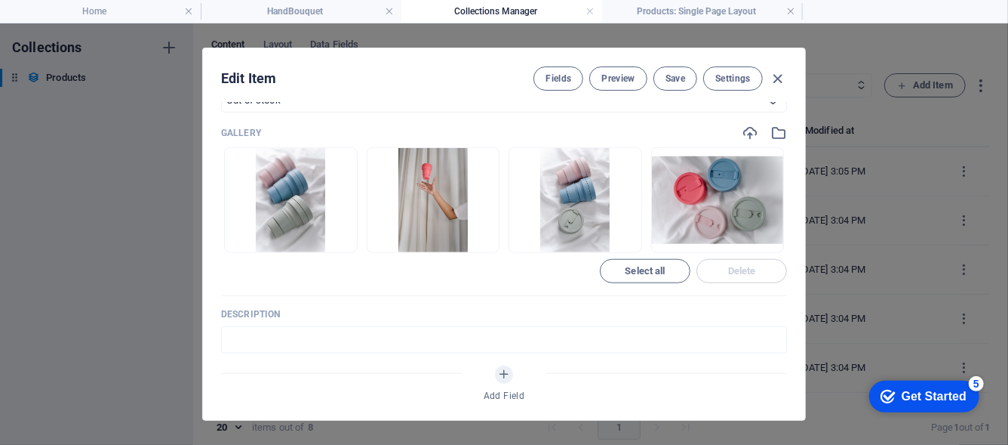
scroll to position [755, 0]
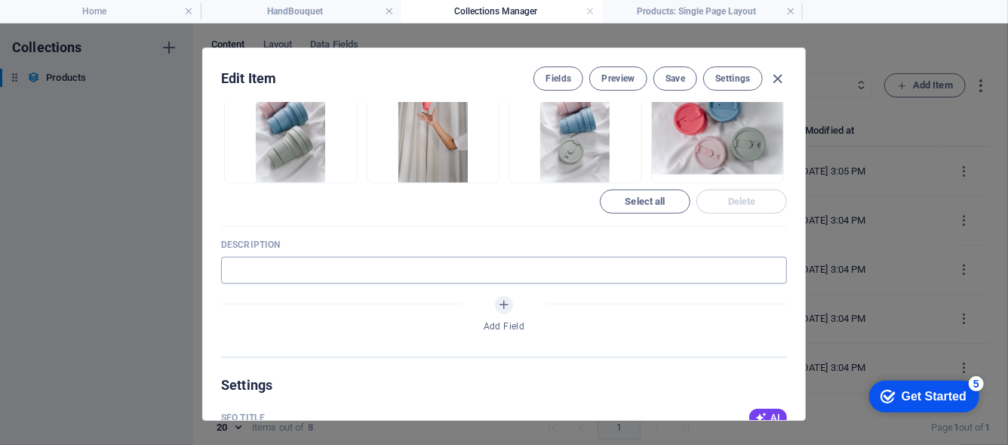
click at [364, 262] on input "text" at bounding box center [504, 270] width 566 height 27
type input "3 roses"
click at [314, 275] on input "3 roses" at bounding box center [504, 270] width 566 height 27
click at [300, 260] on input "3 roses" at bounding box center [504, 270] width 566 height 27
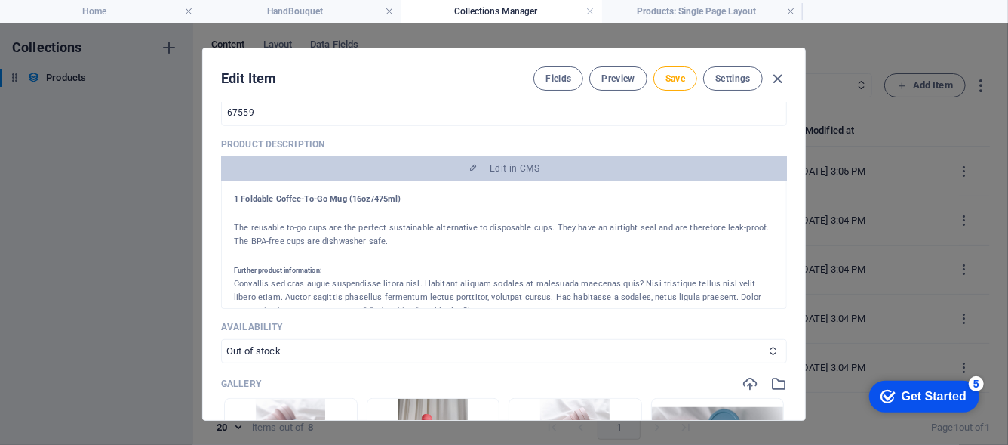
scroll to position [377, 0]
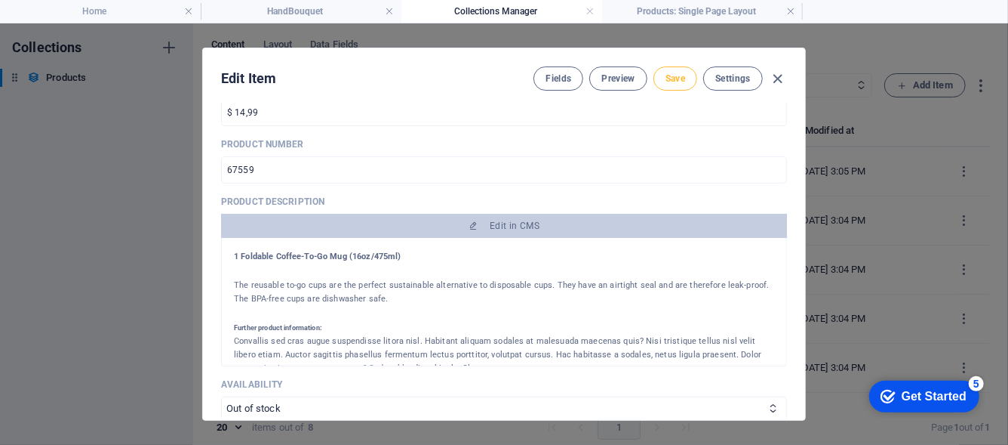
click at [669, 82] on span "Save" at bounding box center [676, 78] width 20 height 12
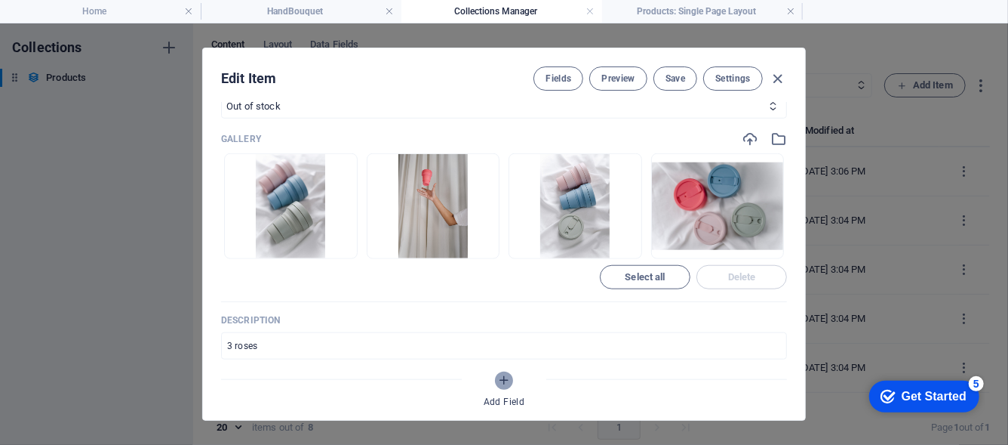
scroll to position [755, 0]
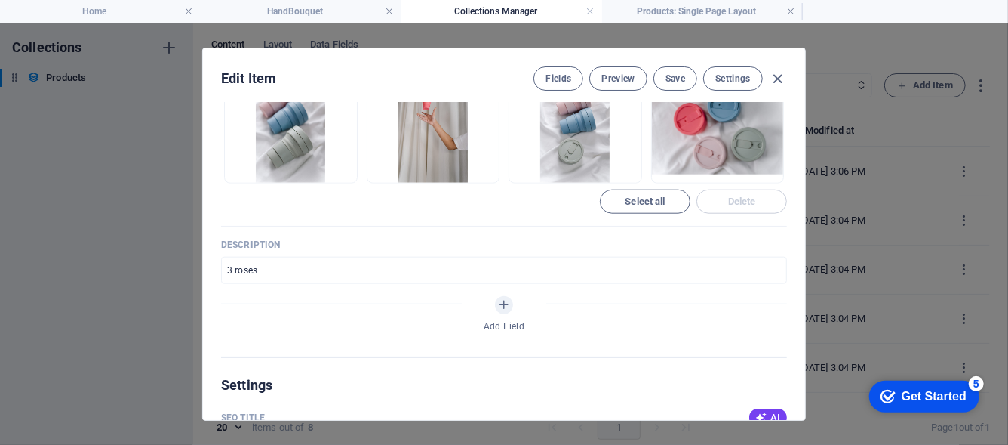
click at [498, 312] on div "Add Field" at bounding box center [504, 317] width 566 height 42
click at [498, 302] on icon "Add Field" at bounding box center [504, 304] width 13 height 13
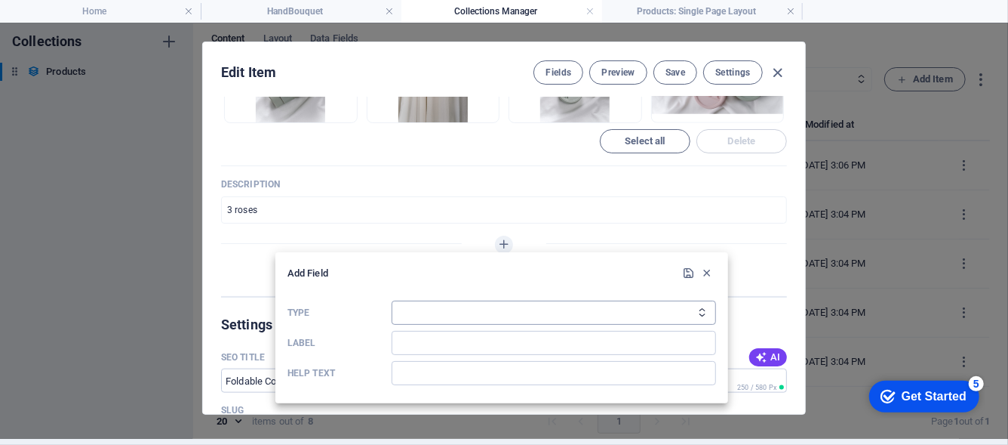
click at [468, 310] on select "Plain Text Link CMS Rich Text File Multiple Files Checkbox Choice Date Number" at bounding box center [554, 312] width 325 height 24
click at [392, 300] on select "Plain Text Link CMS Rich Text File Multiple Files Checkbox Choice Date Number" at bounding box center [554, 312] width 325 height 24
click at [471, 307] on select "Plain Text Link CMS Rich Text File Multiple Files Checkbox Choice Date Number" at bounding box center [554, 312] width 325 height 24
select select "editor"
click at [392, 300] on select "Plain Text Link CMS Rich Text File Multiple Files Checkbox Choice Date Number" at bounding box center [554, 312] width 325 height 24
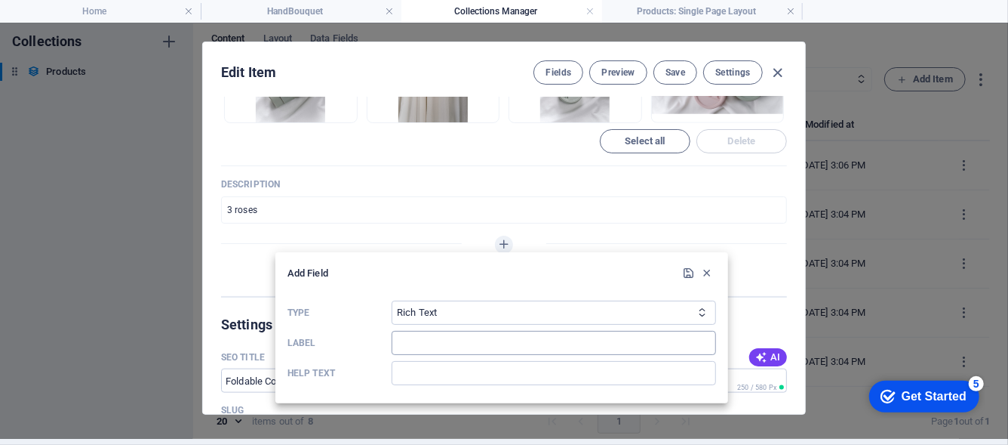
click at [472, 350] on input "Label" at bounding box center [554, 343] width 325 height 24
click at [686, 270] on icon "submit" at bounding box center [689, 272] width 13 height 13
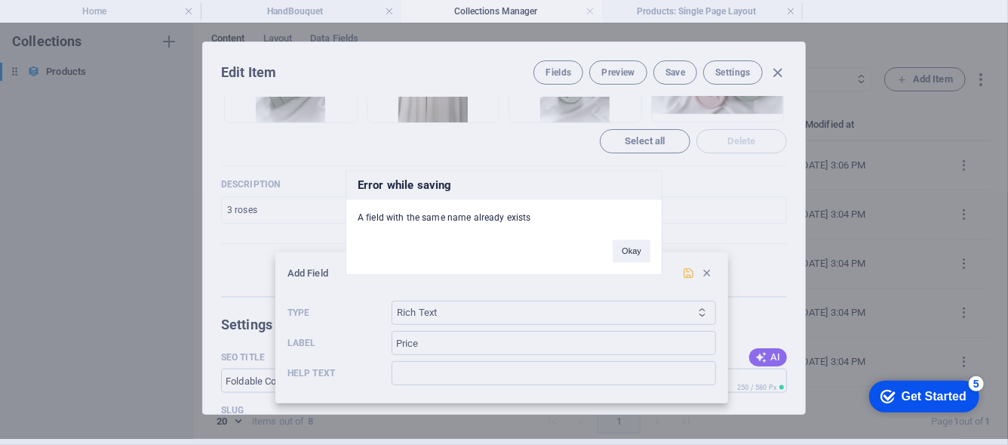
click at [697, 282] on div "Error while saving A field with the same name already exists Okay" at bounding box center [504, 222] width 1008 height 445
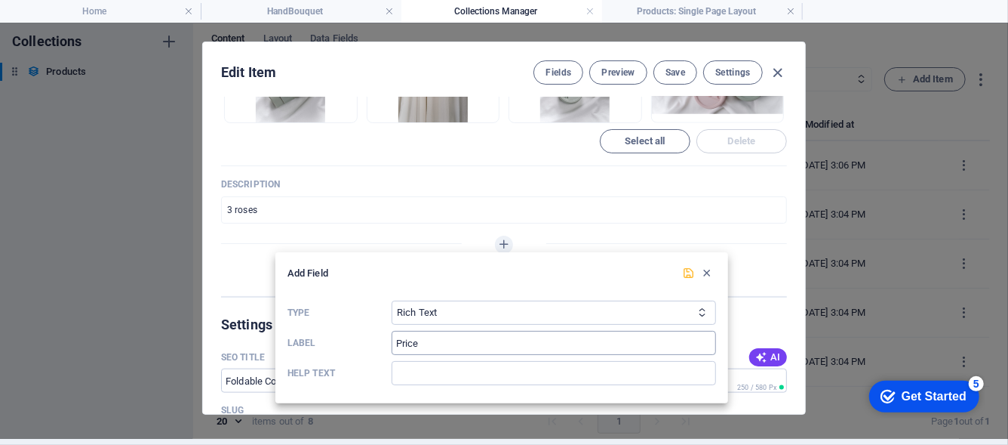
click at [527, 336] on input "Price" at bounding box center [554, 343] width 325 height 24
drag, startPoint x: 527, startPoint y: 336, endPoint x: 393, endPoint y: 334, distance: 133.6
click at [393, 334] on input "Price" at bounding box center [554, 343] width 325 height 24
type input "ggg"
click at [687, 270] on icon "submit" at bounding box center [689, 272] width 13 height 13
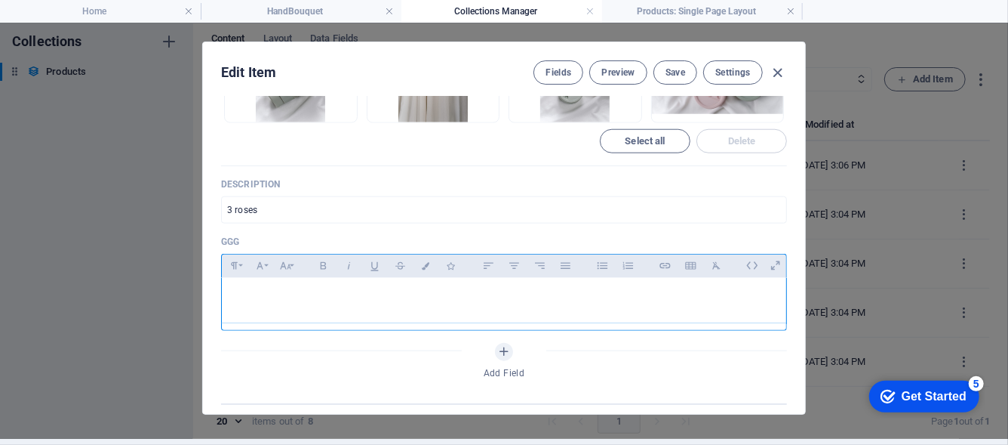
click at [566, 295] on p at bounding box center [504, 297] width 540 height 14
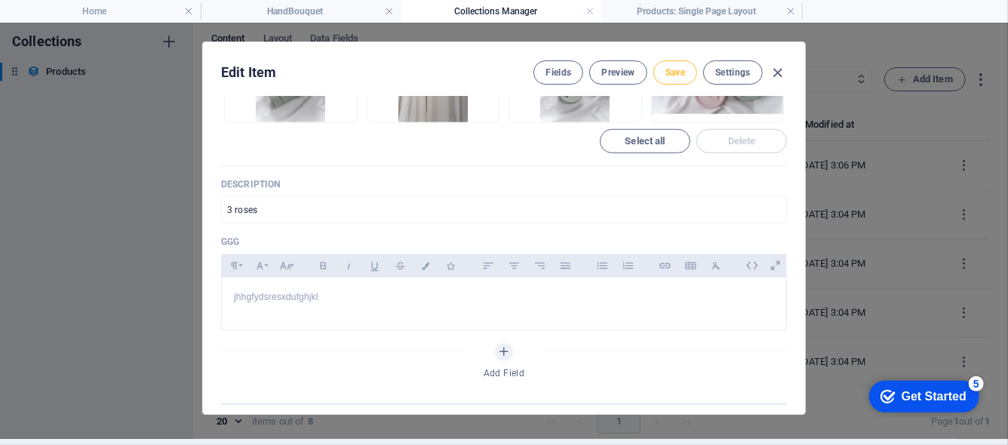
click at [677, 71] on span "Save" at bounding box center [676, 72] width 20 height 12
click at [690, 6] on h4 "Products: Single Page Layout" at bounding box center [702, 11] width 201 height 17
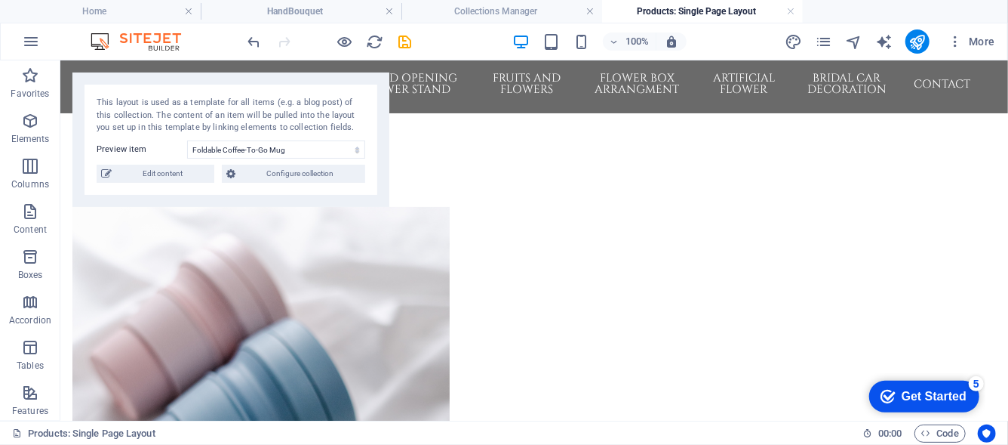
scroll to position [155, 0]
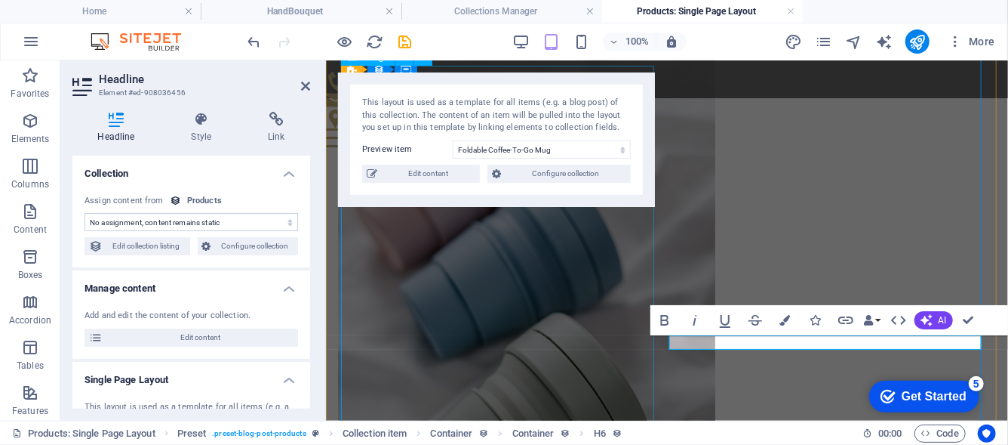
scroll to position [140, 0]
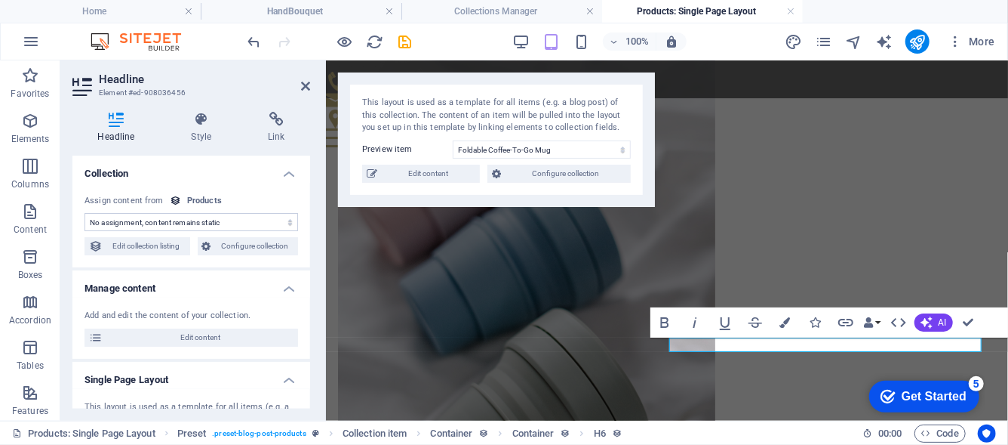
click at [169, 223] on select "No assignment, content remains static Created at (Date) Updated at (Date) Name …" at bounding box center [192, 222] width 214 height 18
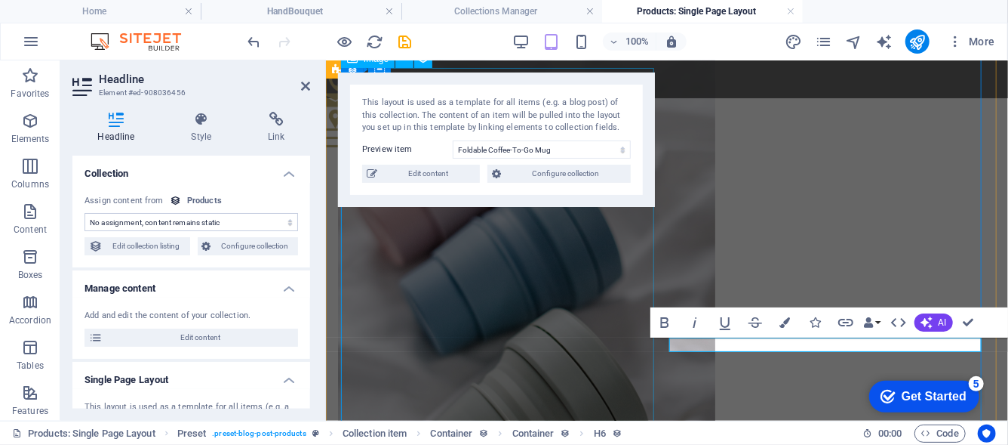
click at [465, 327] on div at bounding box center [666, 334] width 658 height 566
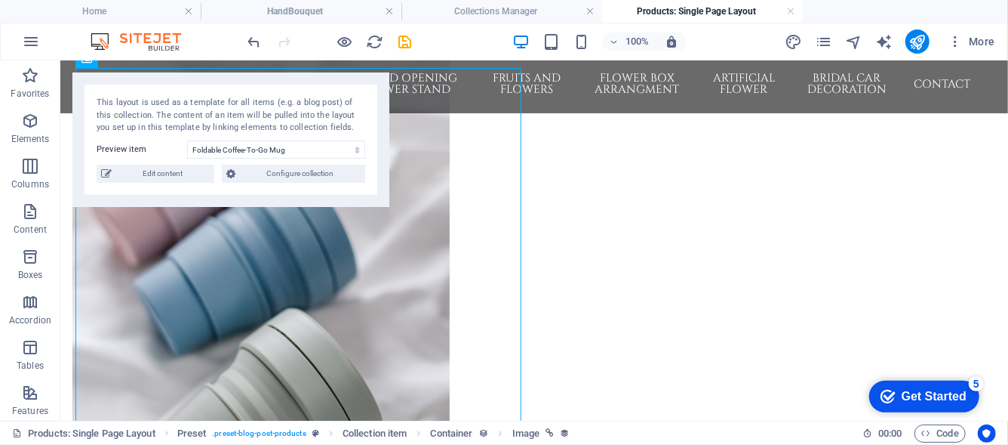
click at [516, 10] on h4 "Collections Manager" at bounding box center [502, 11] width 201 height 17
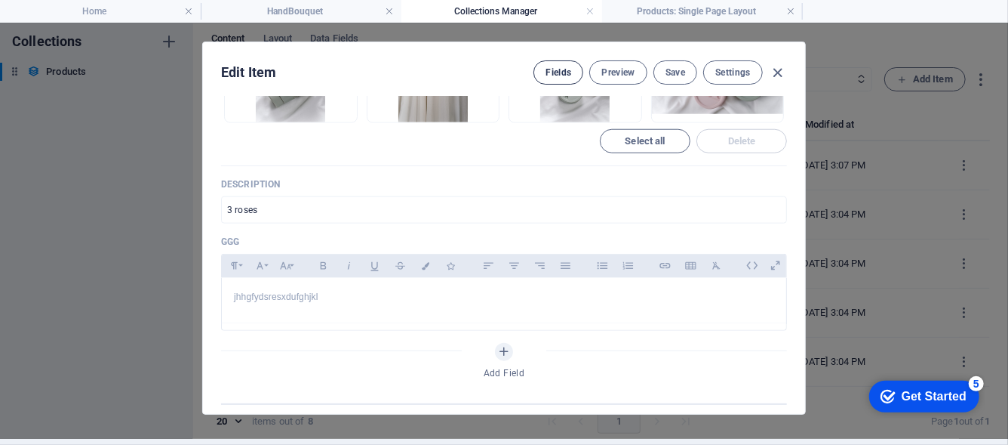
click at [572, 71] on button "Fields" at bounding box center [559, 72] width 50 height 24
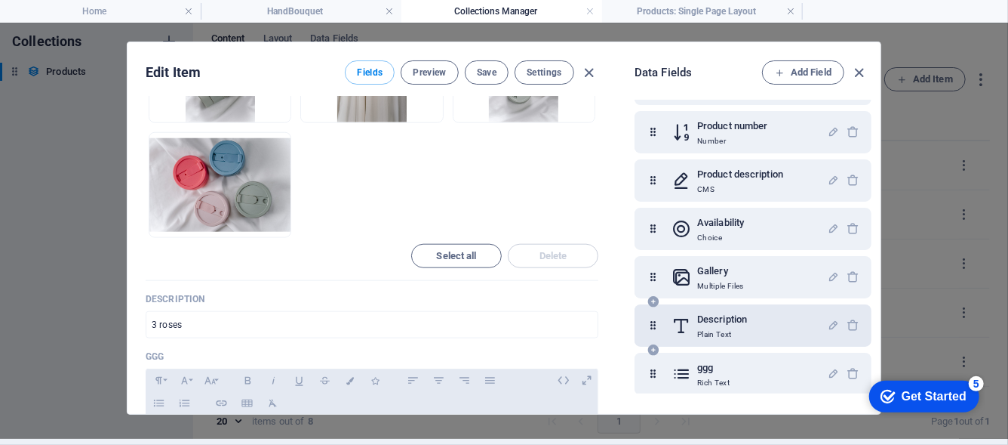
scroll to position [197, 0]
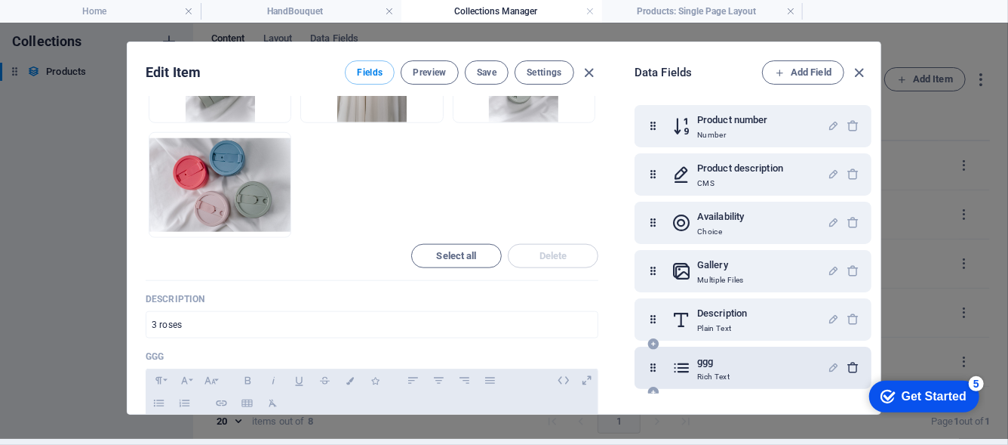
click at [850, 363] on icon "button" at bounding box center [853, 367] width 13 height 13
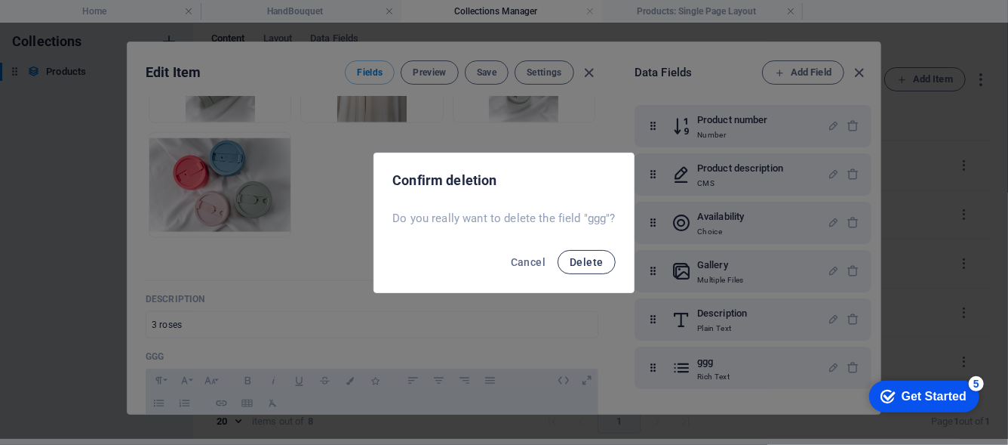
click at [576, 266] on span "Delete" at bounding box center [586, 262] width 33 height 12
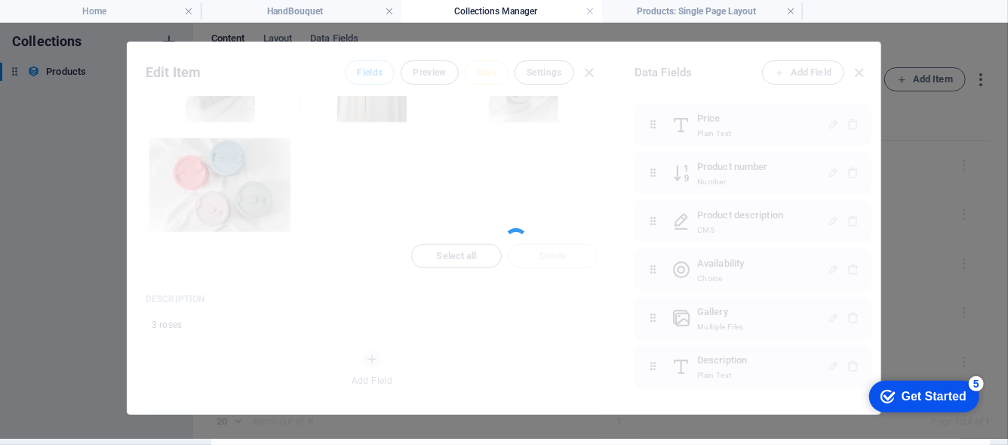
scroll to position [149, 0]
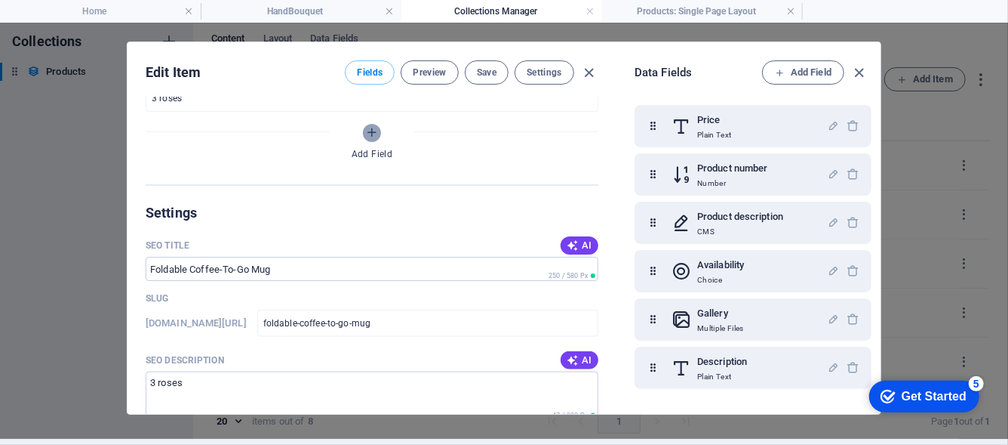
click at [370, 129] on icon "Add Field" at bounding box center [372, 132] width 13 height 13
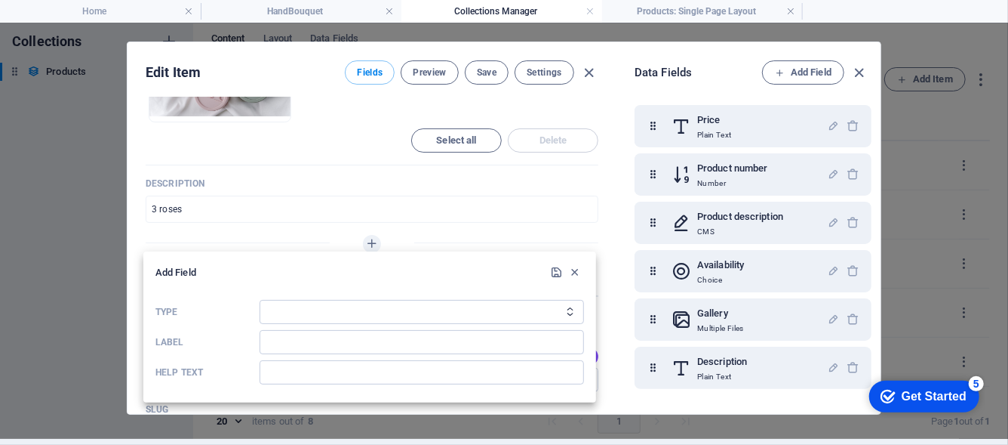
click at [736, 5] on div at bounding box center [504, 222] width 1008 height 445
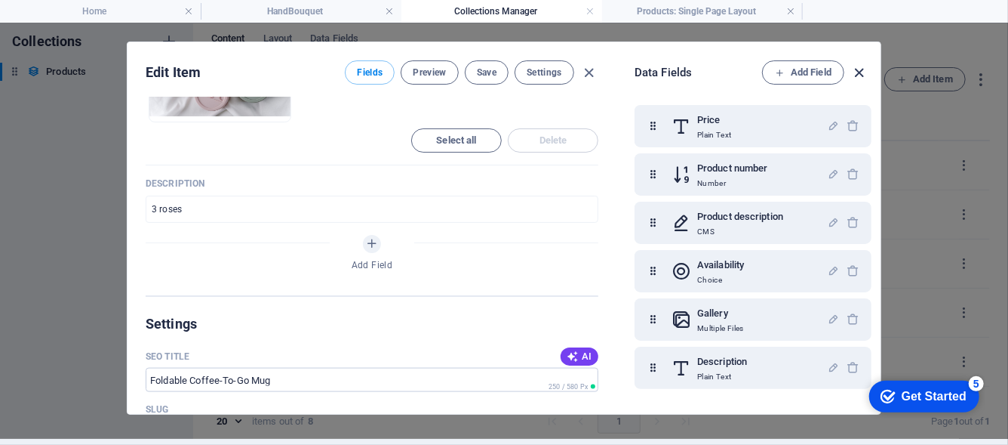
click at [860, 66] on icon "button" at bounding box center [859, 72] width 17 height 17
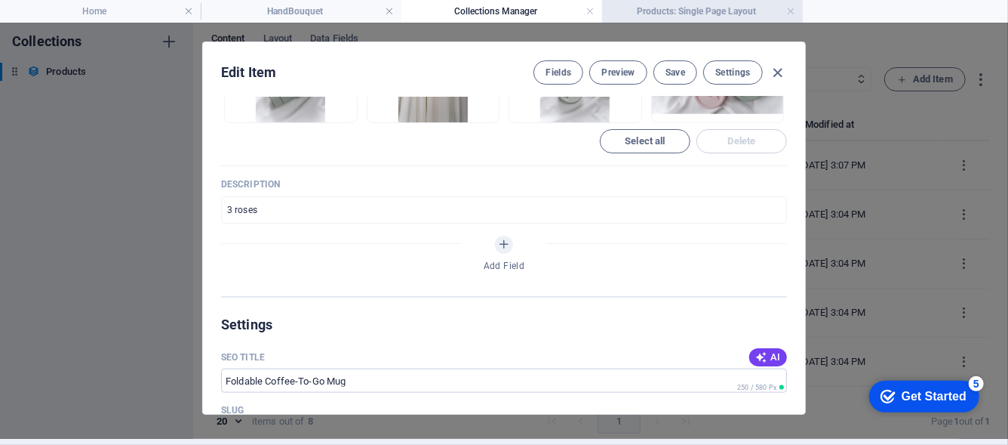
click at [719, 17] on h4 "Products: Single Page Layout" at bounding box center [702, 11] width 201 height 17
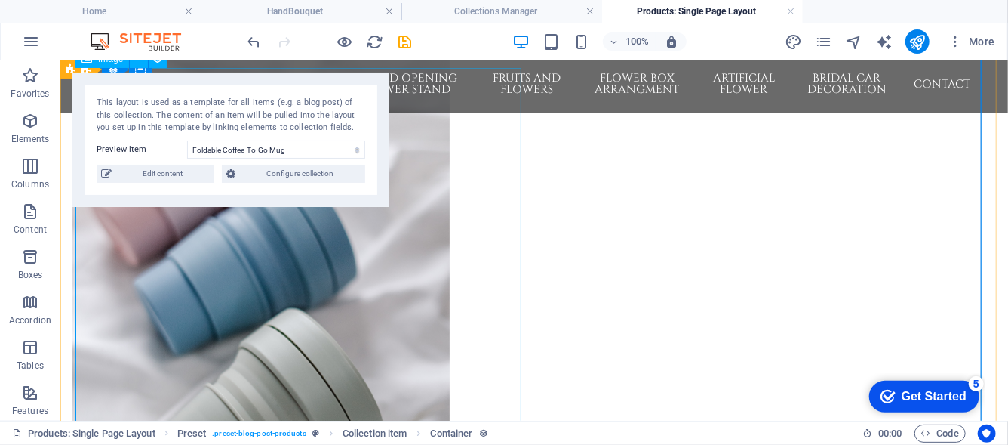
click at [511, 214] on div at bounding box center [534, 334] width 924 height 566
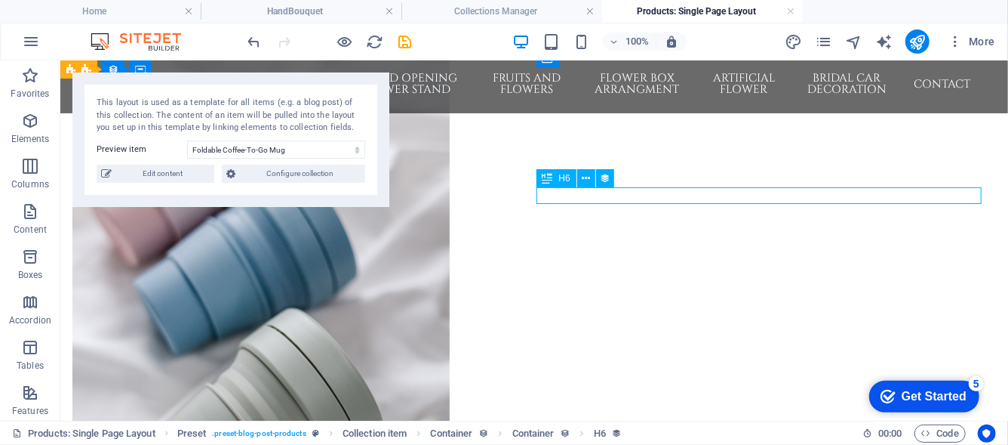
select select "description"
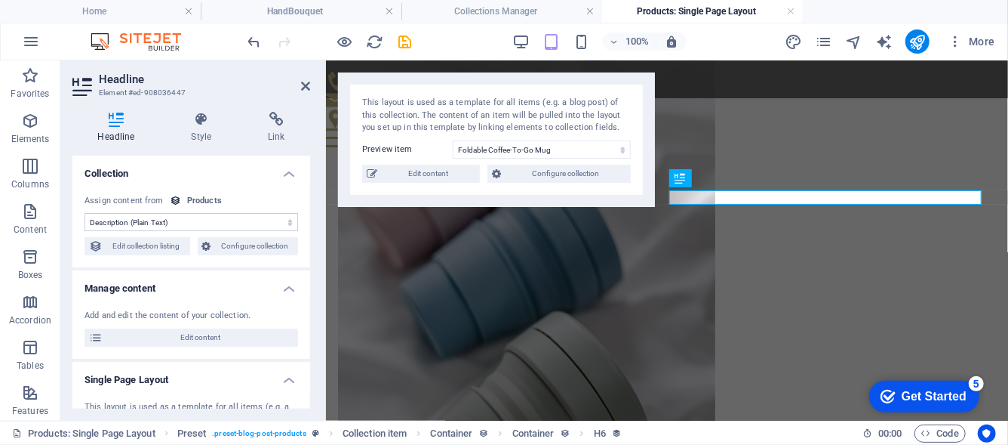
scroll to position [140, 0]
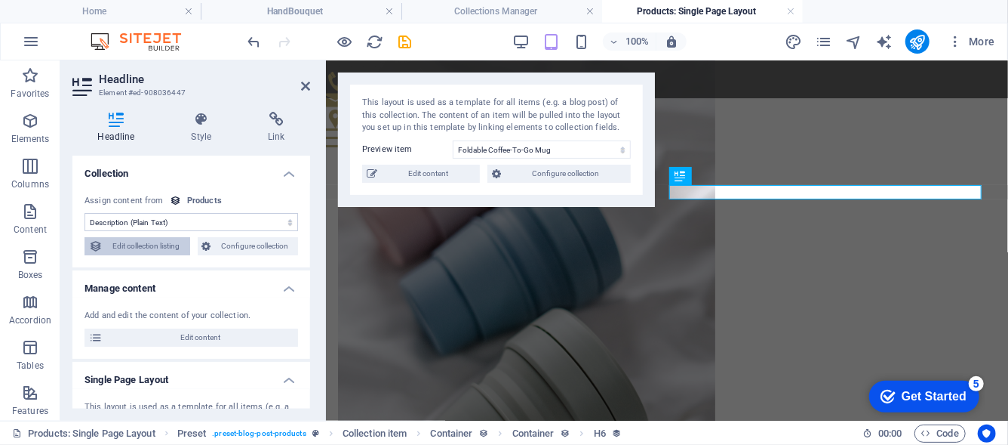
click at [134, 252] on span "Edit collection listing" at bounding box center [146, 246] width 78 height 18
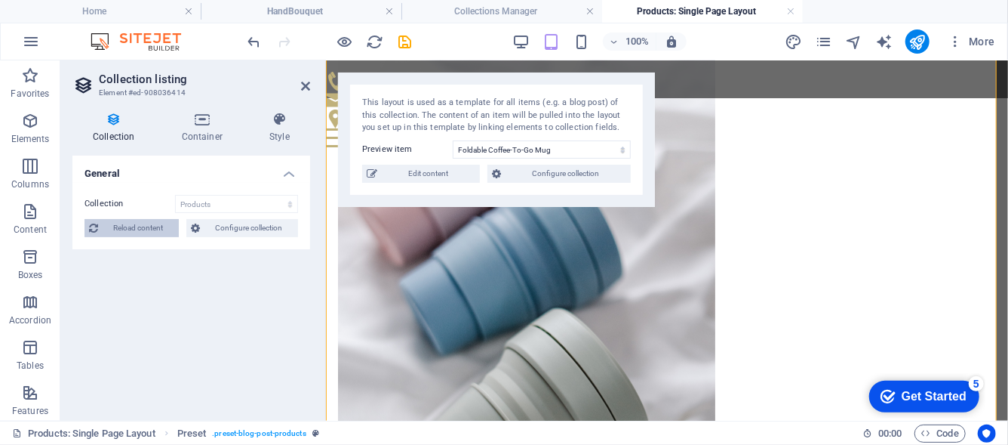
click at [155, 235] on span "Reload content" at bounding box center [139, 228] width 72 height 18
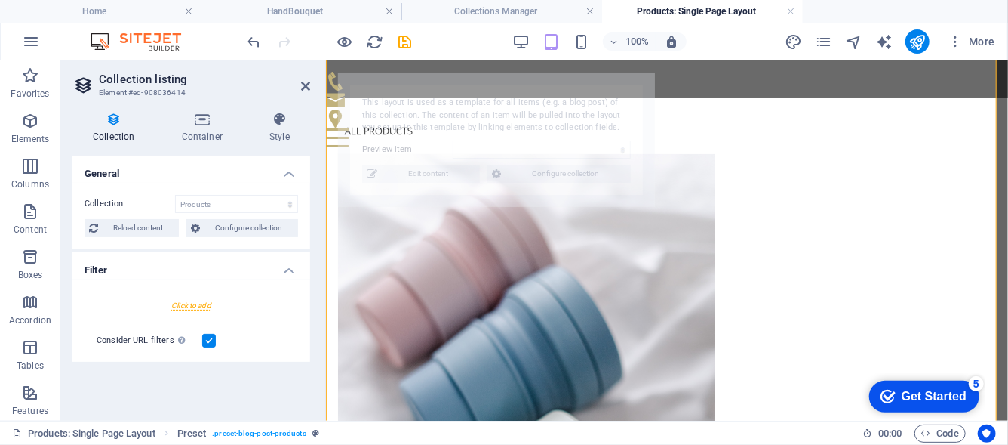
select select "68ba8b72b637faceac0edb0c"
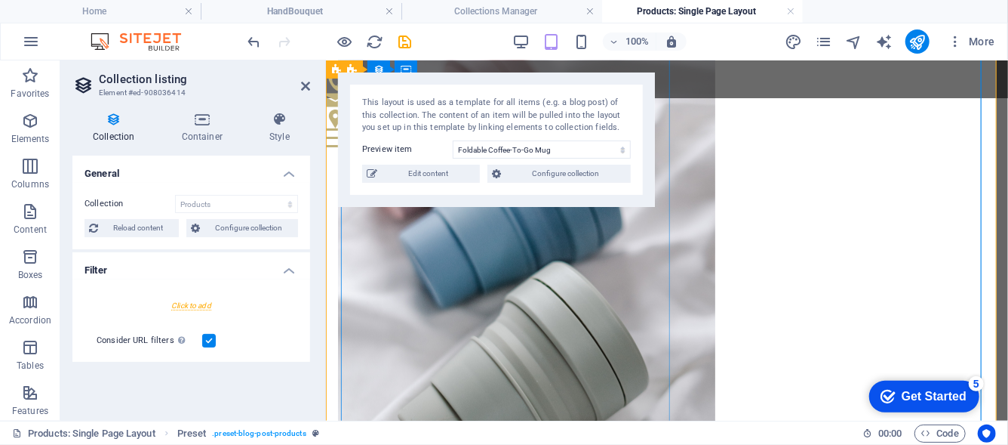
scroll to position [188, 0]
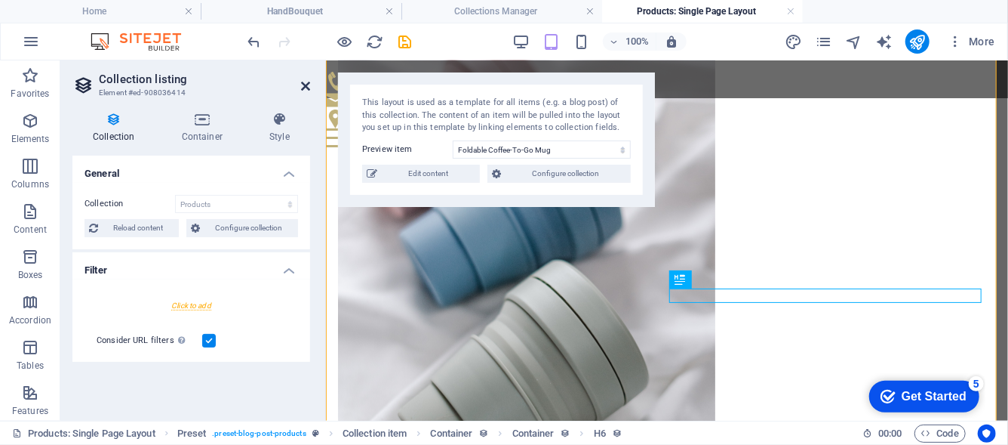
click at [306, 87] on icon at bounding box center [305, 86] width 9 height 12
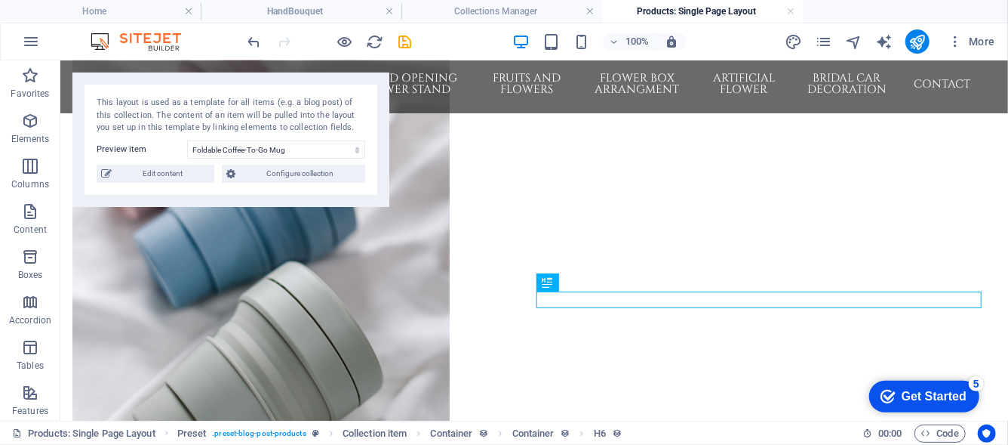
scroll to position [203, 0]
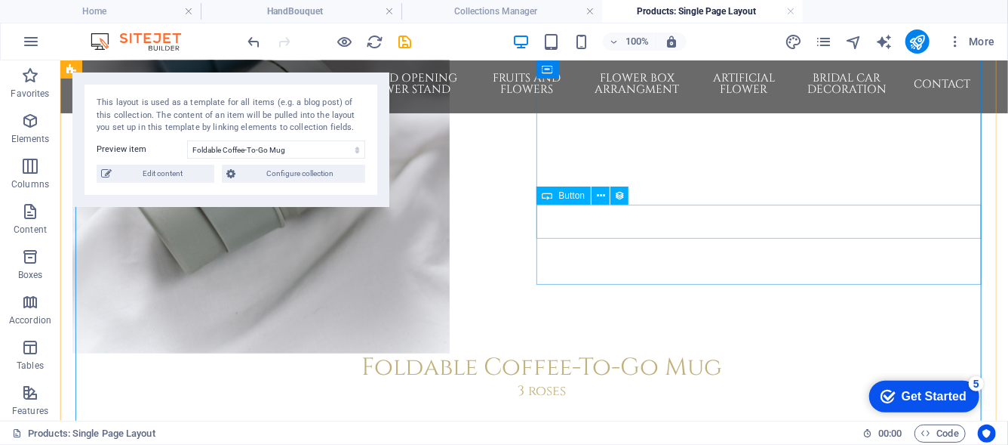
scroll to position [505, 0]
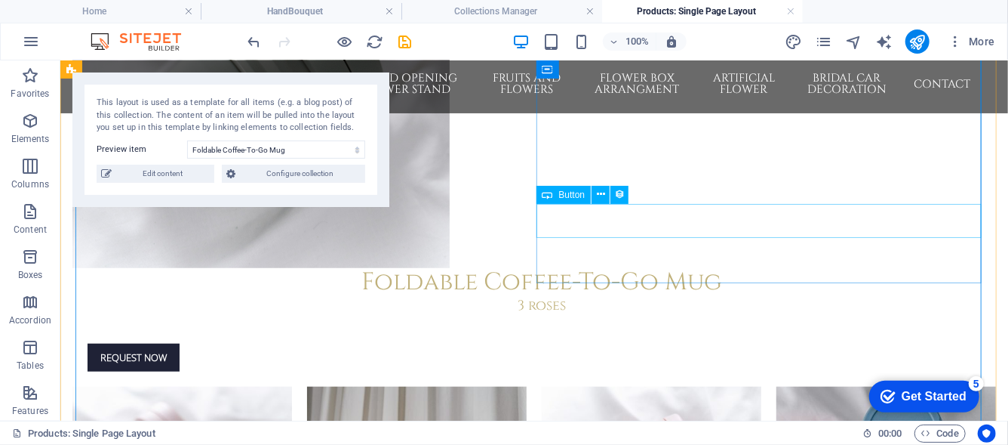
click at [601, 343] on div "Request now" at bounding box center [541, 357] width 909 height 28
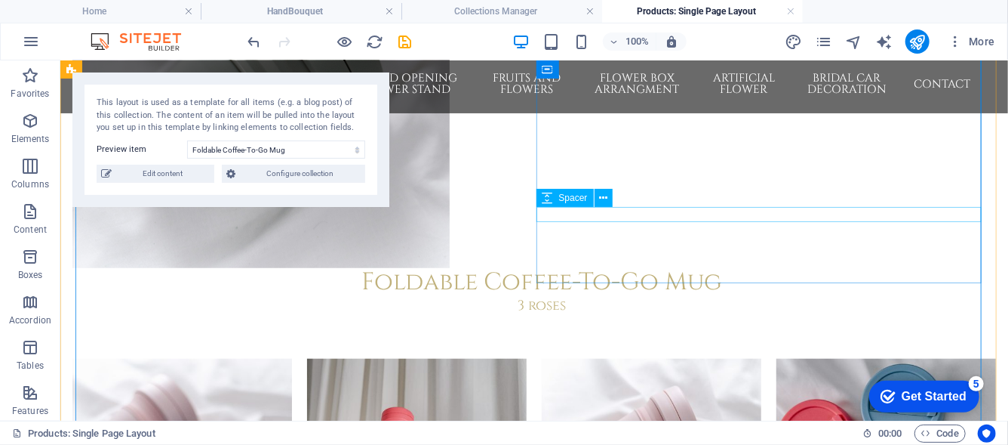
click at [796, 328] on div at bounding box center [541, 335] width 909 height 15
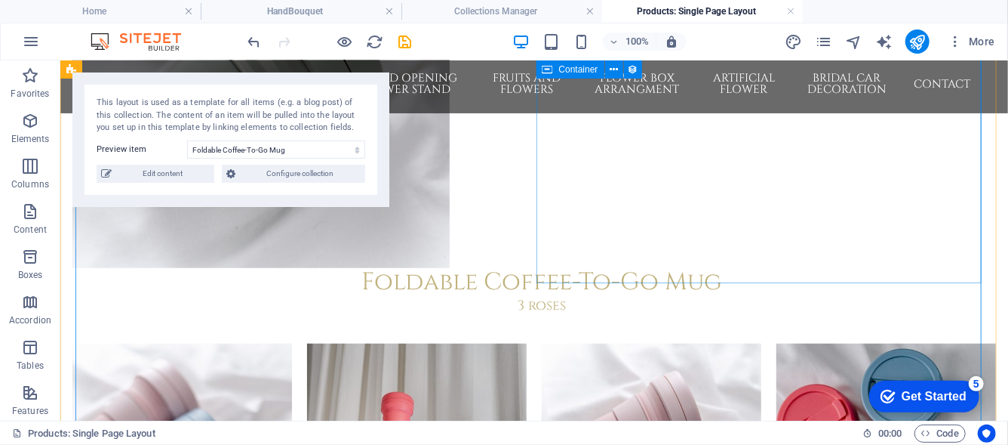
click at [745, 267] on div "Foldable Coffee-To-Go Mug 3 roses" at bounding box center [541, 297] width 909 height 60
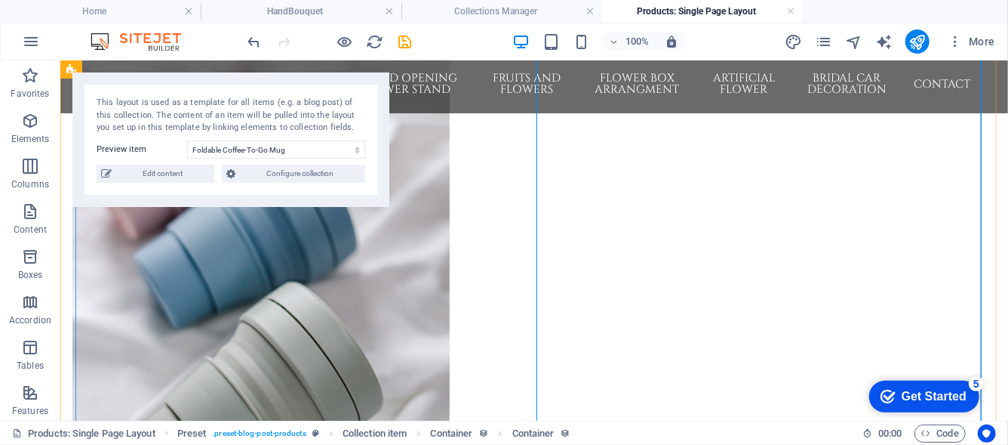
scroll to position [203, 0]
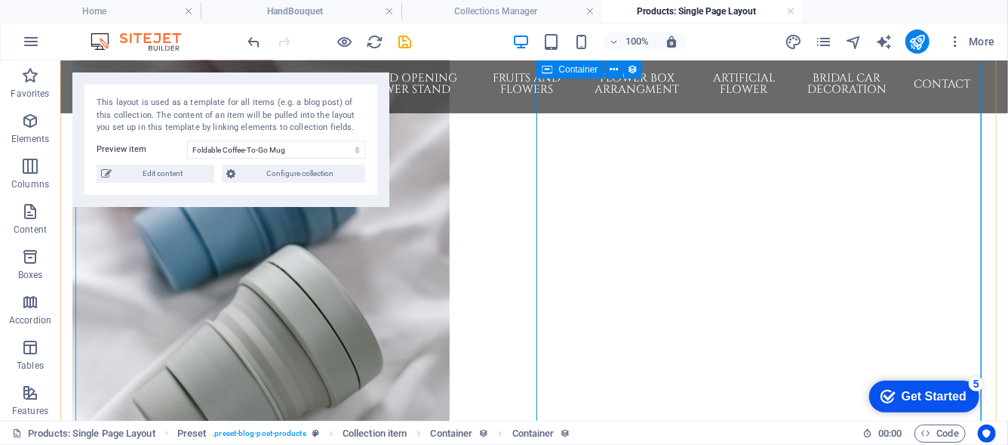
select select "%"
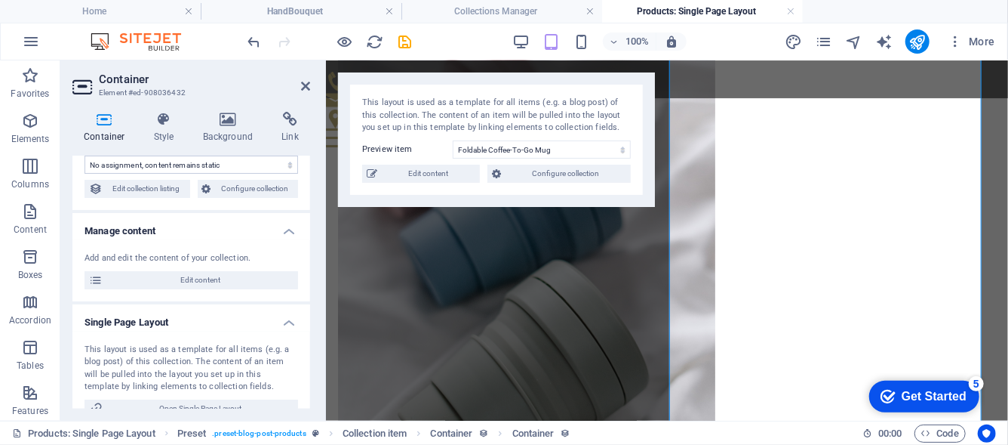
scroll to position [151, 0]
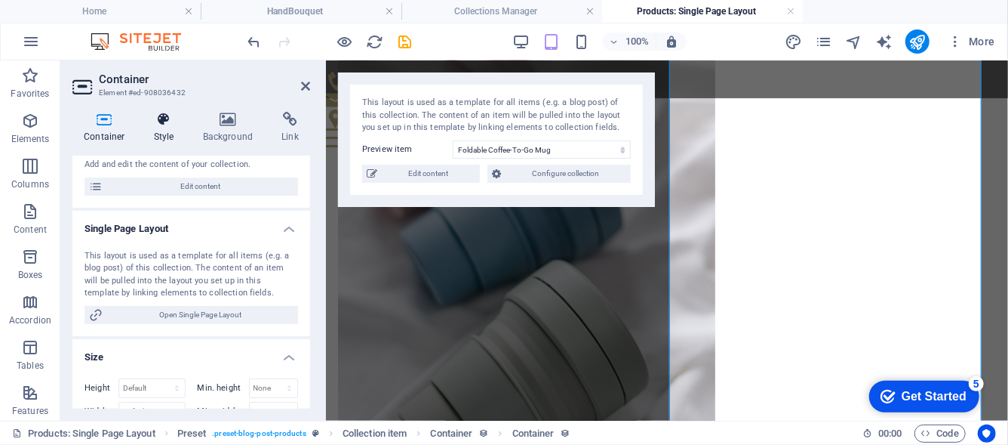
click at [171, 125] on icon at bounding box center [164, 119] width 43 height 15
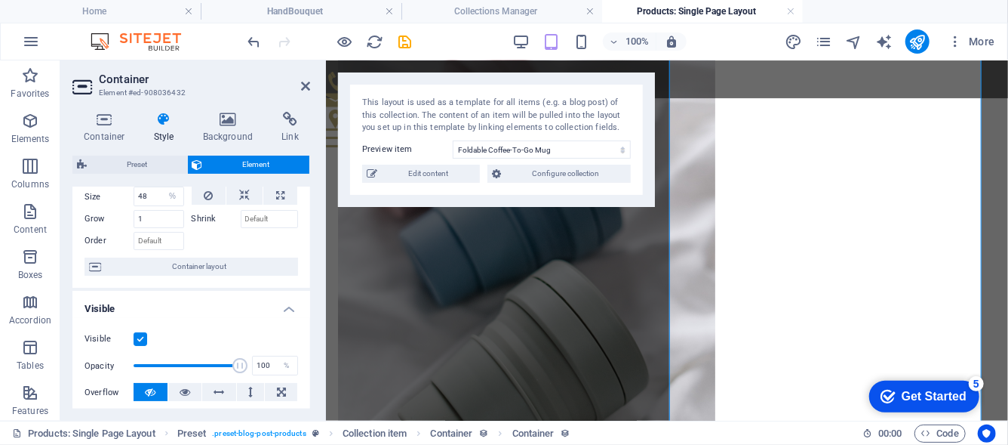
scroll to position [75, 0]
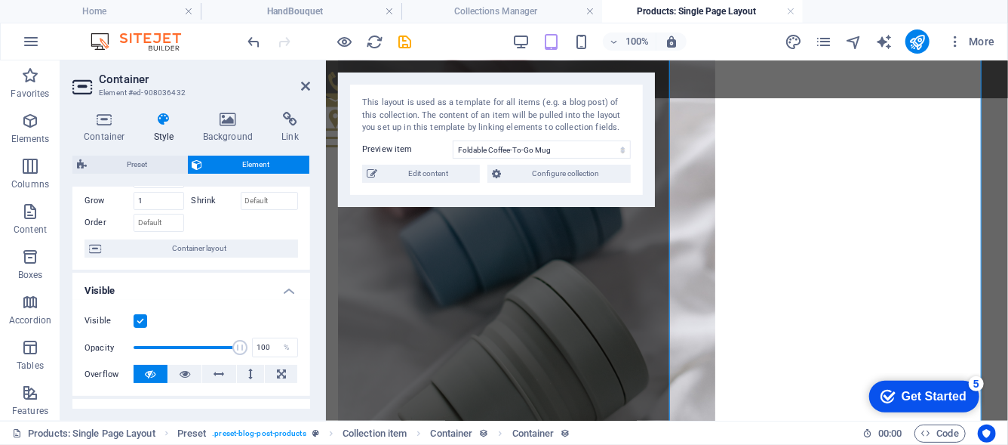
click at [223, 241] on span "Container layout" at bounding box center [200, 248] width 188 height 18
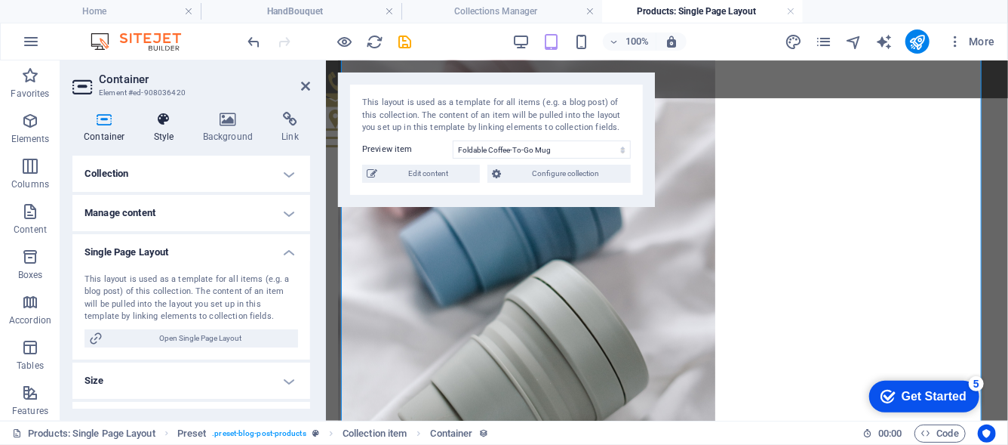
click at [166, 131] on h4 "Style" at bounding box center [167, 128] width 49 height 32
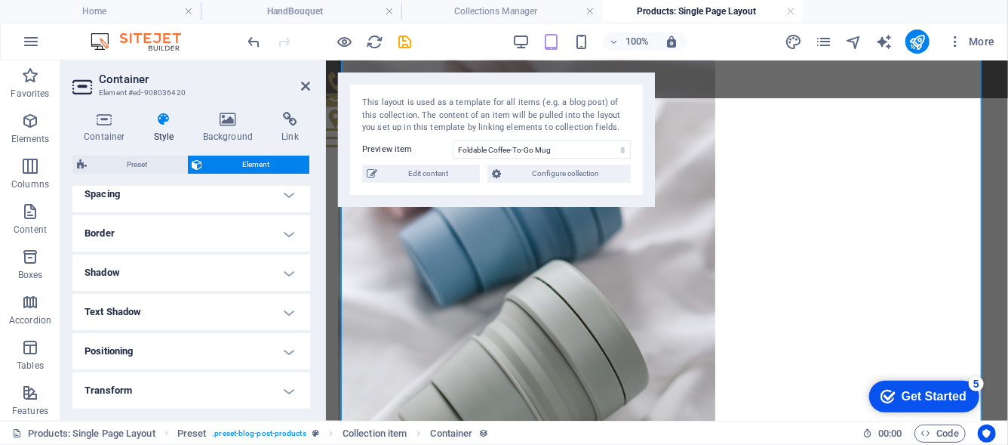
scroll to position [302, 0]
click at [238, 196] on h4 "Spacing" at bounding box center [191, 190] width 238 height 36
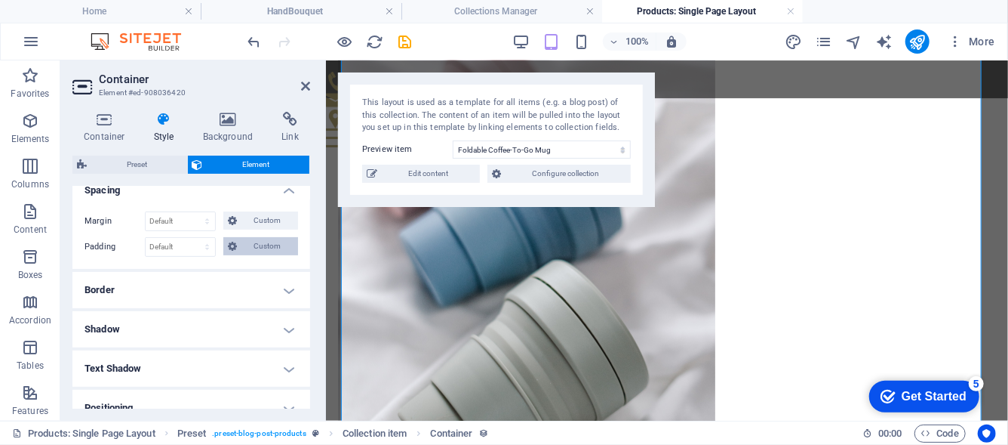
click at [242, 242] on span "Custom" at bounding box center [268, 246] width 52 height 18
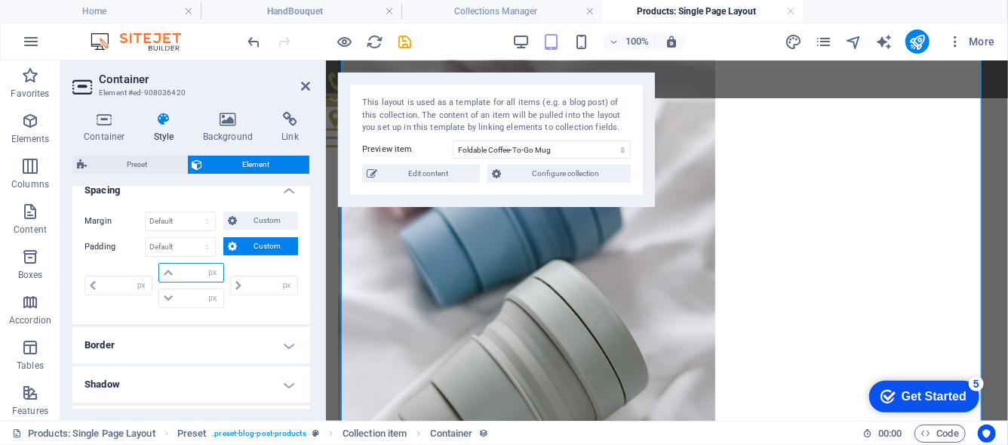
click at [181, 270] on input "number" at bounding box center [199, 272] width 45 height 18
type input "1"
type input "0"
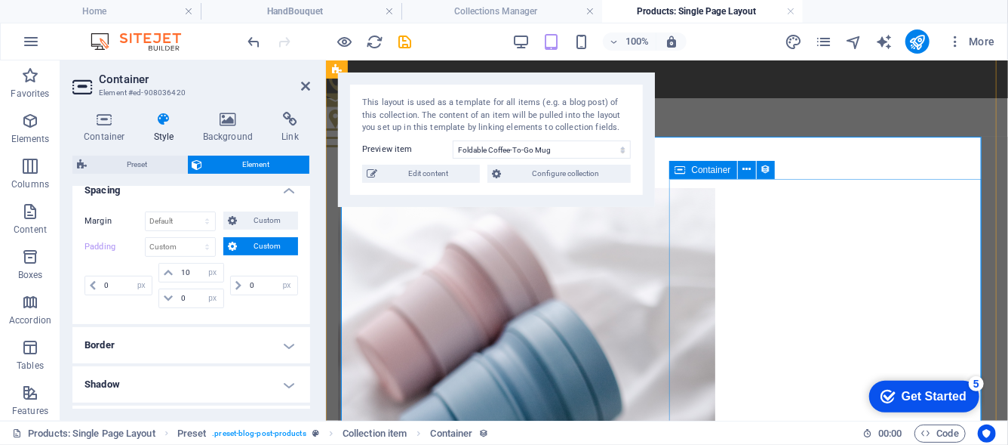
scroll to position [0, 0]
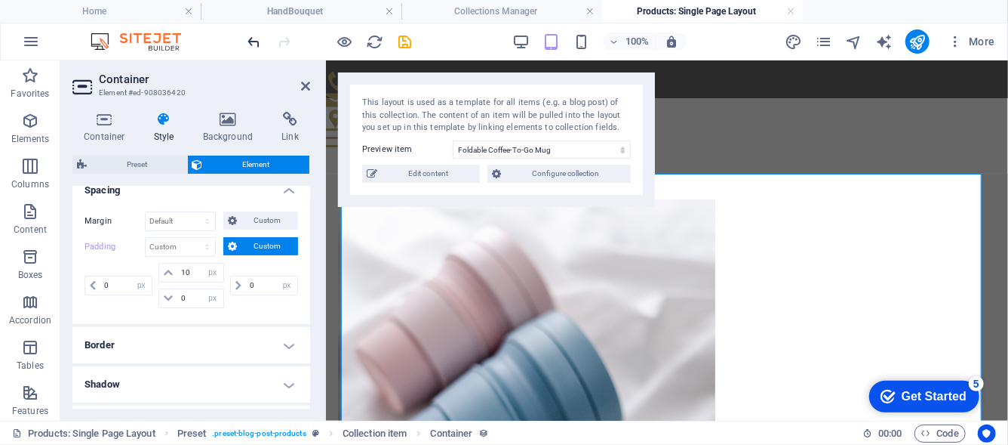
click at [263, 44] on icon "undo" at bounding box center [254, 41] width 17 height 17
type input "1"
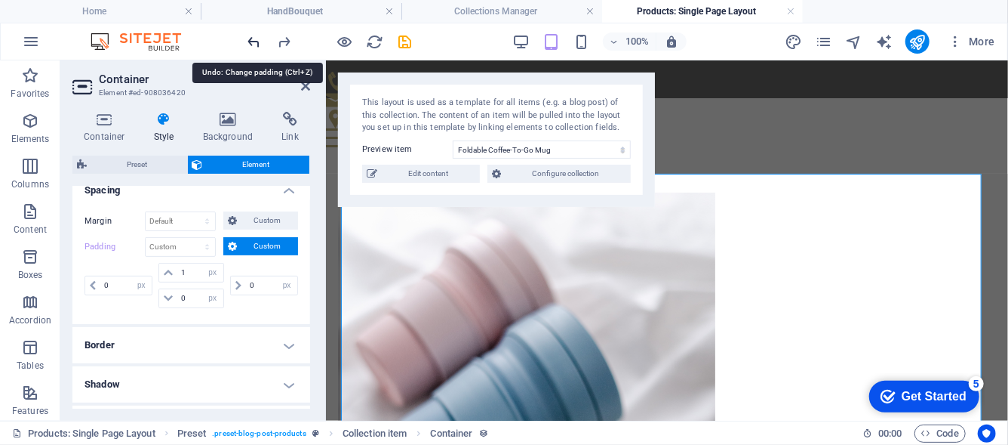
click at [263, 44] on icon "undo" at bounding box center [254, 41] width 17 height 17
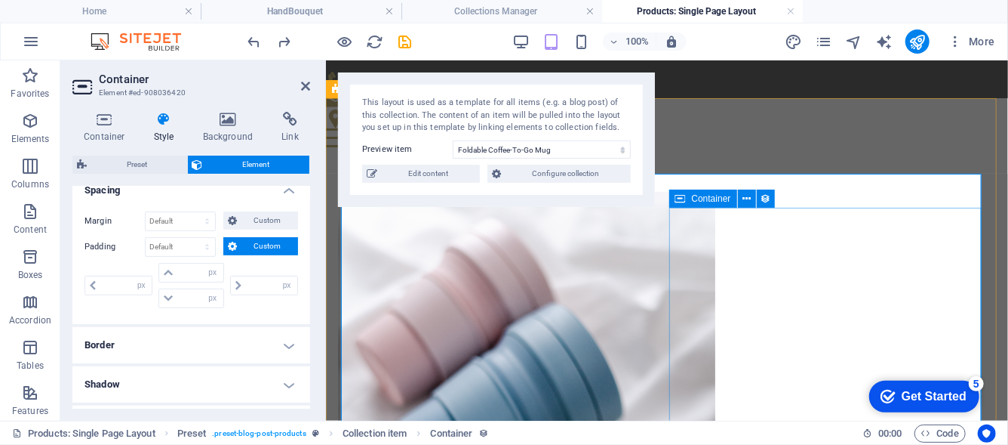
select select "%"
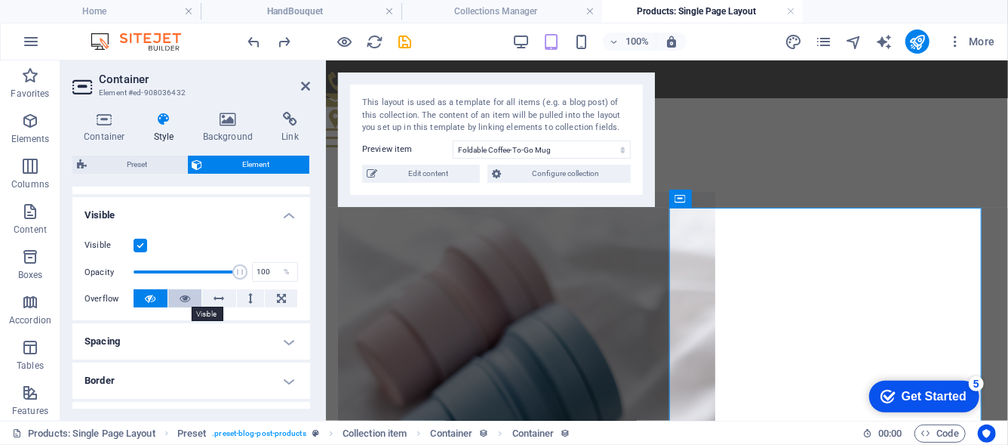
scroll to position [226, 0]
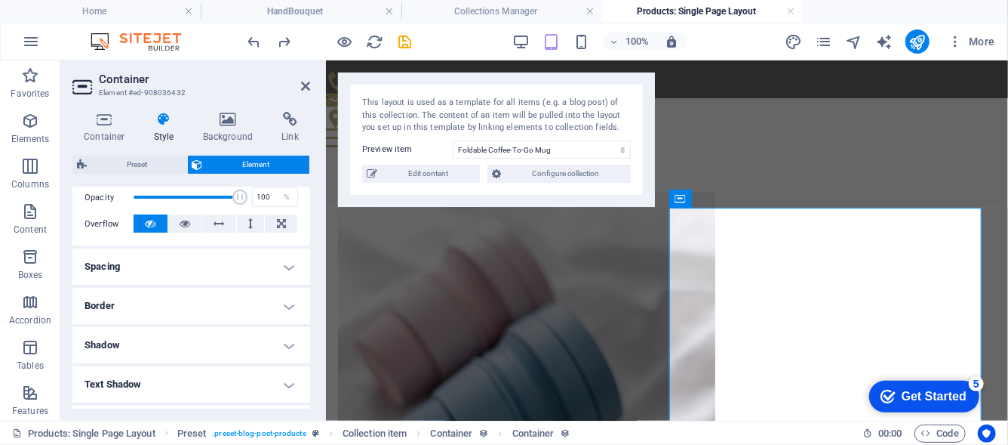
click at [247, 257] on h4 "Spacing" at bounding box center [191, 266] width 238 height 36
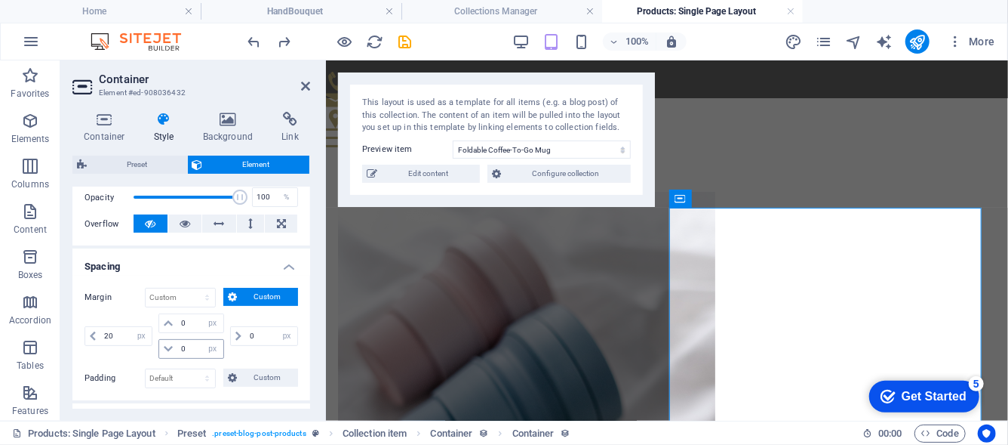
scroll to position [302, 0]
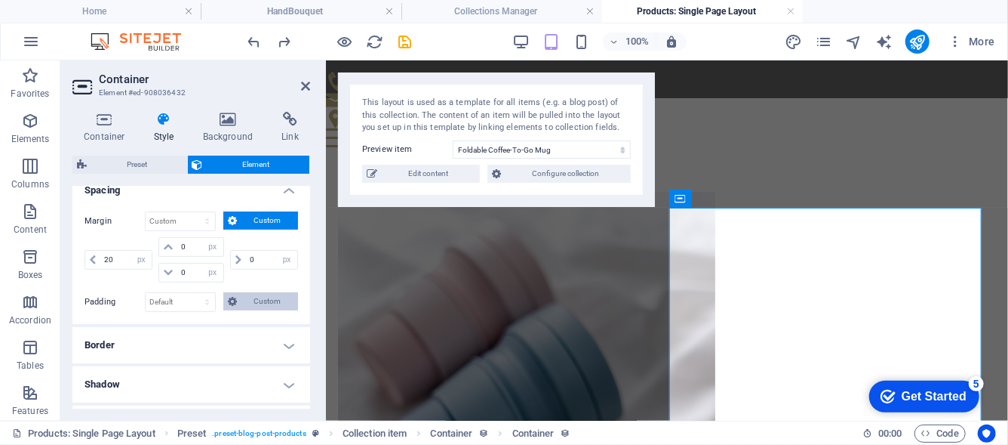
click at [279, 305] on span "Custom" at bounding box center [268, 301] width 52 height 18
click at [194, 324] on input "number" at bounding box center [199, 328] width 45 height 18
type input "50"
type input "0"
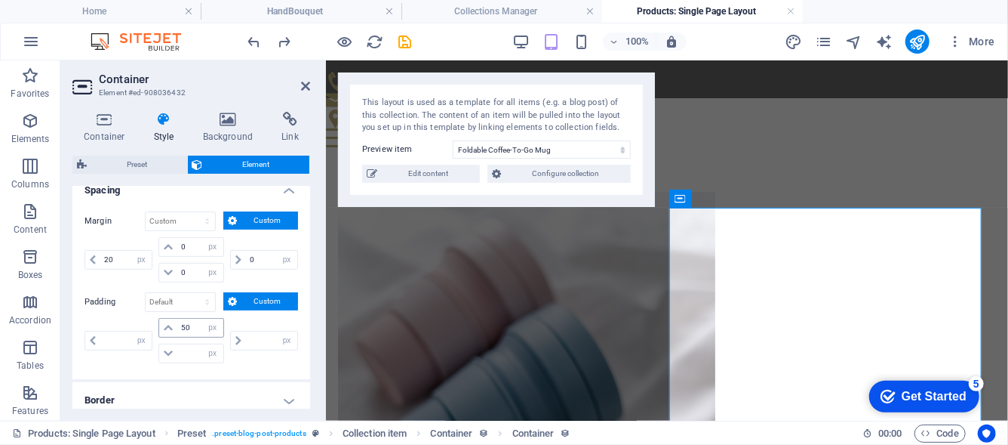
type input "0"
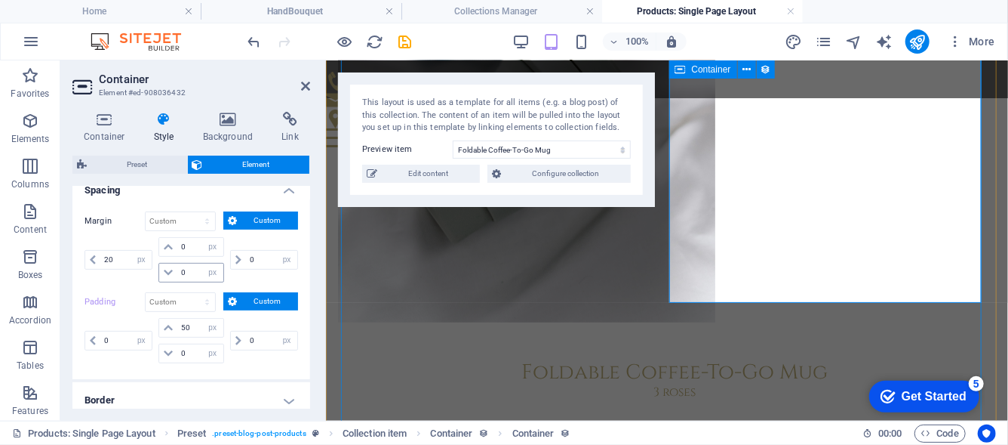
scroll to position [377, 0]
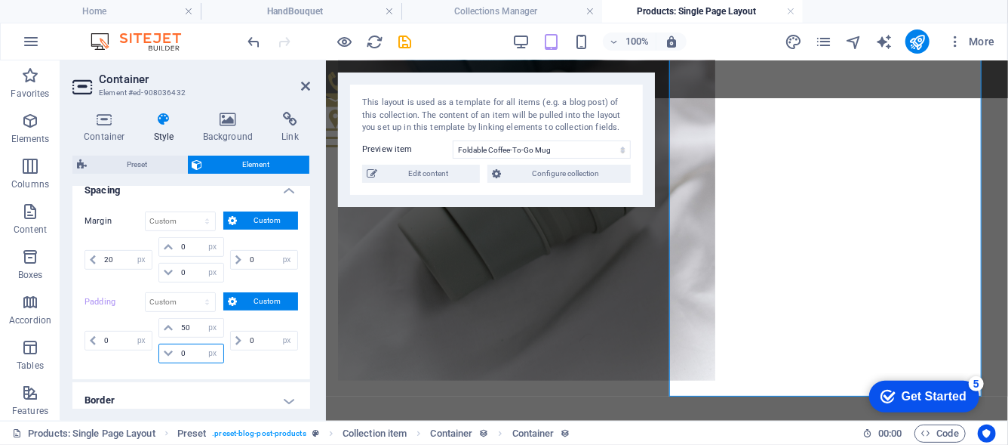
click at [187, 348] on input "0" at bounding box center [199, 353] width 45 height 18
drag, startPoint x: 187, startPoint y: 348, endPoint x: 178, endPoint y: 349, distance: 9.2
click at [178, 349] on input "0" at bounding box center [199, 353] width 45 height 18
type input "50"
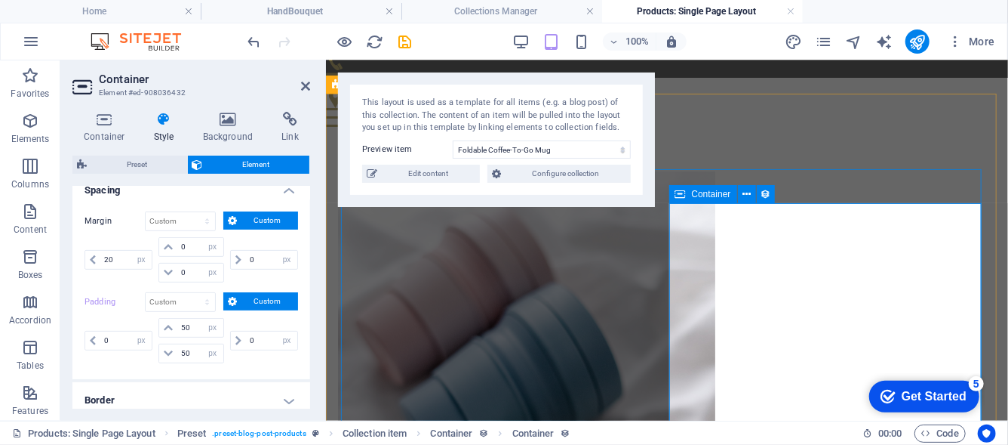
scroll to position [151, 0]
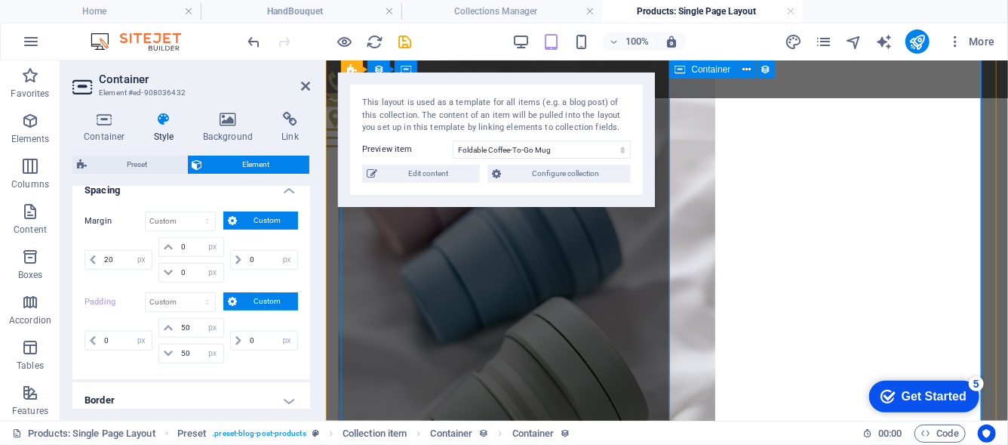
click at [303, 82] on icon at bounding box center [305, 86] width 9 height 12
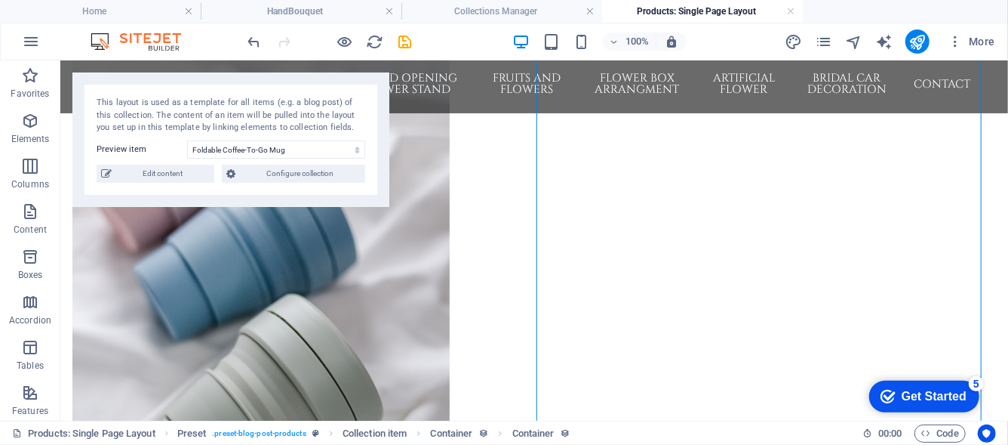
scroll to position [166, 0]
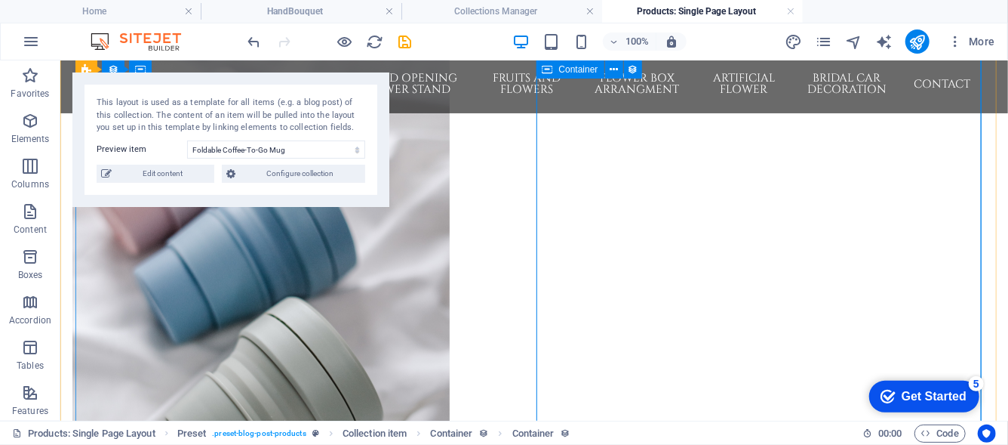
select select "%"
select select "px"
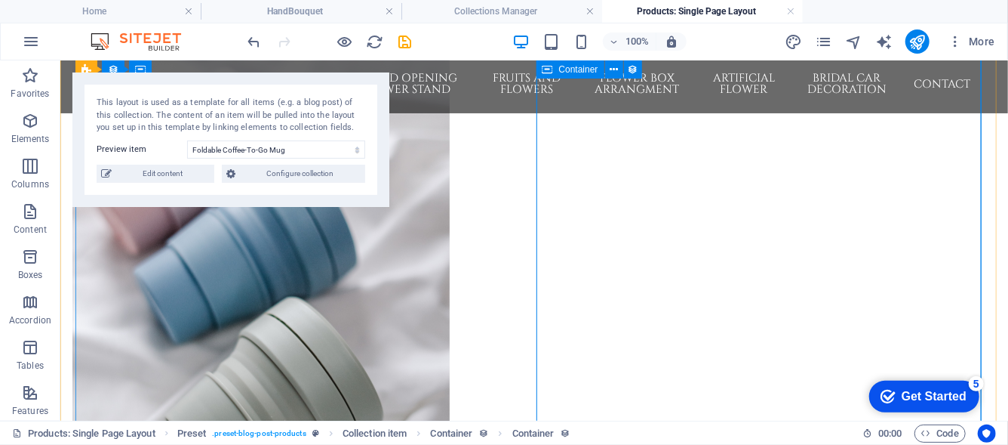
select select "px"
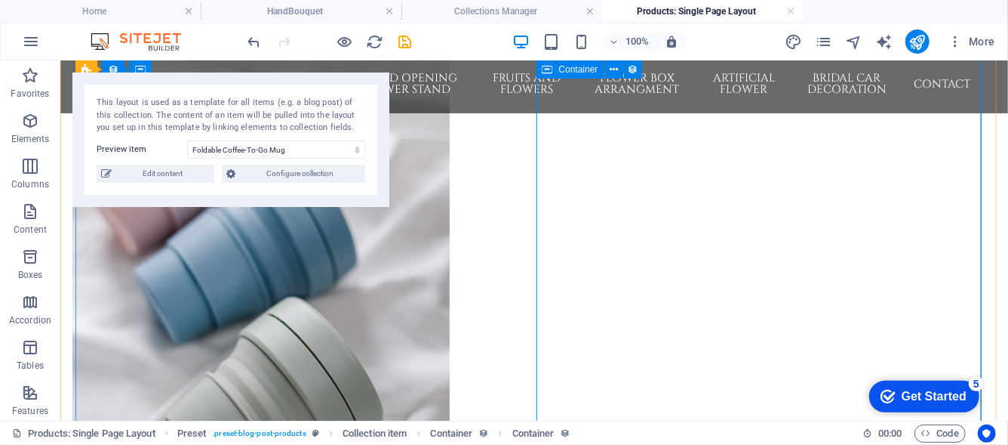
select select "px"
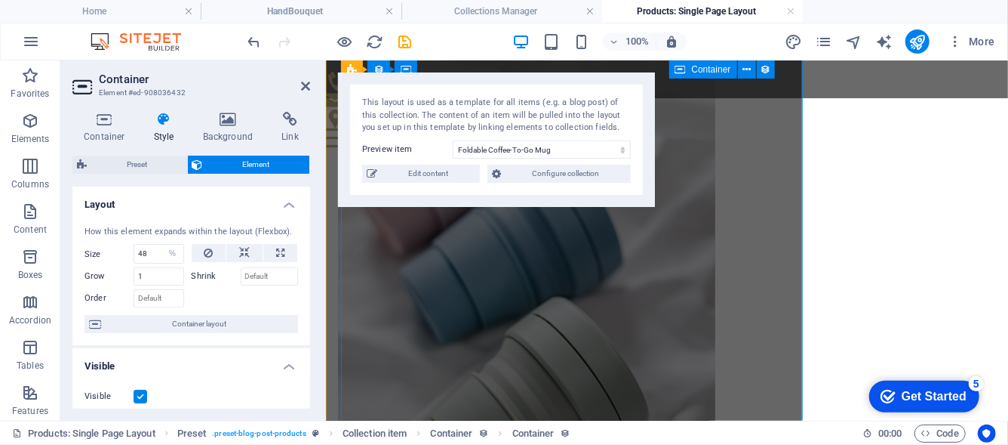
drag, startPoint x: 936, startPoint y: 297, endPoint x: 676, endPoint y: 300, distance: 259.6
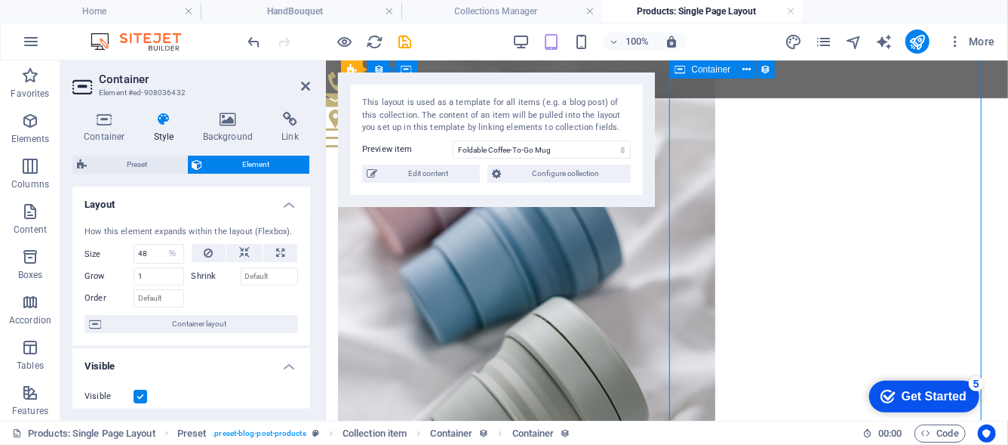
drag, startPoint x: 752, startPoint y: 299, endPoint x: 820, endPoint y: 322, distance: 71.1
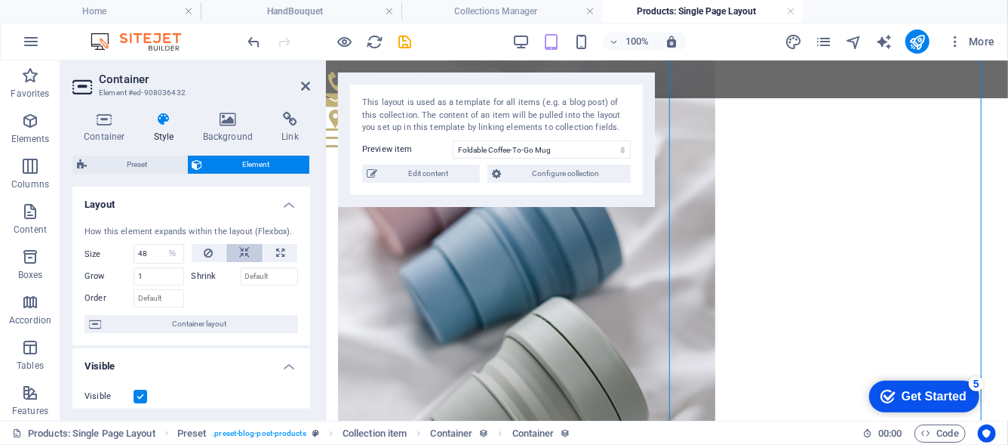
click at [242, 253] on icon at bounding box center [244, 253] width 11 height 18
select select "DISABLED_OPTION_VALUE"
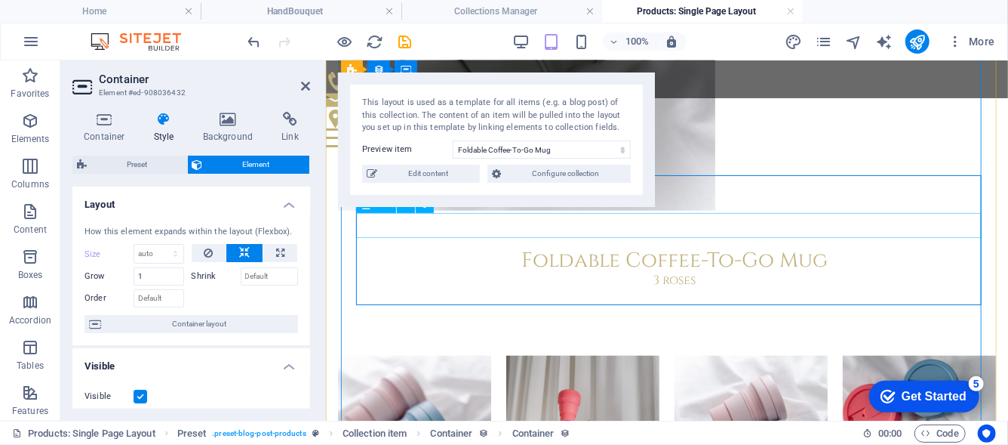
scroll to position [522, 0]
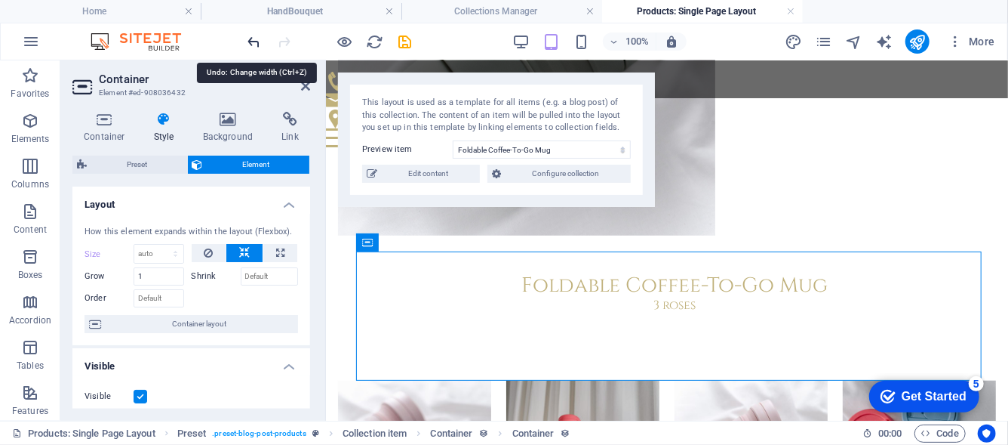
click at [260, 42] on icon "undo" at bounding box center [254, 41] width 17 height 17
type input "48"
select select "%"
